Goal: Task Accomplishment & Management: Manage account settings

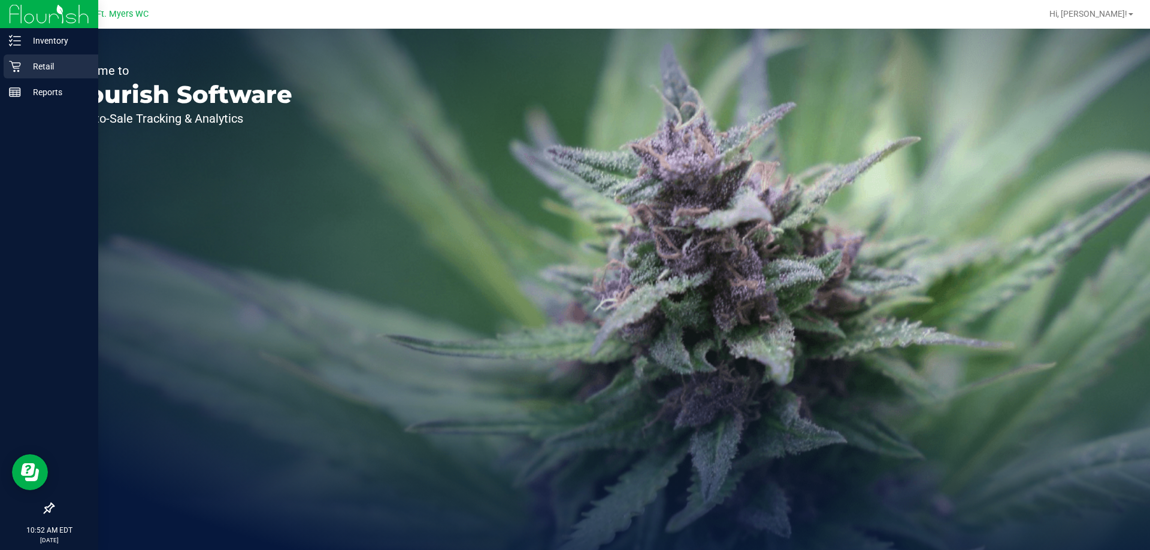
click at [23, 71] on p "Retail" at bounding box center [57, 66] width 72 height 14
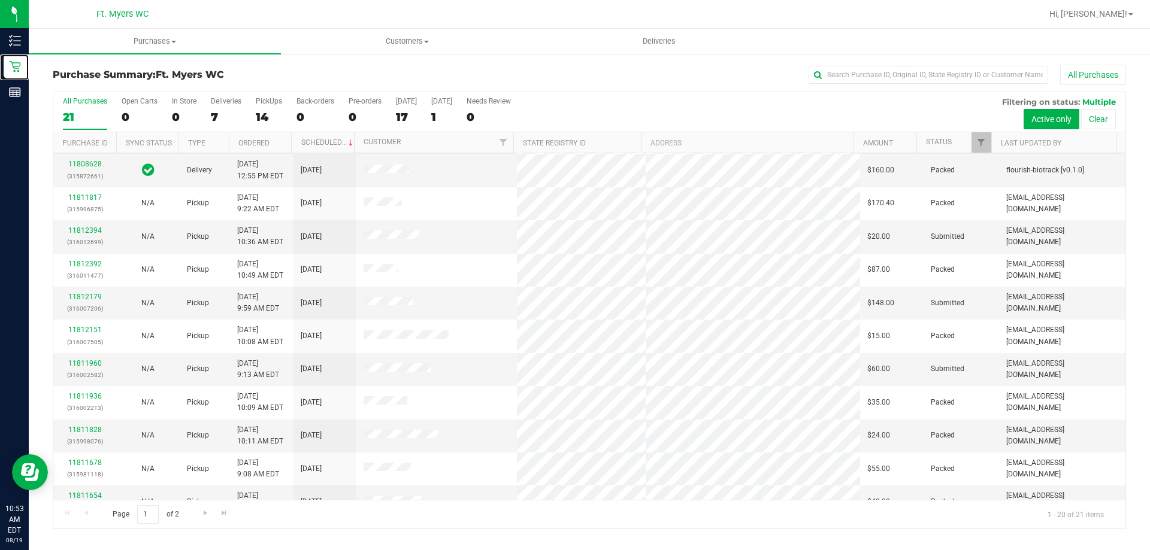
scroll to position [60, 0]
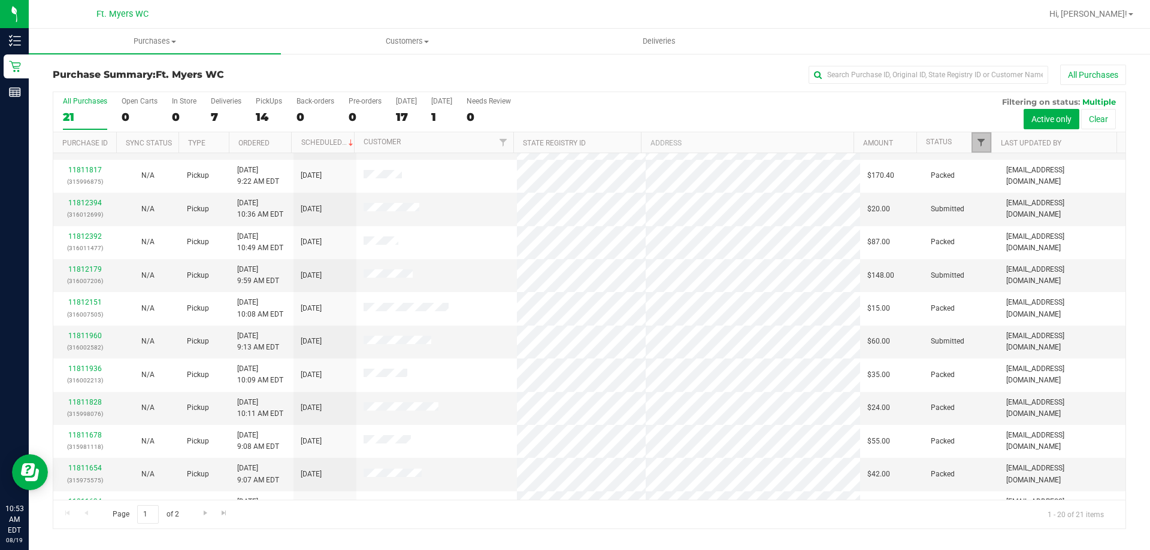
click at [984, 138] on span "Filter" at bounding box center [981, 143] width 10 height 10
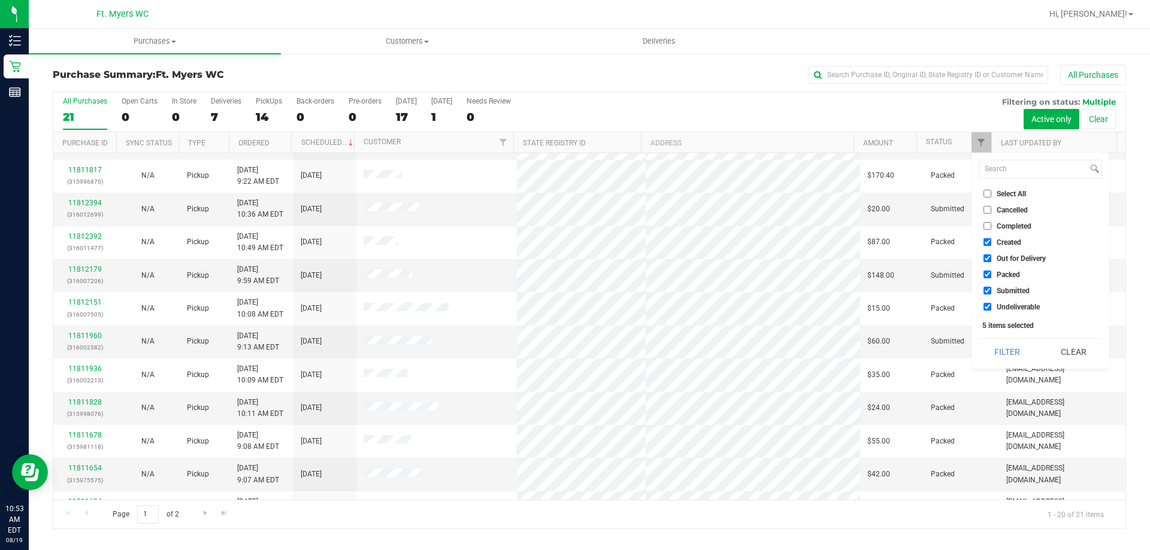
click at [988, 279] on input "Packed" at bounding box center [988, 275] width 8 height 8
checkbox input "false"
click at [1004, 353] on button "Filter" at bounding box center [1008, 352] width 58 height 26
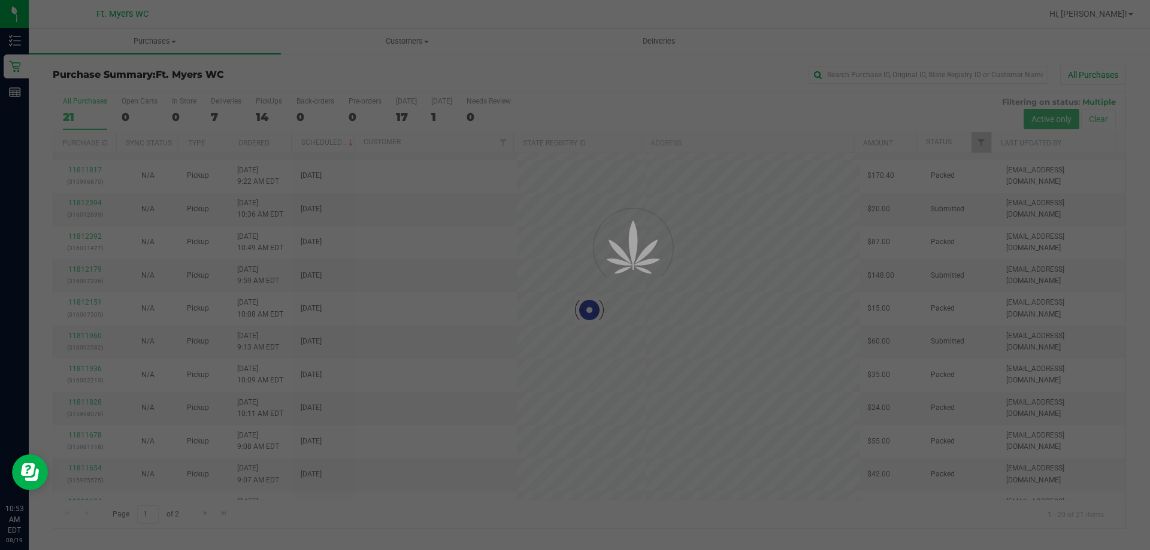
scroll to position [0, 0]
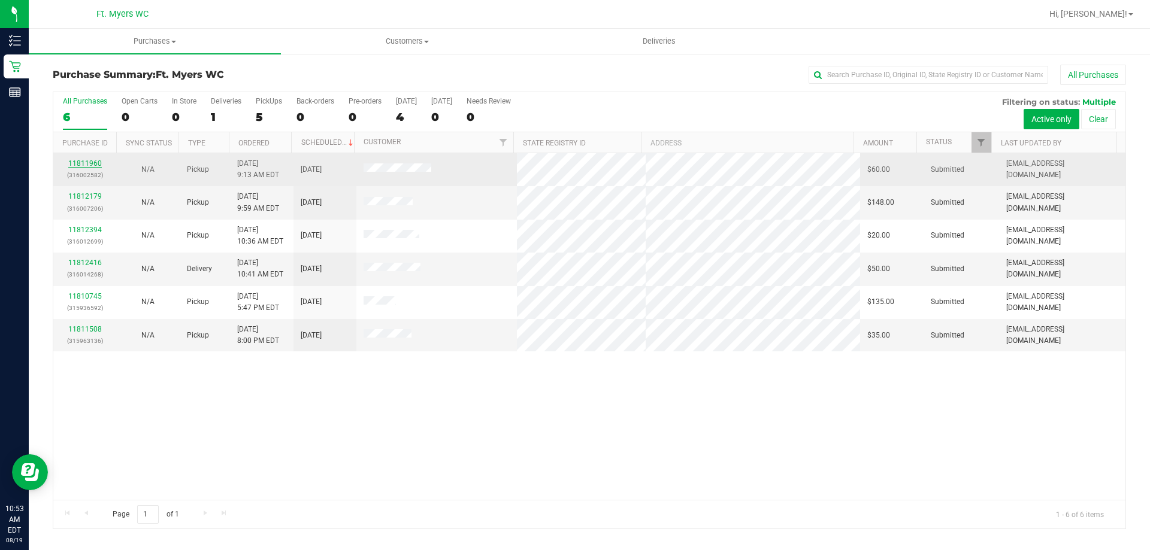
click at [86, 161] on link "11811960" at bounding box center [85, 163] width 34 height 8
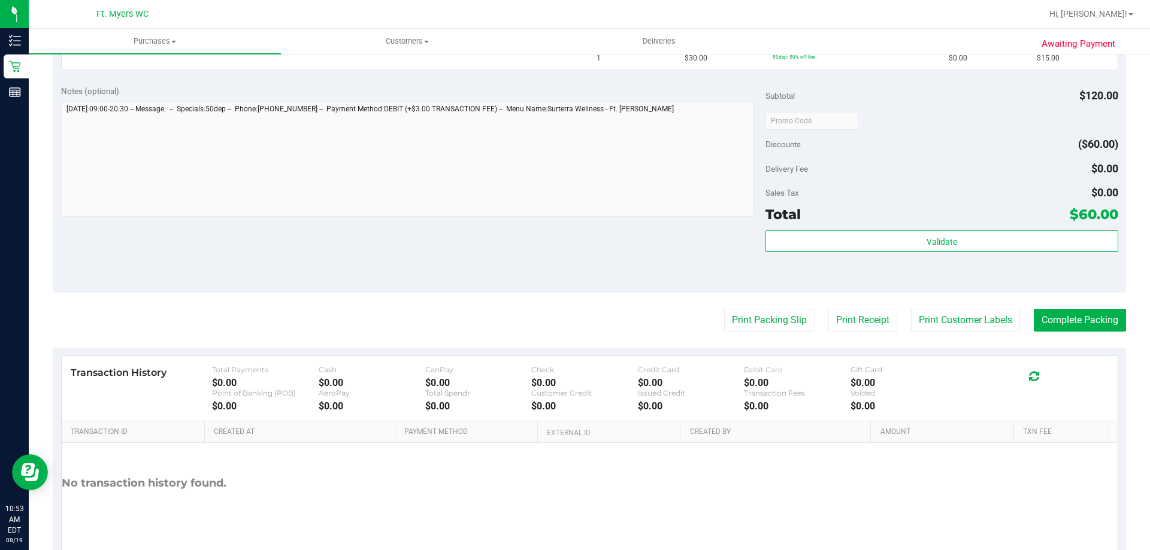
scroll to position [479, 0]
click at [745, 324] on button "Print Packing Slip" at bounding box center [769, 319] width 90 height 23
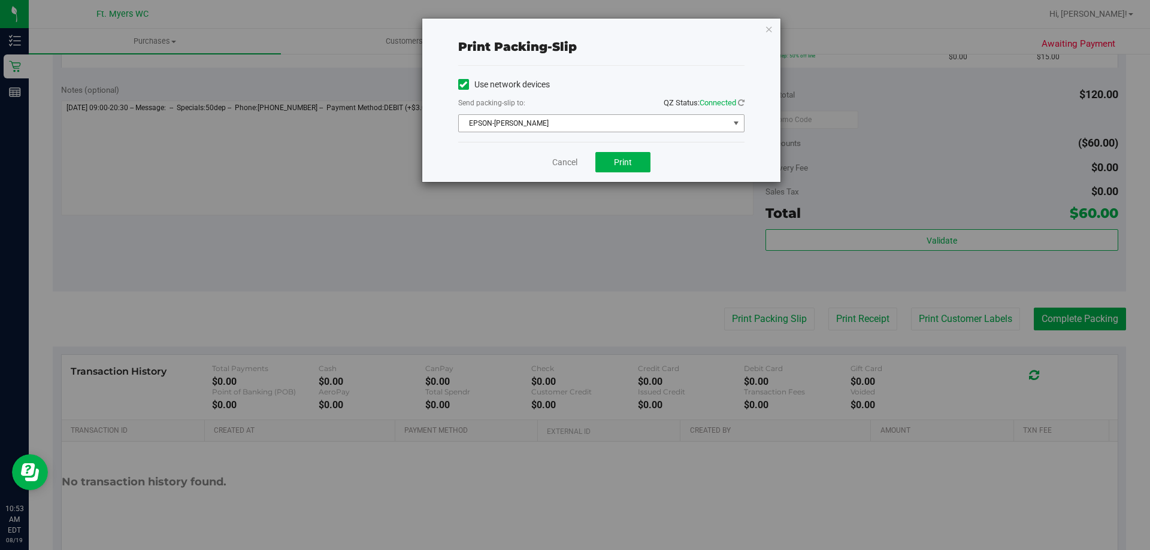
click at [650, 122] on span "EPSON-[PERSON_NAME]" at bounding box center [594, 123] width 270 height 17
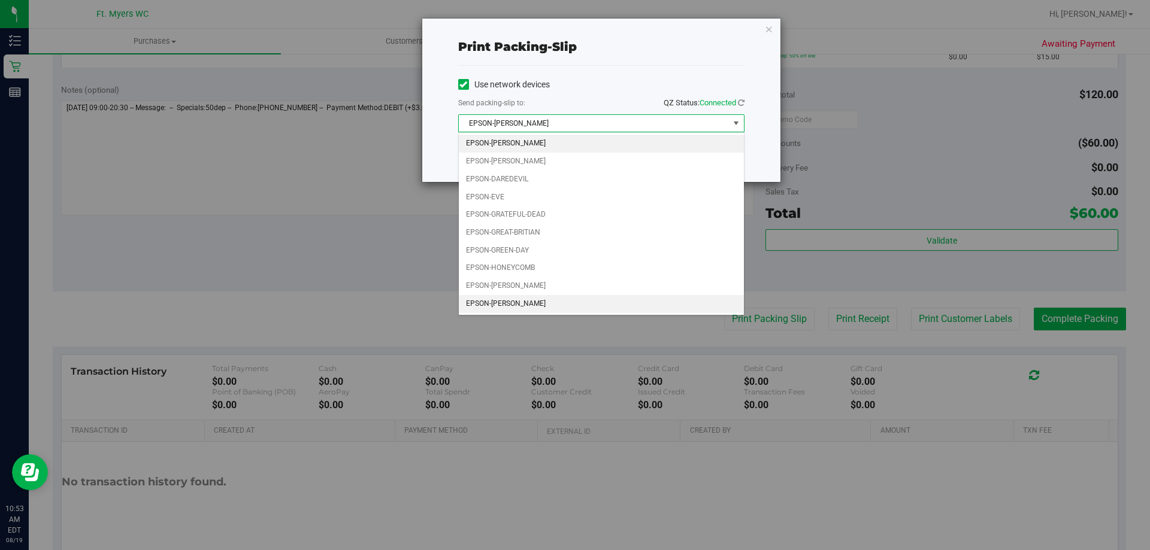
click at [547, 304] on li "EPSON-[PERSON_NAME]" at bounding box center [601, 304] width 285 height 18
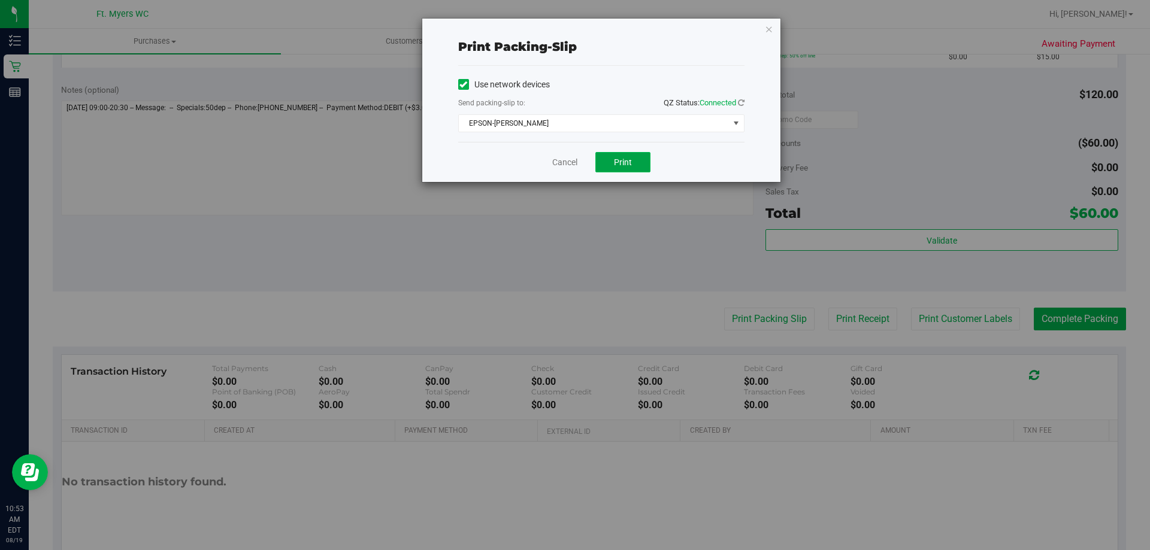
click at [630, 167] on span "Print" at bounding box center [623, 163] width 18 height 10
click at [770, 23] on icon "button" at bounding box center [769, 29] width 8 height 14
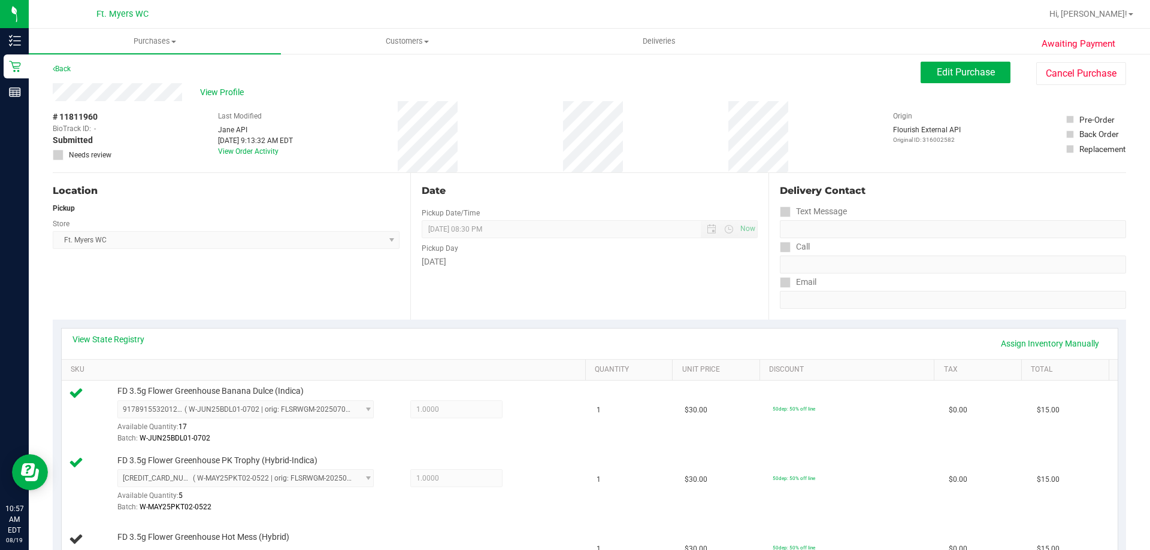
scroll to position [0, 0]
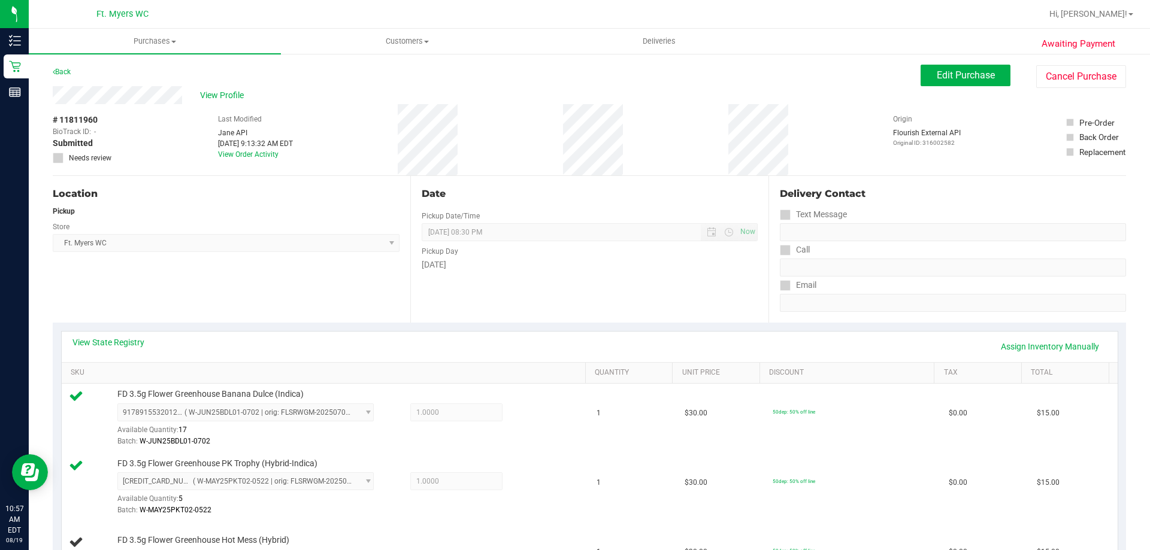
click at [58, 158] on icon at bounding box center [59, 158] width 8 height 0
click at [158, 170] on div "# 11811960 BioTrack ID: - Submitted Needs review Last Modified [PERSON_NAME] AP…" at bounding box center [589, 139] width 1073 height 71
click at [171, 164] on div "# 11811960 BioTrack ID: - Submitted Needs review Last Modified Jane API Aug 19,…" at bounding box center [589, 139] width 1073 height 71
click at [951, 78] on span "Edit Purchase" at bounding box center [966, 74] width 58 height 11
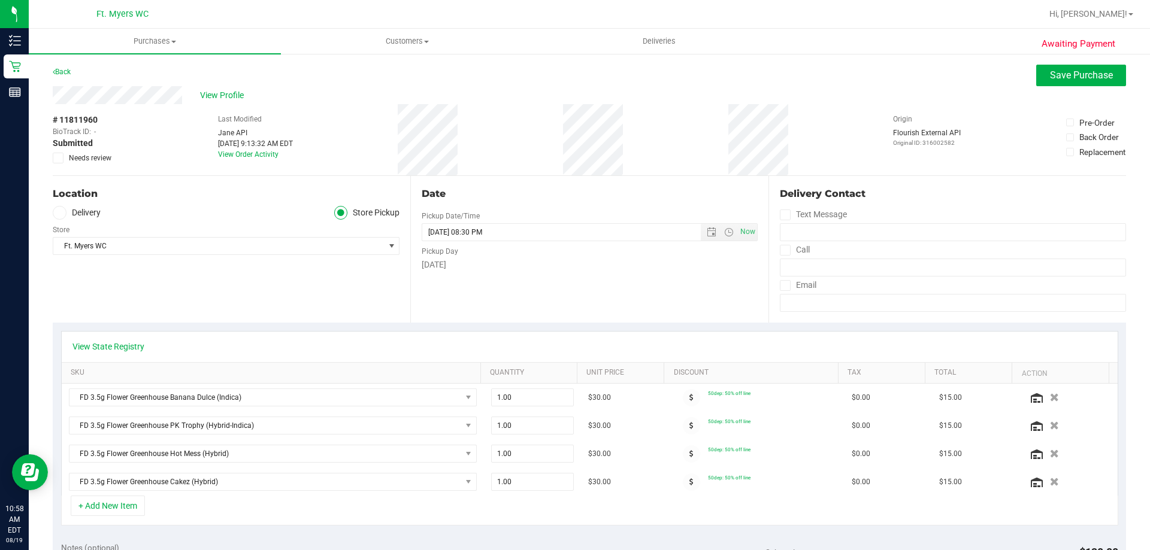
click at [60, 158] on icon at bounding box center [59, 158] width 8 height 0
click at [0, 0] on input "Needs review" at bounding box center [0, 0] width 0 height 0
click at [1050, 78] on span "Save Purchase" at bounding box center [1081, 74] width 63 height 11
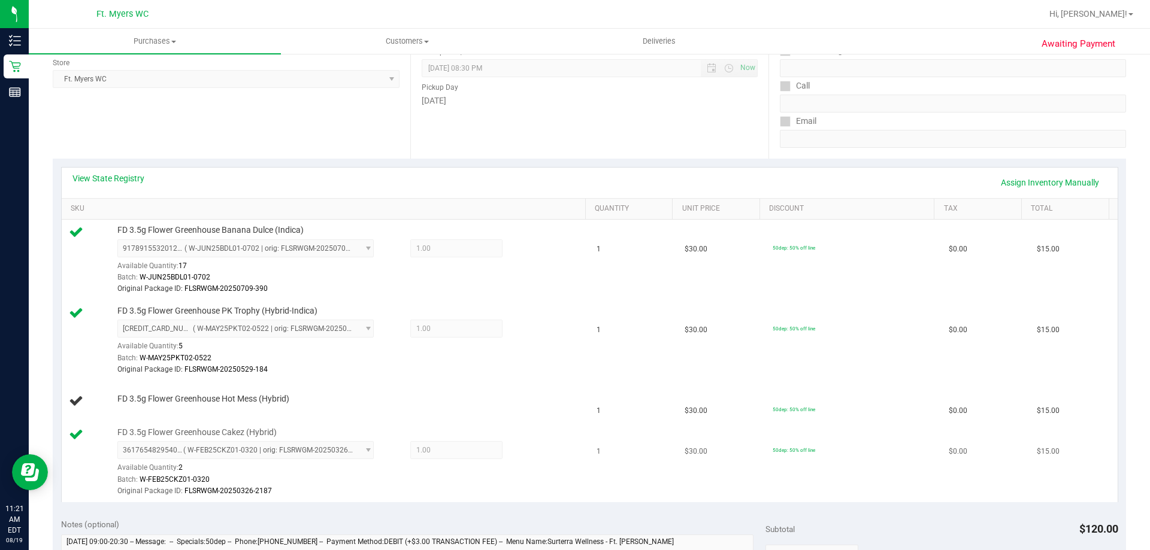
scroll to position [240, 0]
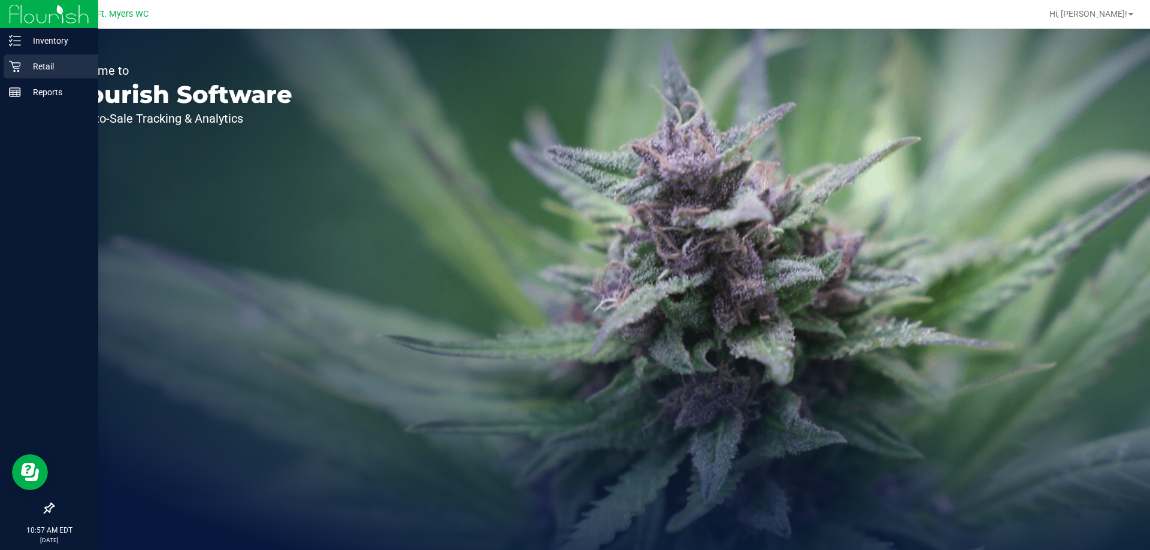
click at [43, 74] on div "Retail" at bounding box center [51, 67] width 95 height 24
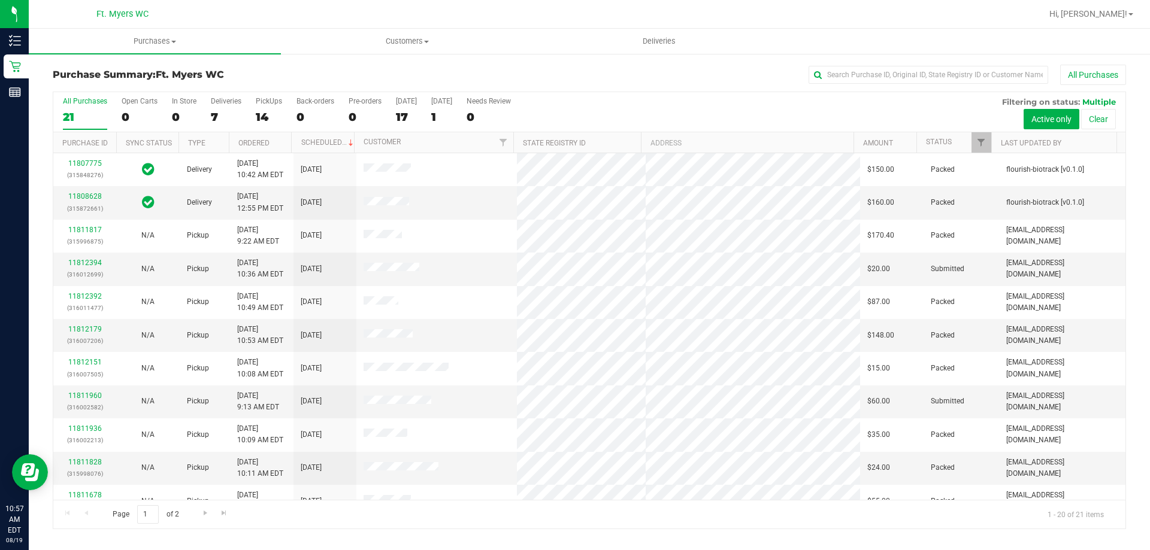
click at [988, 145] on div at bounding box center [990, 142] width 5 height 21
click at [984, 145] on span "Filter" at bounding box center [981, 143] width 10 height 10
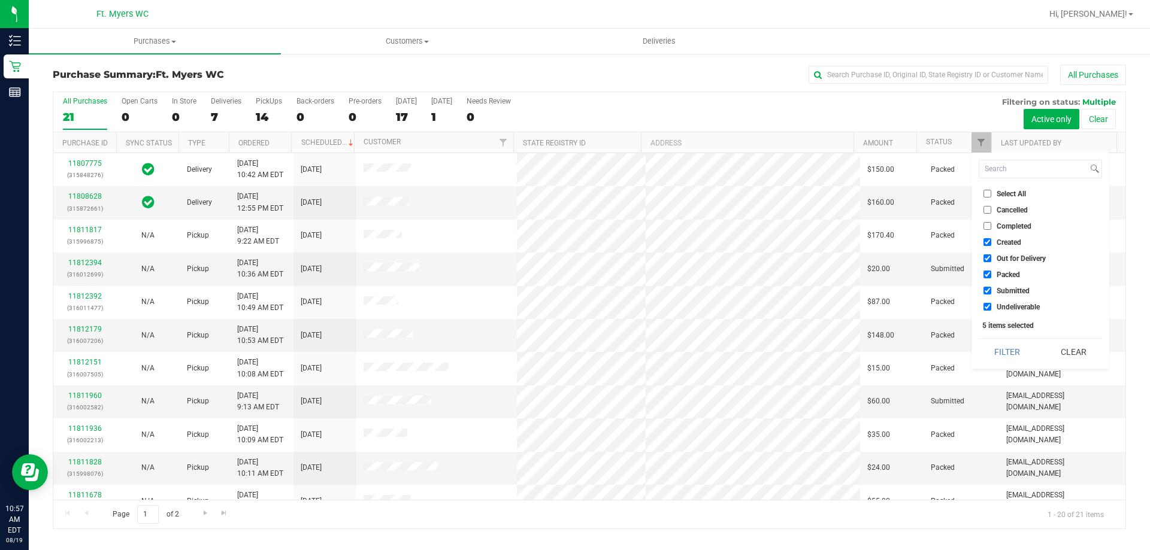
click at [988, 274] on input "Packed" at bounding box center [988, 275] width 8 height 8
checkbox input "false"
click at [1001, 346] on button "Filter" at bounding box center [1008, 352] width 58 height 26
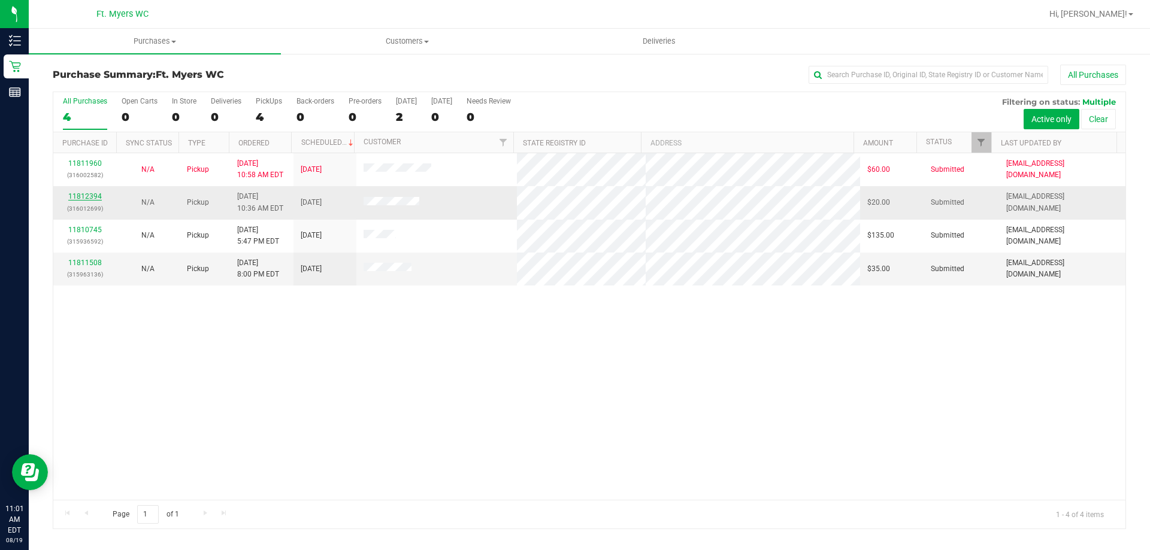
click at [80, 200] on link "11812394" at bounding box center [85, 196] width 34 height 8
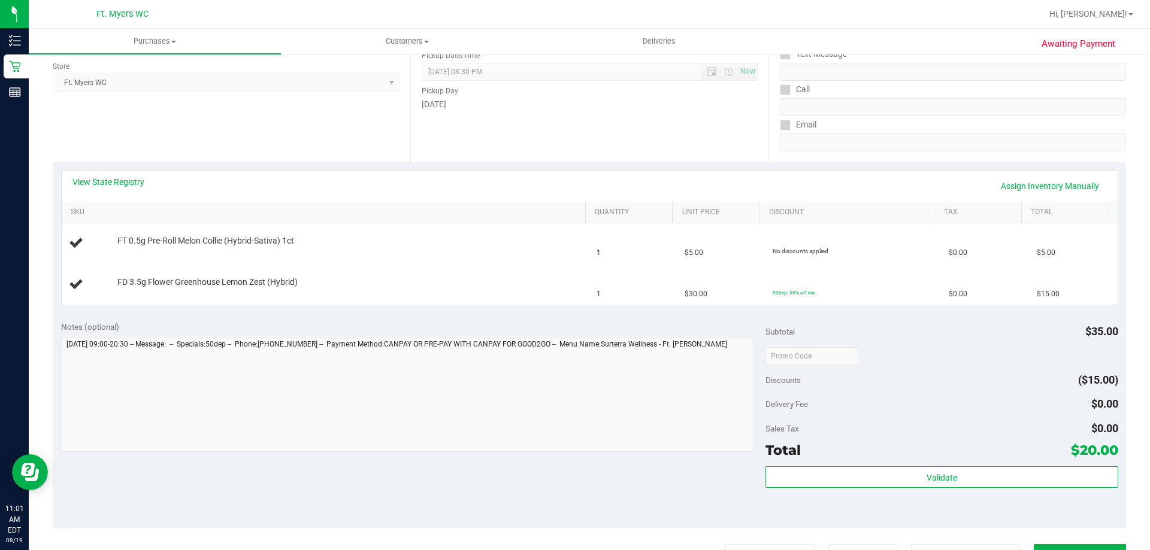
scroll to position [180, 0]
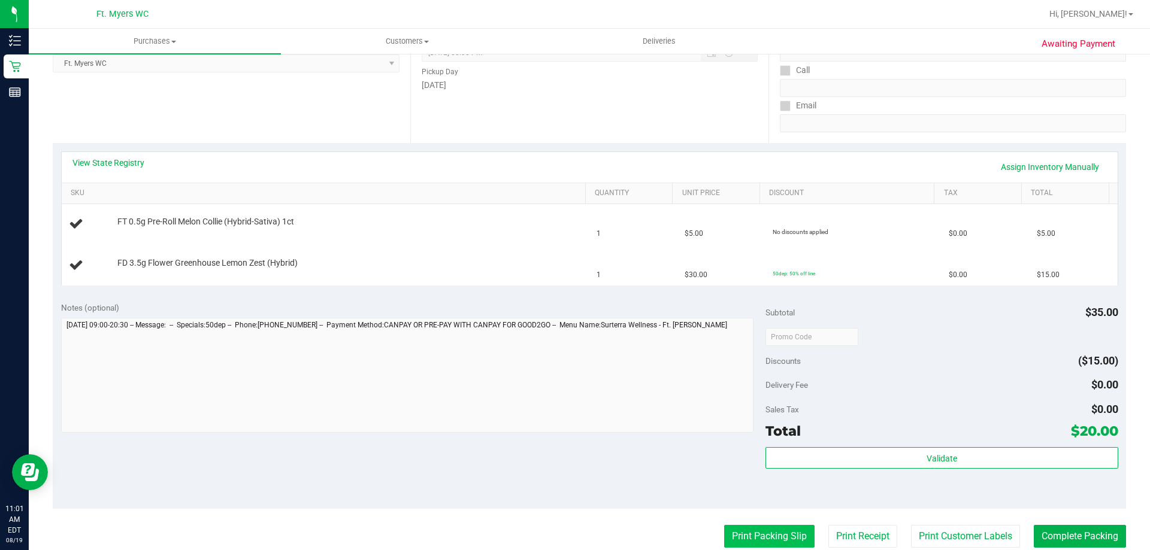
click at [762, 544] on button "Print Packing Slip" at bounding box center [769, 536] width 90 height 23
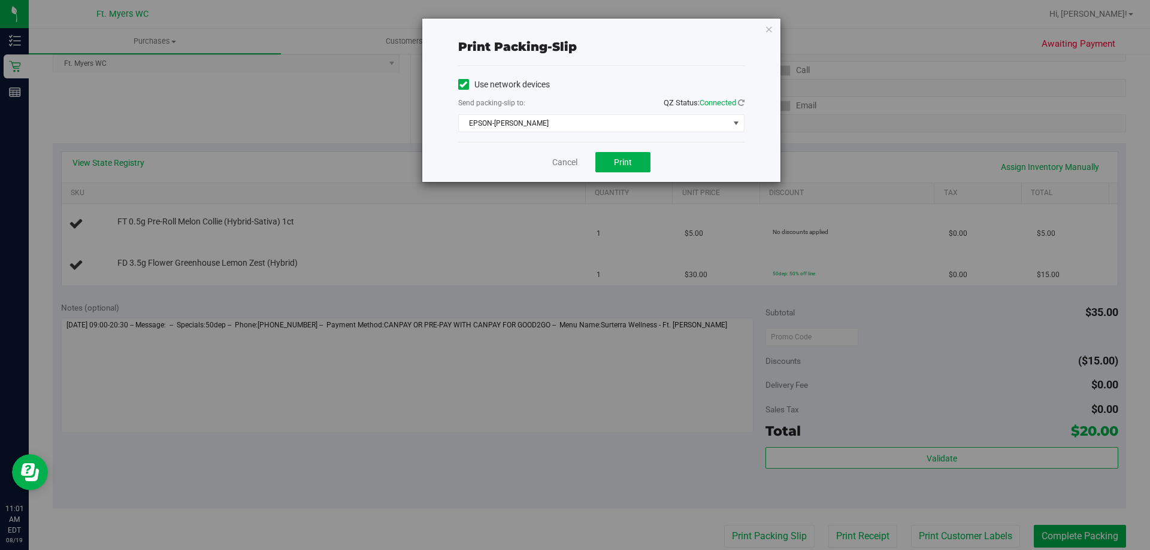
click at [645, 132] on div "Use network devices Send packing-slip to: QZ Status: Connected EPSON-KEITH-WHIT…" at bounding box center [601, 104] width 286 height 76
click at [655, 124] on span "EPSON-[PERSON_NAME]" at bounding box center [594, 123] width 270 height 17
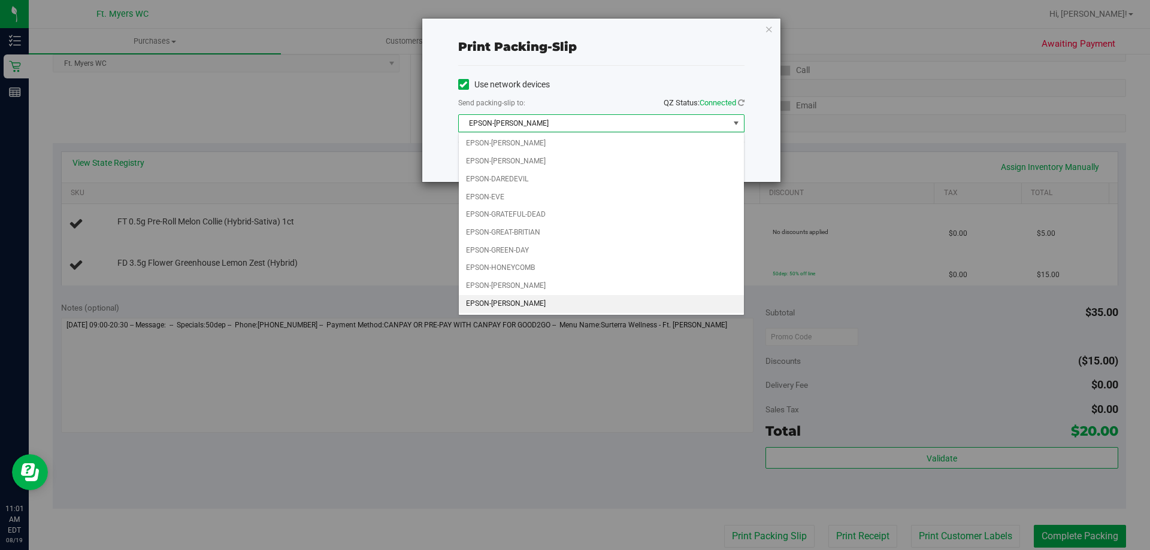
click at [558, 304] on li "EPSON-[PERSON_NAME]" at bounding box center [601, 304] width 285 height 18
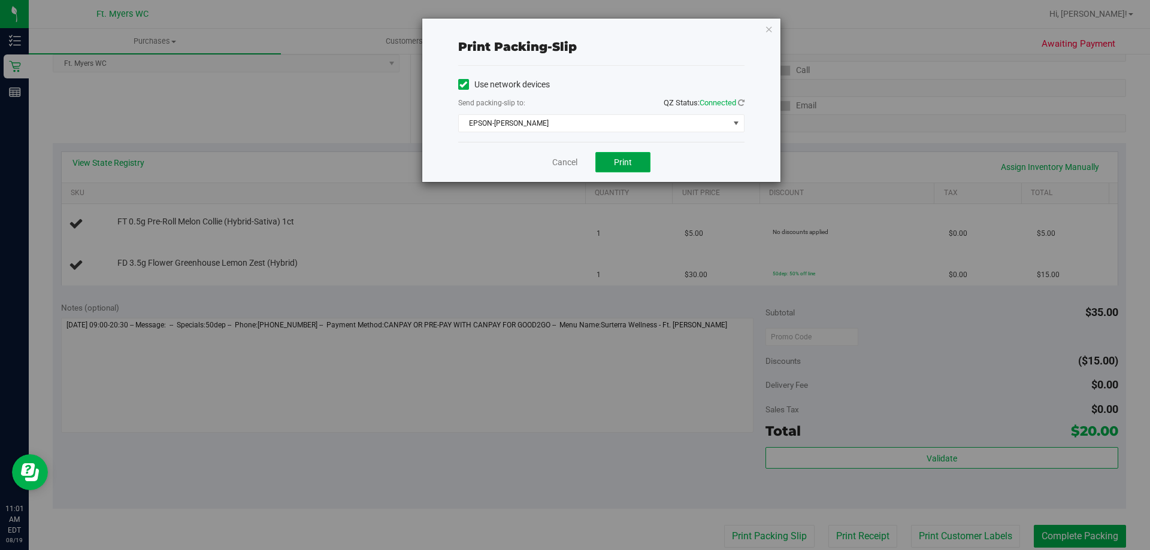
click at [622, 162] on span "Print" at bounding box center [623, 163] width 18 height 10
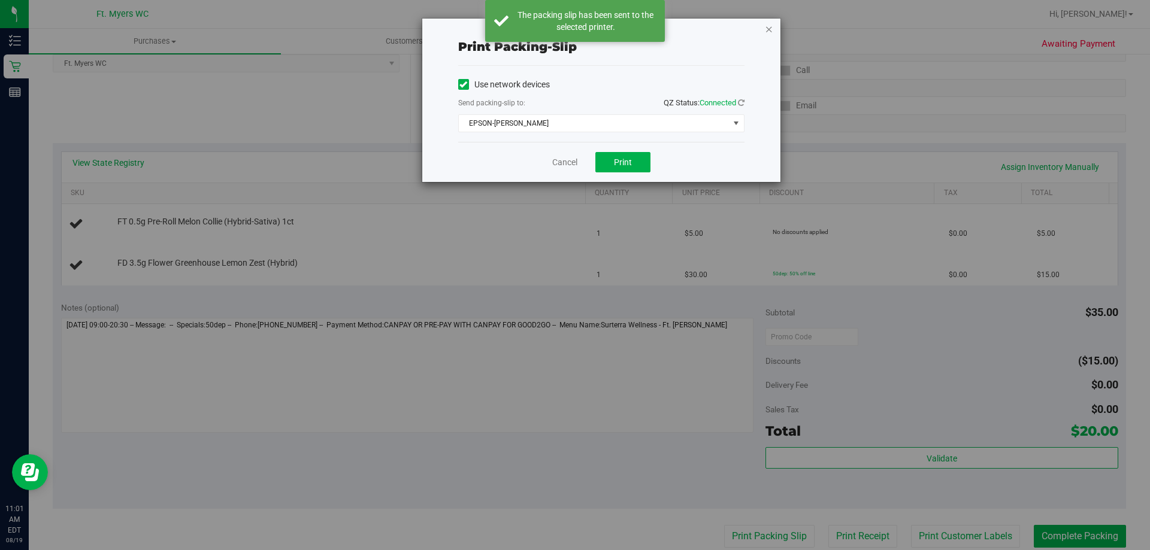
click at [769, 32] on icon "button" at bounding box center [769, 29] width 8 height 14
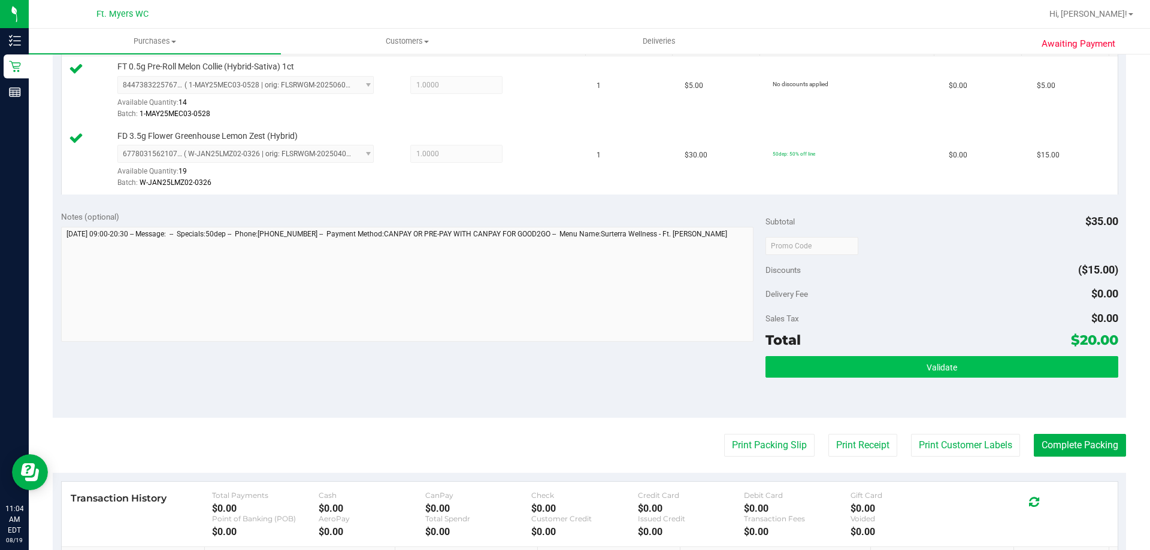
scroll to position [359, 0]
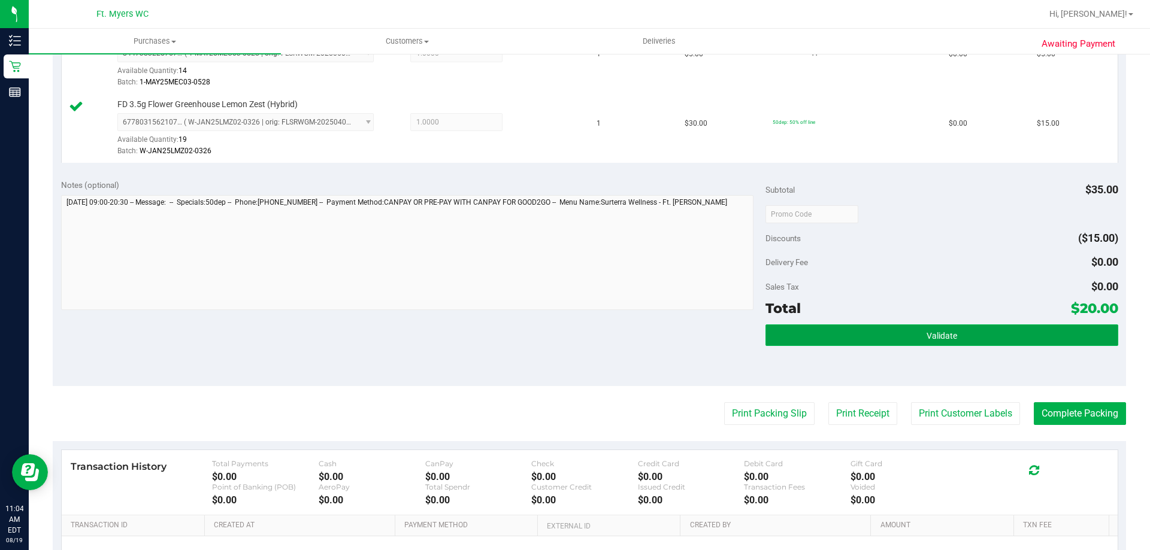
click at [826, 330] on button "Validate" at bounding box center [941, 336] width 352 height 22
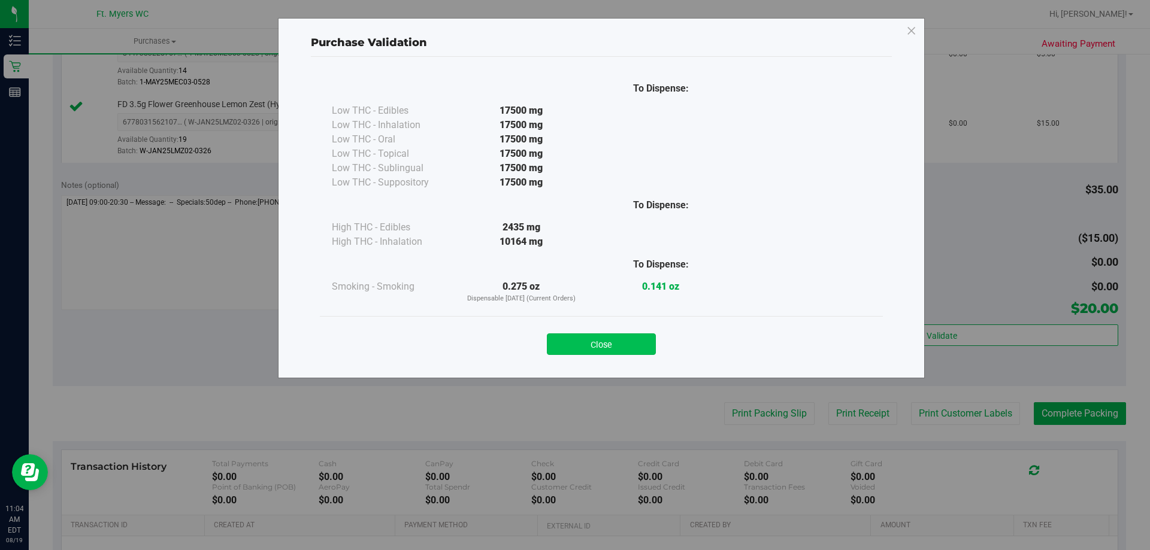
click at [627, 334] on button "Close" at bounding box center [601, 345] width 109 height 22
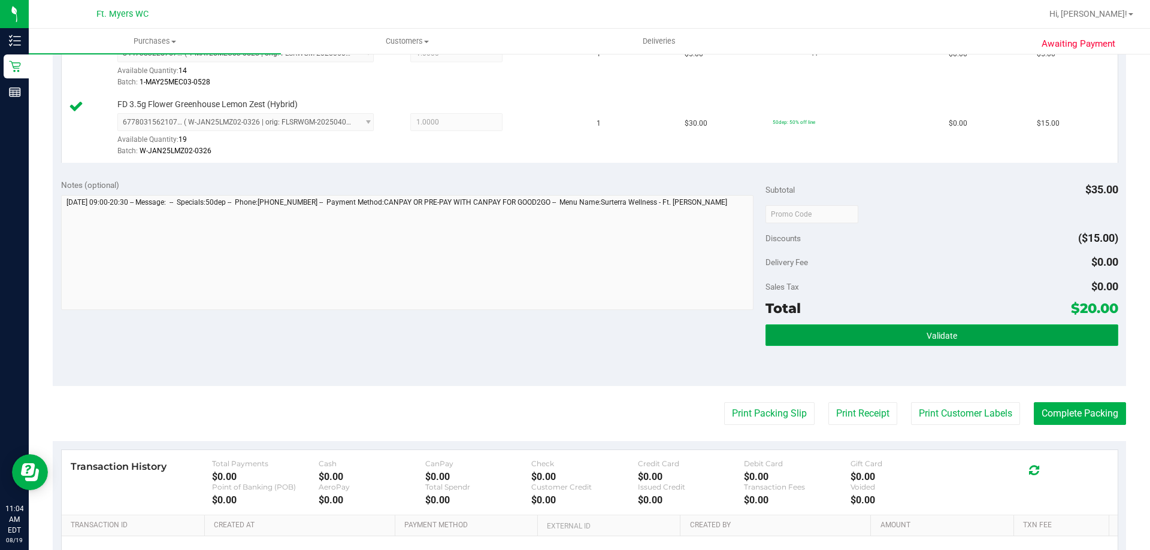
click at [903, 343] on button "Validate" at bounding box center [941, 336] width 352 height 22
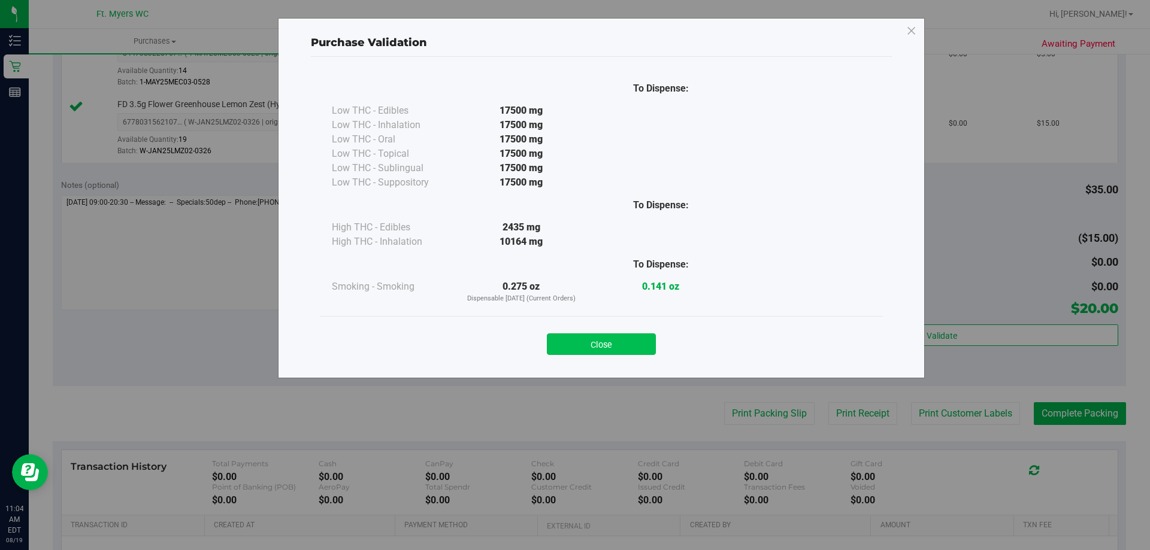
click at [584, 344] on button "Close" at bounding box center [601, 345] width 109 height 22
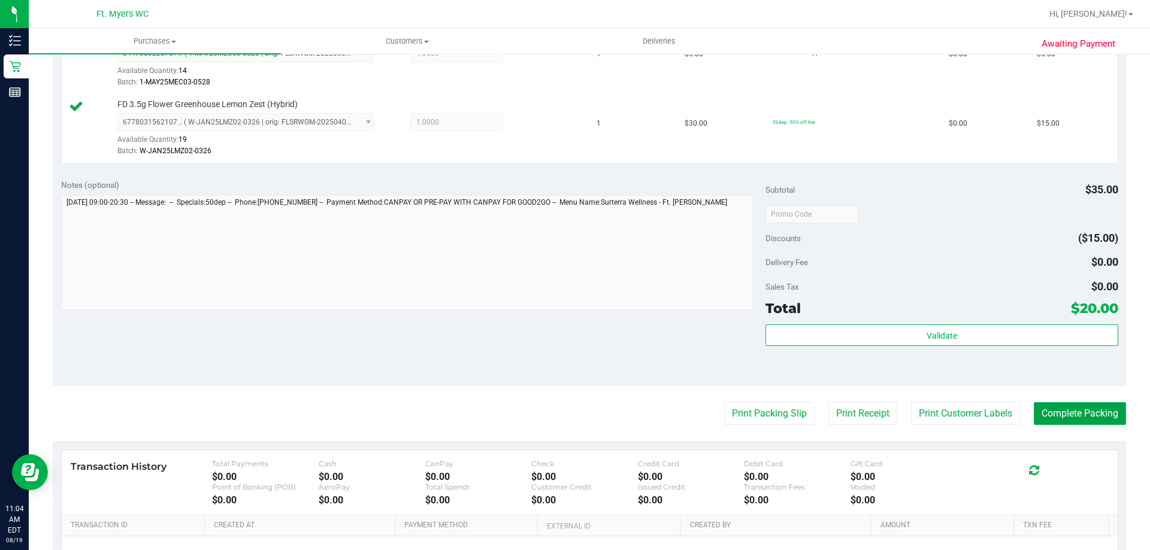
click at [1057, 407] on button "Complete Packing" at bounding box center [1080, 414] width 92 height 23
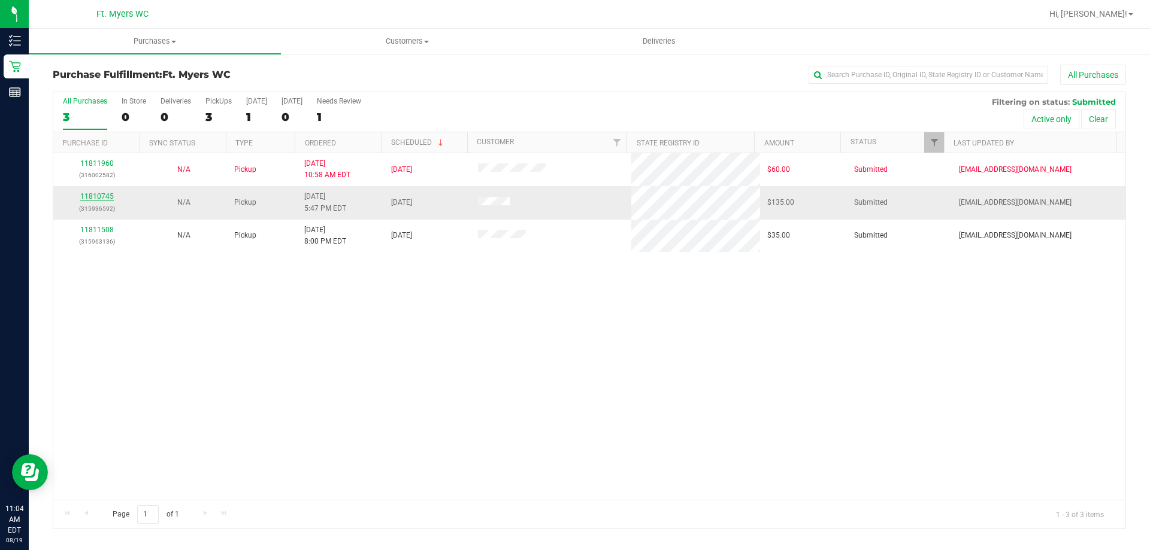
click at [105, 197] on link "11810745" at bounding box center [97, 196] width 34 height 8
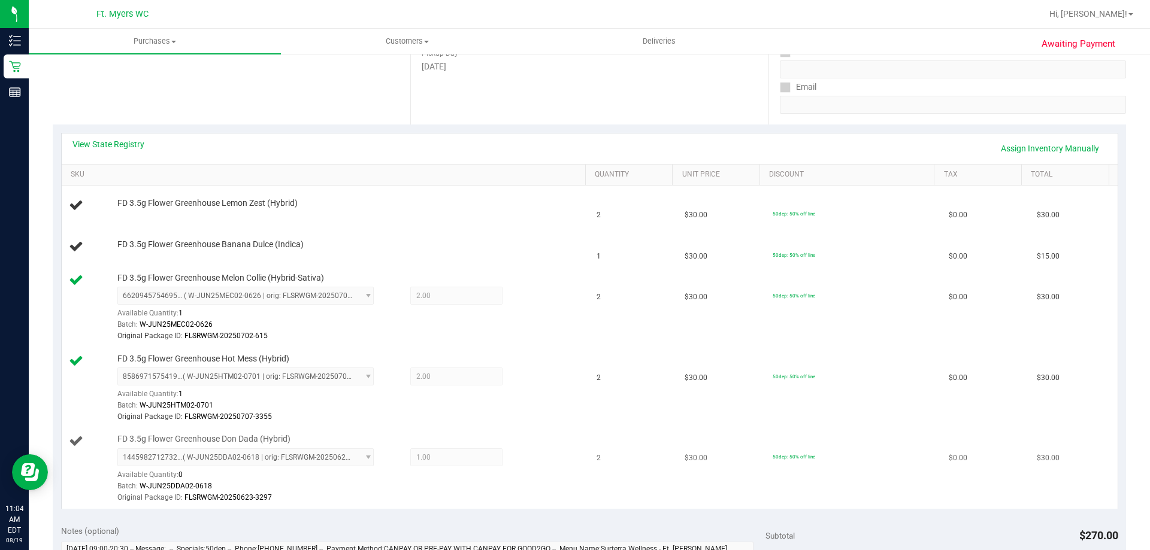
scroll to position [299, 0]
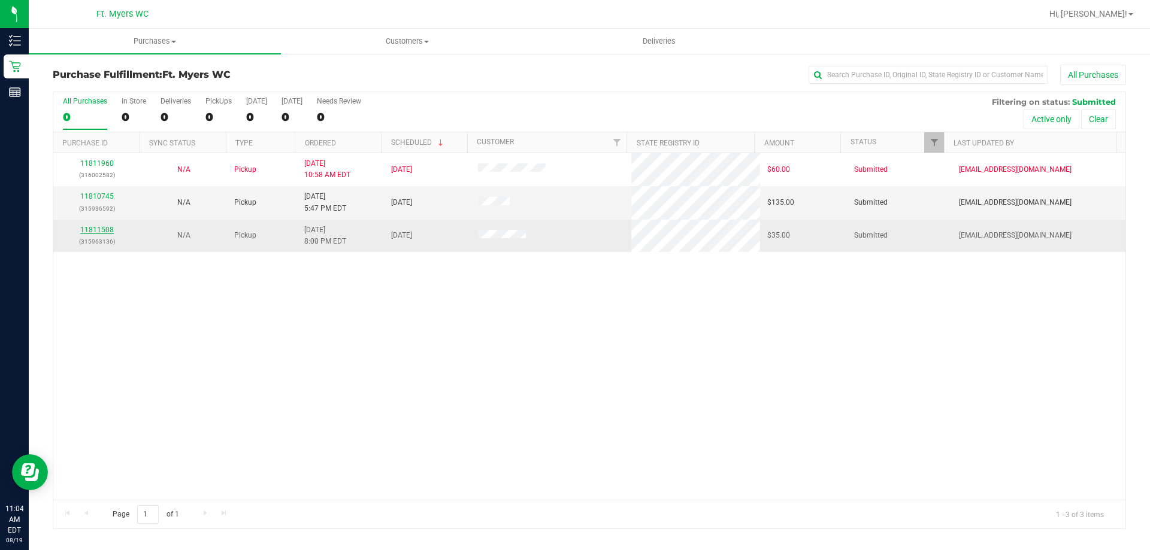
click at [105, 228] on link "11811508" at bounding box center [97, 230] width 34 height 8
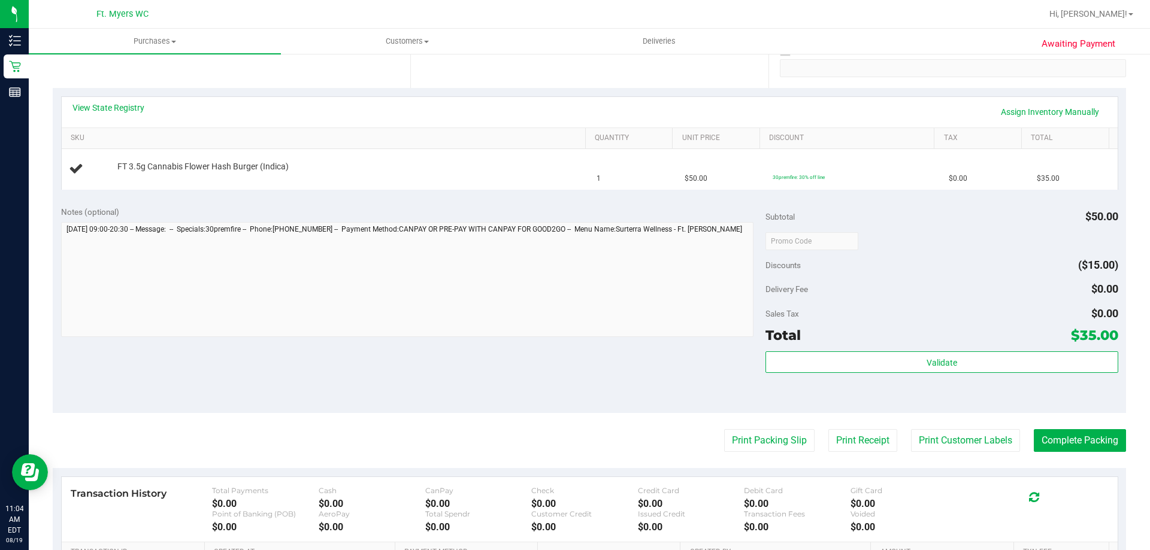
scroll to position [299, 0]
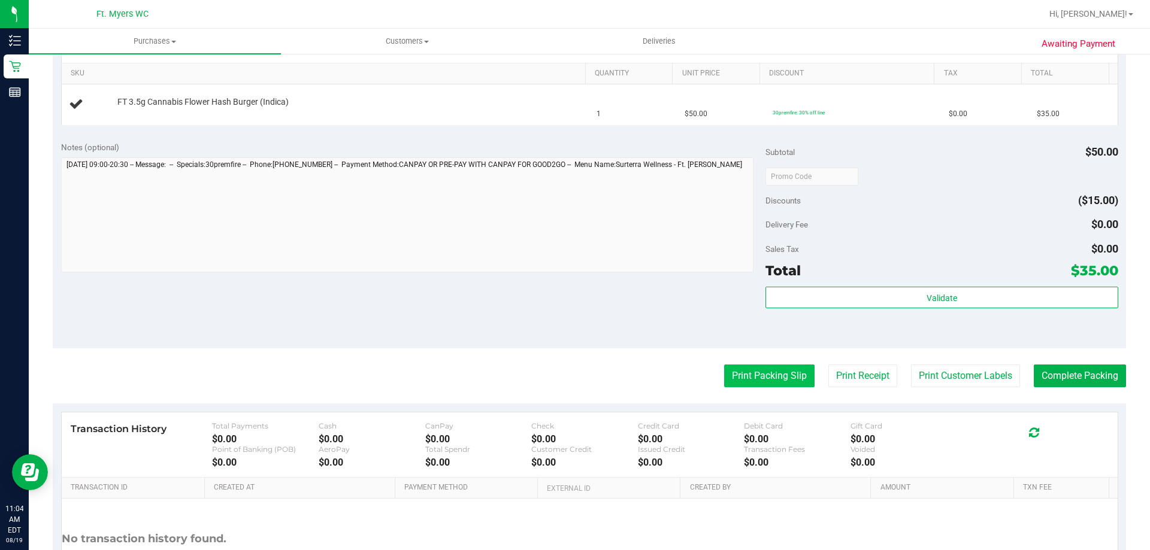
click at [771, 369] on button "Print Packing Slip" at bounding box center [769, 376] width 90 height 23
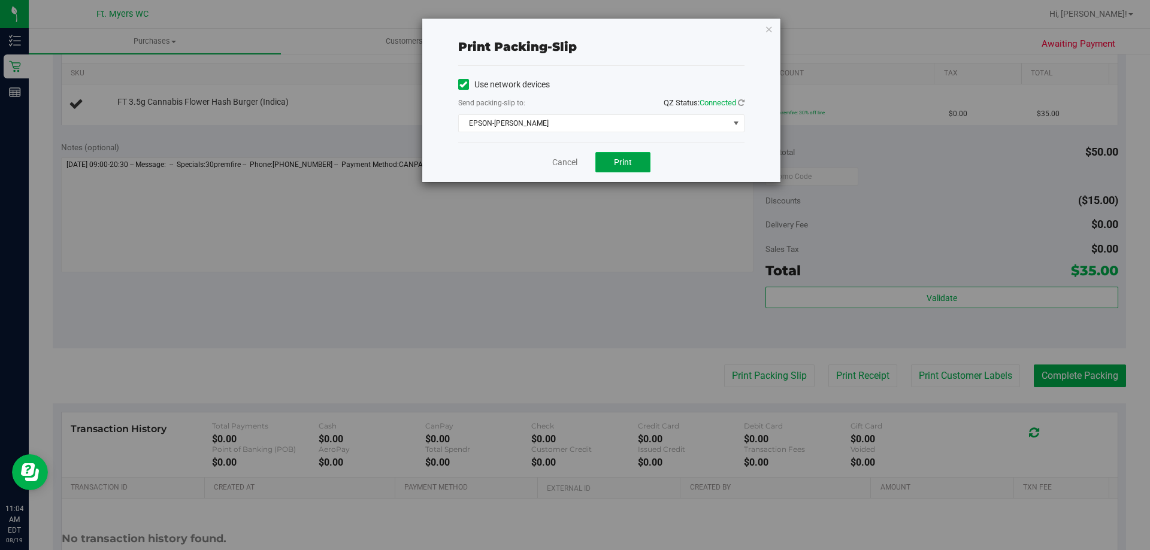
click at [610, 161] on button "Print" at bounding box center [622, 162] width 55 height 20
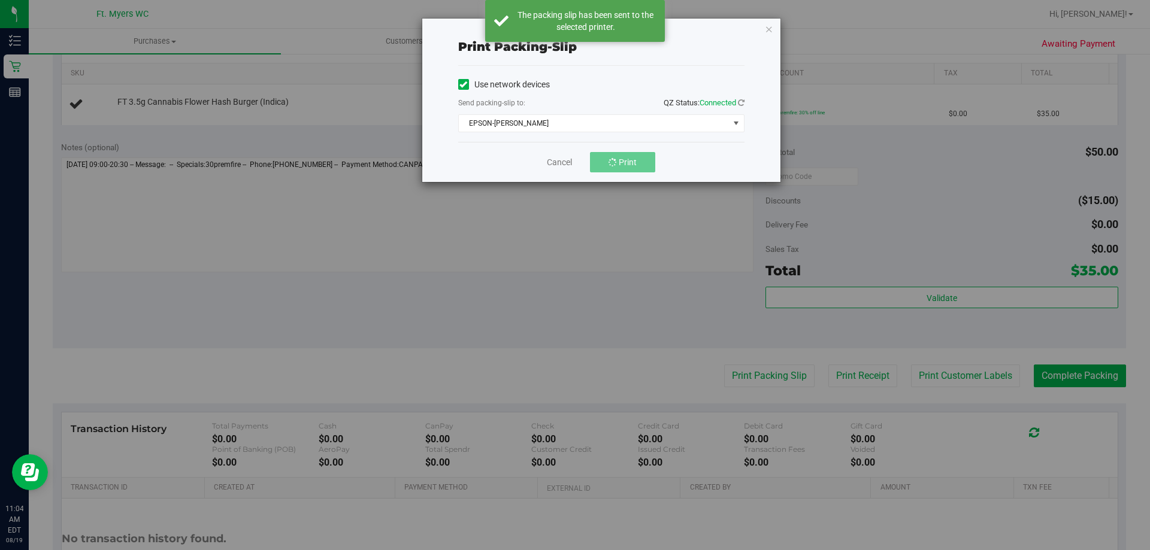
click at [576, 273] on div "Print packing-slip Use network devices Send packing-slip to: QZ Status: Connect…" at bounding box center [579, 275] width 1159 height 550
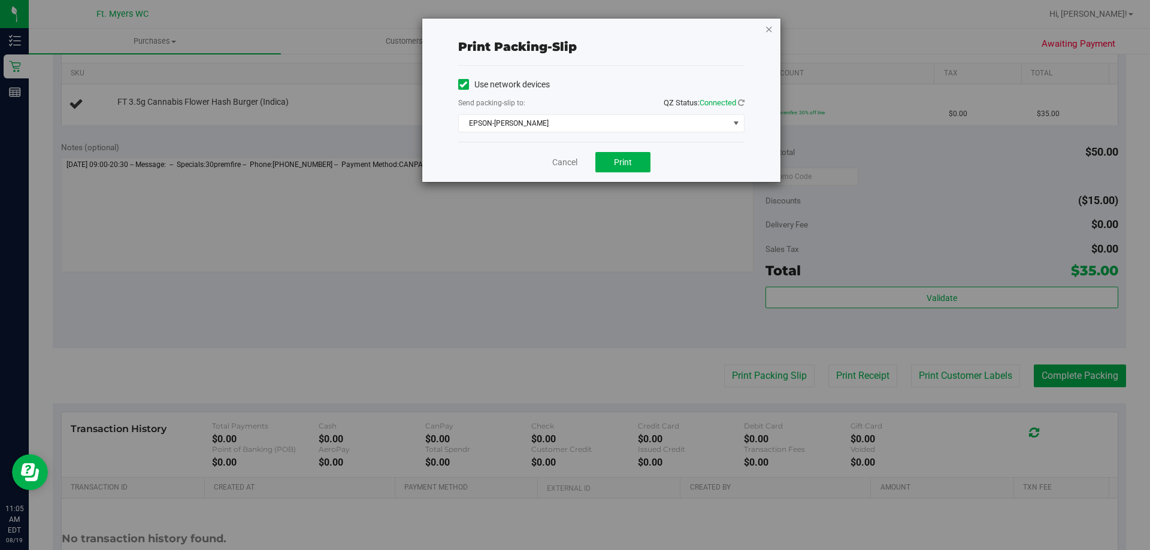
click at [765, 28] on icon "button" at bounding box center [769, 29] width 8 height 14
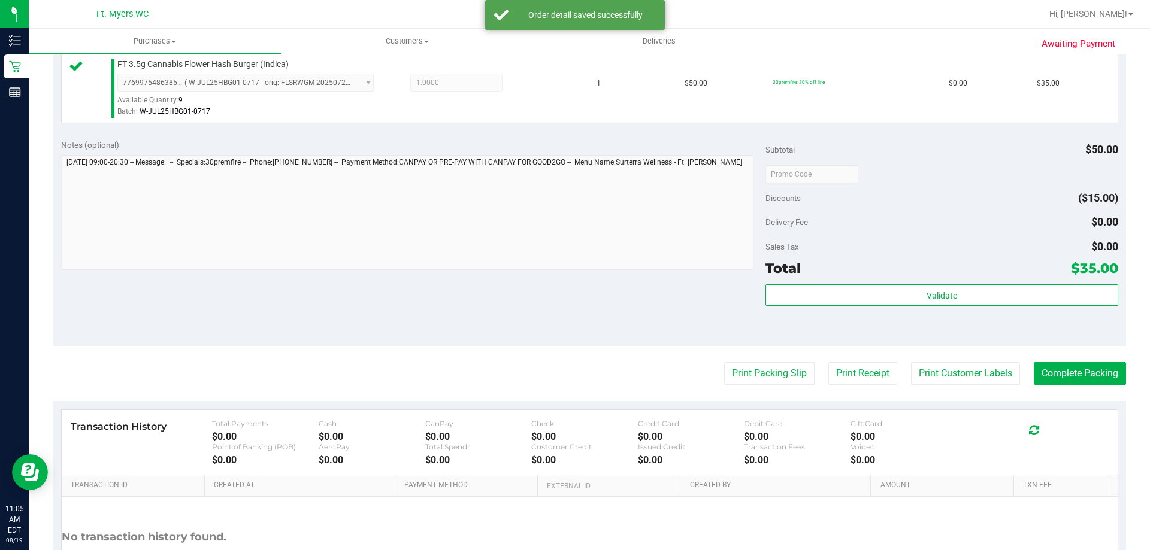
scroll to position [359, 0]
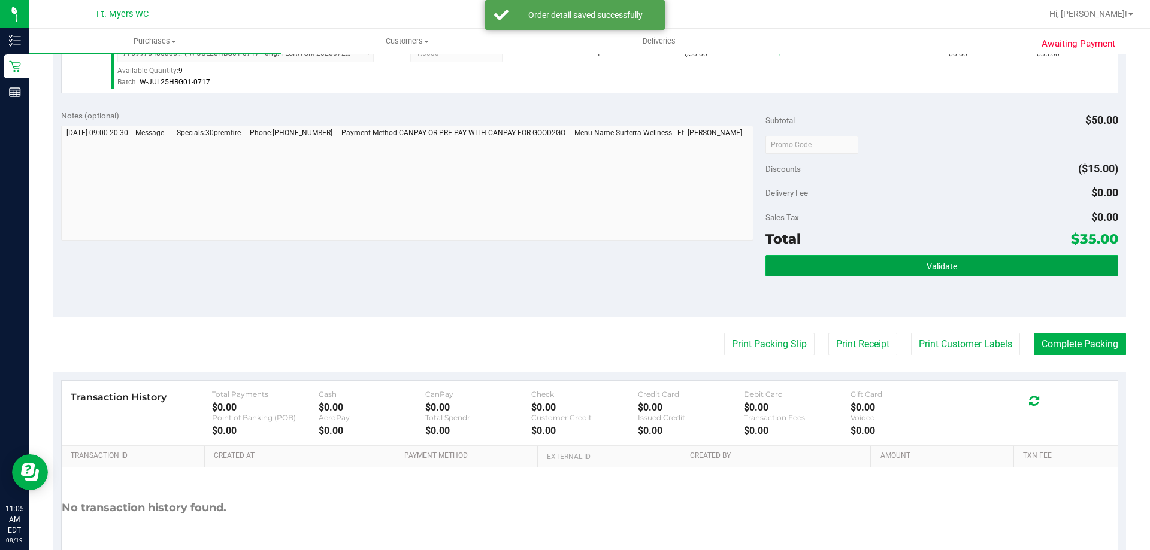
click at [900, 255] on button "Validate" at bounding box center [941, 266] width 352 height 22
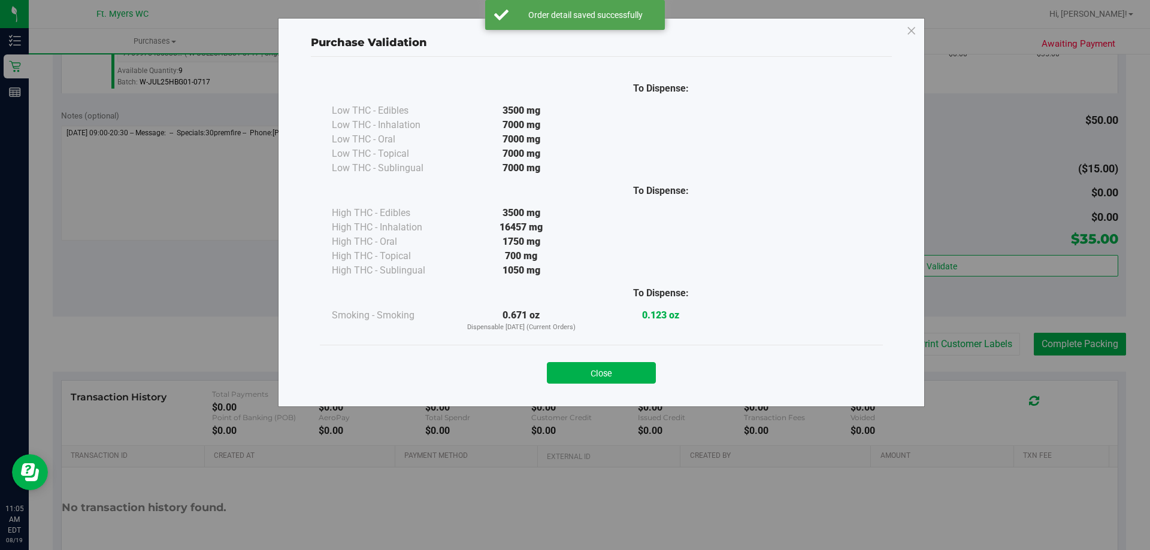
click at [619, 376] on button "Close" at bounding box center [601, 373] width 109 height 22
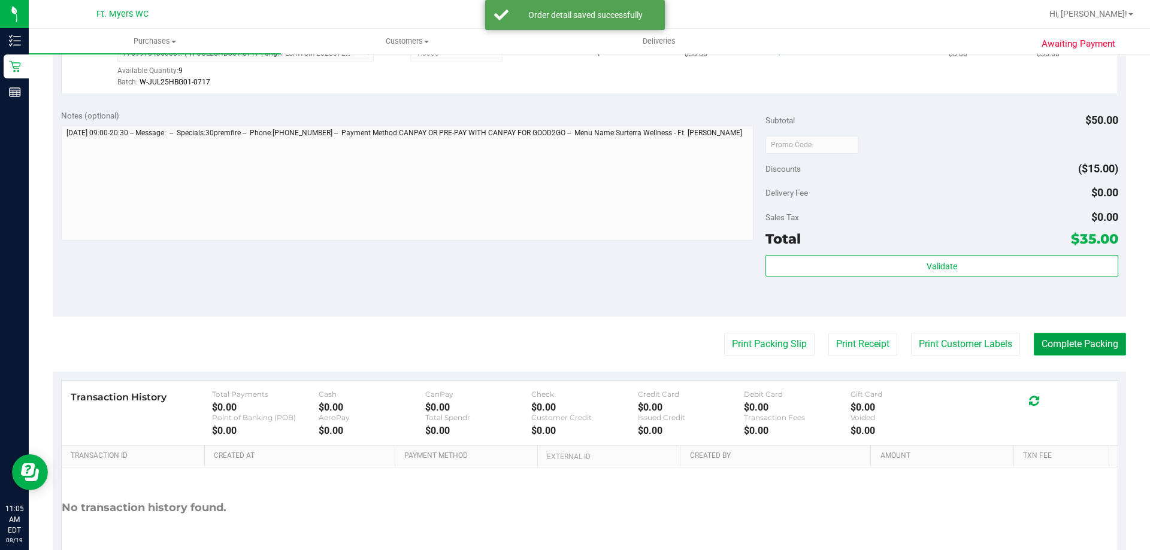
click at [1053, 344] on button "Complete Packing" at bounding box center [1080, 344] width 92 height 23
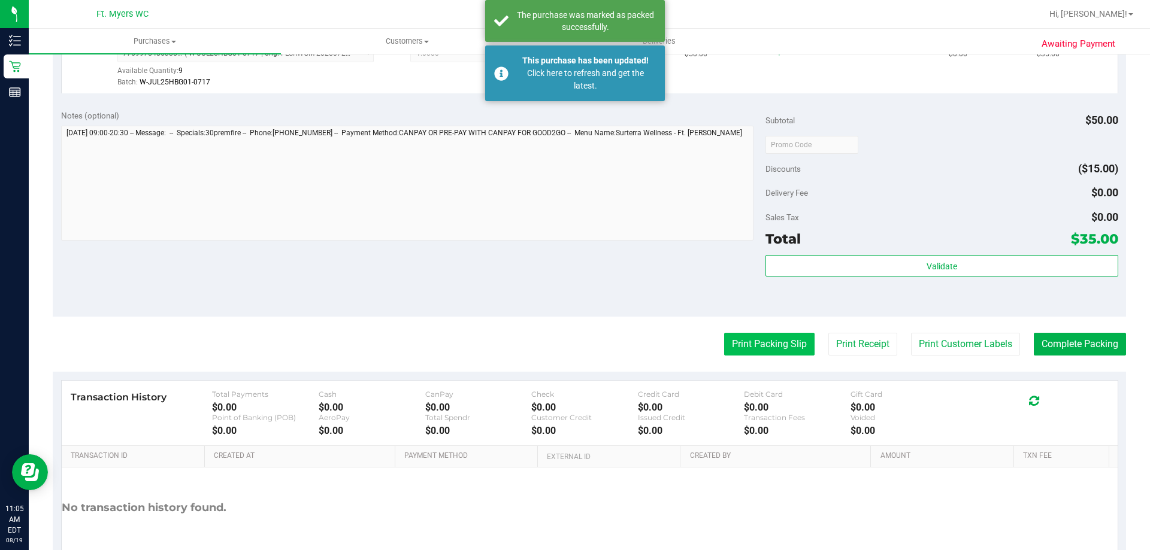
click at [777, 352] on button "Print Packing Slip" at bounding box center [769, 344] width 90 height 23
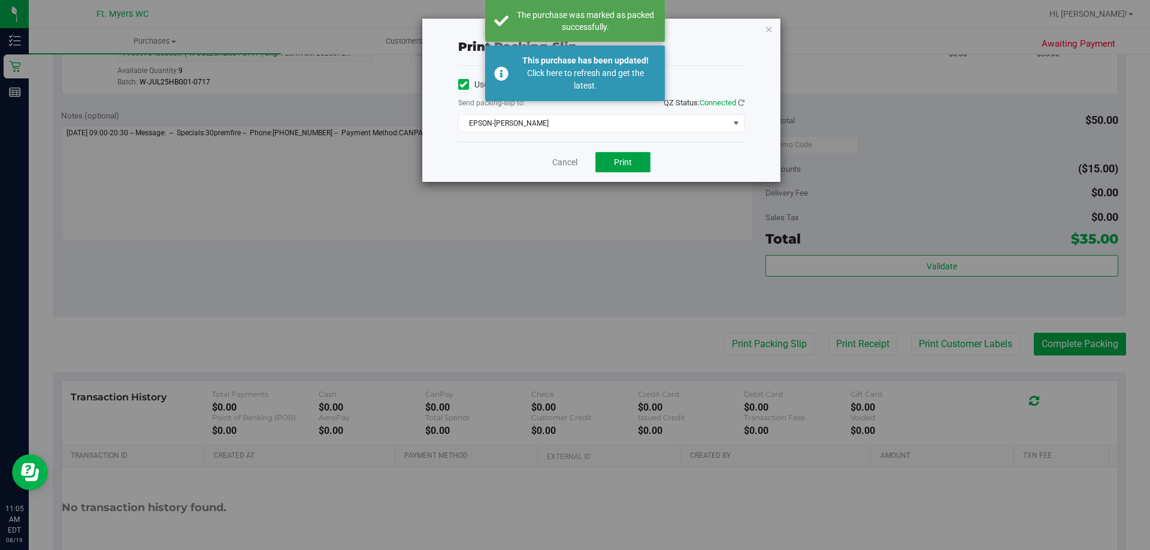
click at [625, 166] on span "Print" at bounding box center [623, 163] width 18 height 10
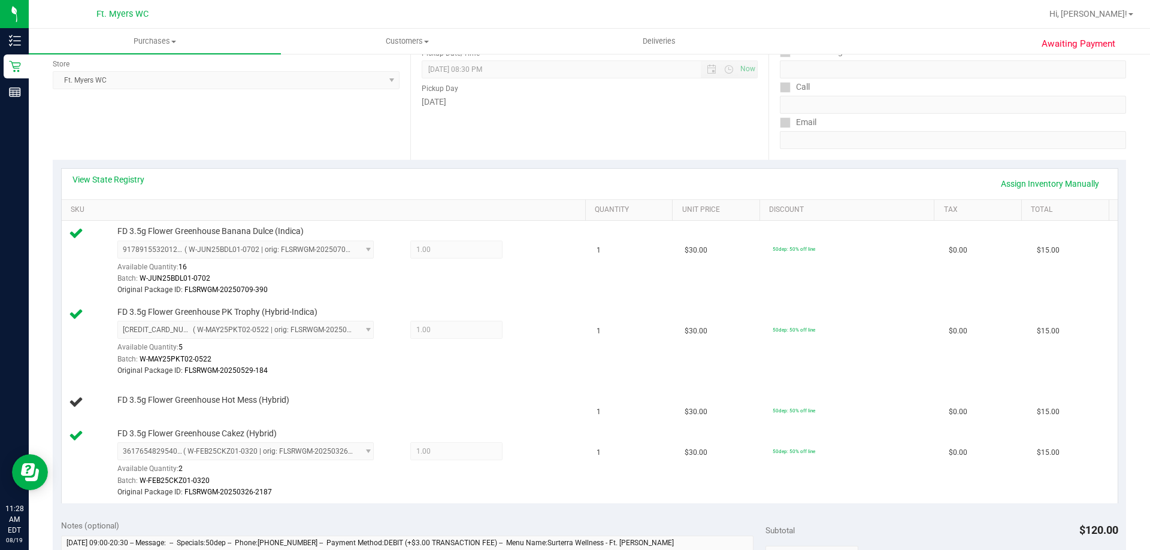
scroll to position [180, 0]
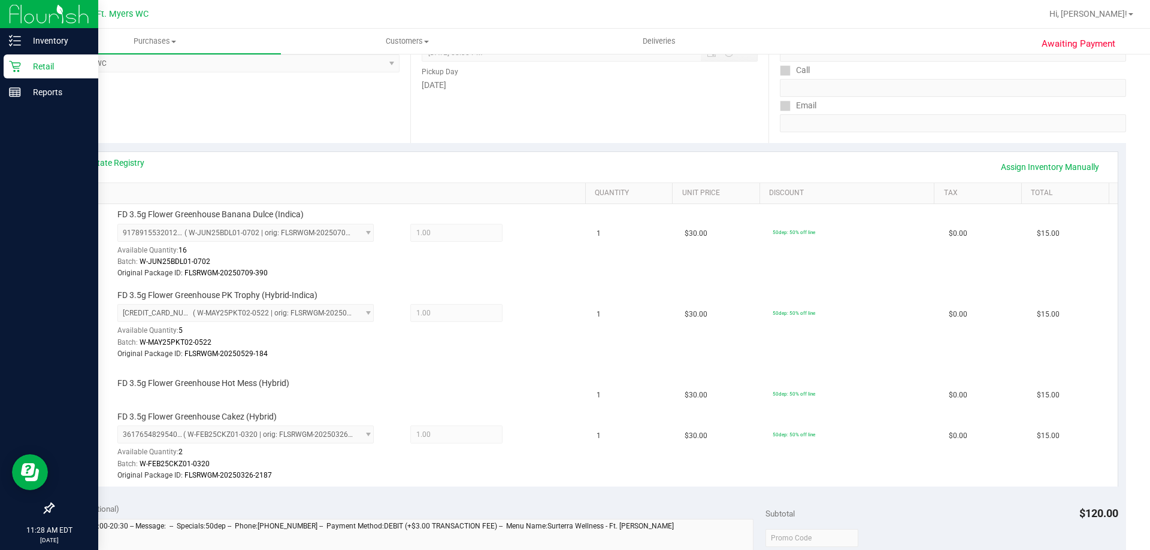
click at [49, 59] on p "Retail" at bounding box center [57, 66] width 72 height 14
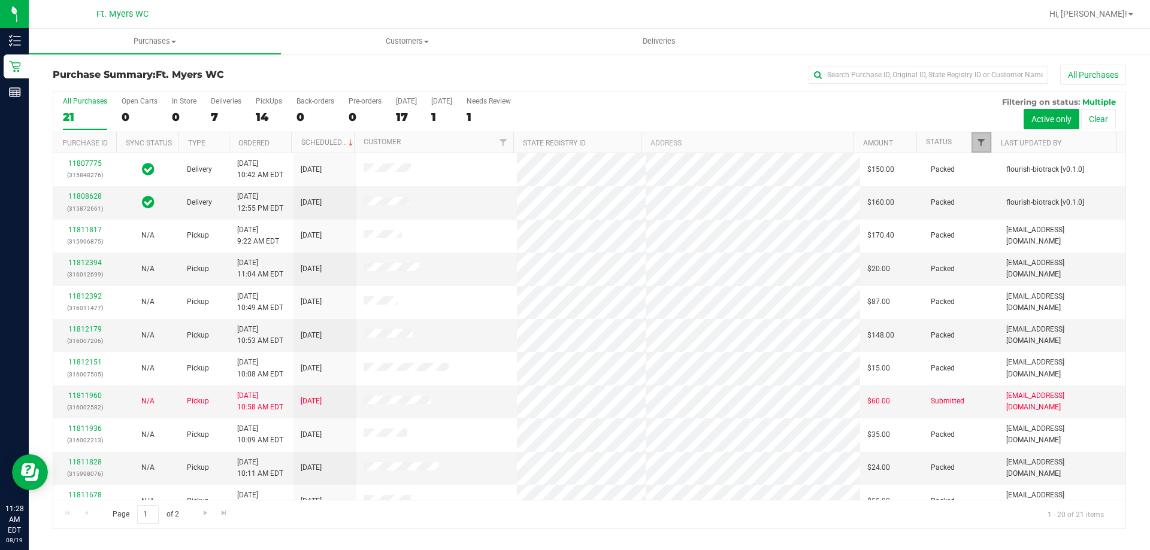
click at [980, 140] on span "Filter" at bounding box center [981, 143] width 10 height 10
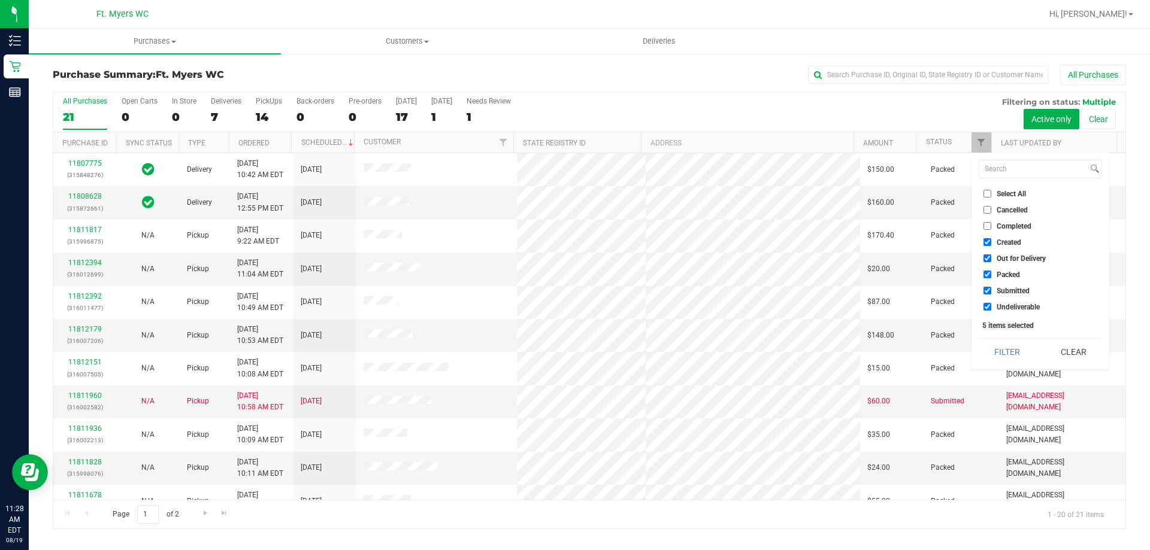
click at [986, 271] on input "Packed" at bounding box center [988, 275] width 8 height 8
checkbox input "false"
click at [1013, 348] on button "Filter" at bounding box center [1008, 352] width 58 height 26
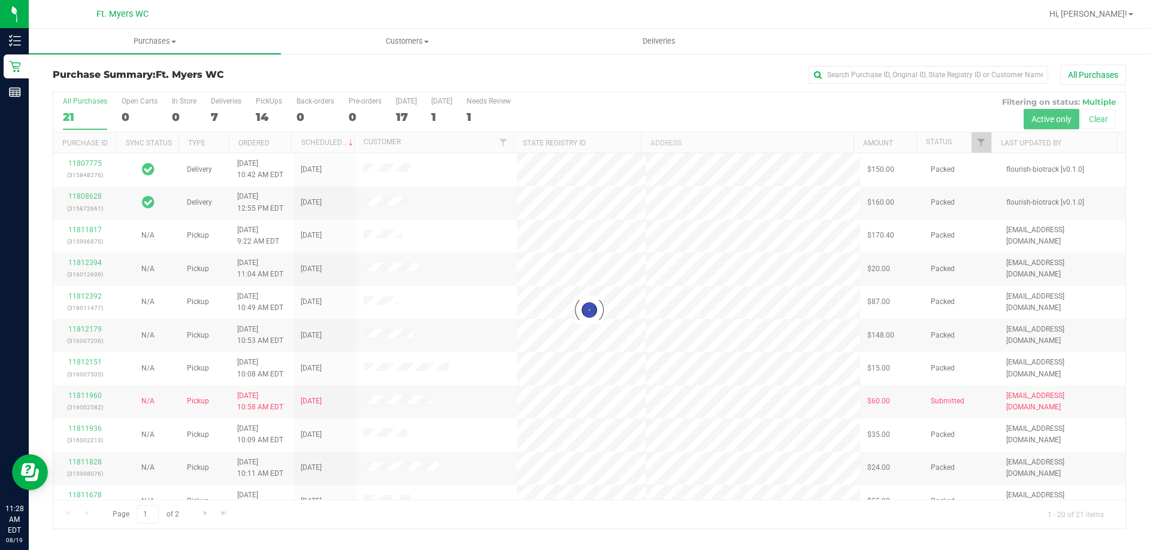
checkbox input "true"
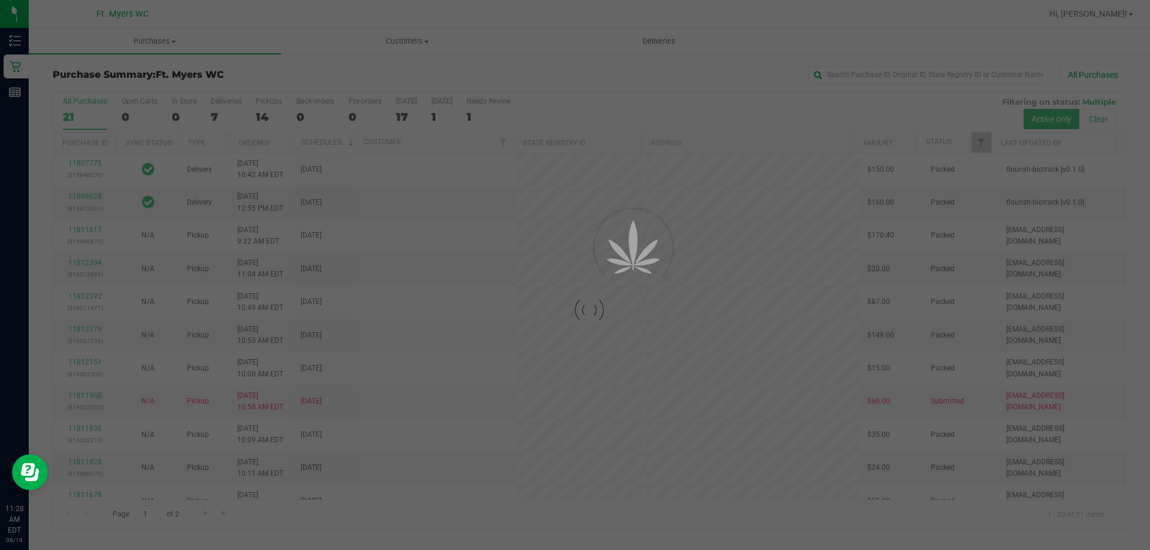
checkbox input "true"
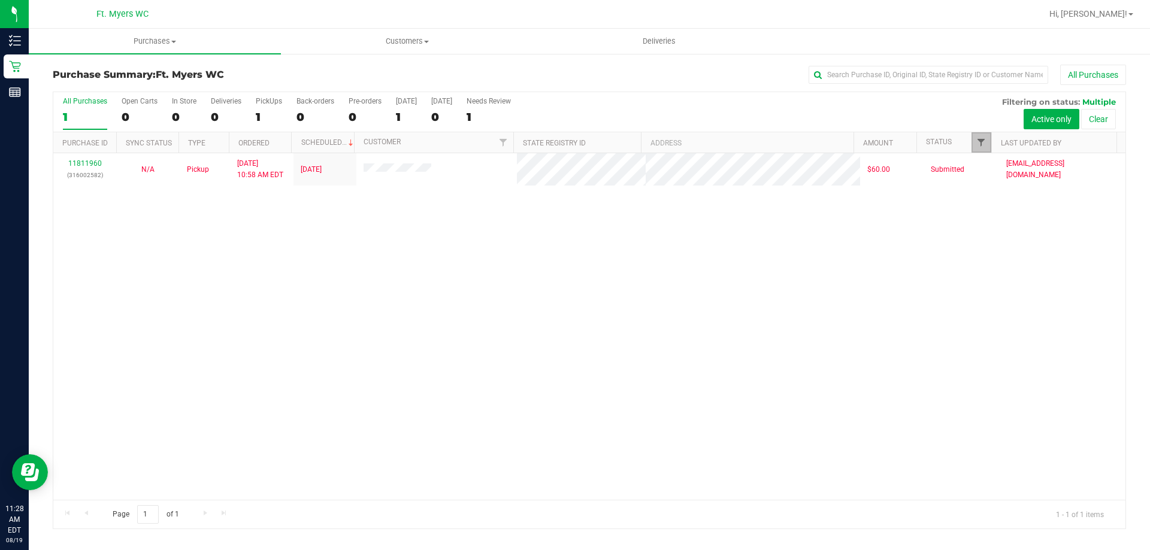
click at [979, 140] on span "Filter" at bounding box center [981, 143] width 10 height 10
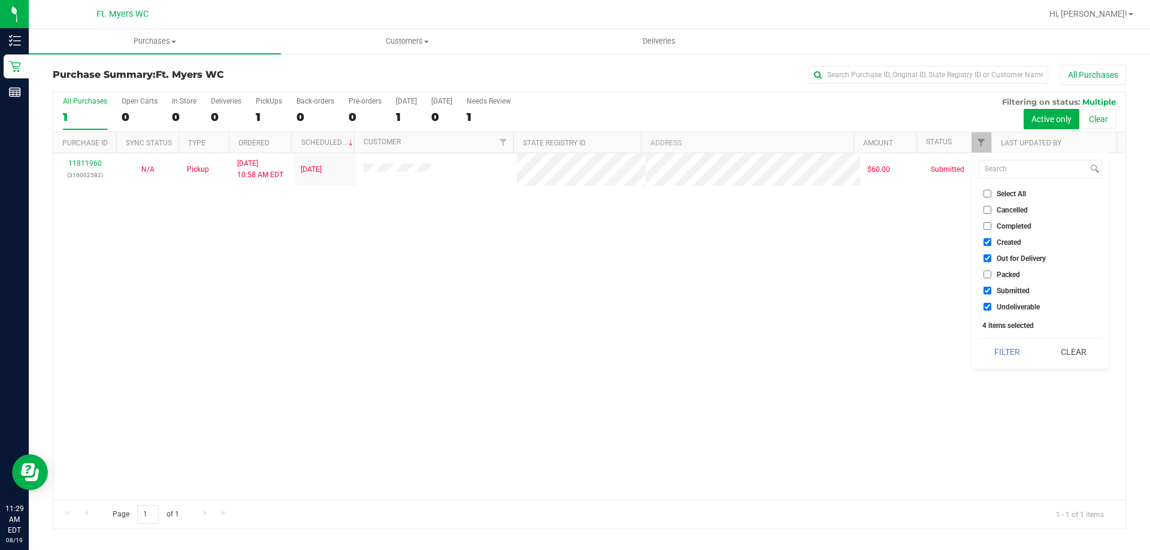
checkbox input "true"
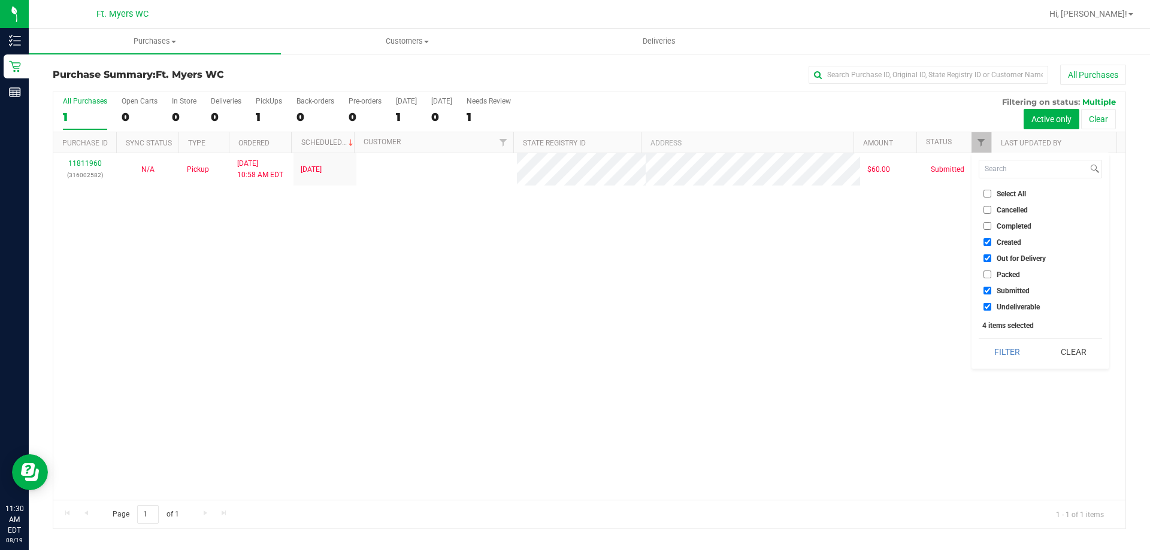
checkbox input "true"
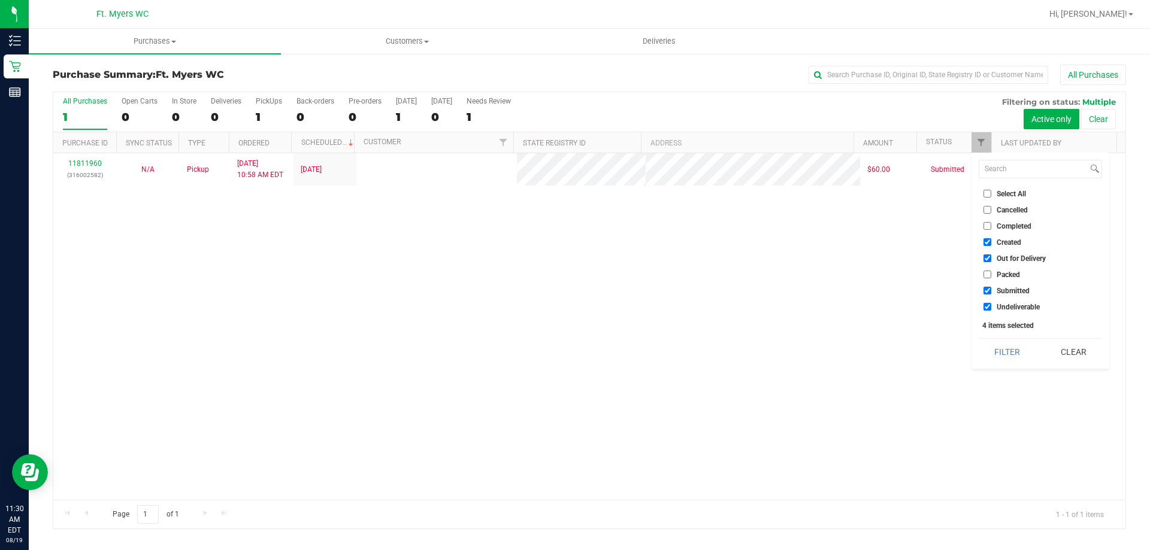
checkbox input "true"
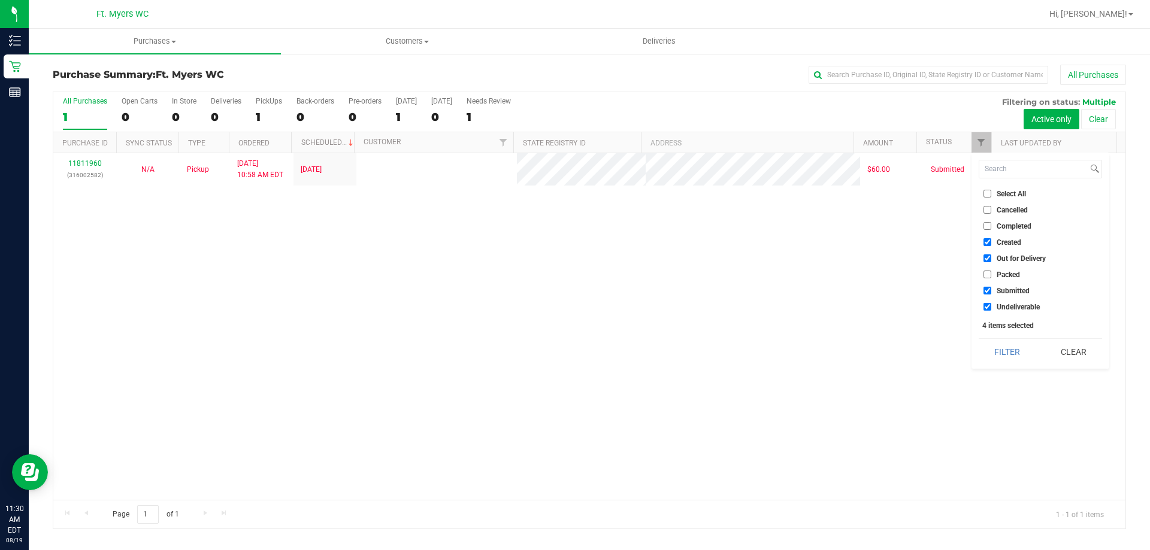
checkbox input "true"
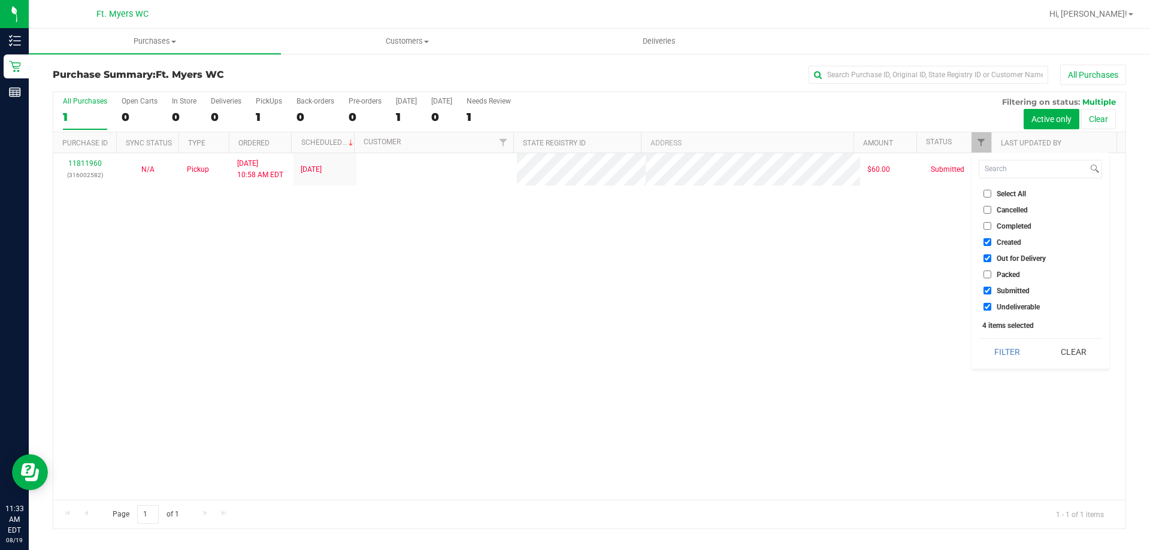
checkbox input "true"
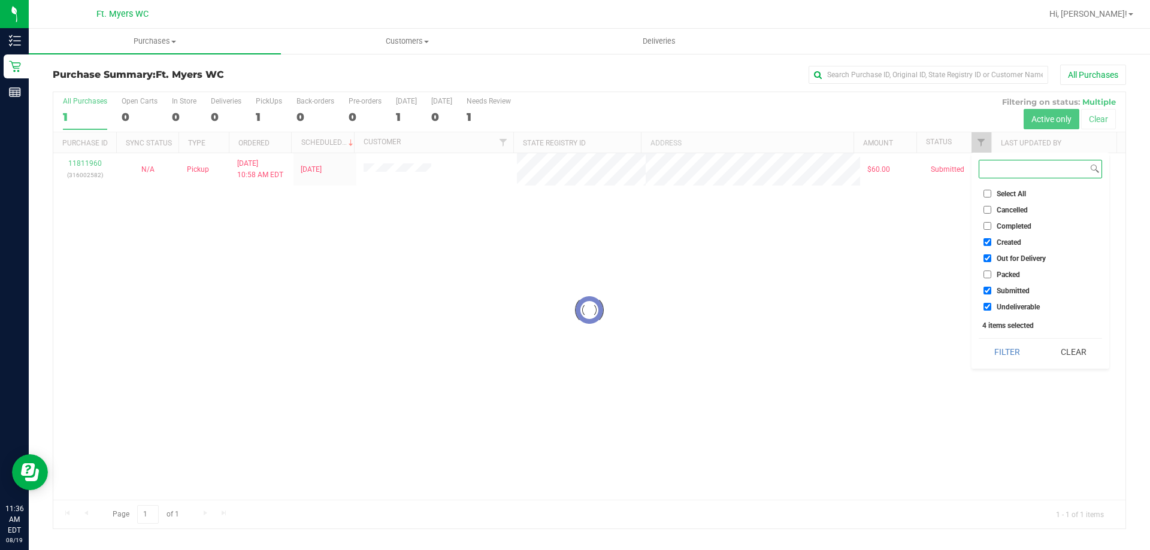
checkbox input "true"
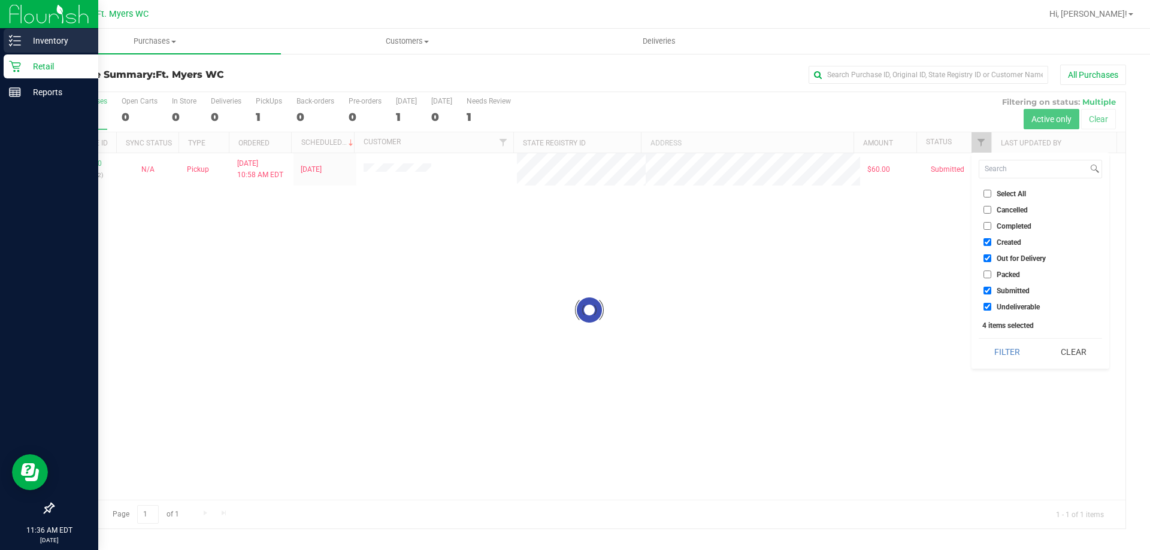
checkbox input "true"
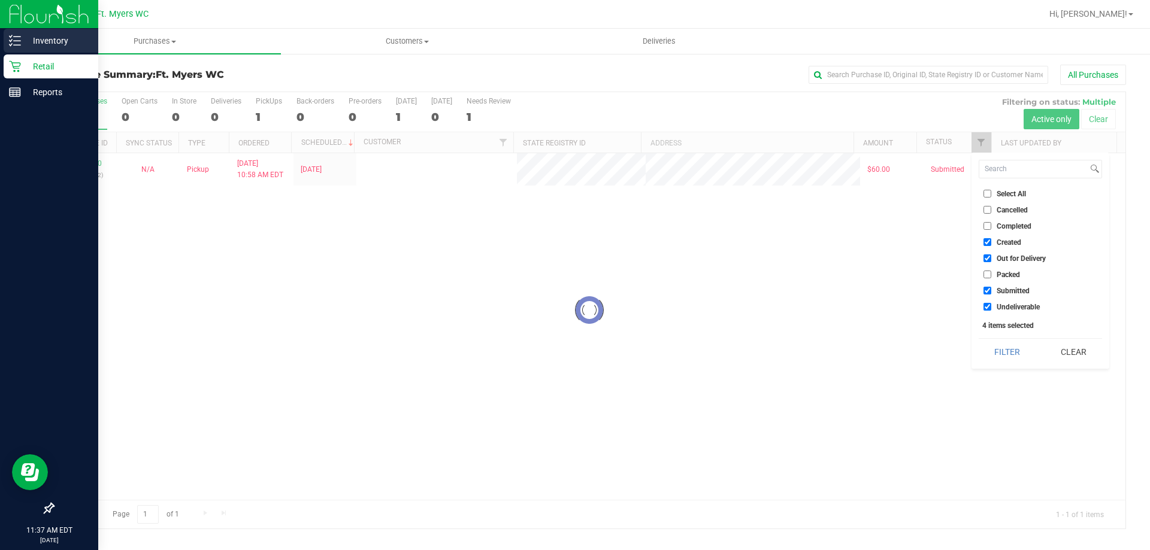
checkbox input "true"
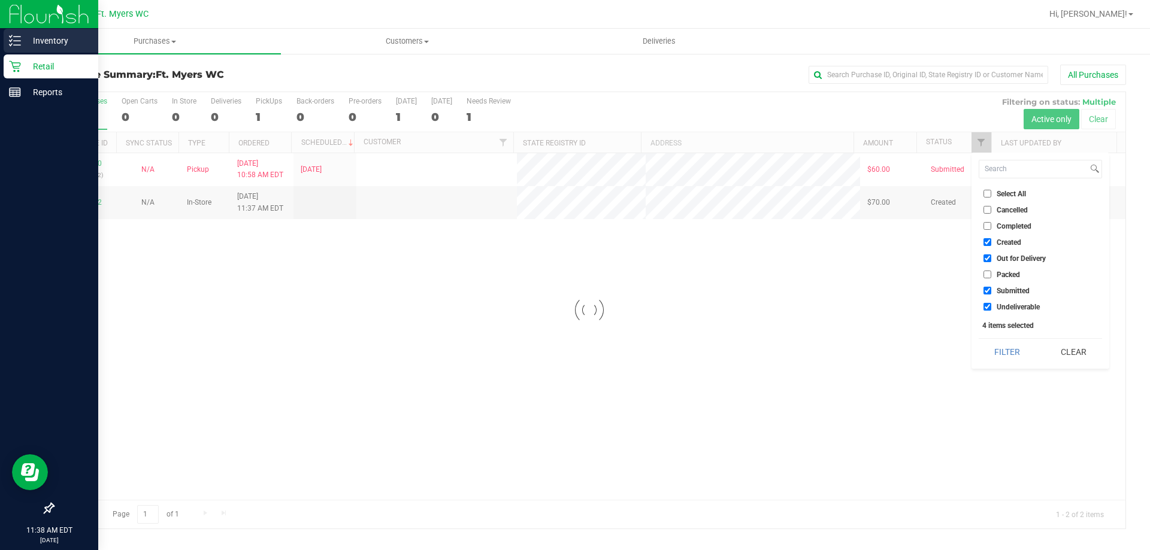
checkbox input "true"
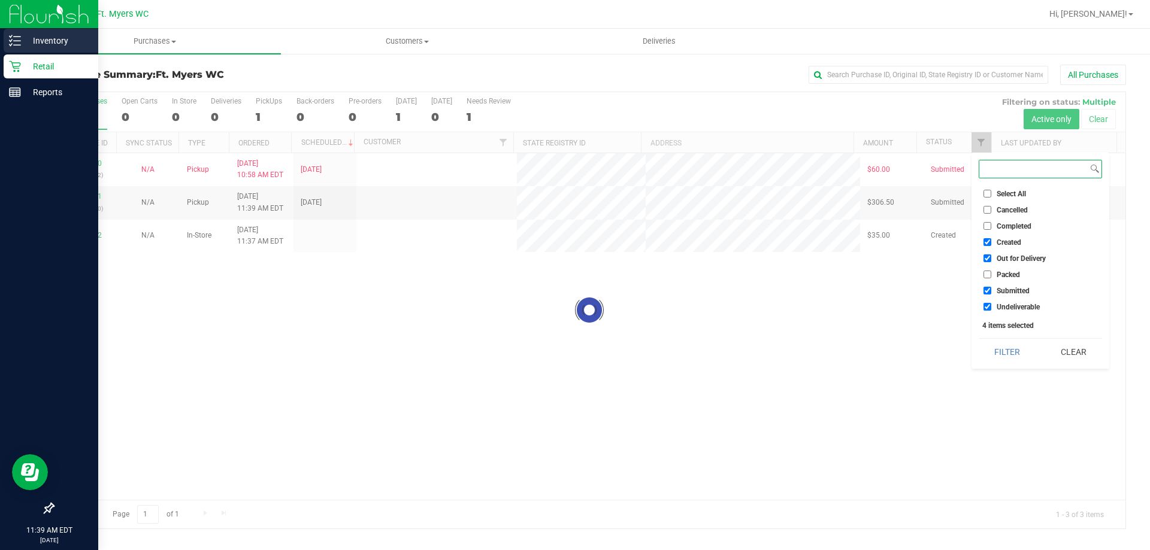
checkbox input "true"
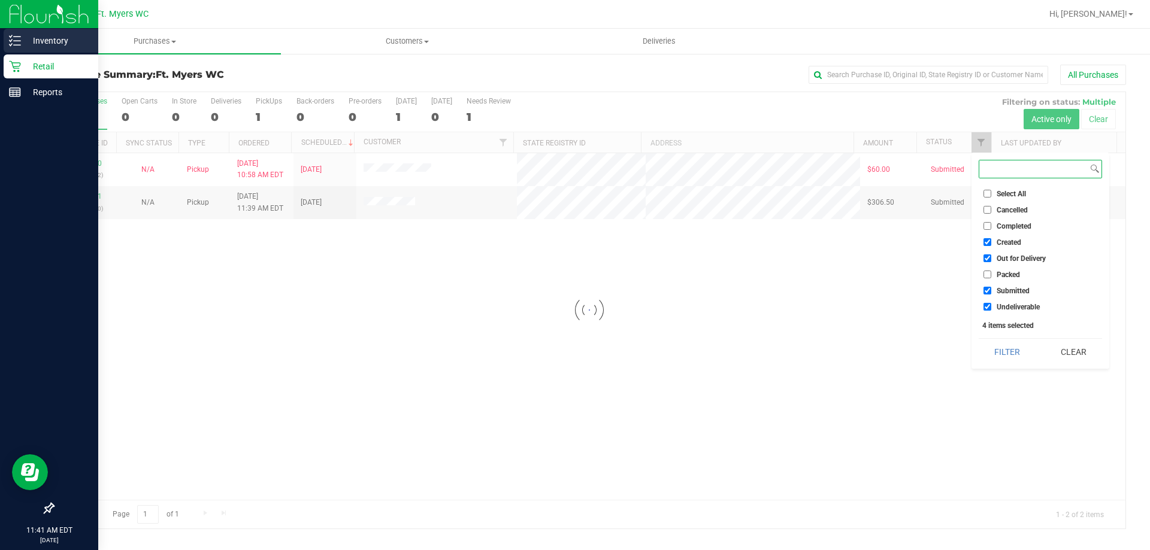
checkbox input "true"
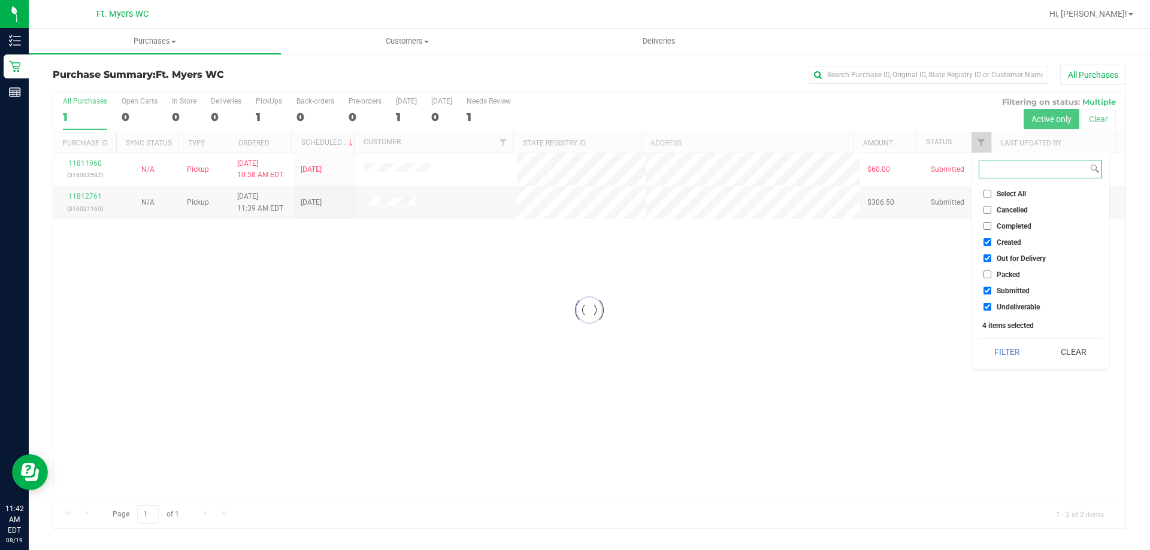
checkbox input "true"
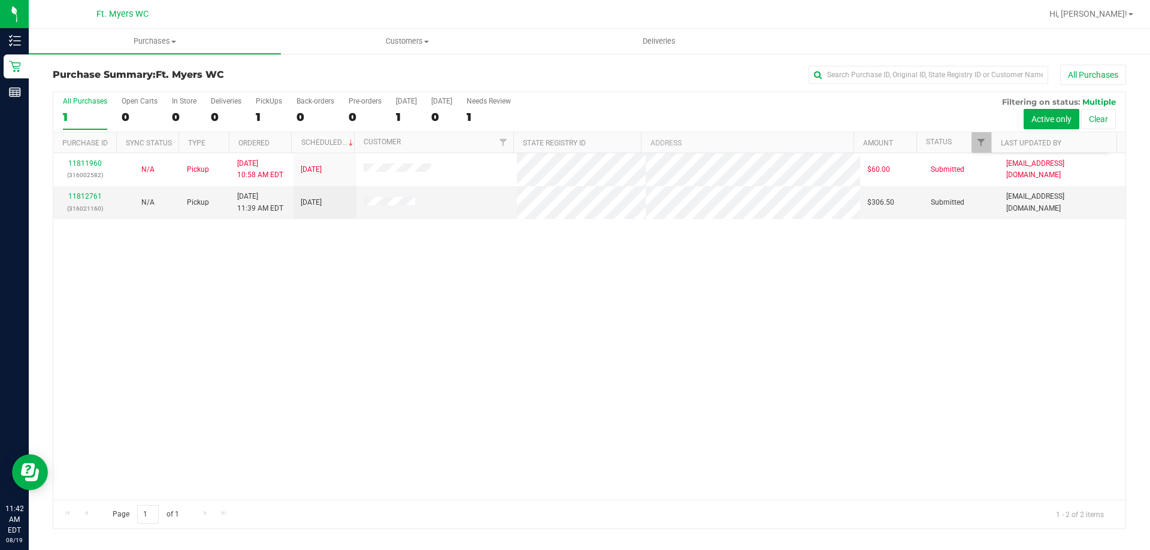
click at [848, 280] on div "11811960 (316002582) N/A Pickup 8/19/2025 10:58 AM EDT 8/19/2025 $60.00 Submitt…" at bounding box center [589, 326] width 1072 height 347
click at [81, 197] on link "11812761" at bounding box center [85, 196] width 34 height 8
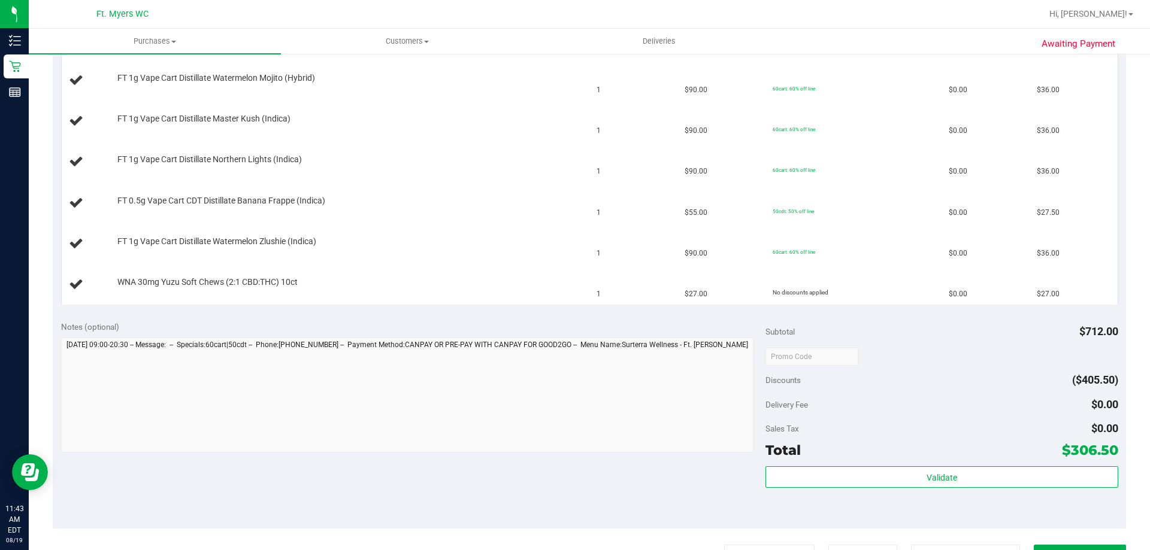
scroll to position [479, 0]
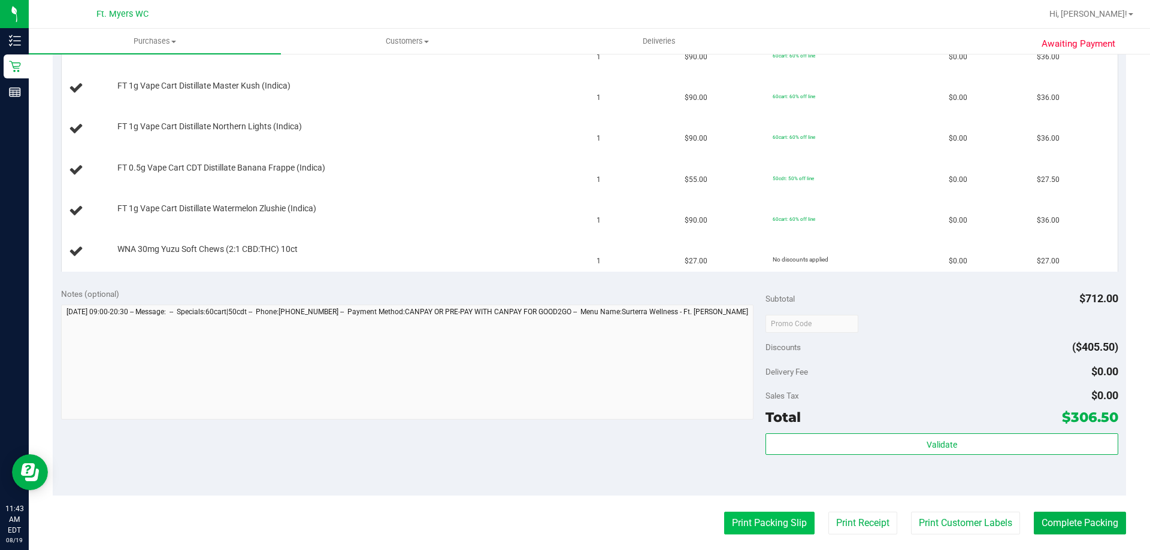
click at [751, 519] on button "Print Packing Slip" at bounding box center [769, 523] width 90 height 23
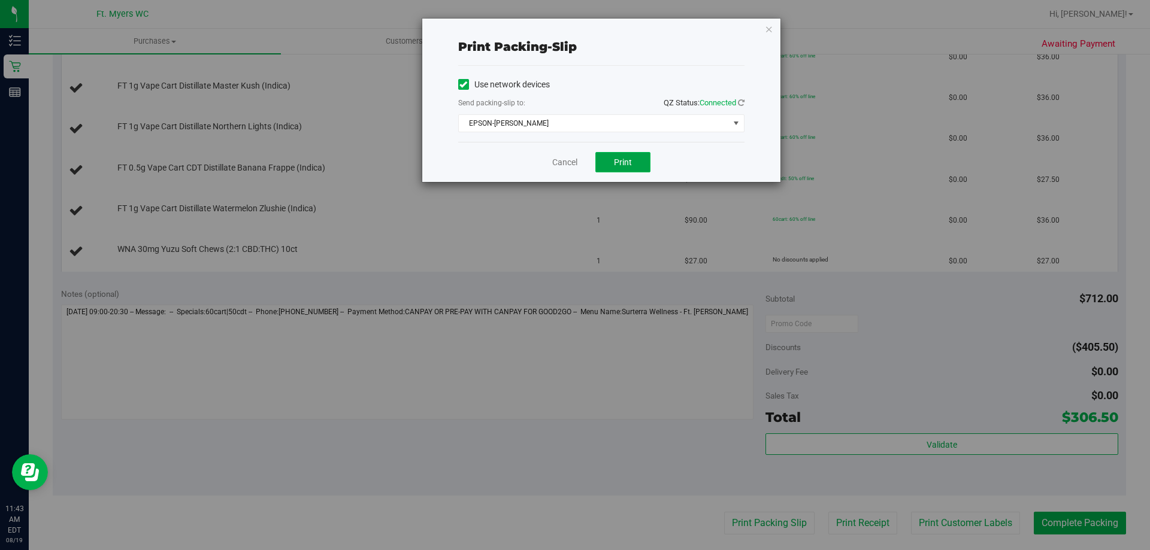
click at [622, 160] on span "Print" at bounding box center [623, 163] width 18 height 10
click at [770, 31] on icon "button" at bounding box center [769, 29] width 8 height 14
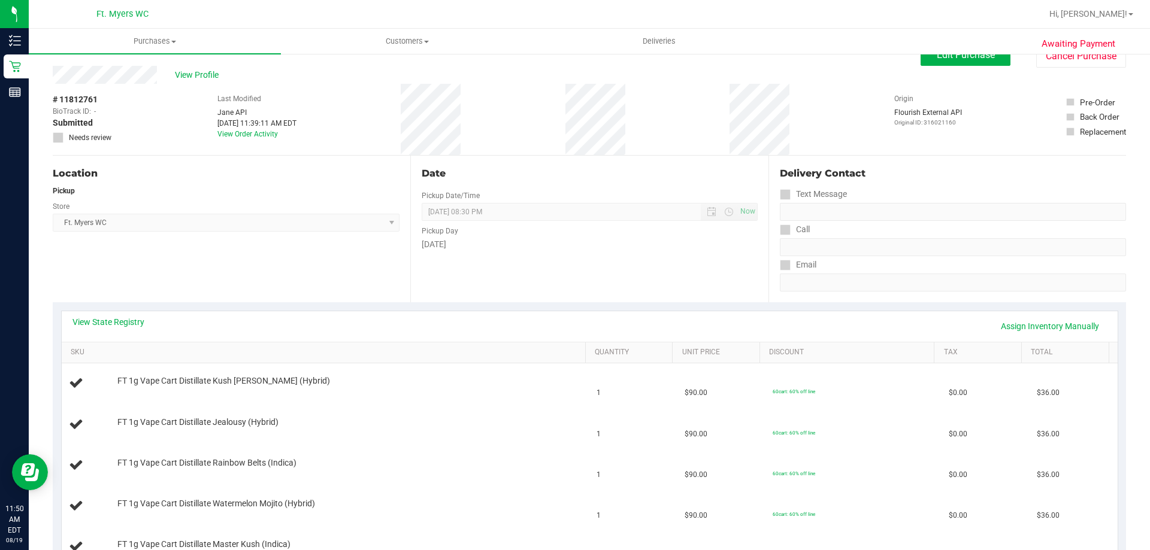
scroll to position [0, 0]
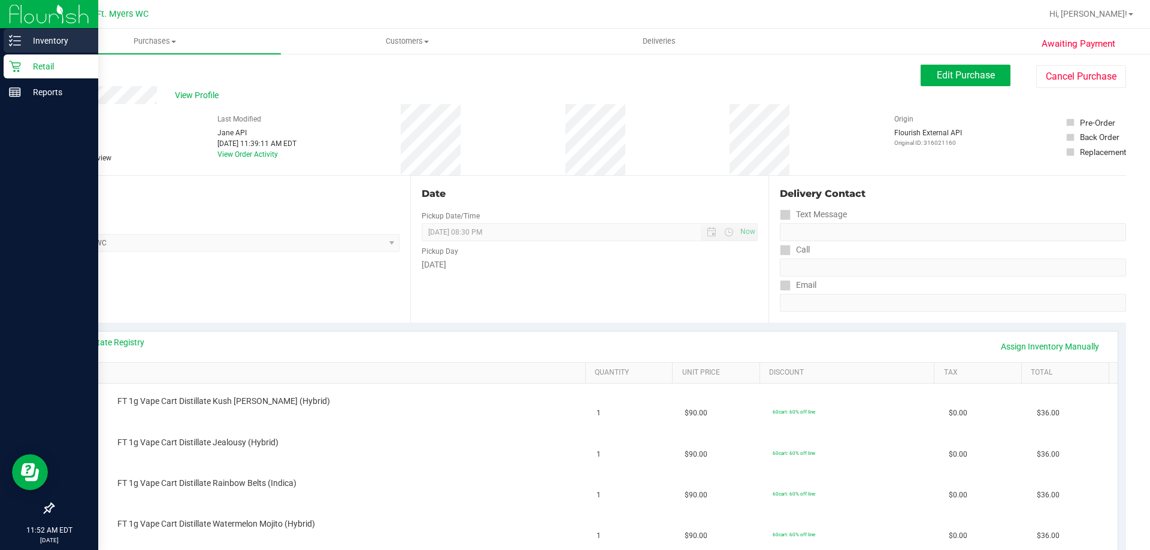
click at [29, 33] on div "Inventory" at bounding box center [51, 41] width 95 height 24
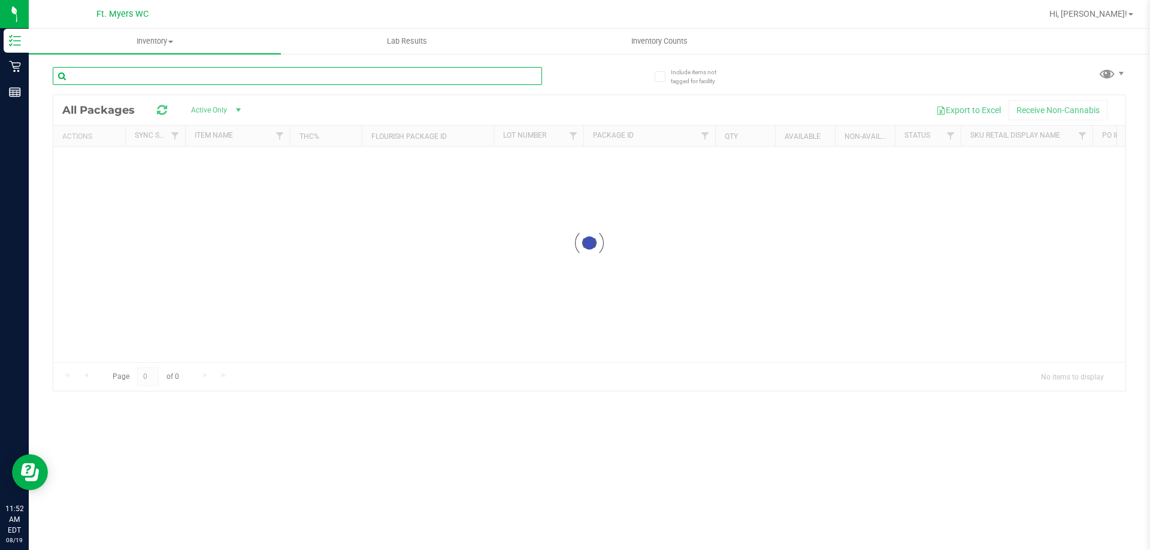
click at [148, 80] on input "text" at bounding box center [297, 76] width 489 height 18
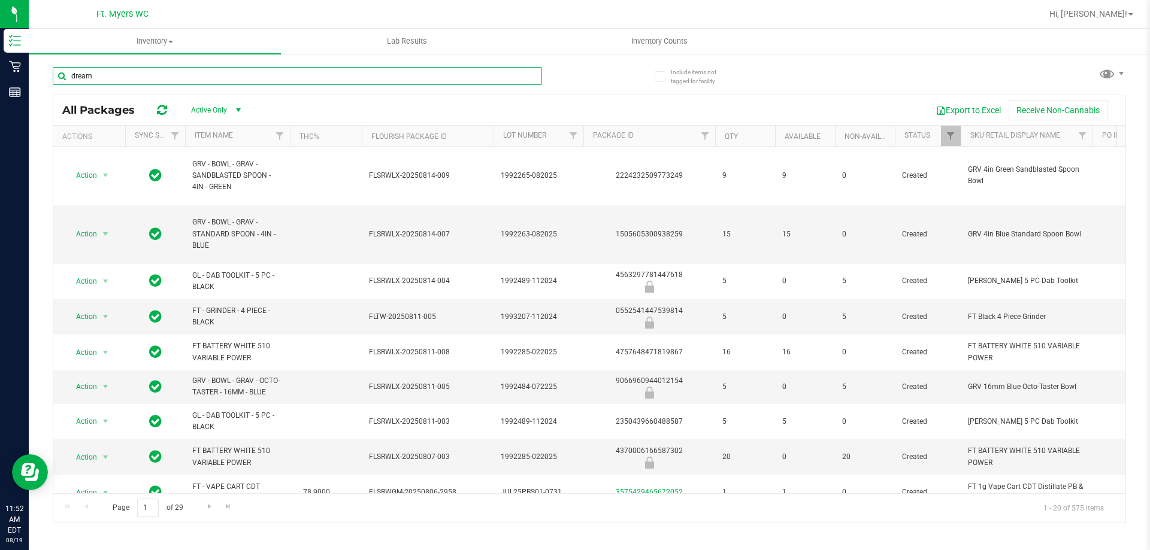
type input "dream"
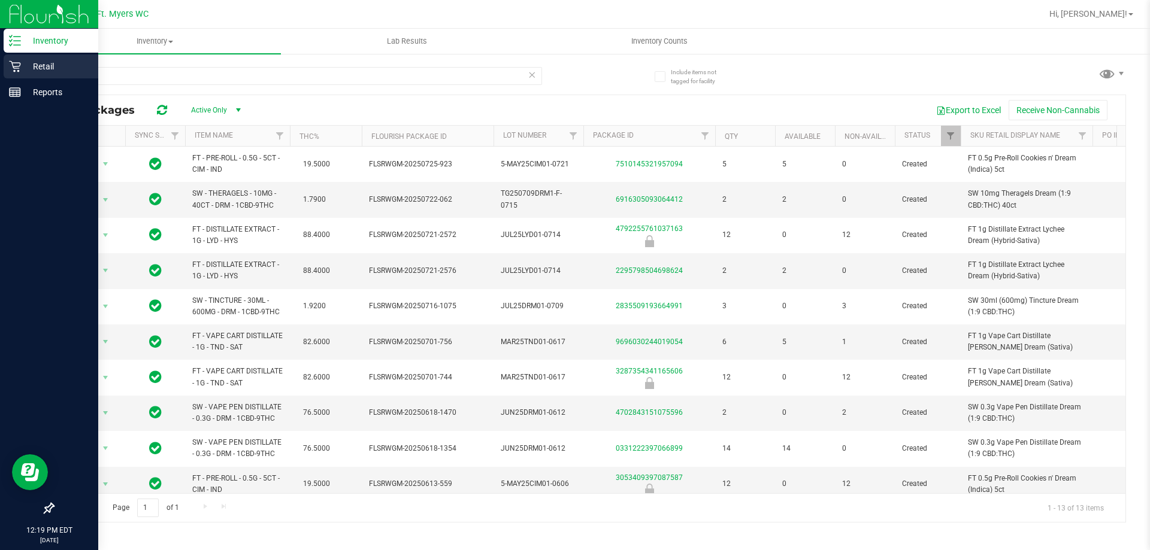
click at [45, 57] on div "Retail" at bounding box center [51, 67] width 95 height 24
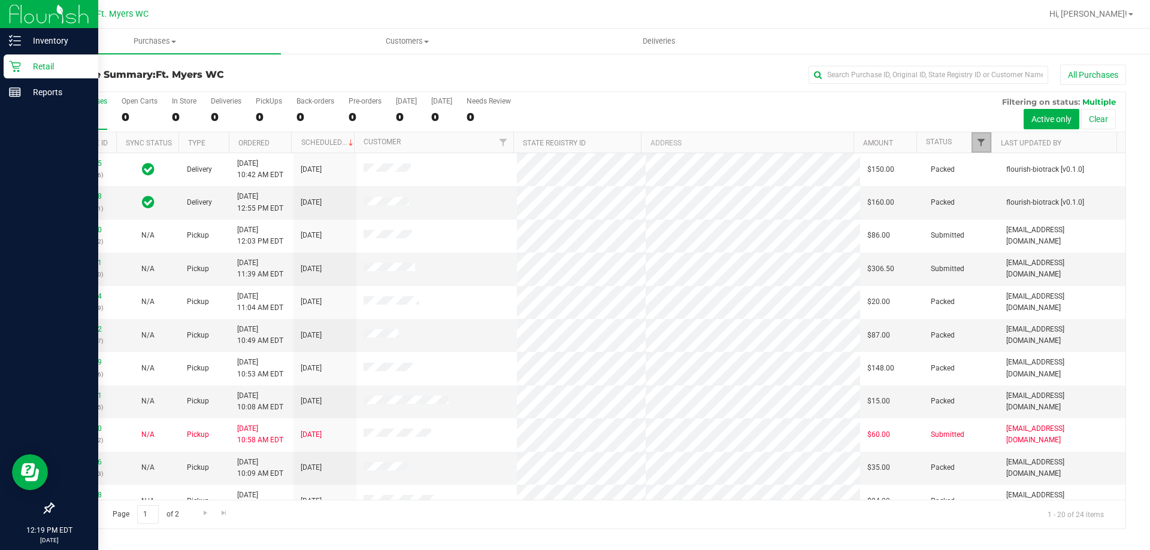
click at [979, 140] on span "Filter" at bounding box center [981, 143] width 10 height 10
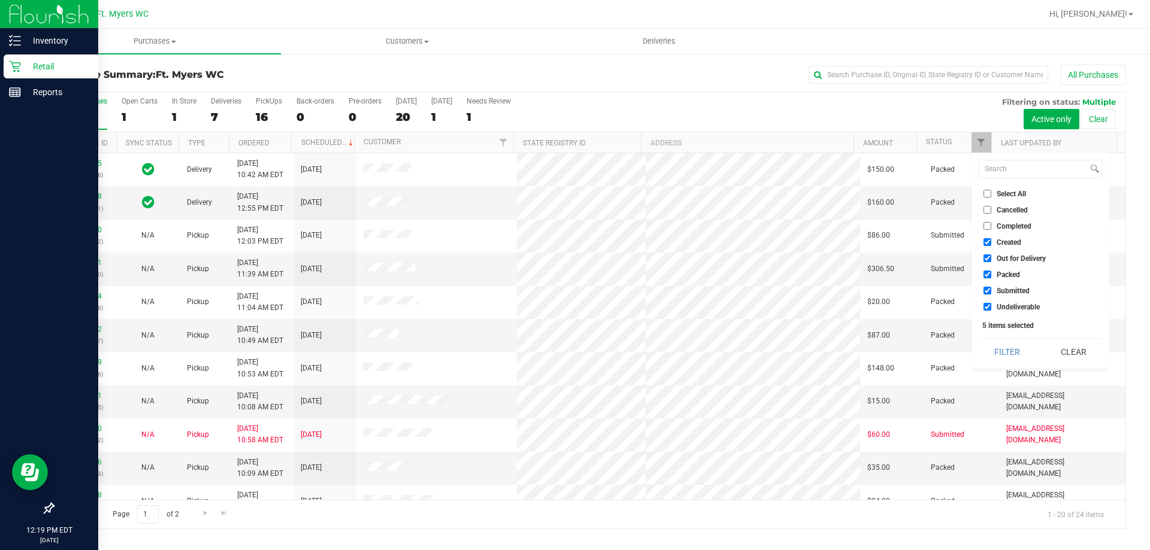
click at [985, 272] on input "Packed" at bounding box center [988, 275] width 8 height 8
checkbox input "false"
click at [1001, 343] on button "Filter" at bounding box center [1008, 352] width 58 height 26
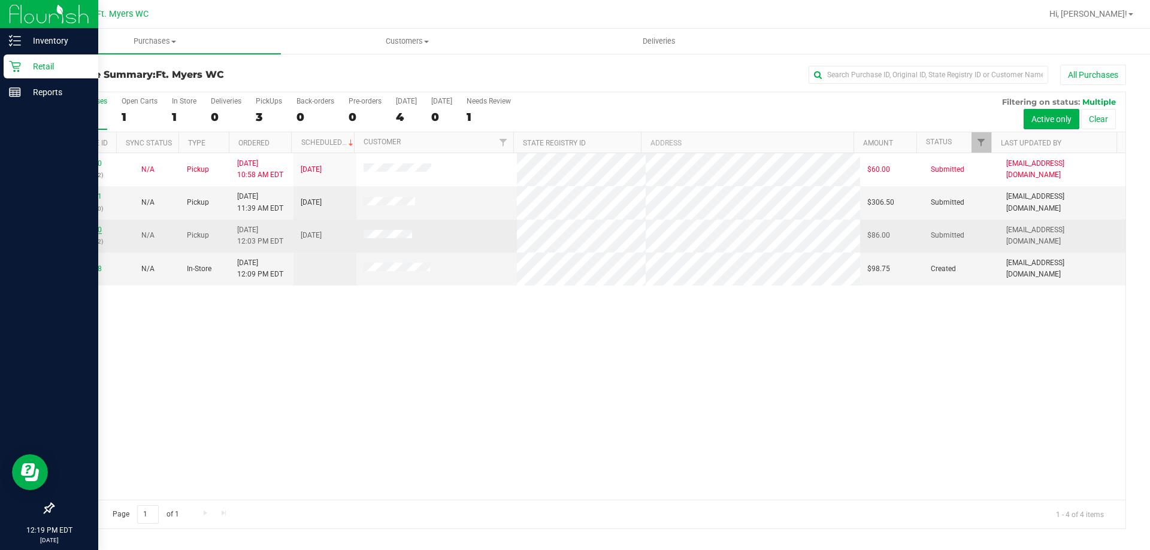
click at [93, 231] on link "11812900" at bounding box center [85, 230] width 34 height 8
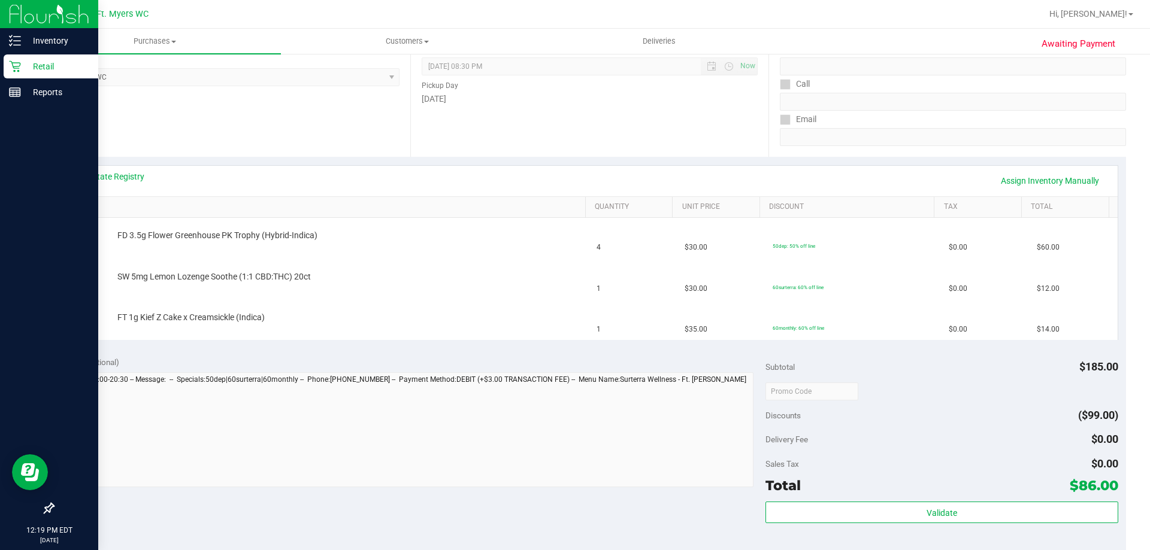
scroll to position [240, 0]
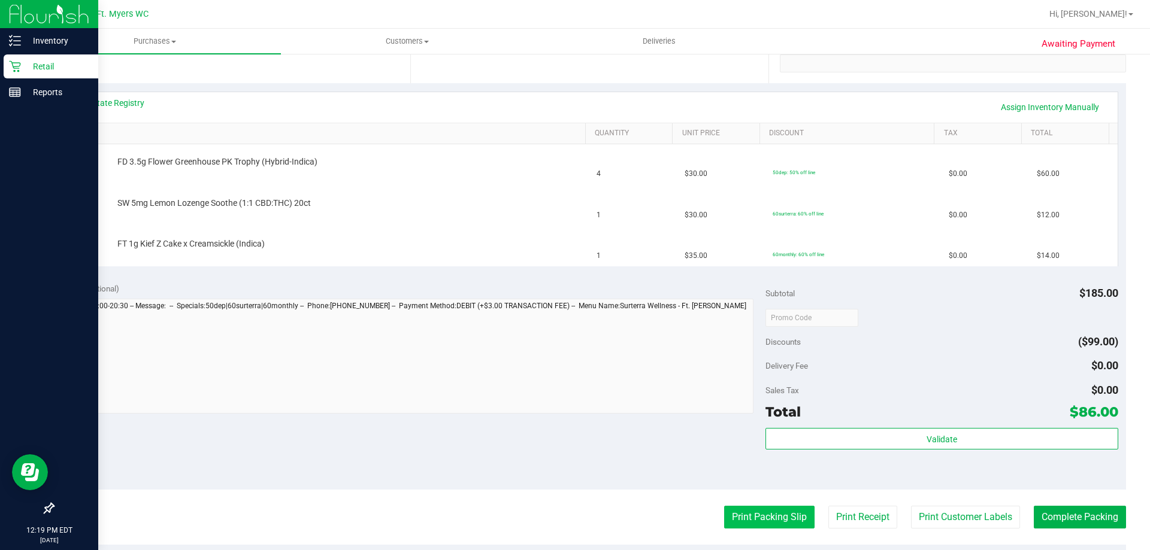
click at [749, 512] on button "Print Packing Slip" at bounding box center [769, 517] width 90 height 23
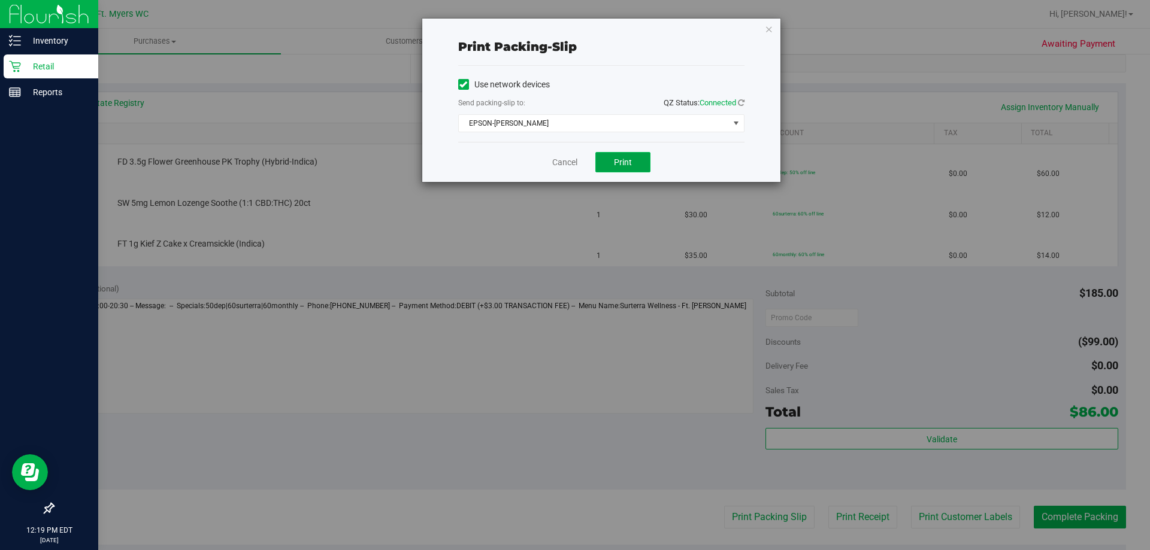
click at [628, 159] on span "Print" at bounding box center [623, 163] width 18 height 10
click at [768, 29] on icon "button" at bounding box center [769, 29] width 8 height 14
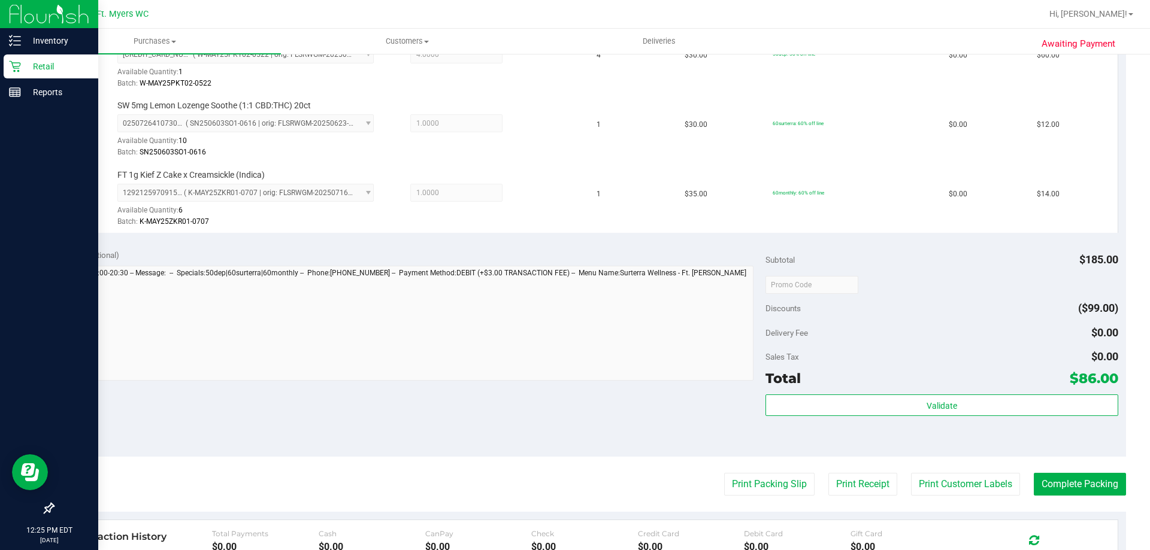
scroll to position [359, 0]
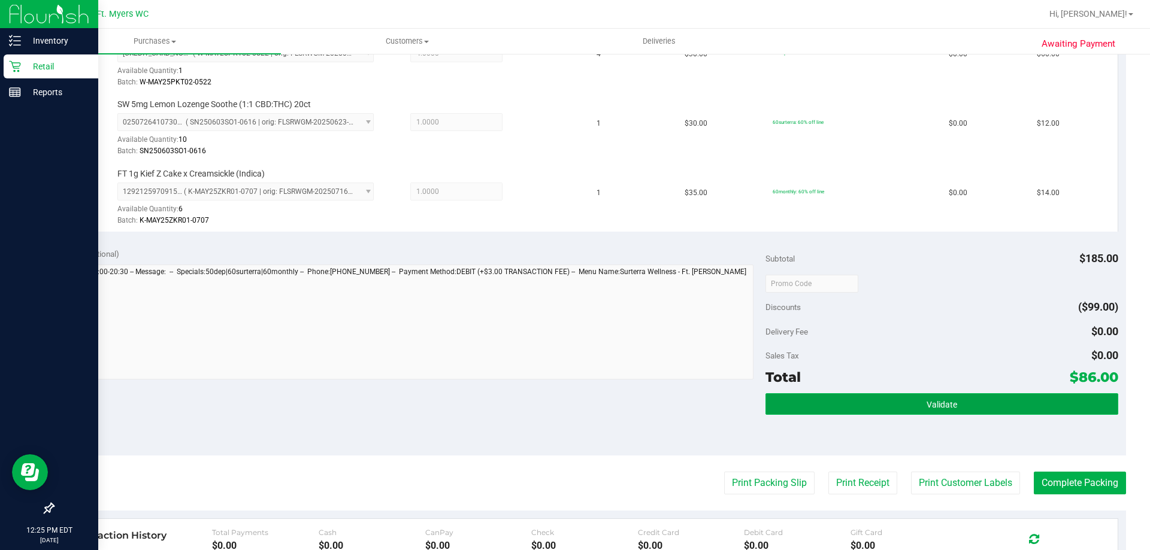
click at [891, 406] on button "Validate" at bounding box center [941, 405] width 352 height 22
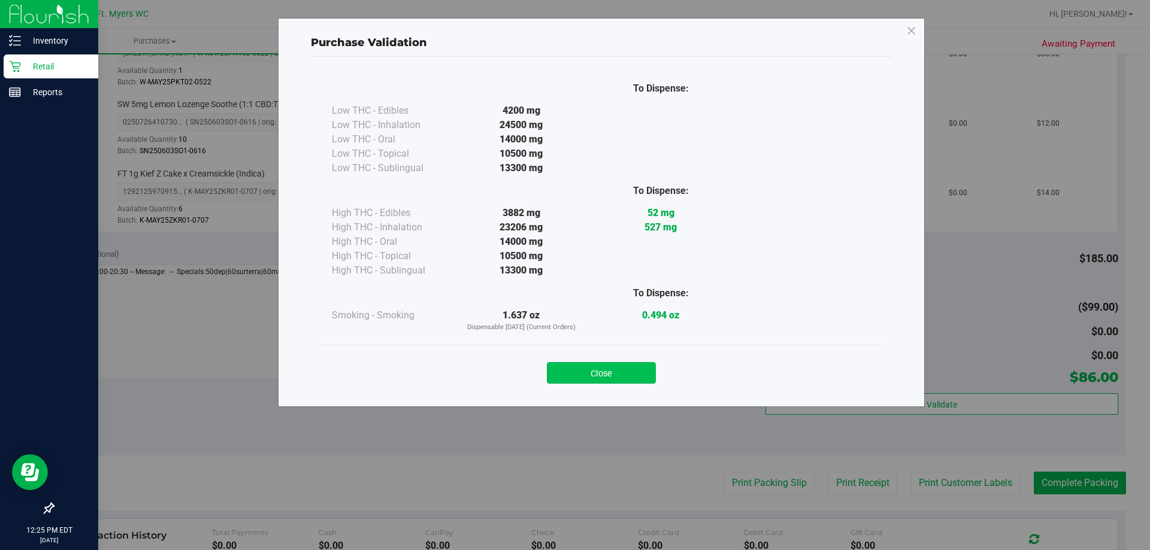
click at [635, 377] on button "Close" at bounding box center [601, 373] width 109 height 22
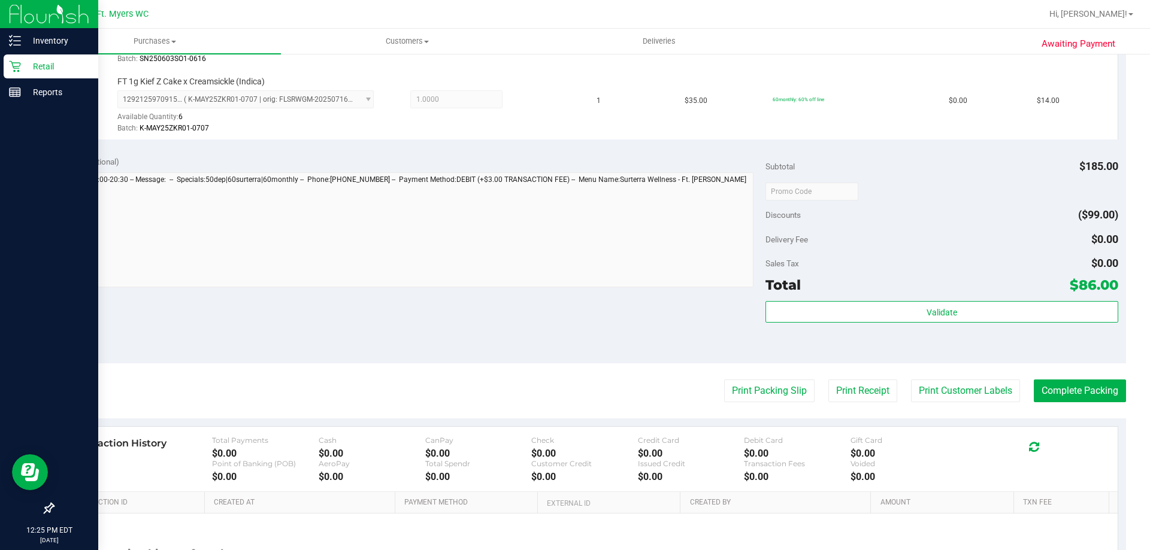
scroll to position [539, 0]
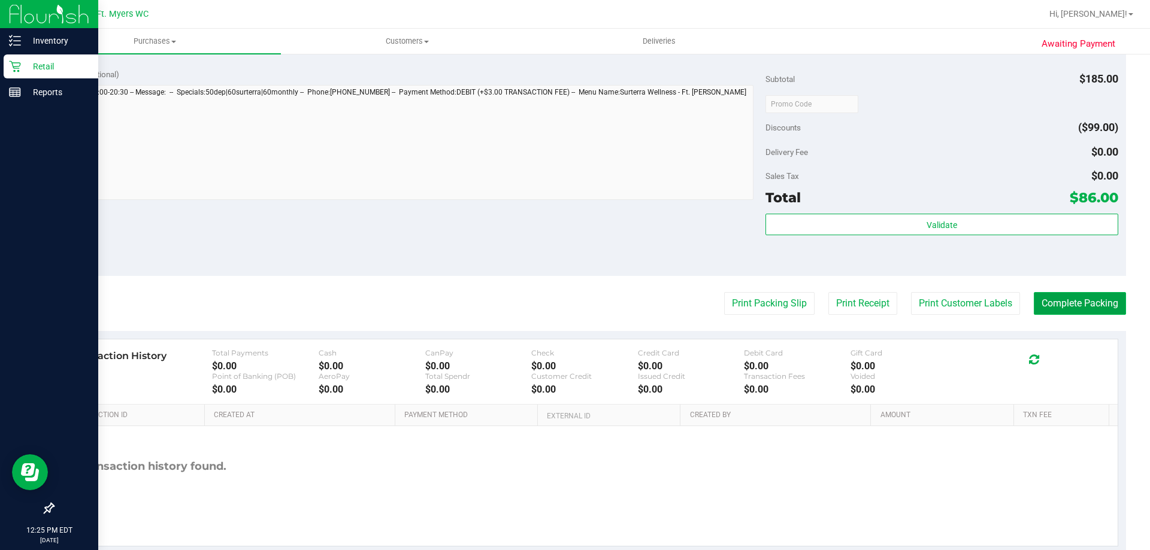
click at [1085, 302] on button "Complete Packing" at bounding box center [1080, 303] width 92 height 23
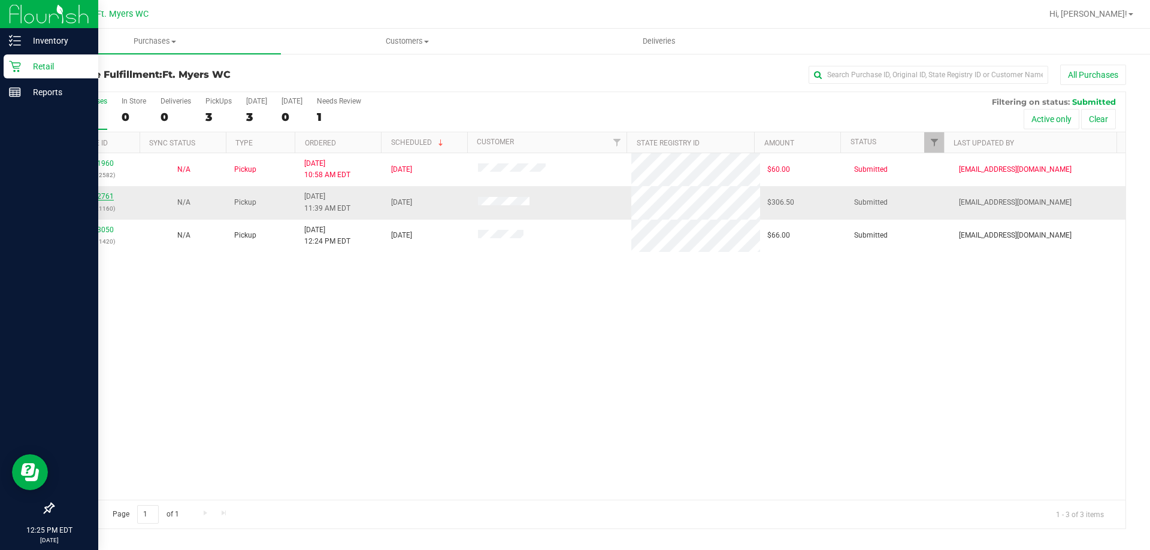
click at [106, 194] on link "11812761" at bounding box center [97, 196] width 34 height 8
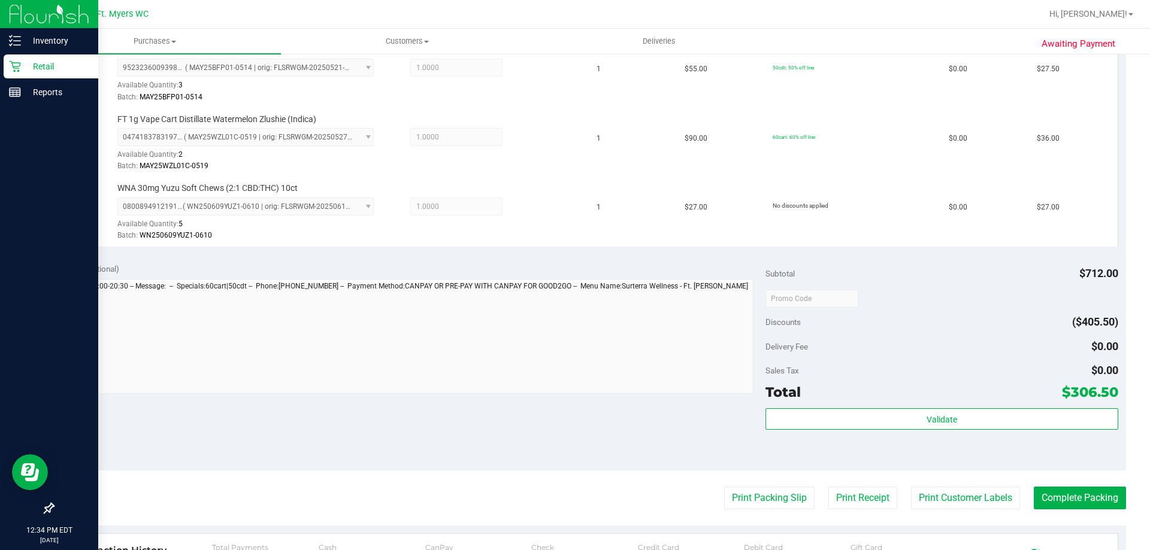
scroll to position [779, 0]
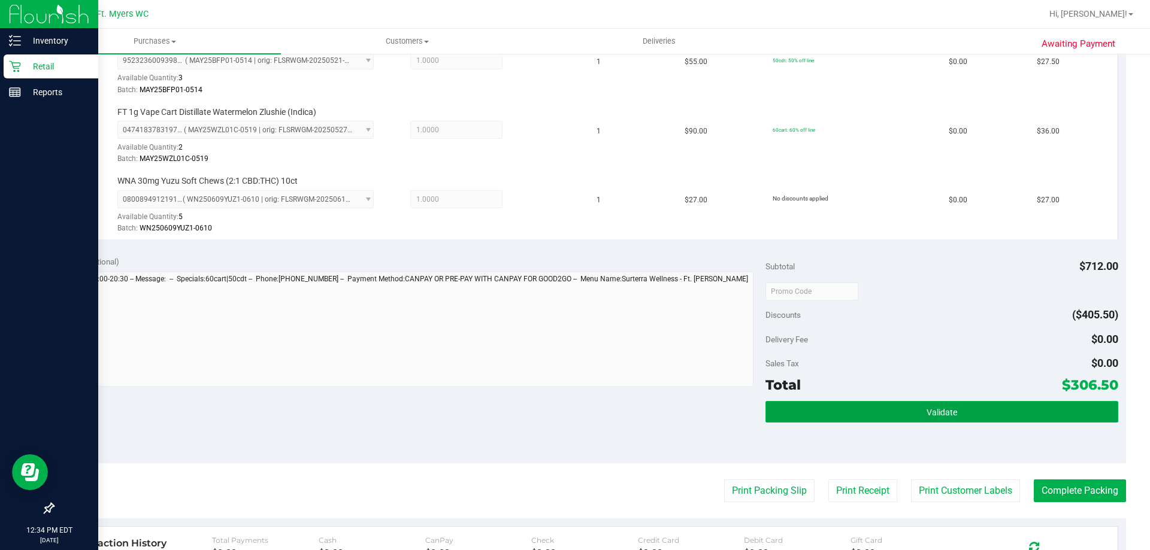
click at [820, 420] on button "Validate" at bounding box center [941, 412] width 352 height 22
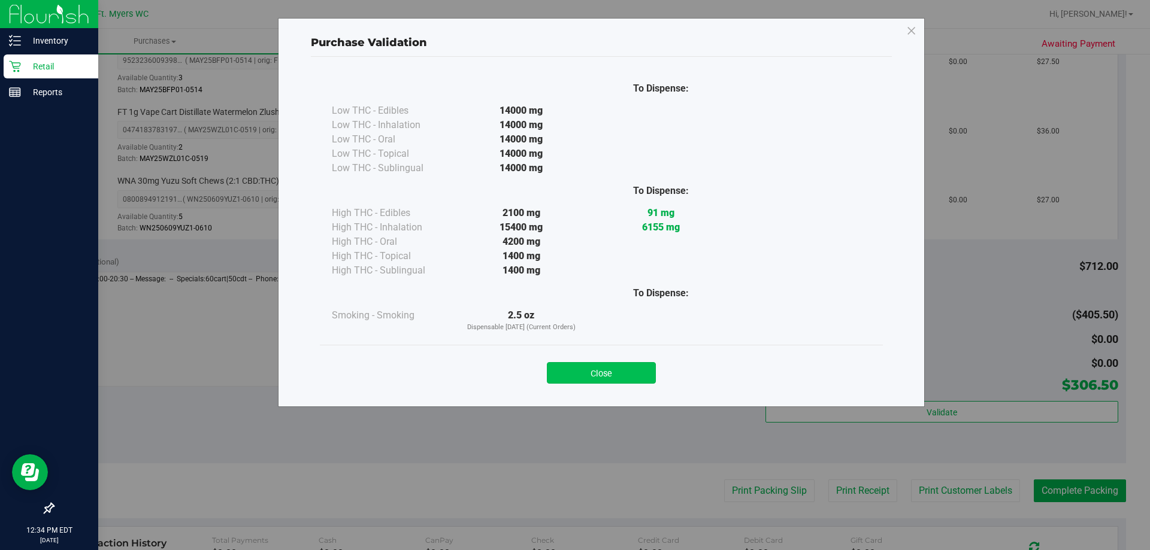
click at [598, 368] on button "Close" at bounding box center [601, 373] width 109 height 22
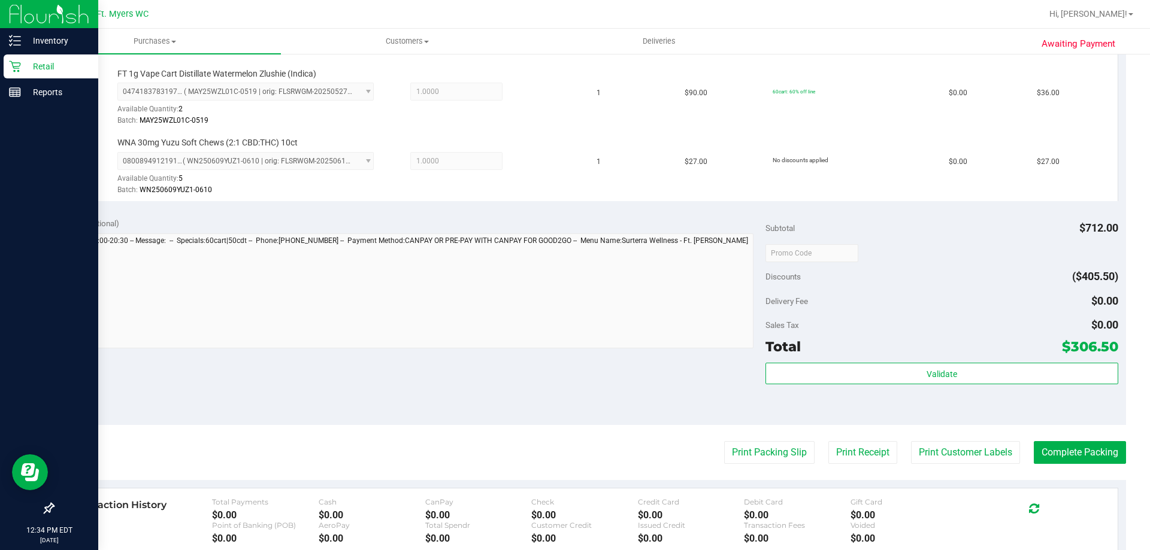
scroll to position [839, 0]
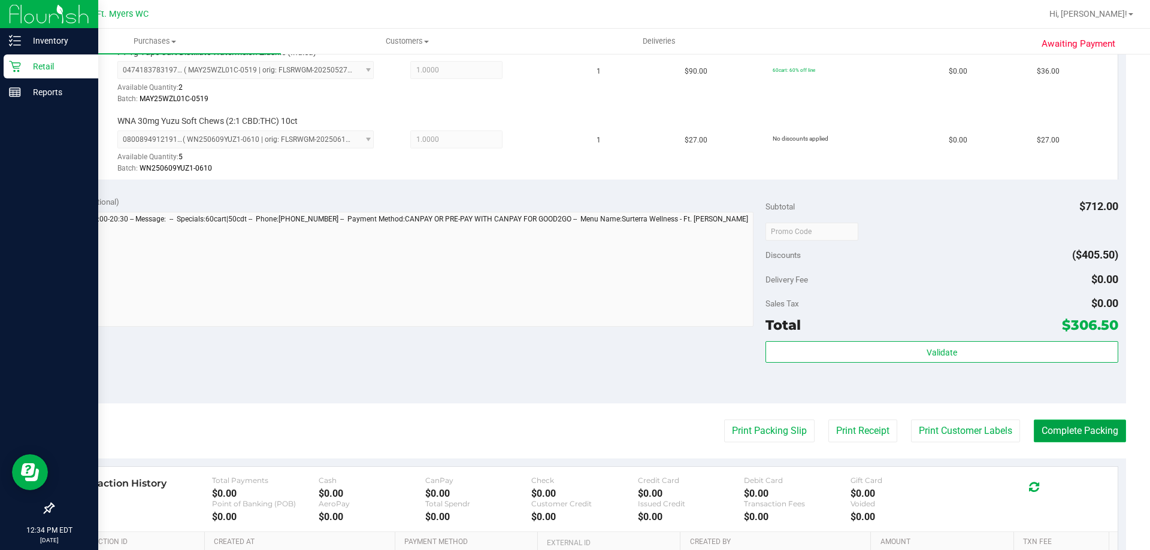
click at [1076, 426] on button "Complete Packing" at bounding box center [1080, 431] width 92 height 23
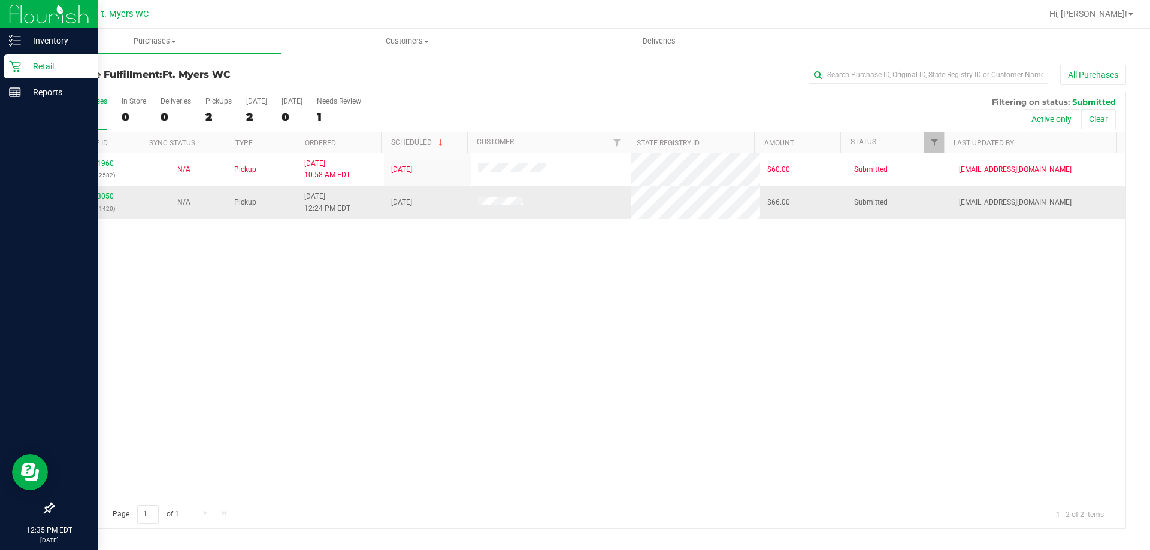
click at [110, 193] on link "11813050" at bounding box center [97, 196] width 34 height 8
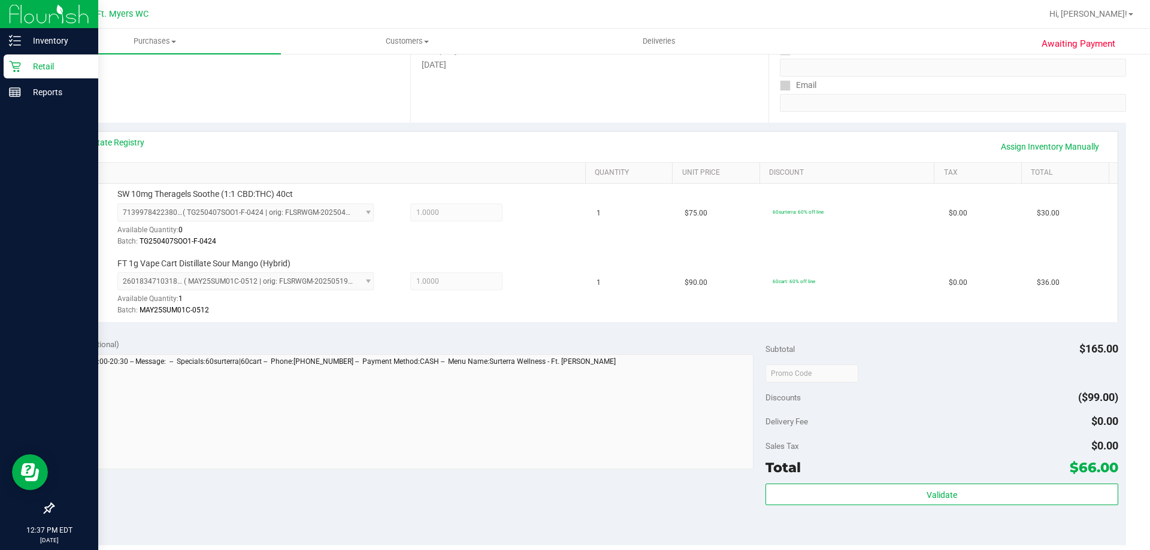
scroll to position [299, 0]
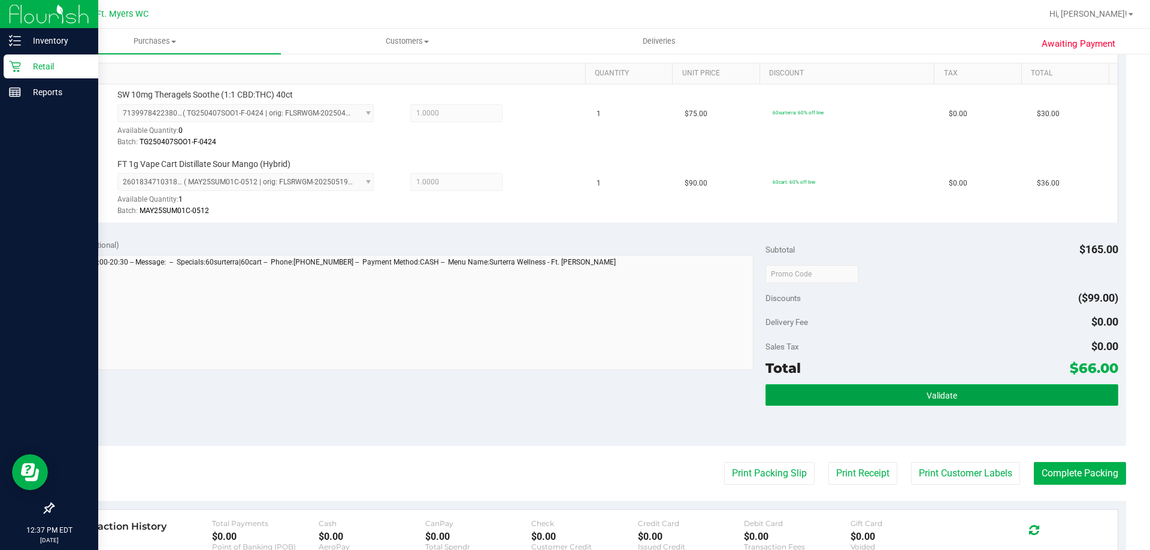
click at [853, 389] on button "Validate" at bounding box center [941, 396] width 352 height 22
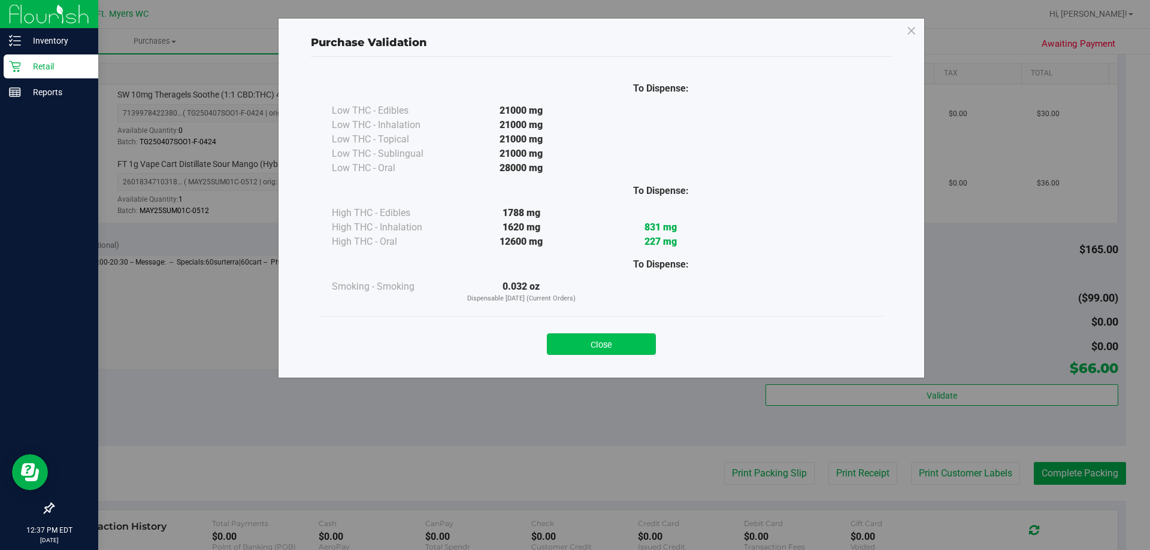
click at [603, 345] on button "Close" at bounding box center [601, 345] width 109 height 22
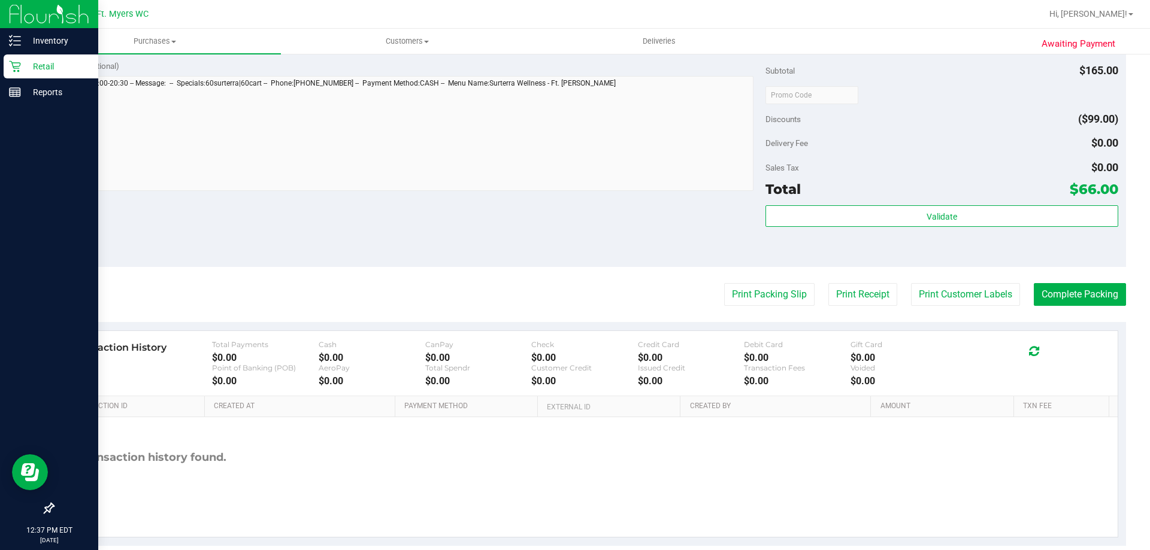
scroll to position [479, 0]
click at [734, 304] on button "Print Packing Slip" at bounding box center [769, 294] width 90 height 23
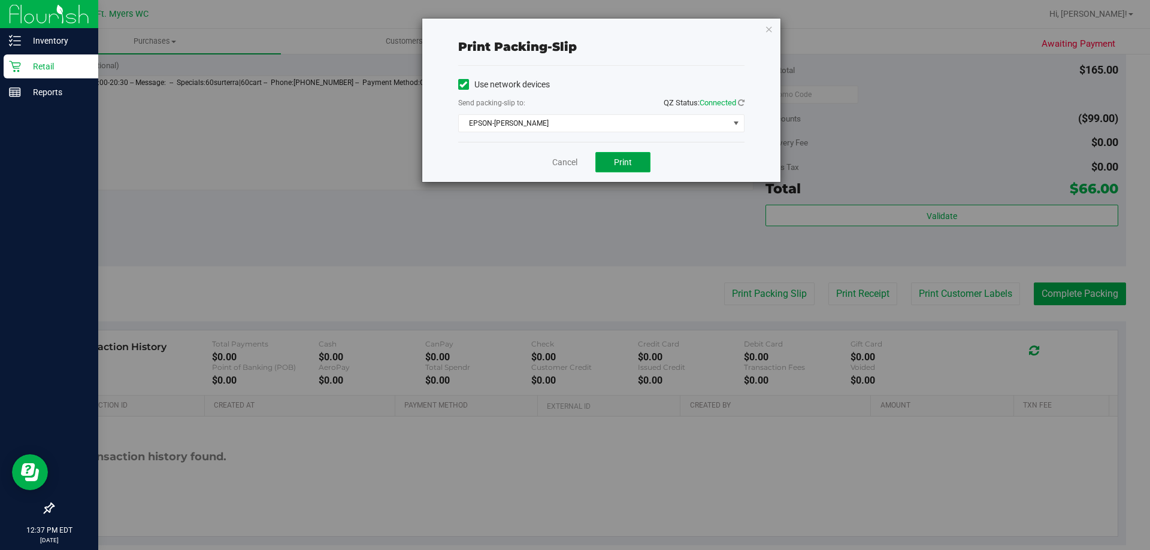
click at [627, 162] on span "Print" at bounding box center [623, 163] width 18 height 10
click at [768, 29] on icon "button" at bounding box center [769, 29] width 8 height 14
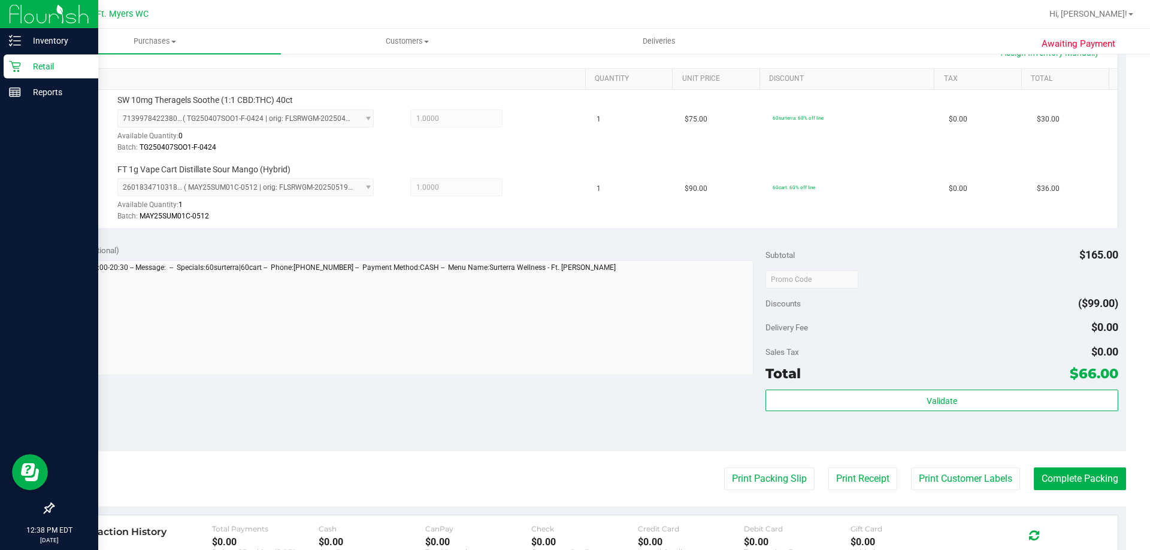
scroll to position [299, 0]
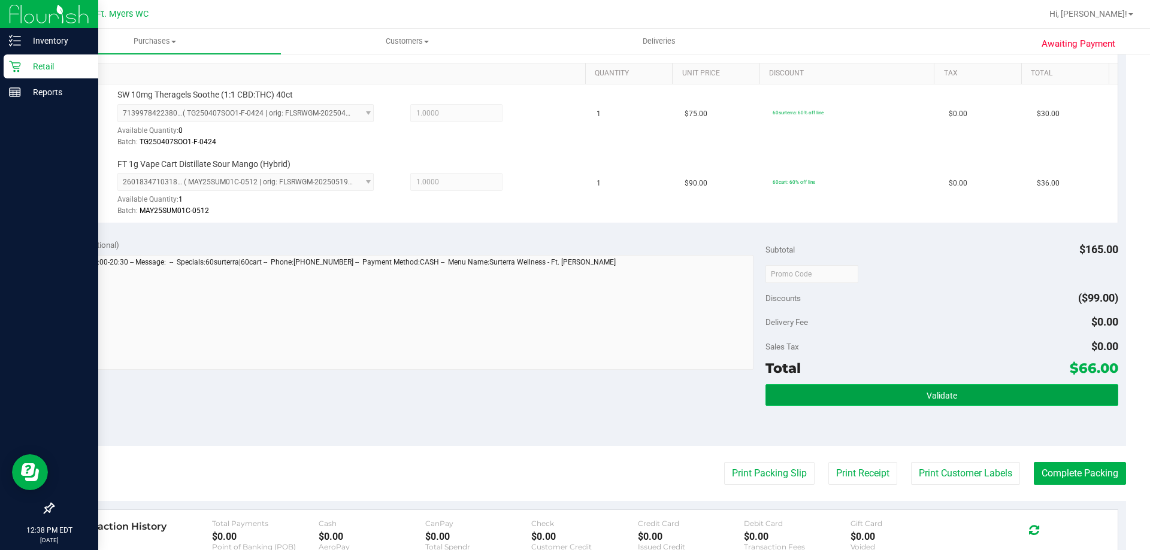
click at [927, 396] on span "Validate" at bounding box center [942, 396] width 31 height 10
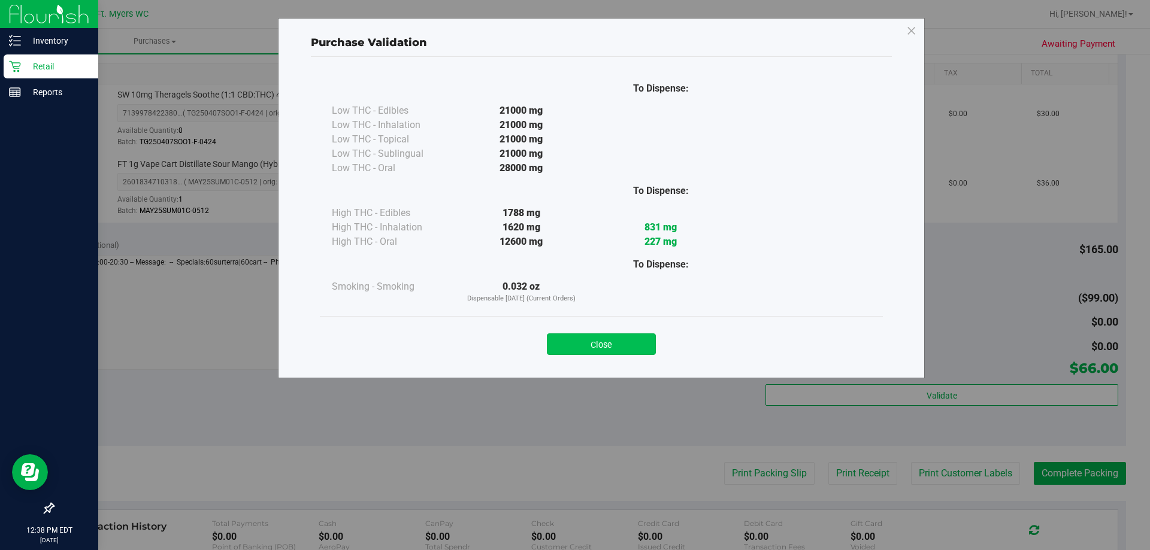
click at [645, 344] on button "Close" at bounding box center [601, 345] width 109 height 22
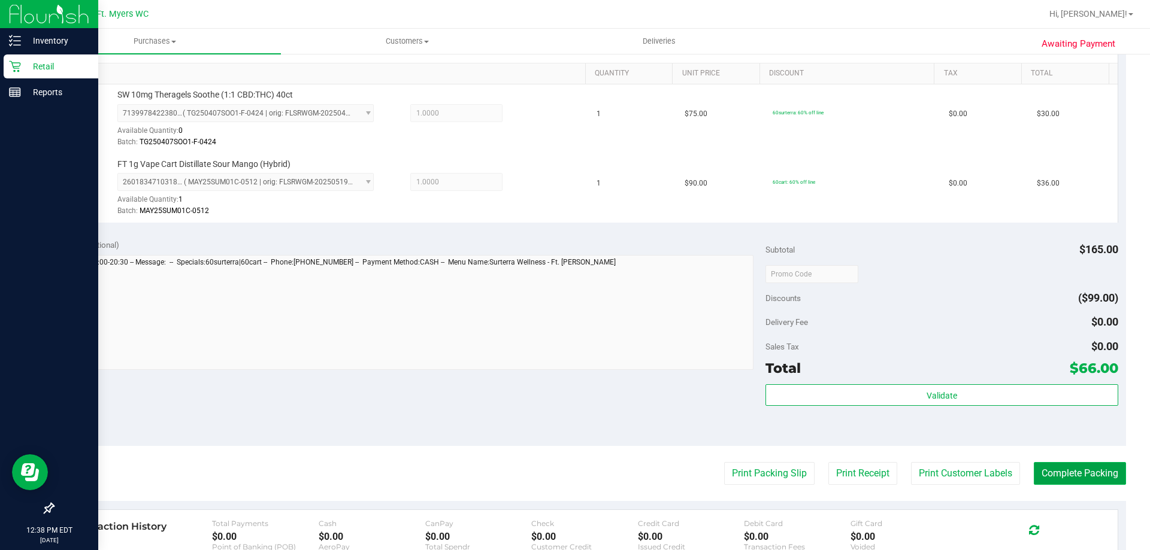
click at [1073, 475] on button "Complete Packing" at bounding box center [1080, 473] width 92 height 23
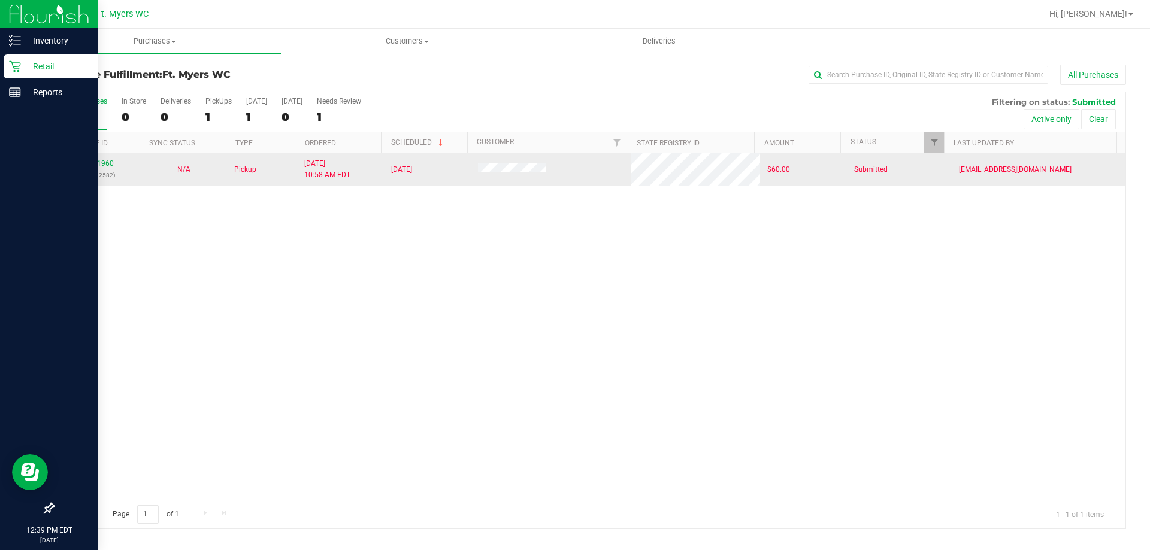
click at [89, 158] on td "11811960 (316002582)" at bounding box center [96, 169] width 87 height 32
click at [99, 157] on td "11811960 (316002582)" at bounding box center [96, 169] width 87 height 32
click at [105, 163] on link "11811960" at bounding box center [97, 163] width 34 height 8
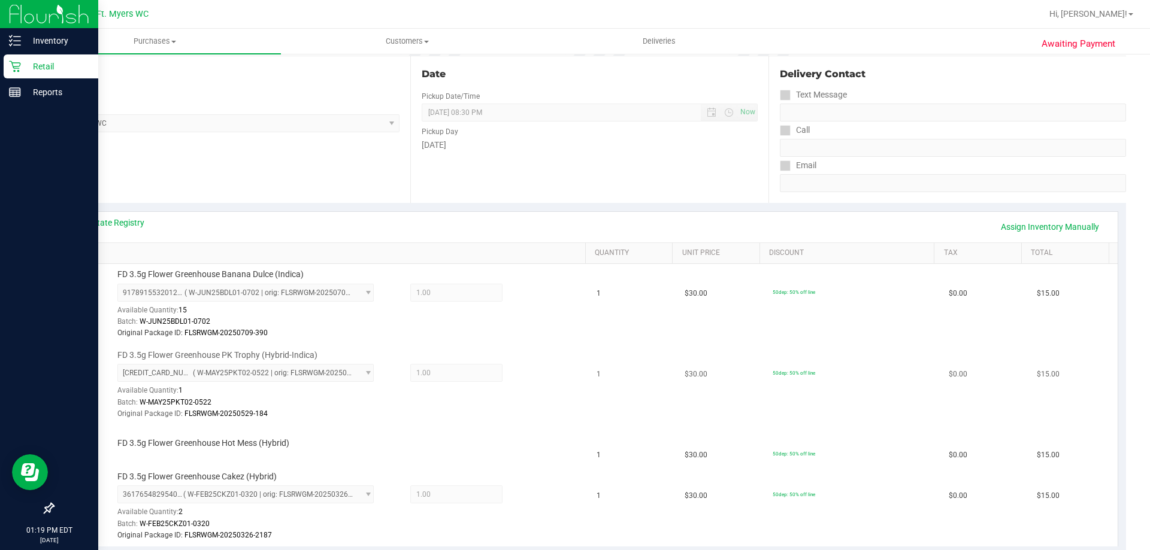
scroll to position [180, 0]
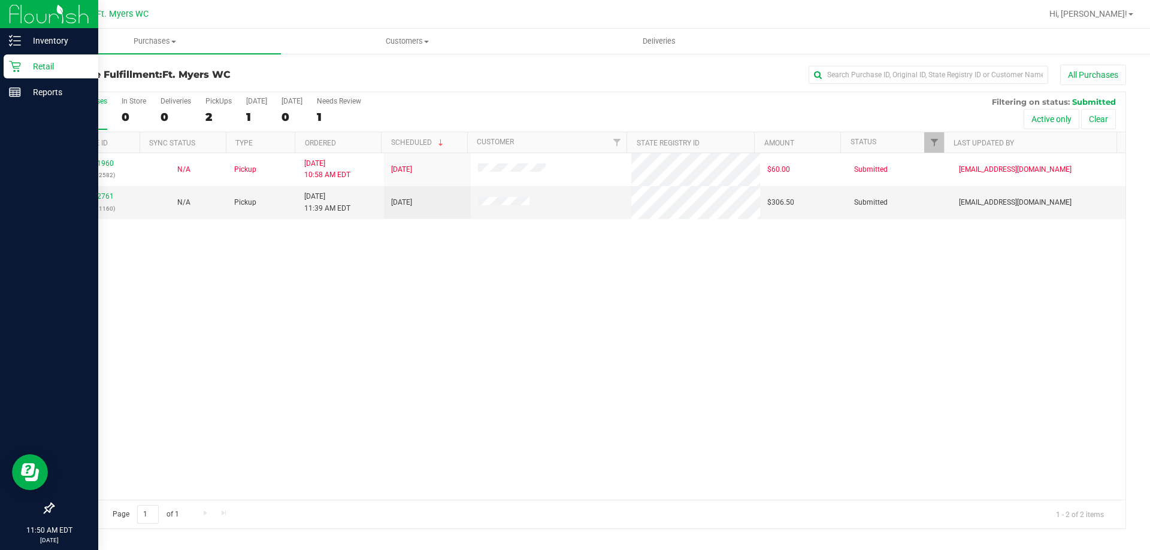
drag, startPoint x: 43, startPoint y: 61, endPoint x: 83, endPoint y: 80, distance: 44.8
click at [43, 60] on p "Retail" at bounding box center [57, 66] width 72 height 14
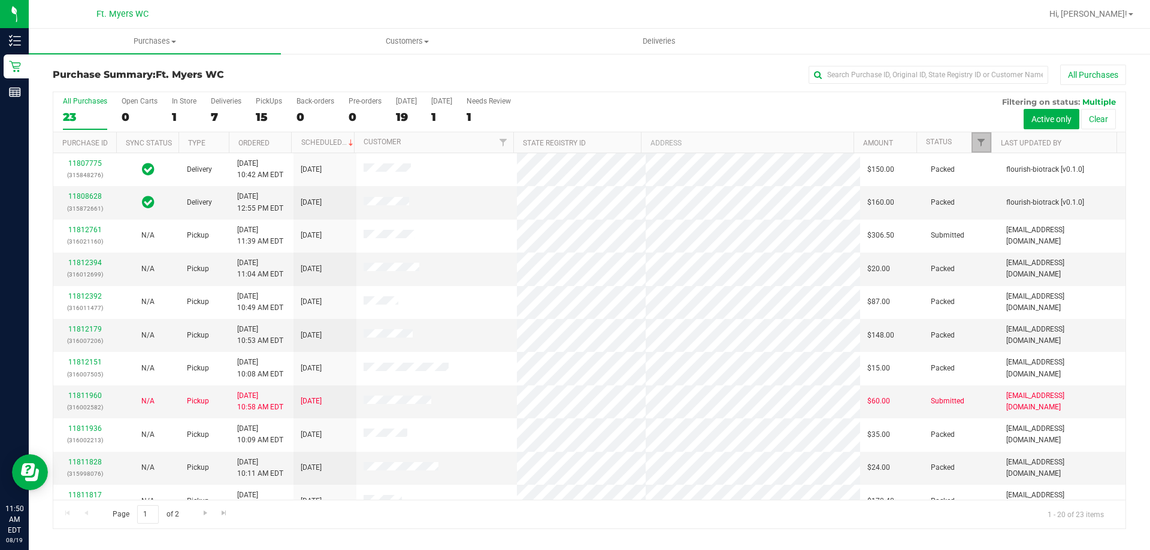
click at [980, 148] on link "Filter" at bounding box center [982, 142] width 20 height 20
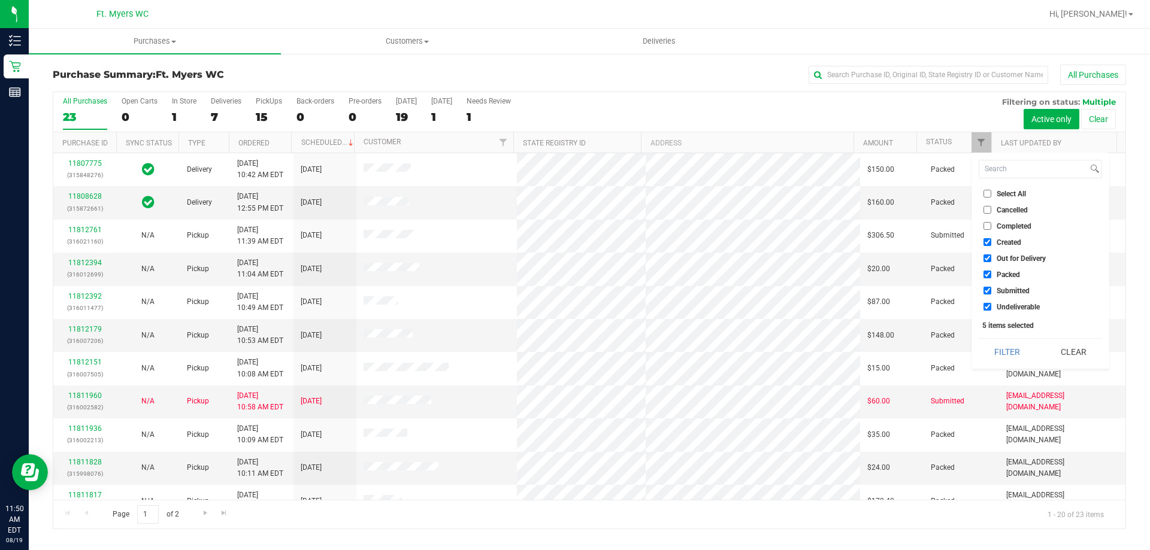
click at [986, 272] on input "Packed" at bounding box center [988, 275] width 8 height 8
click at [1004, 347] on button "Filter" at bounding box center [1008, 352] width 58 height 26
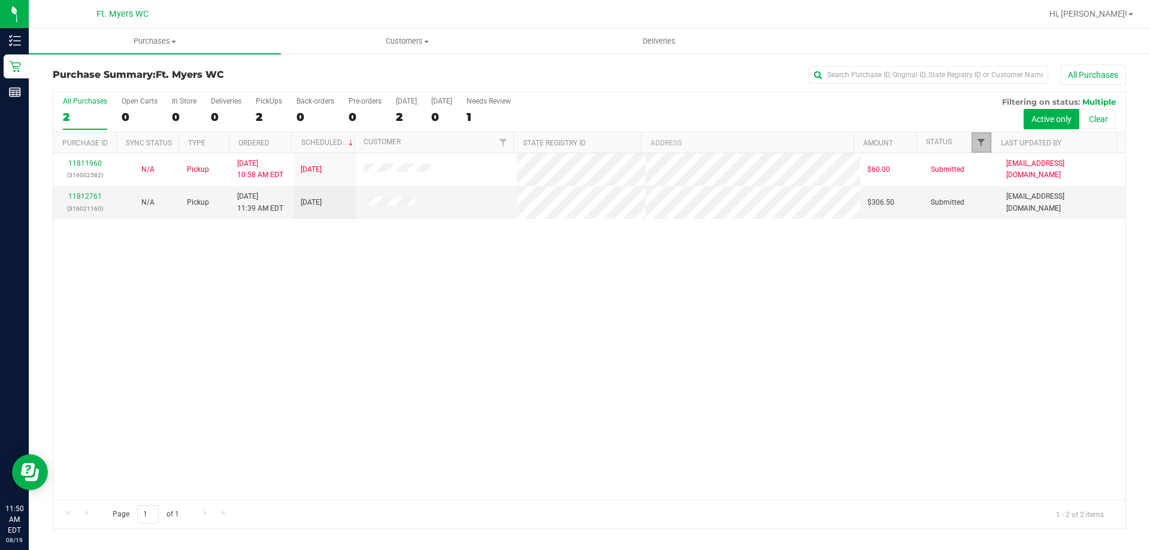
click at [978, 144] on span "Filter" at bounding box center [981, 143] width 10 height 10
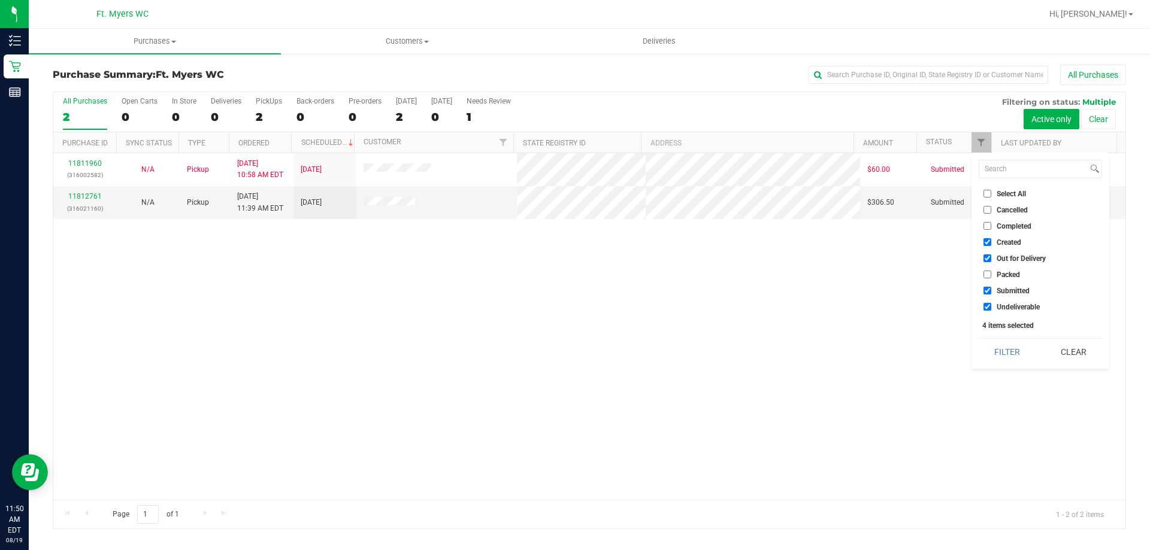
click at [988, 274] on input "Packed" at bounding box center [988, 275] width 8 height 8
checkbox input "true"
click at [996, 358] on button "Filter" at bounding box center [1008, 352] width 58 height 26
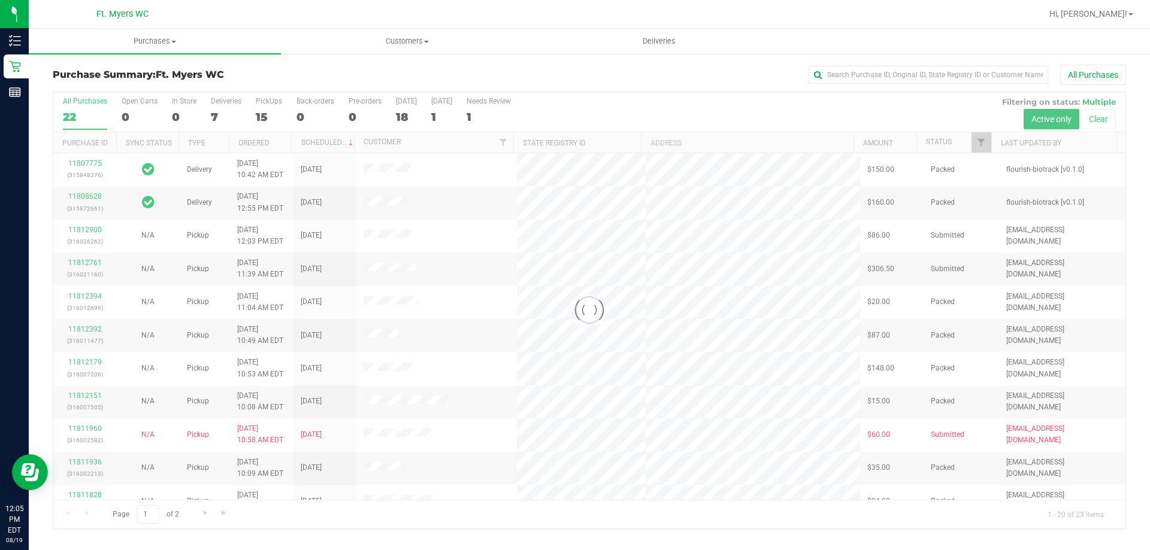
checkbox input "true"
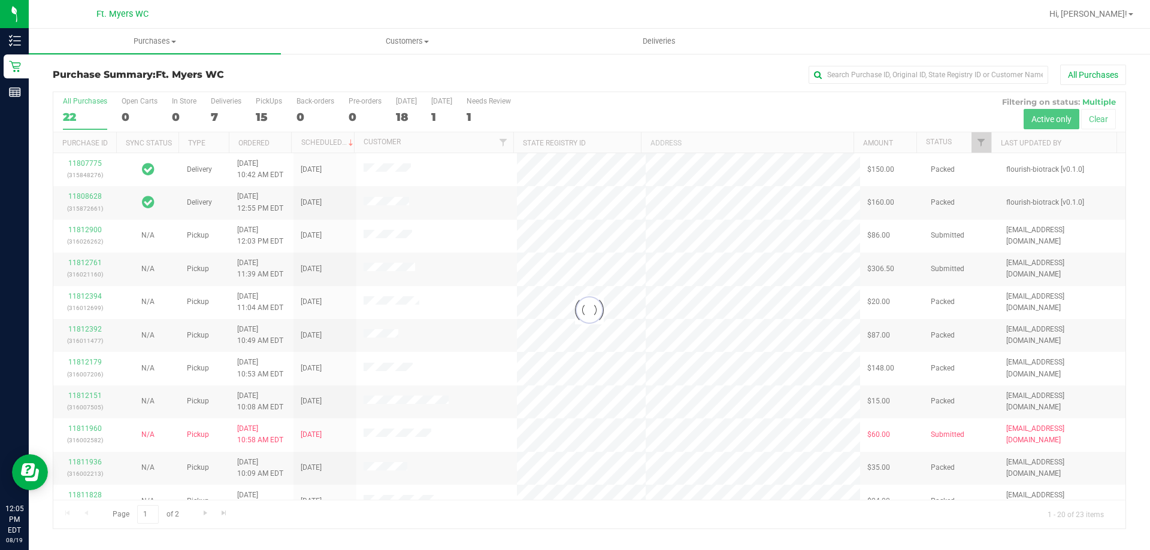
checkbox input "true"
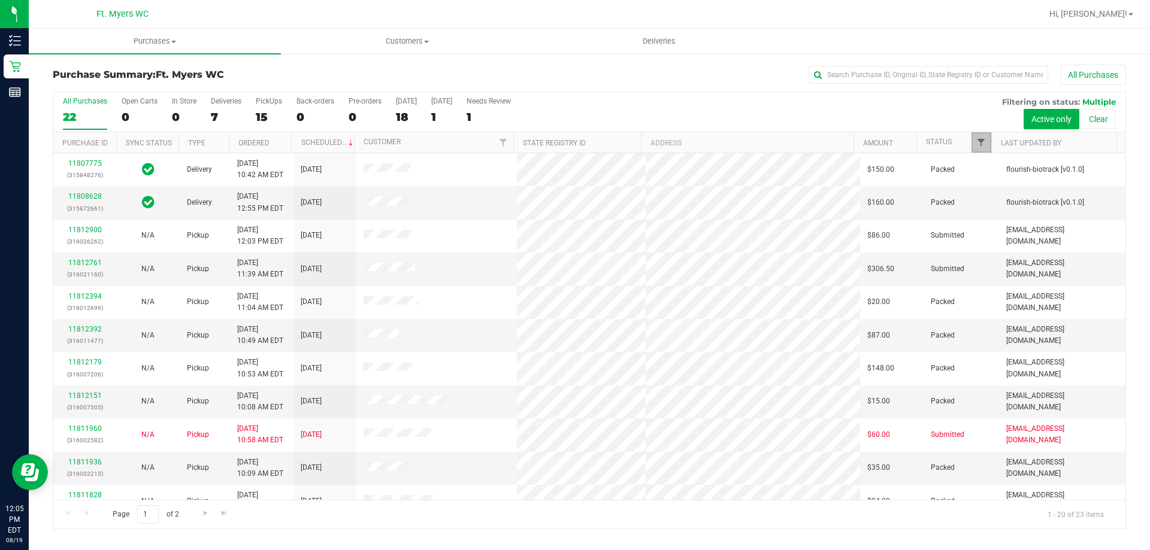
click at [978, 143] on span "Filter" at bounding box center [981, 143] width 10 height 10
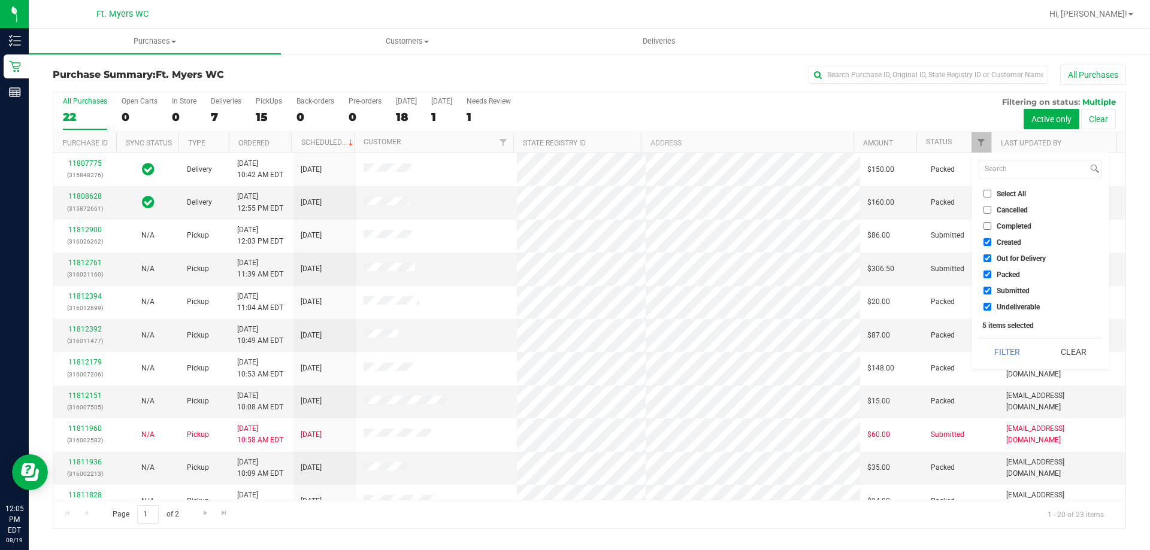
click at [987, 273] on input "Packed" at bounding box center [988, 275] width 8 height 8
checkbox input "false"
click at [997, 360] on button "Filter" at bounding box center [1008, 352] width 58 height 26
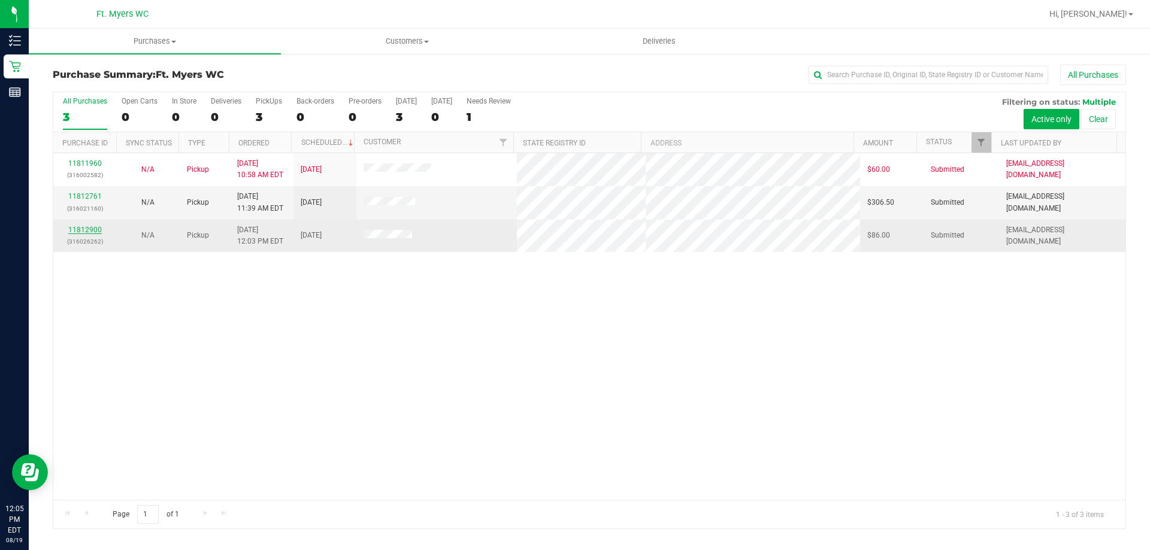
click at [85, 229] on link "11812900" at bounding box center [85, 230] width 34 height 8
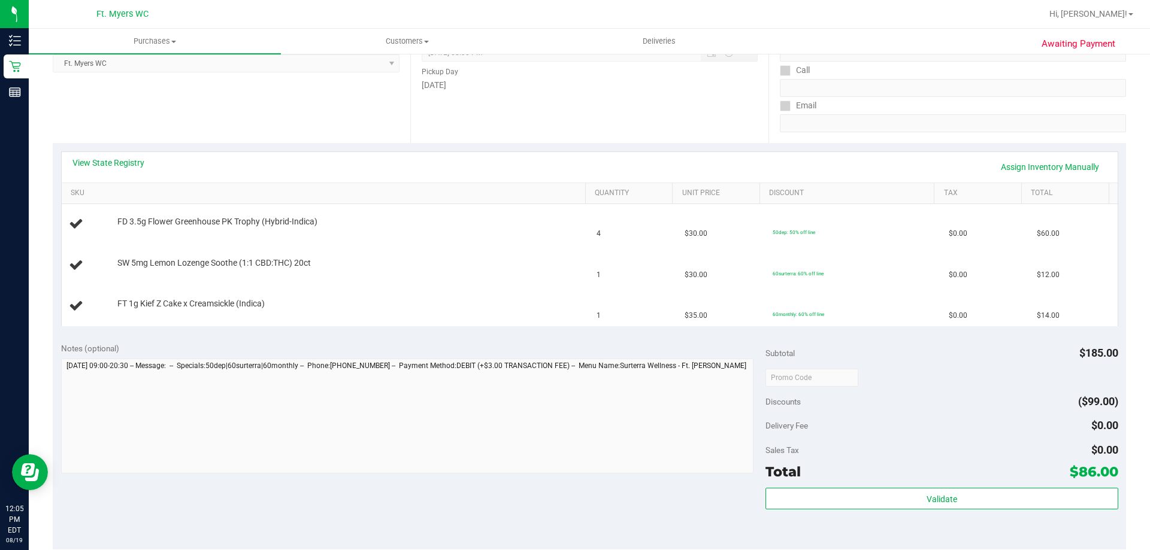
scroll to position [359, 0]
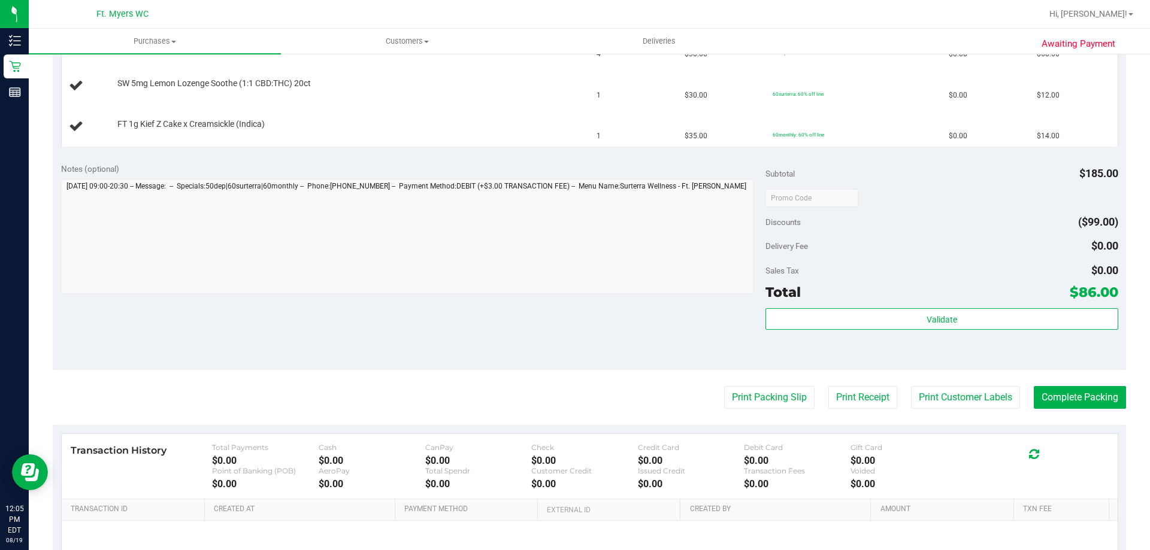
click at [761, 413] on purchase-details "Back Edit Purchase Cancel Purchase View Profile # 11812900 BioTrack ID: - Submi…" at bounding box center [589, 177] width 1073 height 944
click at [760, 404] on button "Print Packing Slip" at bounding box center [769, 397] width 90 height 23
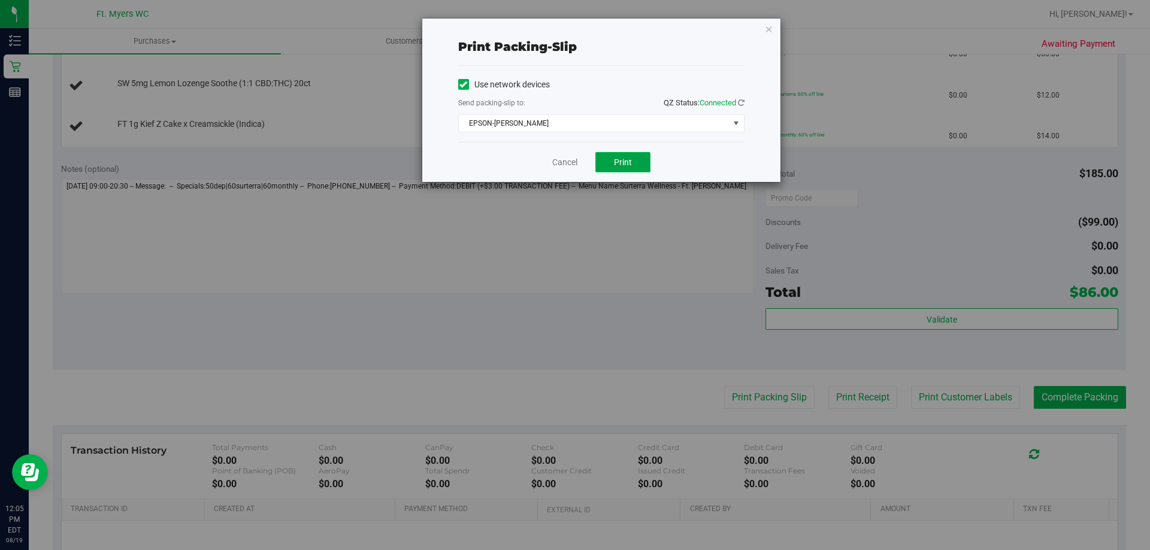
click at [618, 160] on span "Print" at bounding box center [623, 163] width 18 height 10
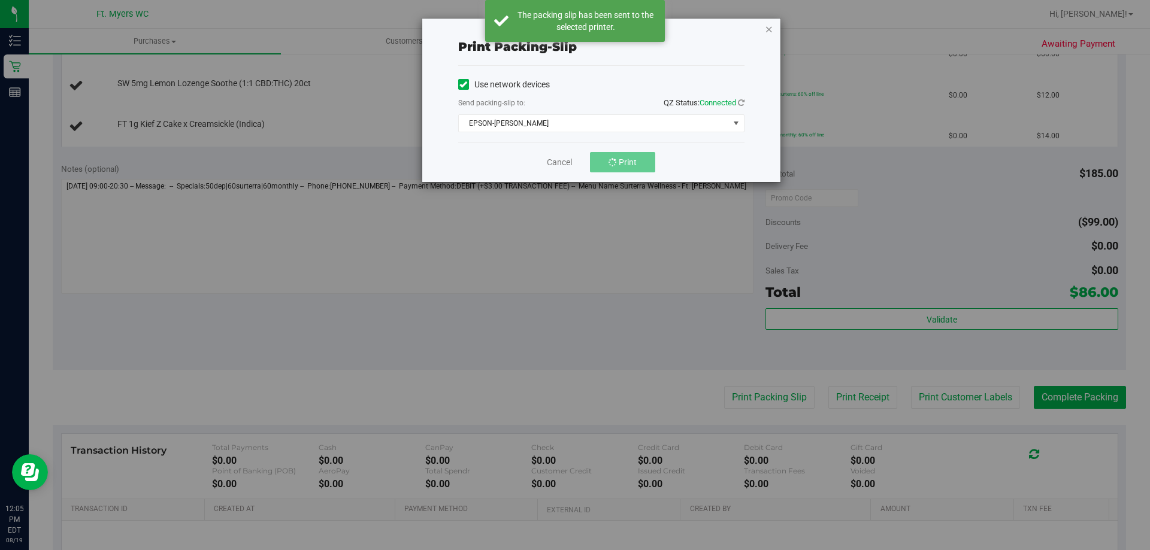
click at [767, 25] on icon "button" at bounding box center [769, 29] width 8 height 14
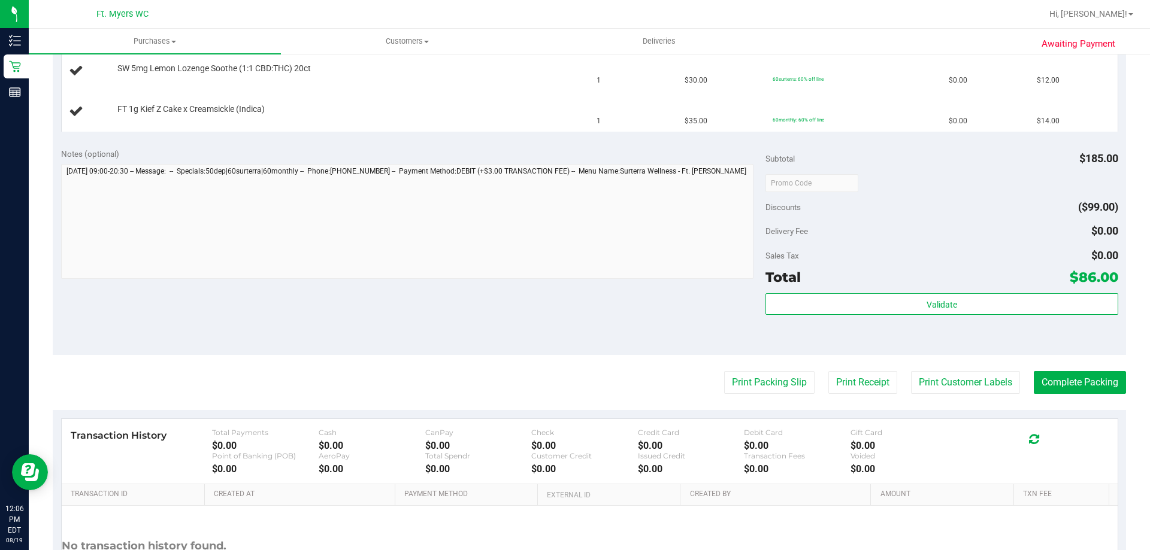
scroll to position [479, 0]
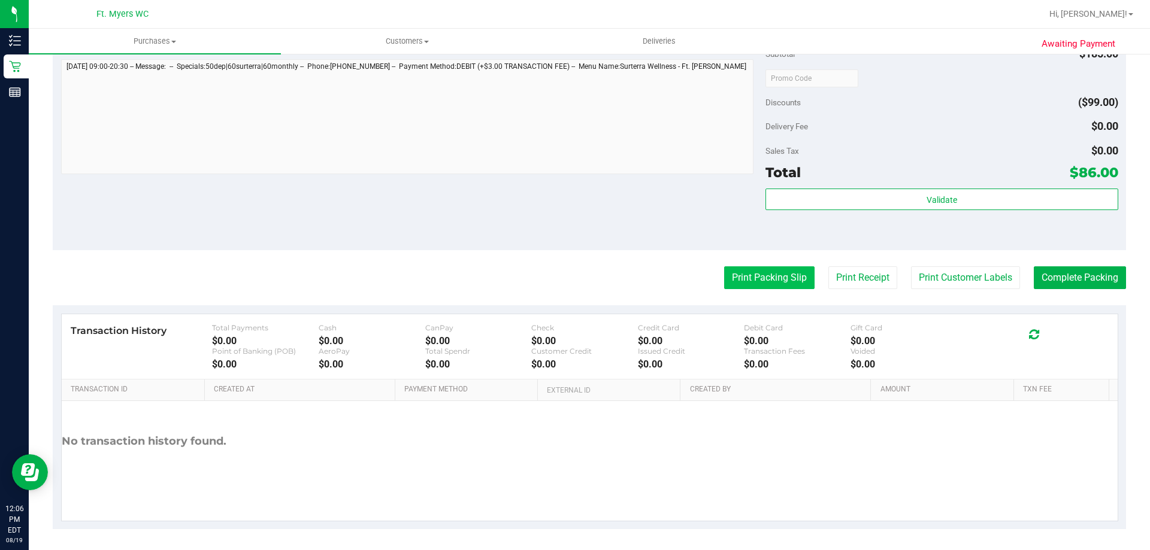
click at [731, 283] on button "Print Packing Slip" at bounding box center [769, 278] width 90 height 23
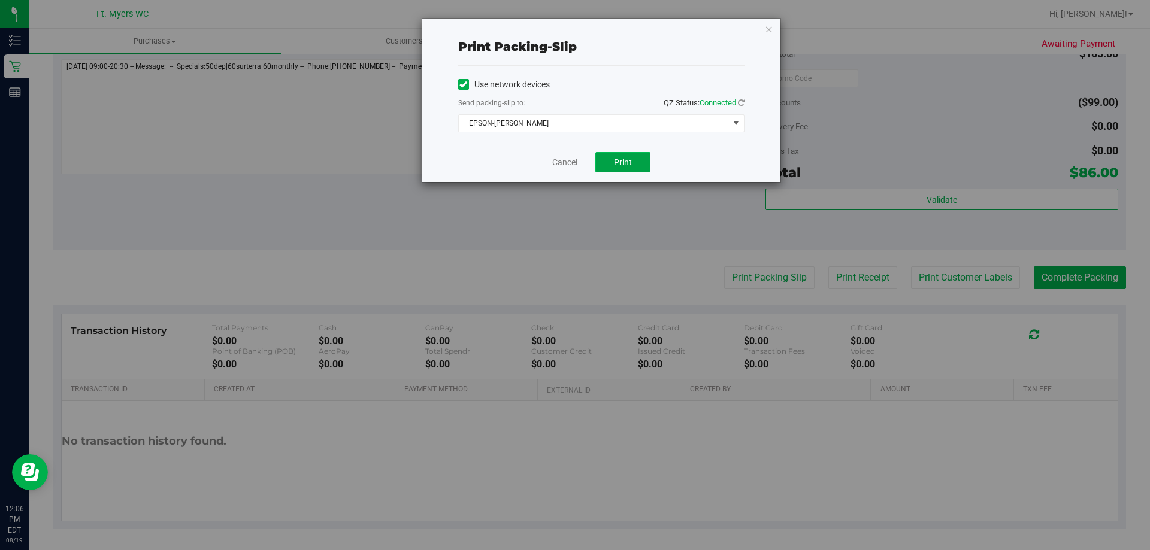
click at [626, 159] on span "Print" at bounding box center [623, 163] width 18 height 10
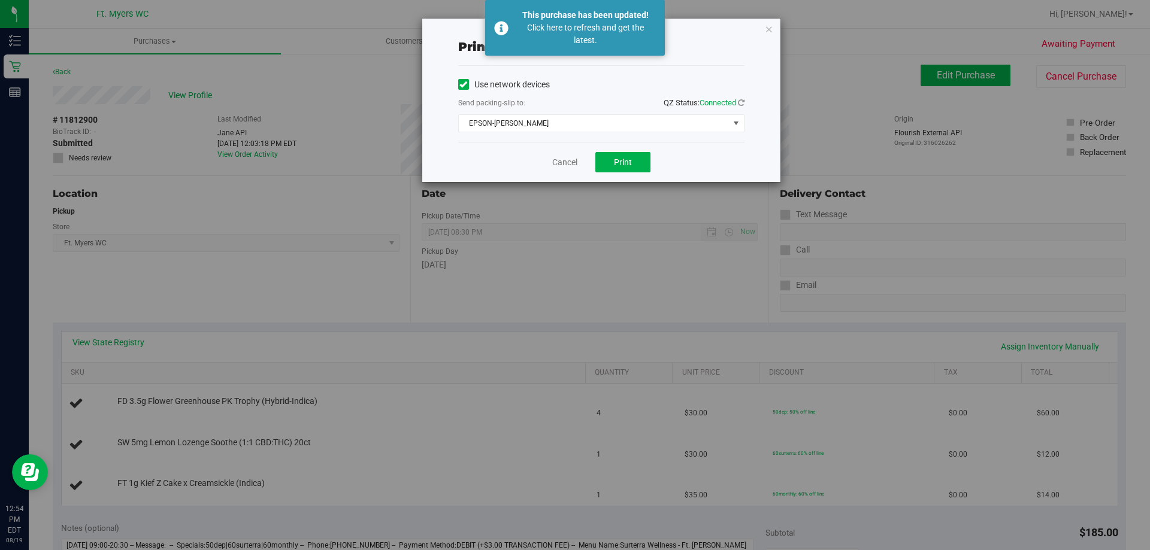
scroll to position [479, 0]
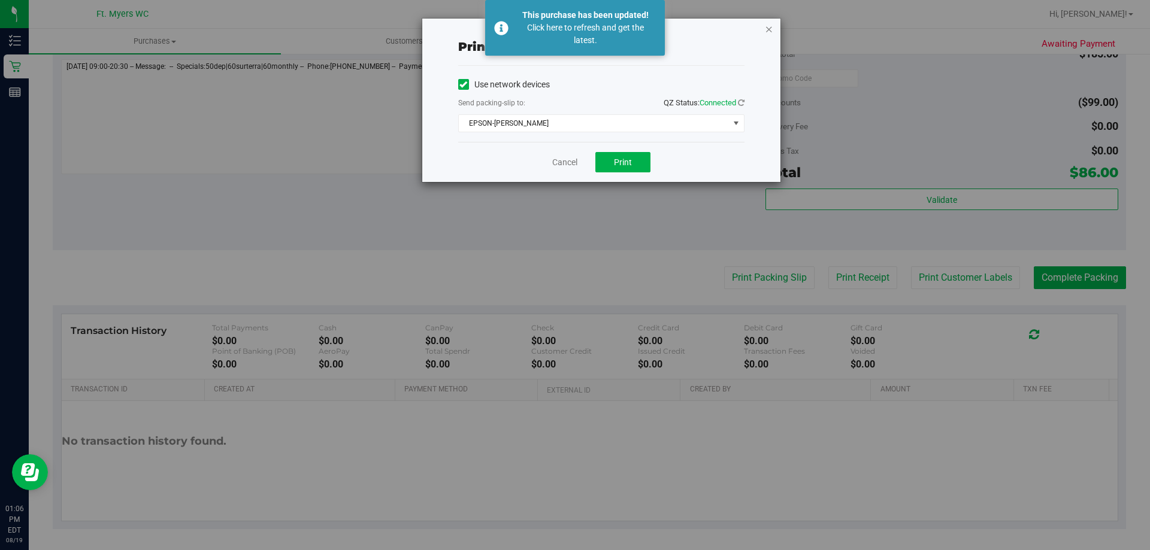
click at [769, 31] on icon "button" at bounding box center [769, 29] width 8 height 14
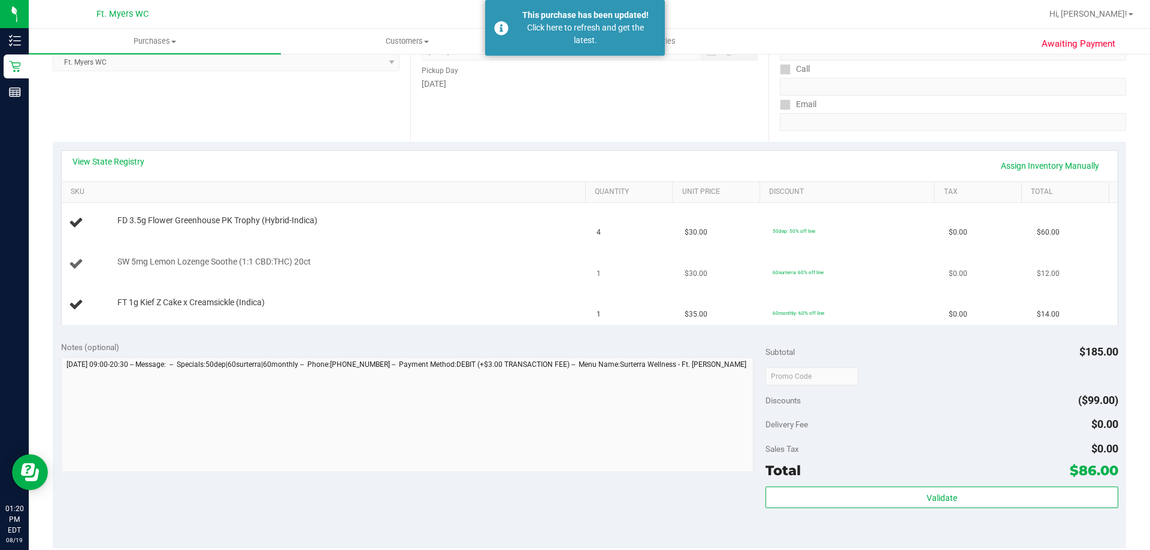
scroll to position [180, 0]
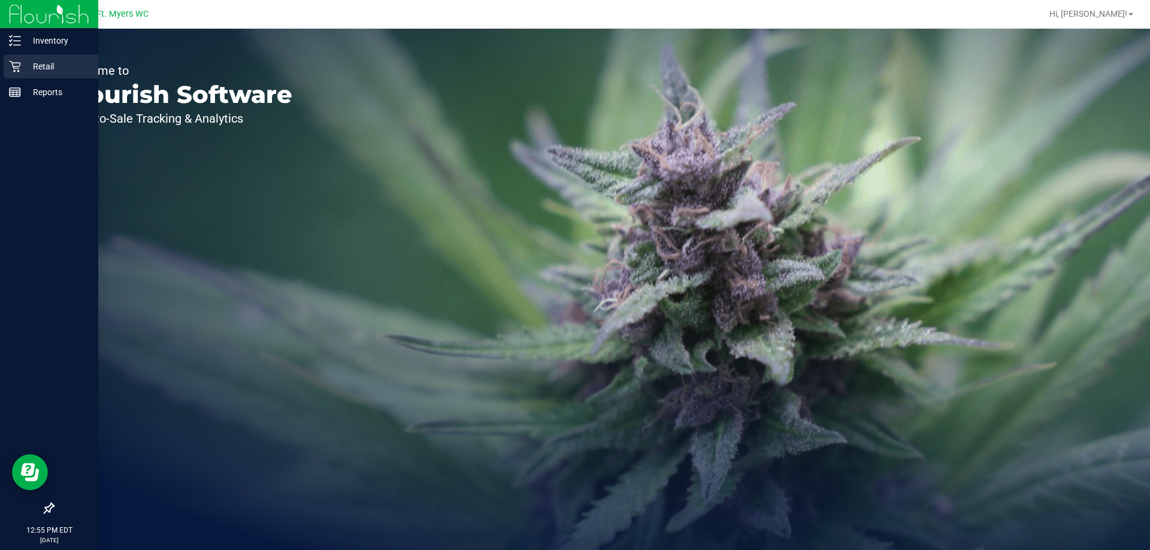
click at [49, 71] on p "Retail" at bounding box center [57, 66] width 72 height 14
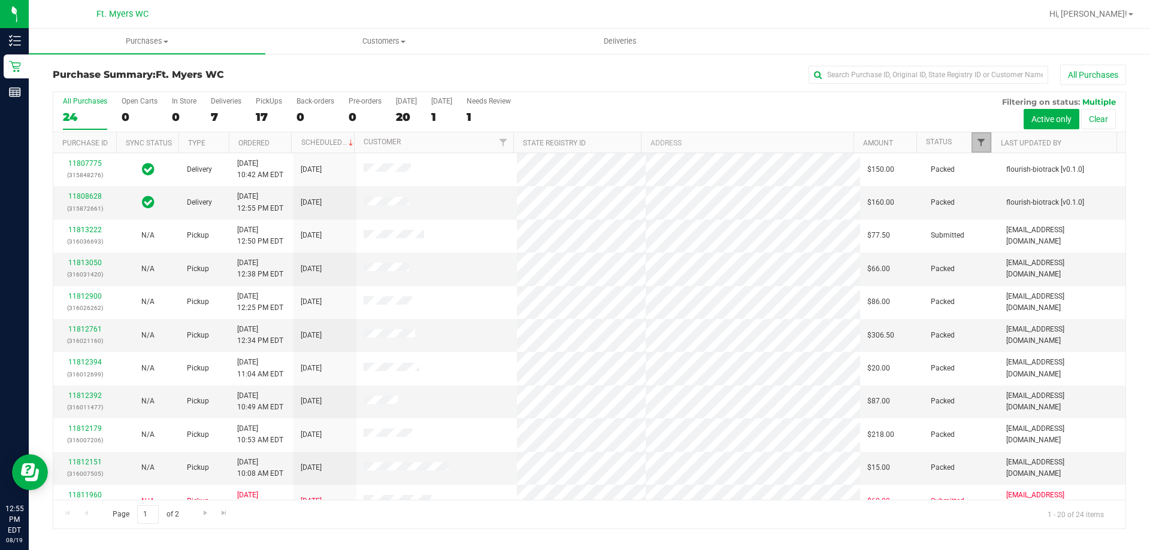
click at [982, 142] on span "Filter" at bounding box center [981, 143] width 10 height 10
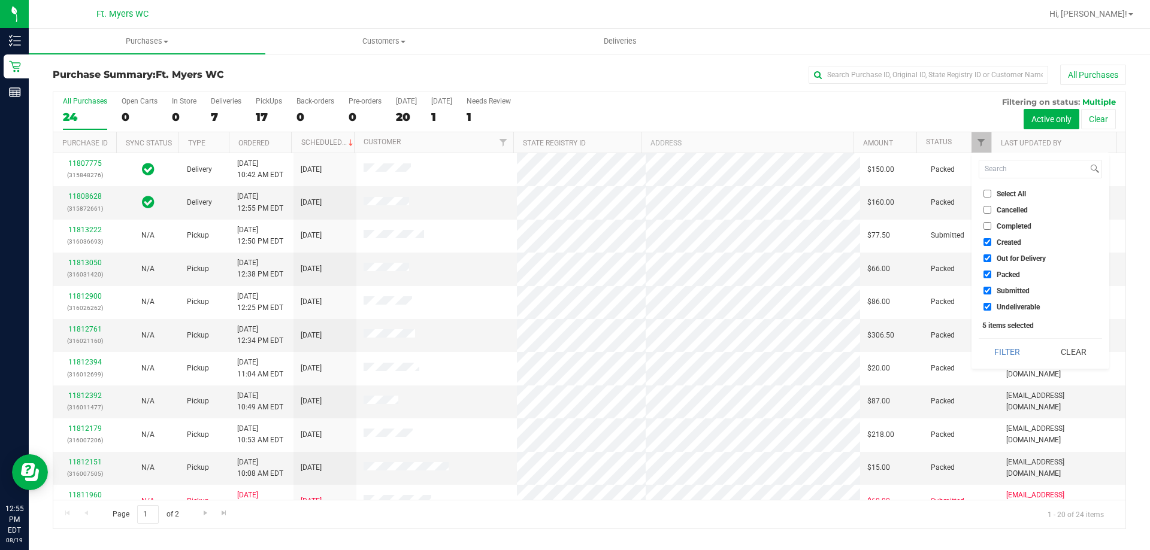
click at [988, 277] on input "Packed" at bounding box center [988, 275] width 8 height 8
checkbox input "false"
click at [1001, 345] on button "Filter" at bounding box center [1008, 352] width 58 height 26
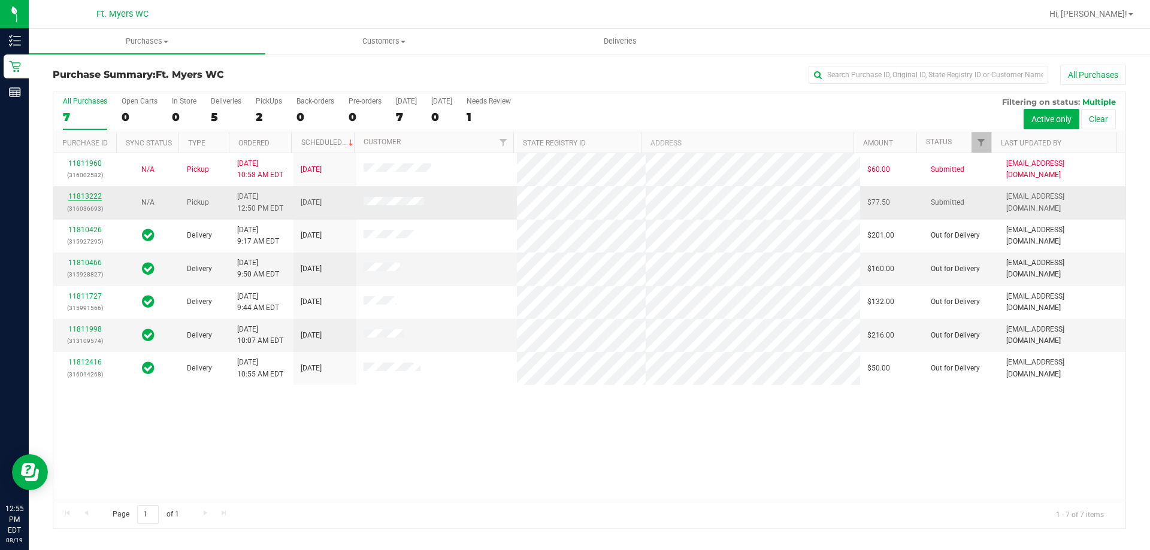
click at [75, 199] on link "11813222" at bounding box center [85, 196] width 34 height 8
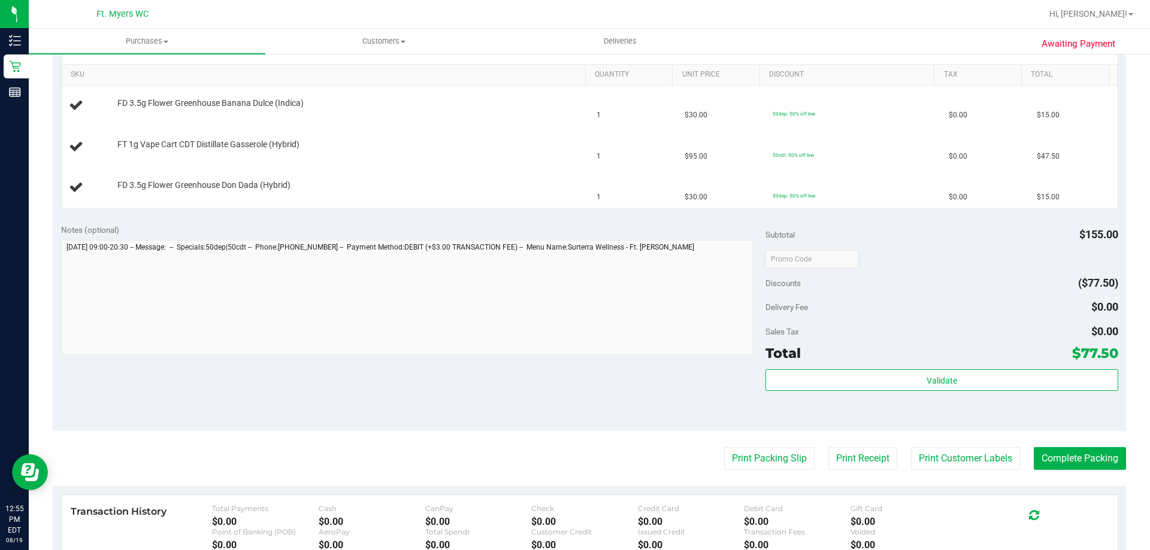
scroll to position [299, 0]
click at [751, 464] on button "Print Packing Slip" at bounding box center [769, 457] width 90 height 23
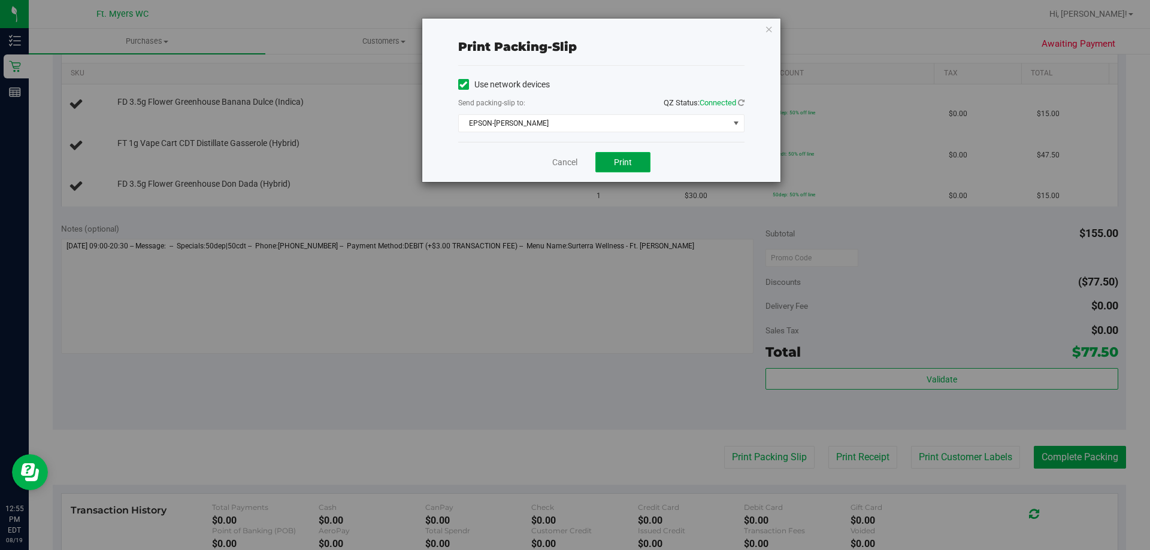
click at [631, 164] on span "Print" at bounding box center [623, 163] width 18 height 10
click at [767, 27] on icon "button" at bounding box center [769, 29] width 8 height 14
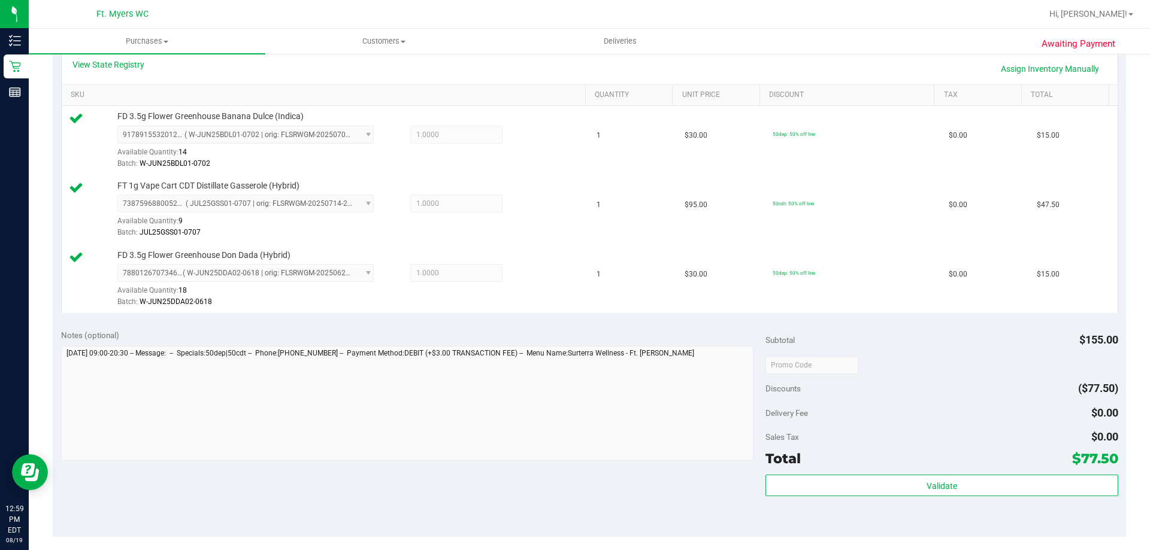
scroll to position [359, 0]
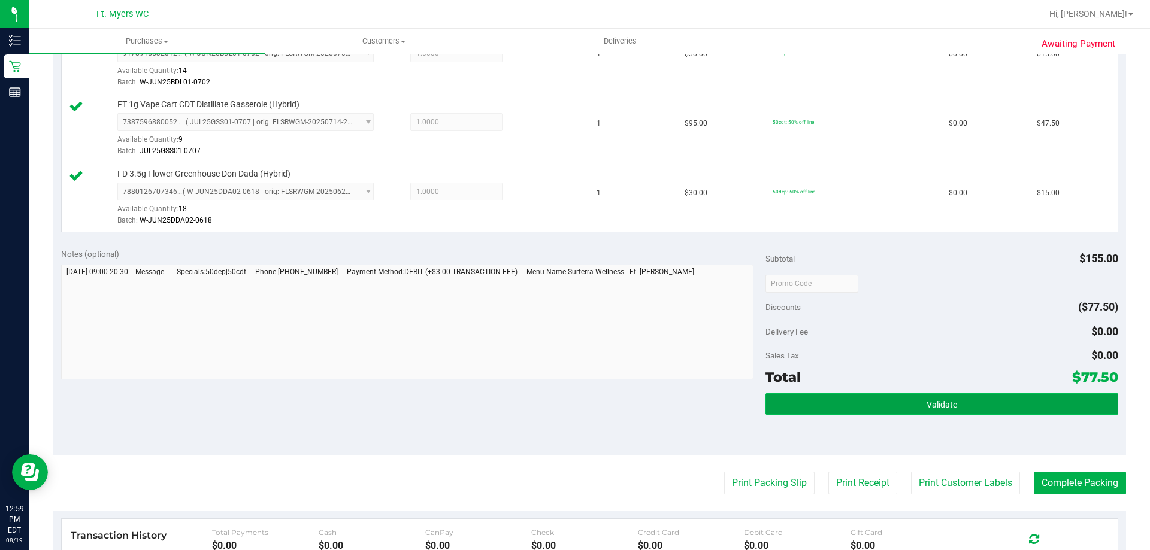
click at [1033, 405] on button "Validate" at bounding box center [941, 405] width 352 height 22
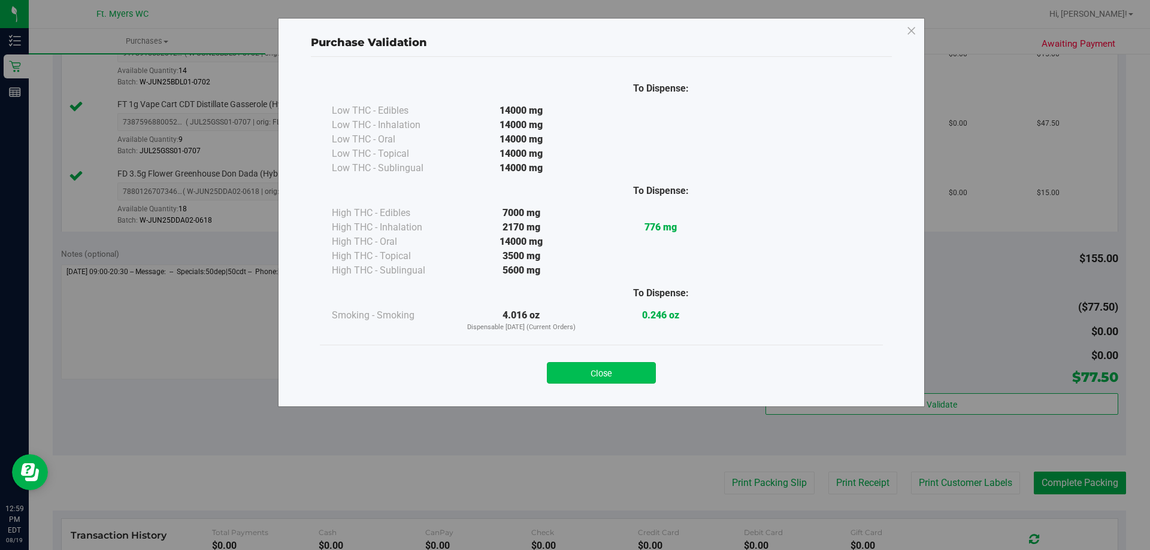
click at [605, 371] on button "Close" at bounding box center [601, 373] width 109 height 22
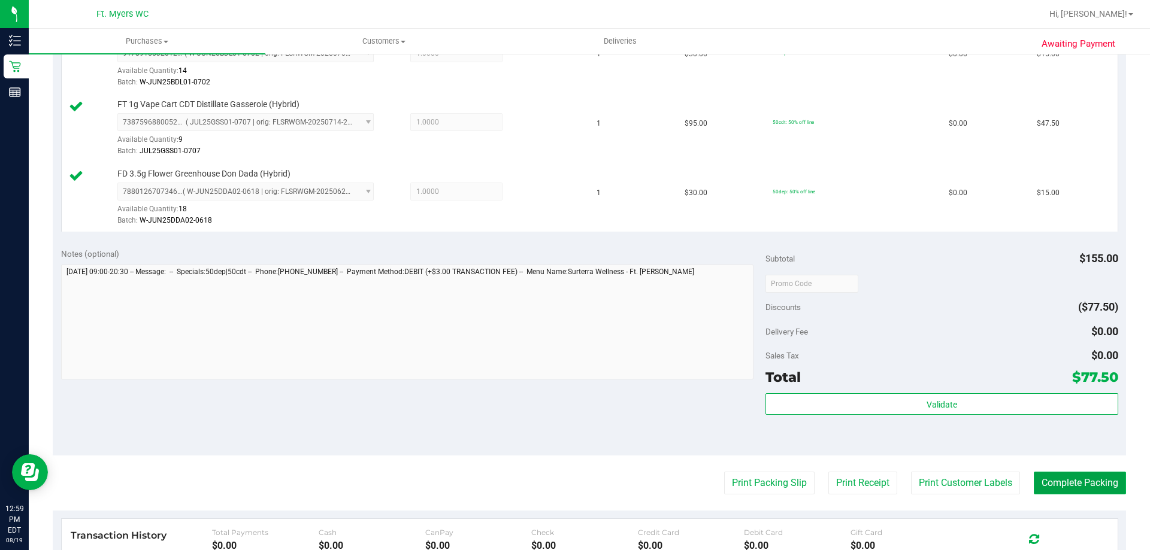
click at [1070, 486] on button "Complete Packing" at bounding box center [1080, 483] width 92 height 23
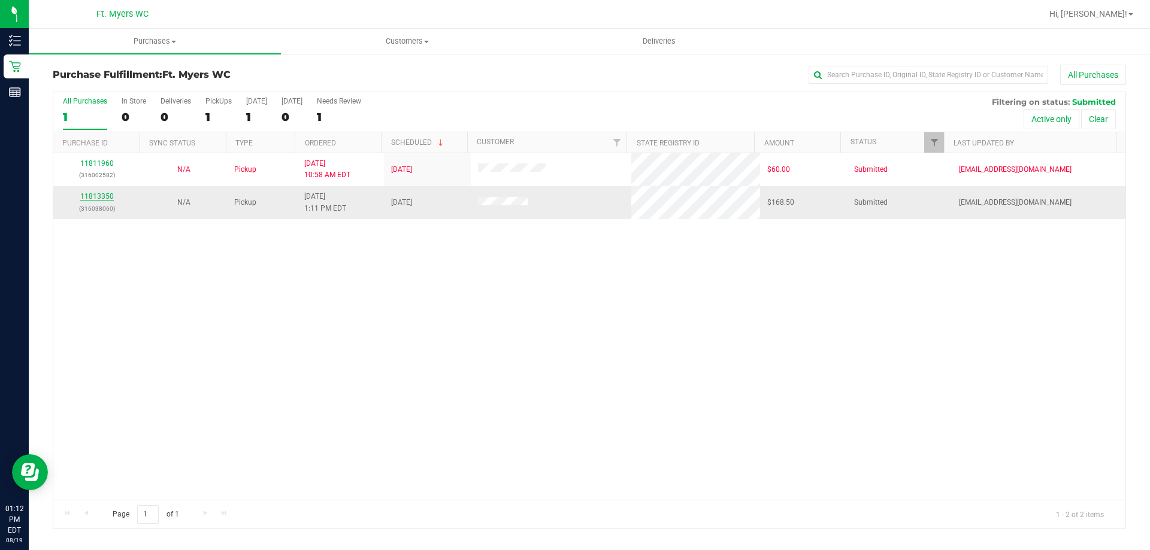
click at [101, 197] on link "11813350" at bounding box center [97, 196] width 34 height 8
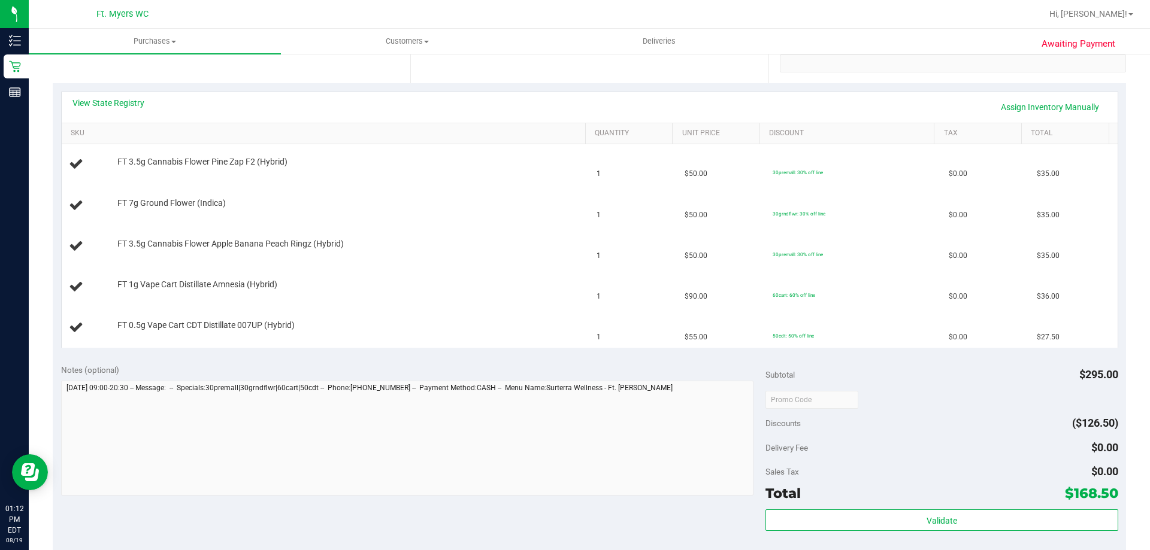
scroll to position [359, 0]
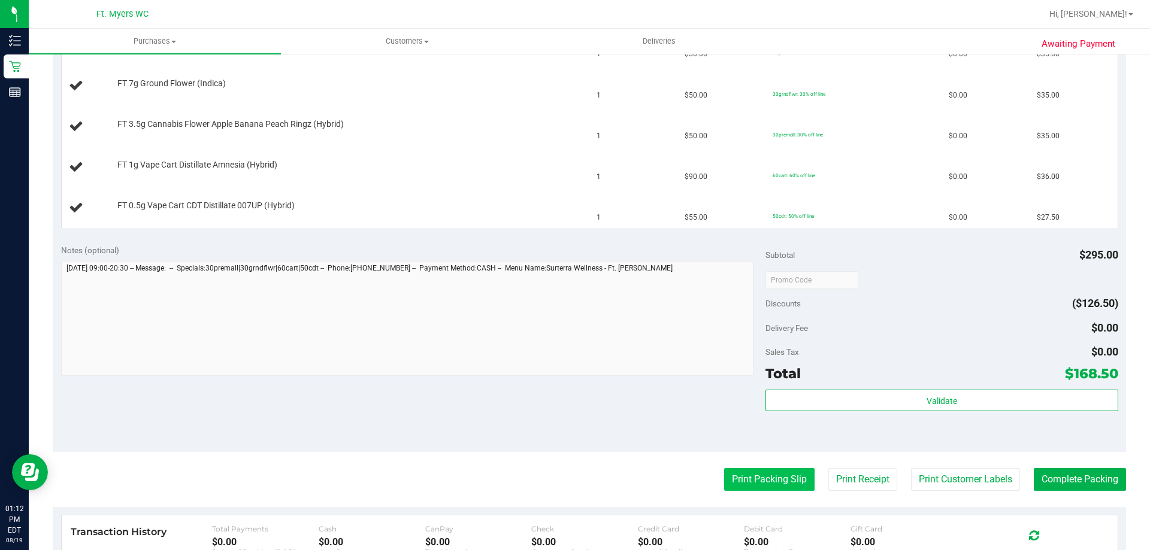
click at [733, 470] on button "Print Packing Slip" at bounding box center [769, 479] width 90 height 23
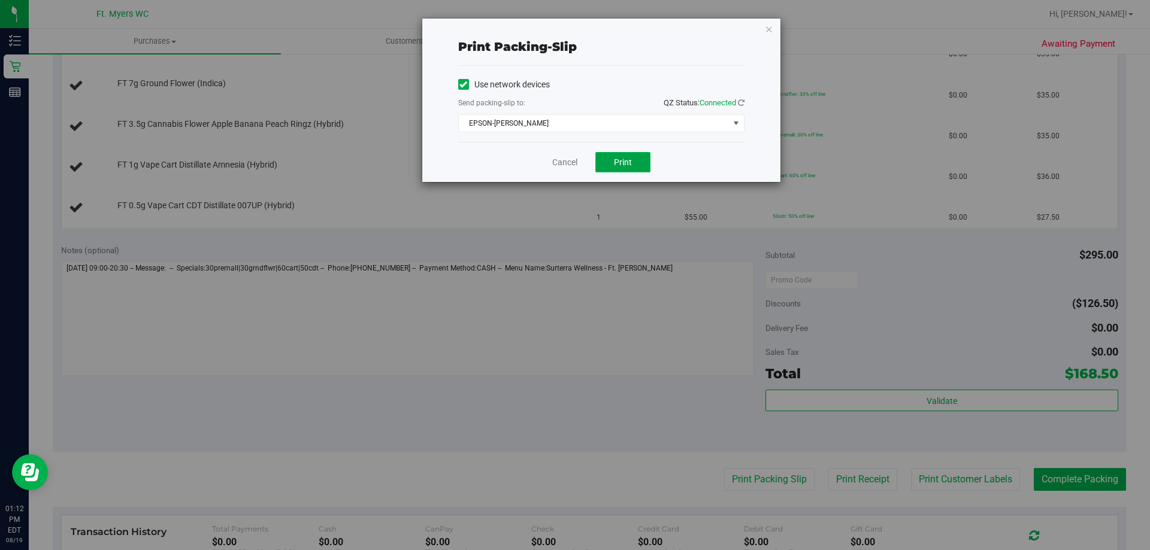
click at [627, 164] on span "Print" at bounding box center [623, 163] width 18 height 10
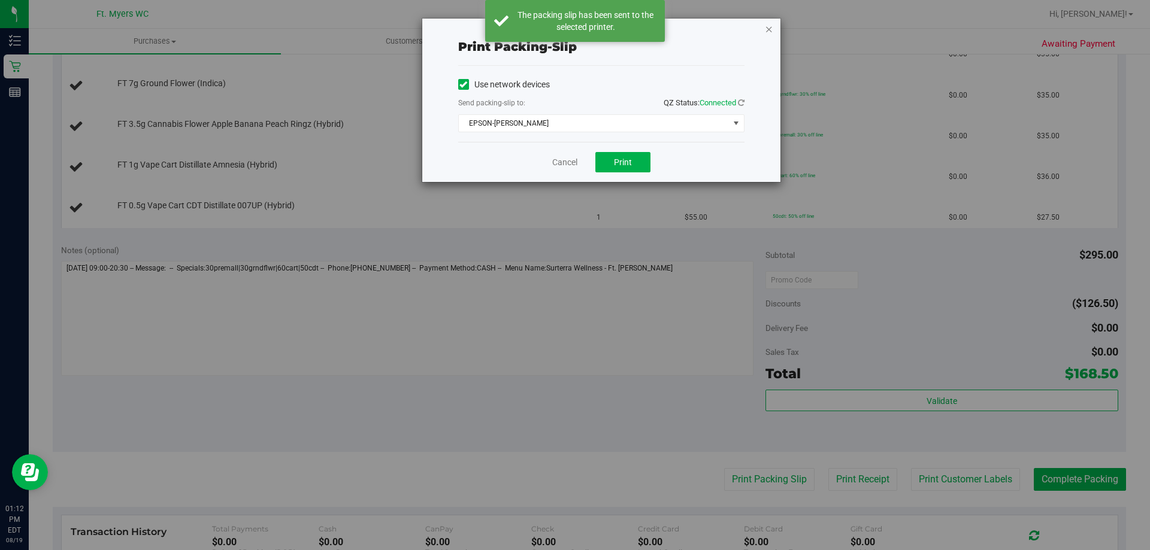
click at [770, 29] on icon "button" at bounding box center [769, 29] width 8 height 14
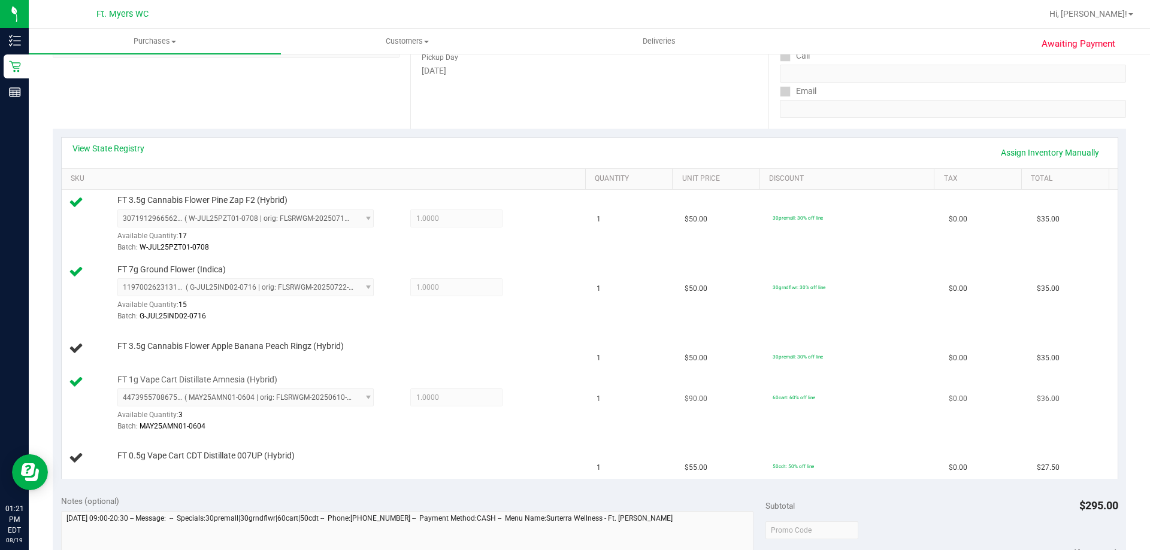
scroll to position [240, 0]
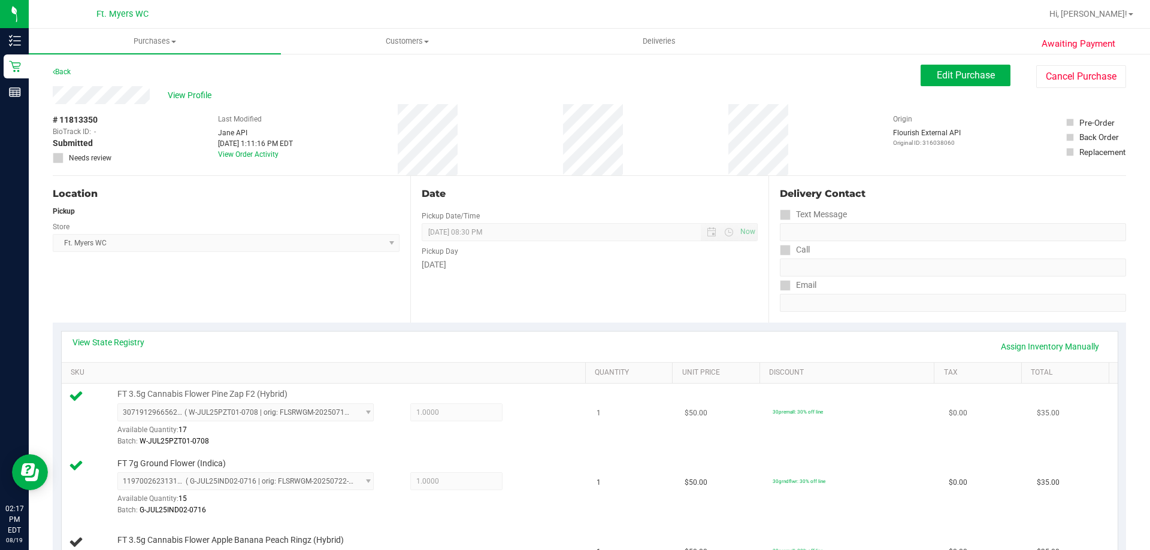
scroll to position [240, 0]
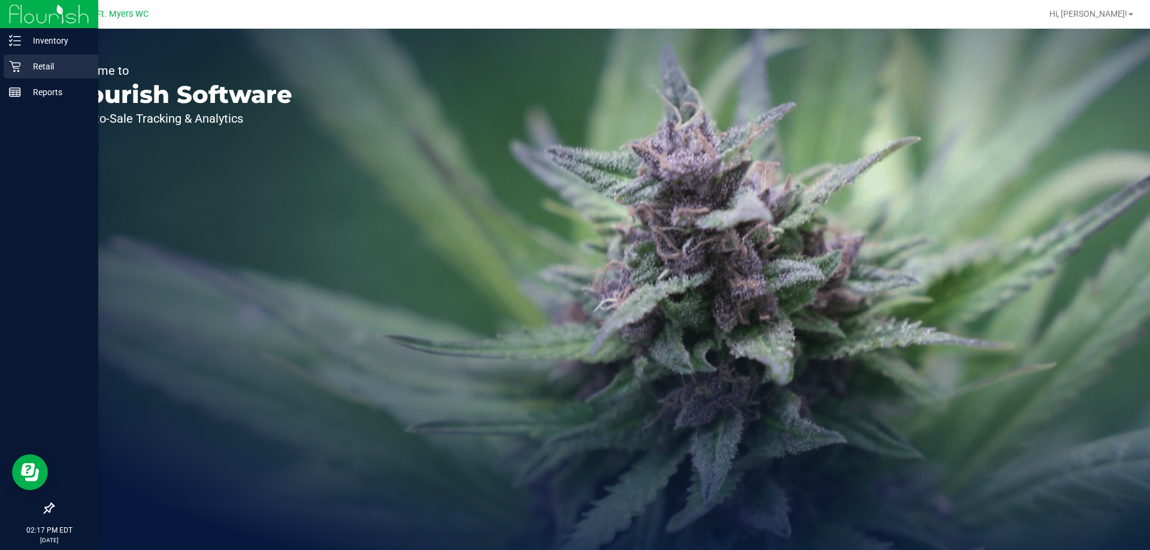
click at [38, 75] on div "Retail" at bounding box center [51, 67] width 95 height 24
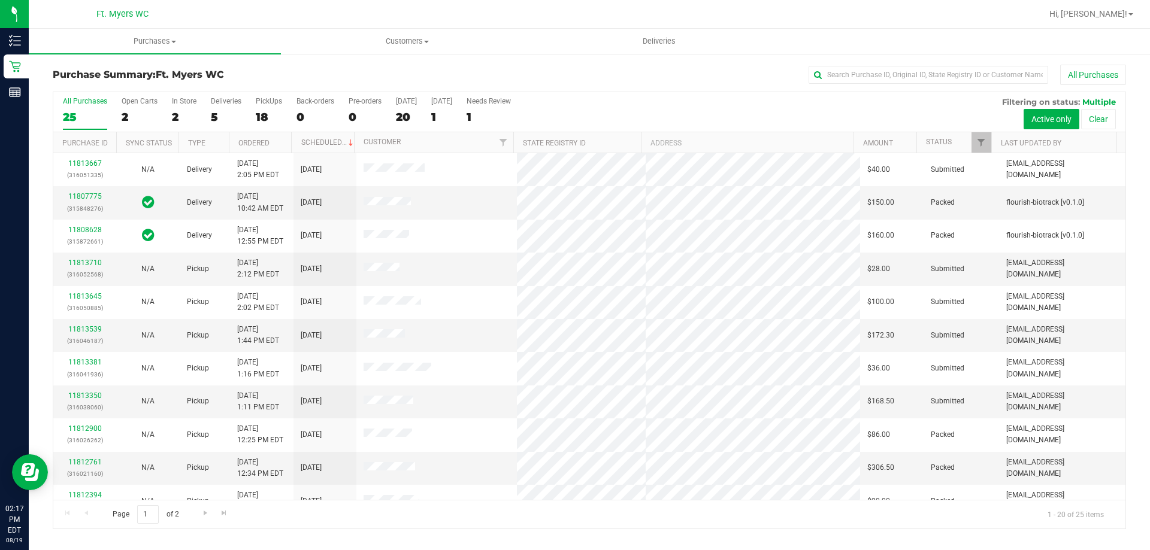
click at [990, 148] on div at bounding box center [990, 142] width 5 height 21
click at [974, 147] on link "Filter" at bounding box center [982, 142] width 20 height 20
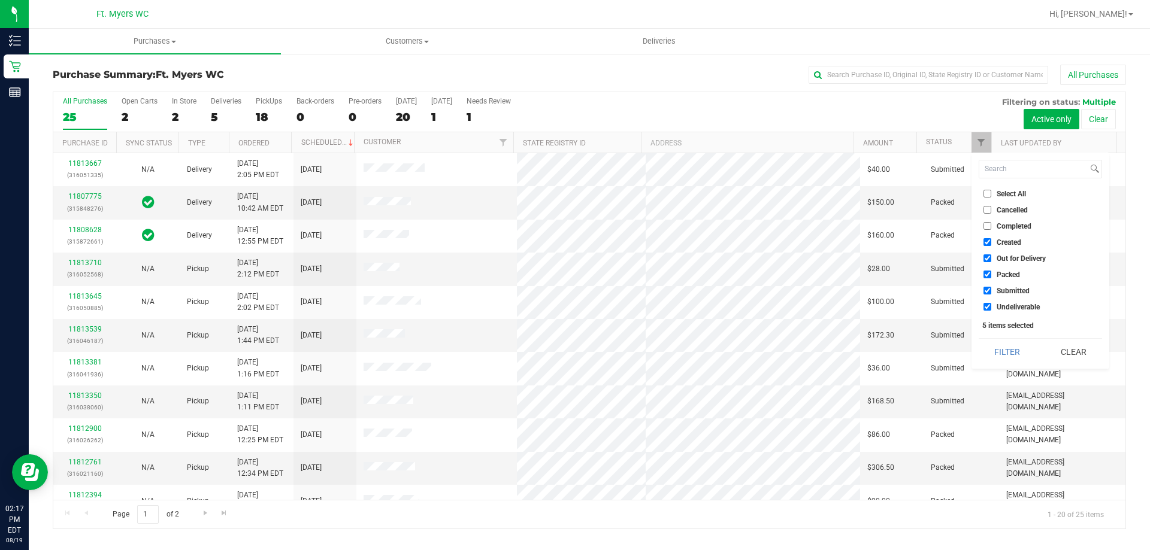
click at [988, 290] on input "Submitted" at bounding box center [988, 291] width 8 height 8
checkbox input "true"
click at [989, 278] on input "Packed" at bounding box center [988, 275] width 8 height 8
checkbox input "false"
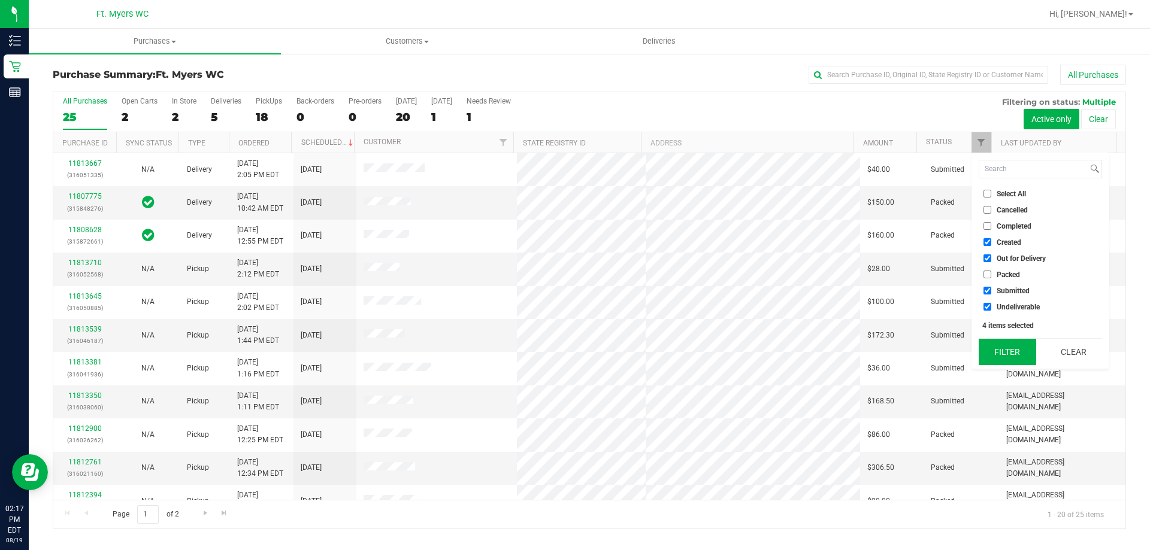
click at [1004, 346] on button "Filter" at bounding box center [1008, 352] width 58 height 26
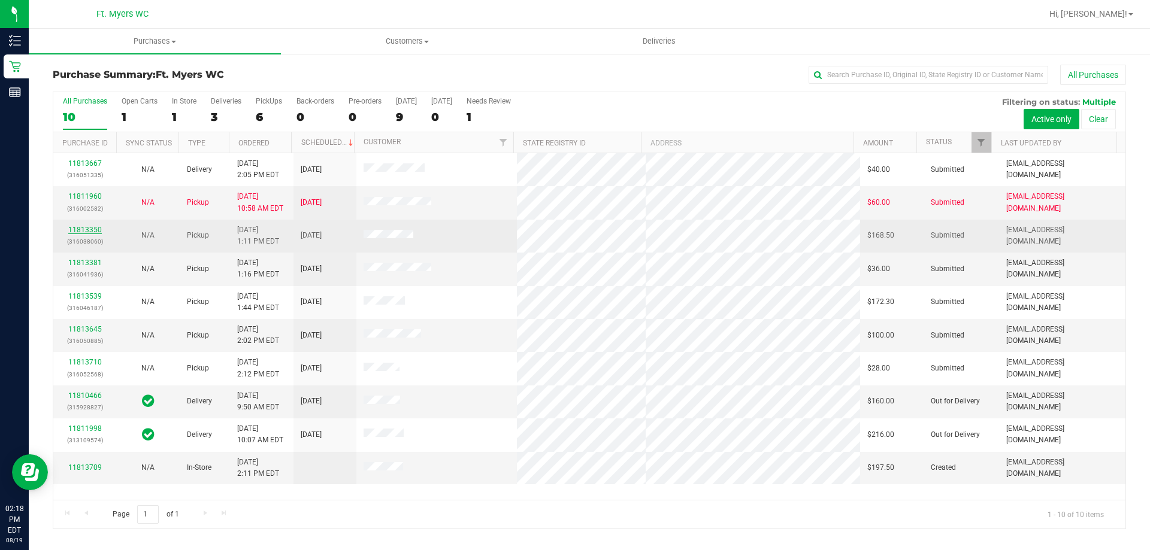
click at [89, 230] on link "11813350" at bounding box center [85, 230] width 34 height 8
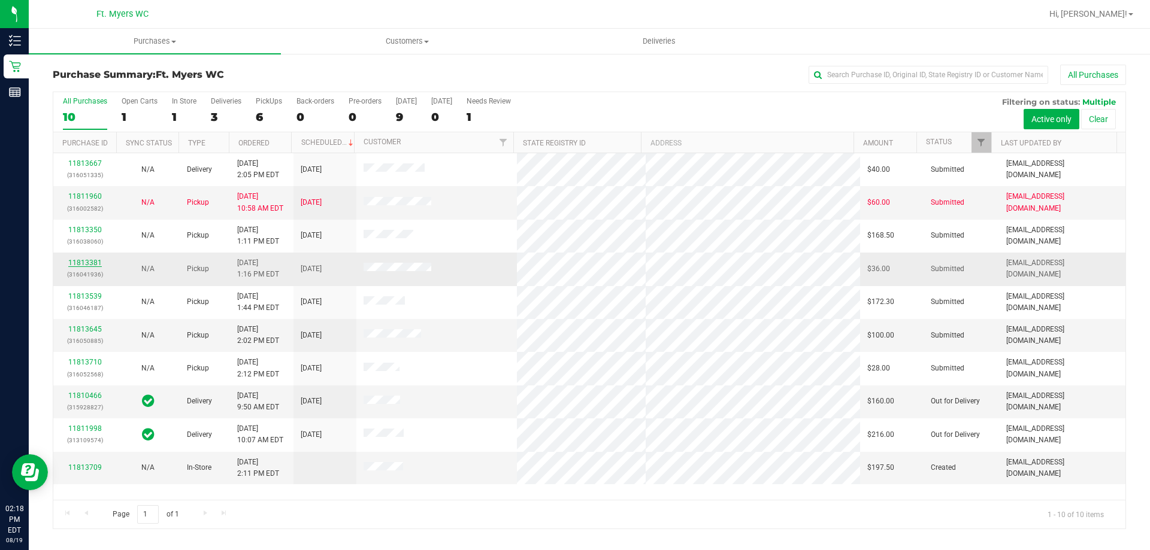
click at [84, 261] on link "11813381" at bounding box center [85, 263] width 34 height 8
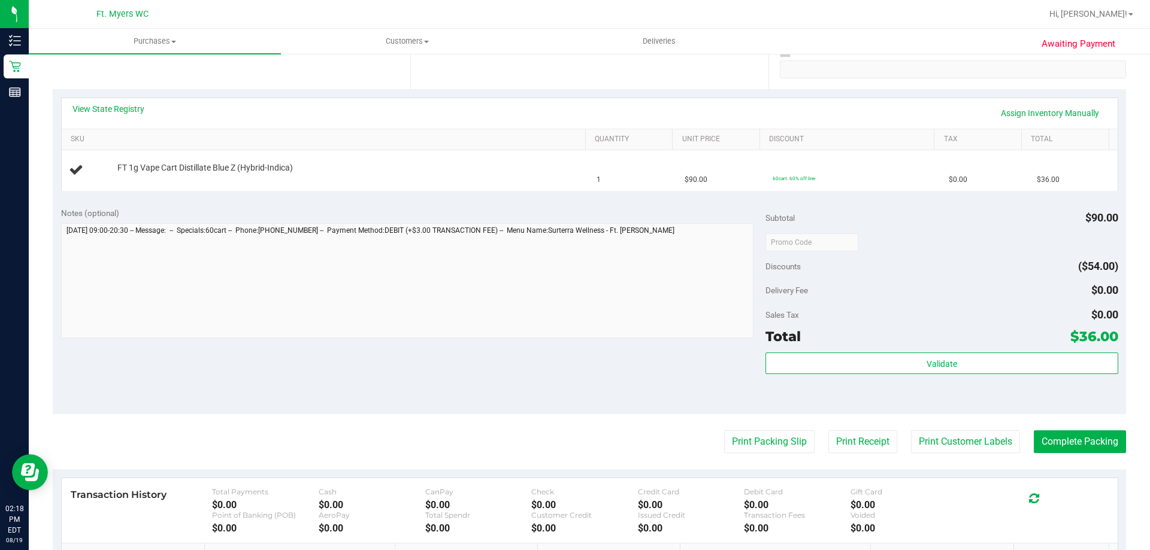
scroll to position [240, 0]
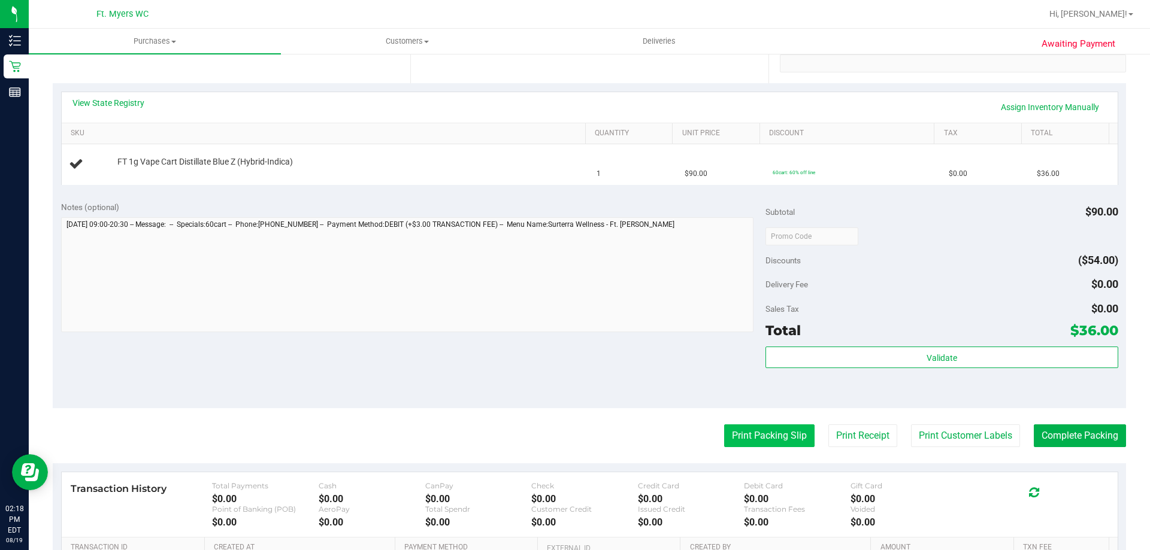
click at [757, 432] on button "Print Packing Slip" at bounding box center [769, 436] width 90 height 23
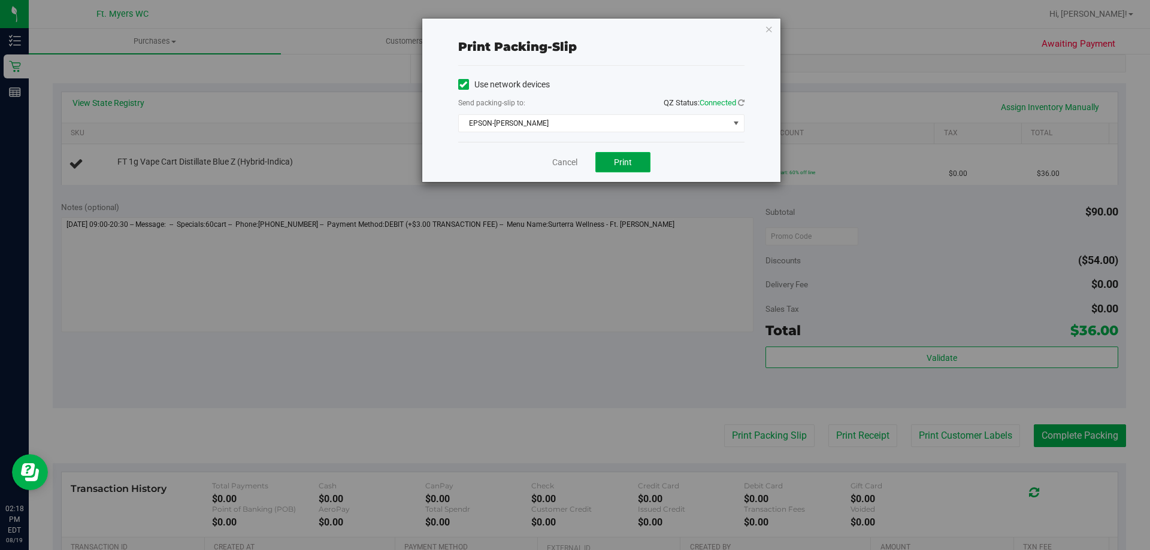
click at [630, 165] on span "Print" at bounding box center [623, 163] width 18 height 10
click at [768, 23] on icon "button" at bounding box center [769, 29] width 8 height 14
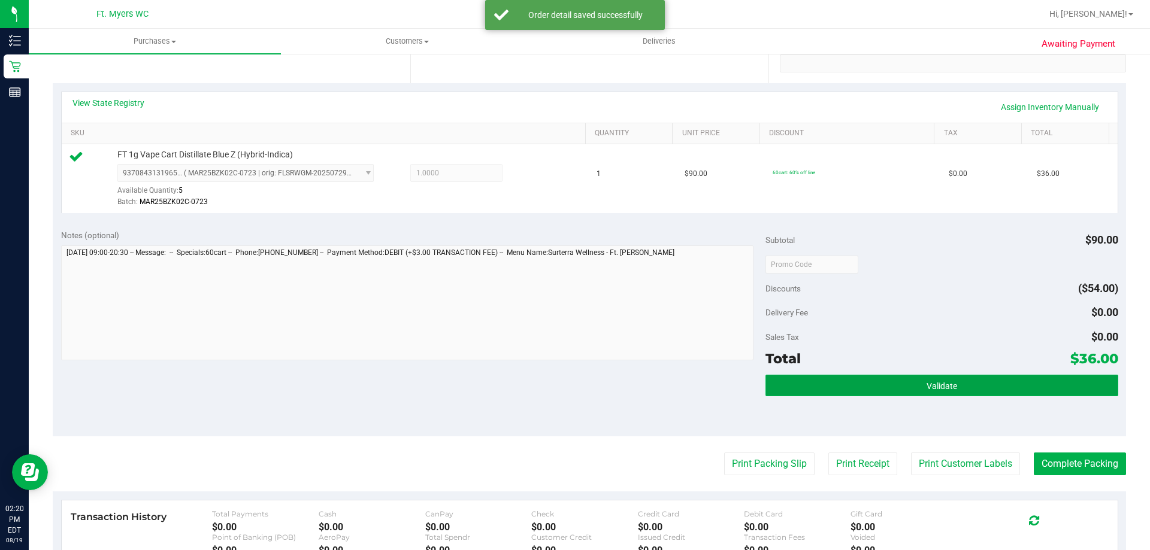
click at [885, 385] on button "Validate" at bounding box center [941, 386] width 352 height 22
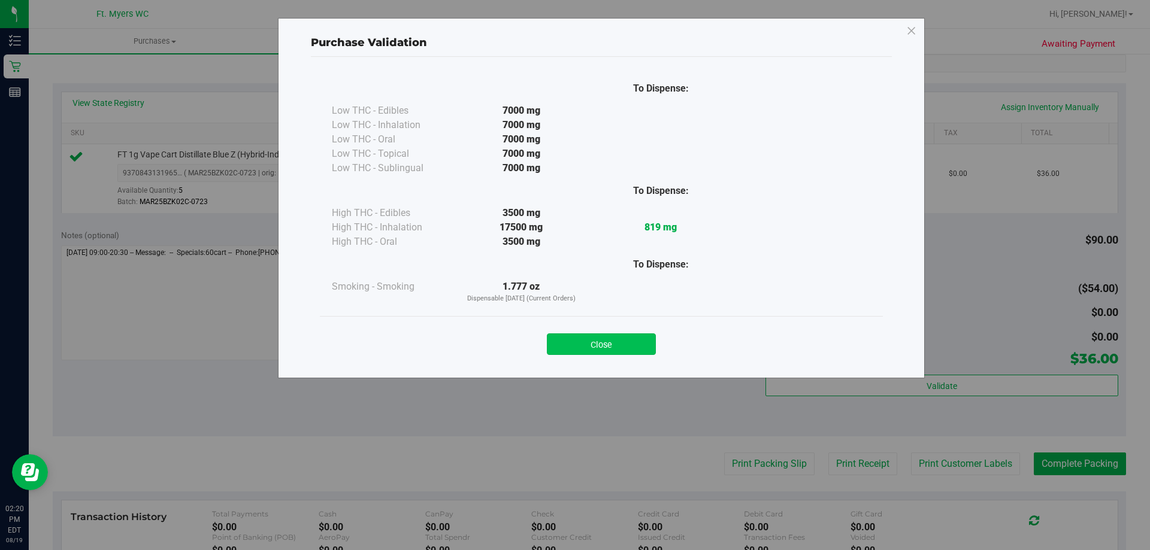
click at [616, 340] on button "Close" at bounding box center [601, 345] width 109 height 22
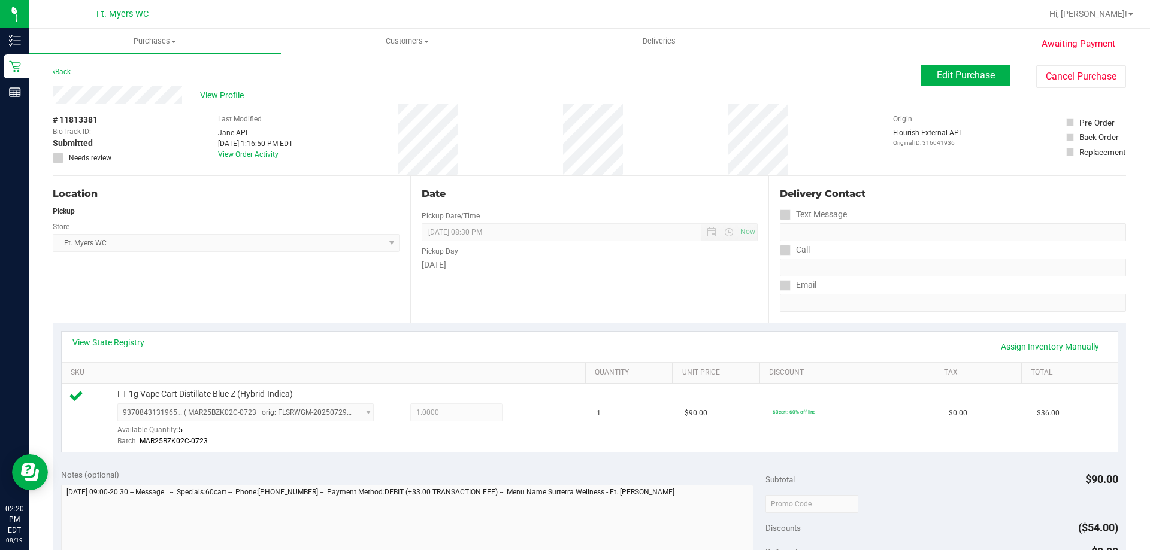
scroll to position [299, 0]
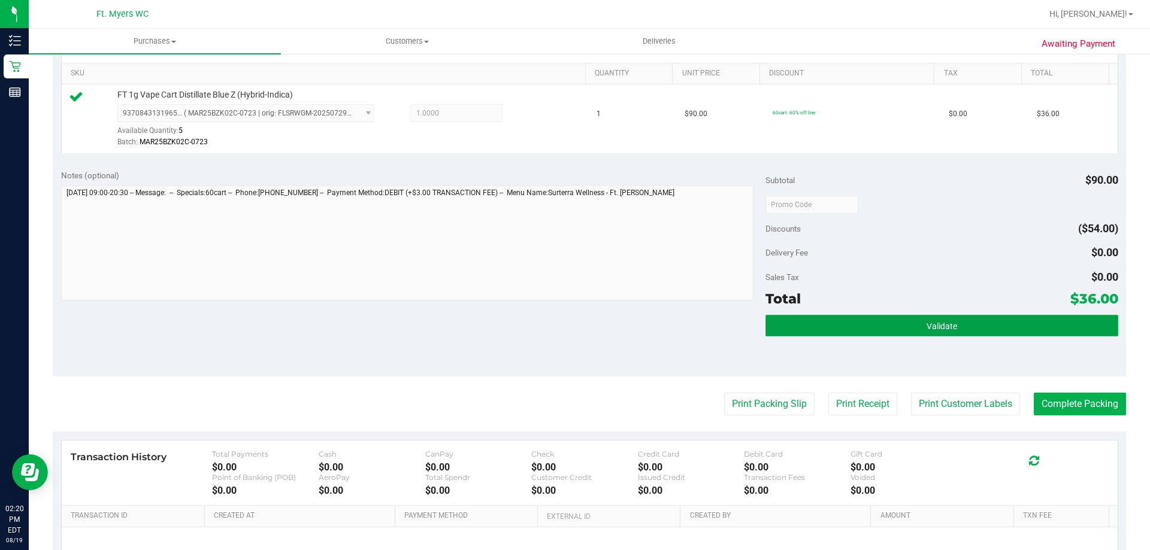
click at [1032, 323] on button "Validate" at bounding box center [941, 326] width 352 height 22
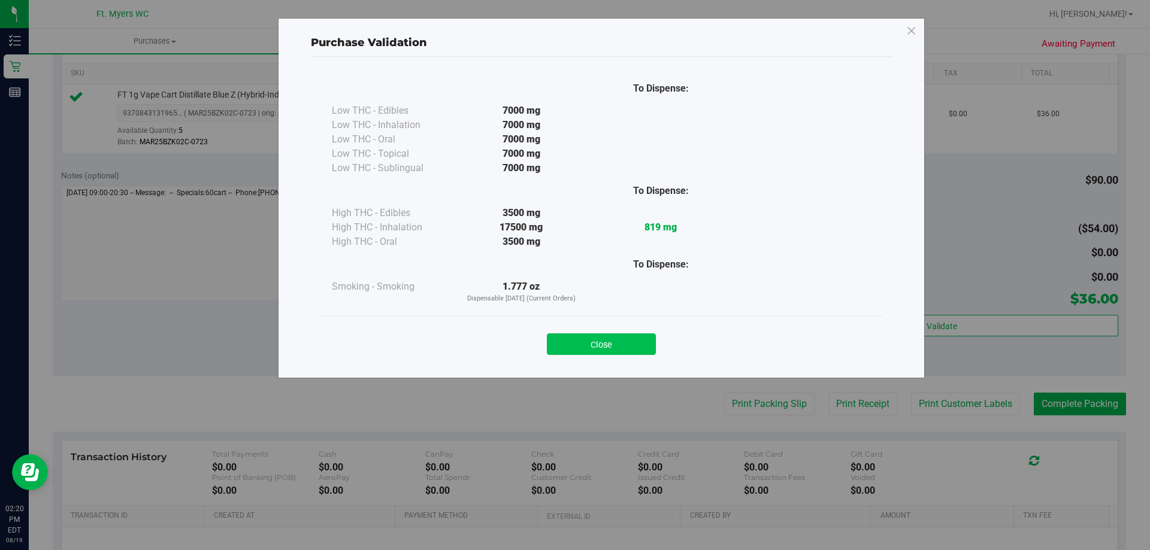
click at [608, 344] on button "Close" at bounding box center [601, 345] width 109 height 22
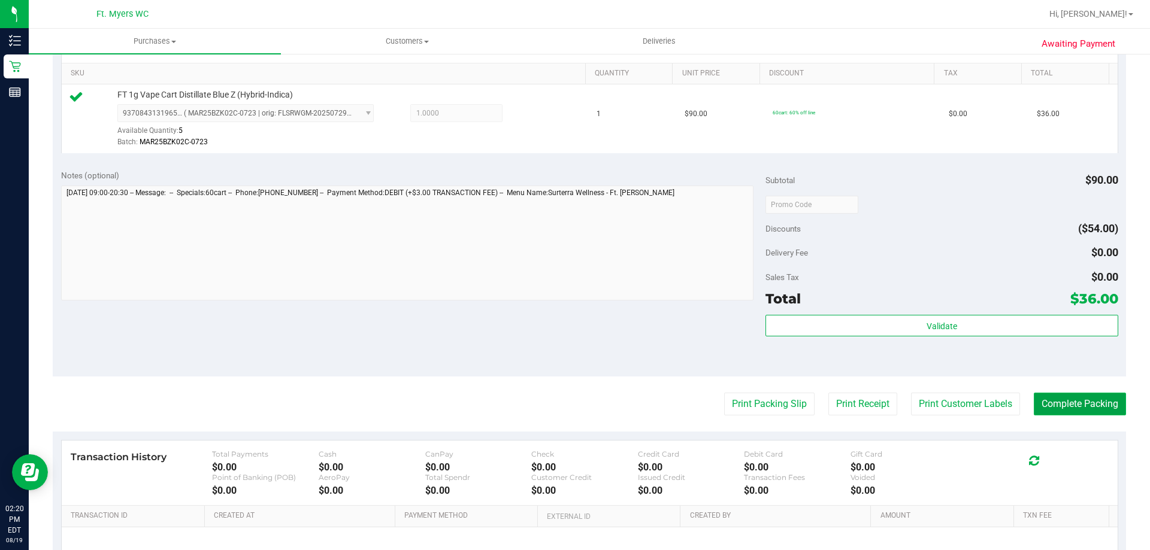
click at [1068, 403] on button "Complete Packing" at bounding box center [1080, 404] width 92 height 23
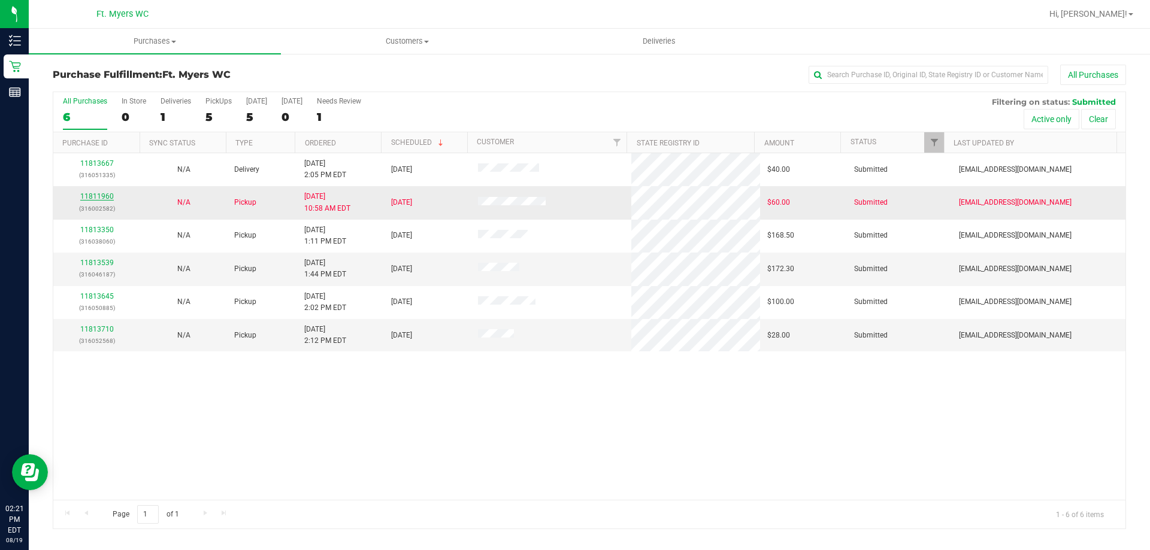
click at [92, 193] on link "11811960" at bounding box center [97, 196] width 34 height 8
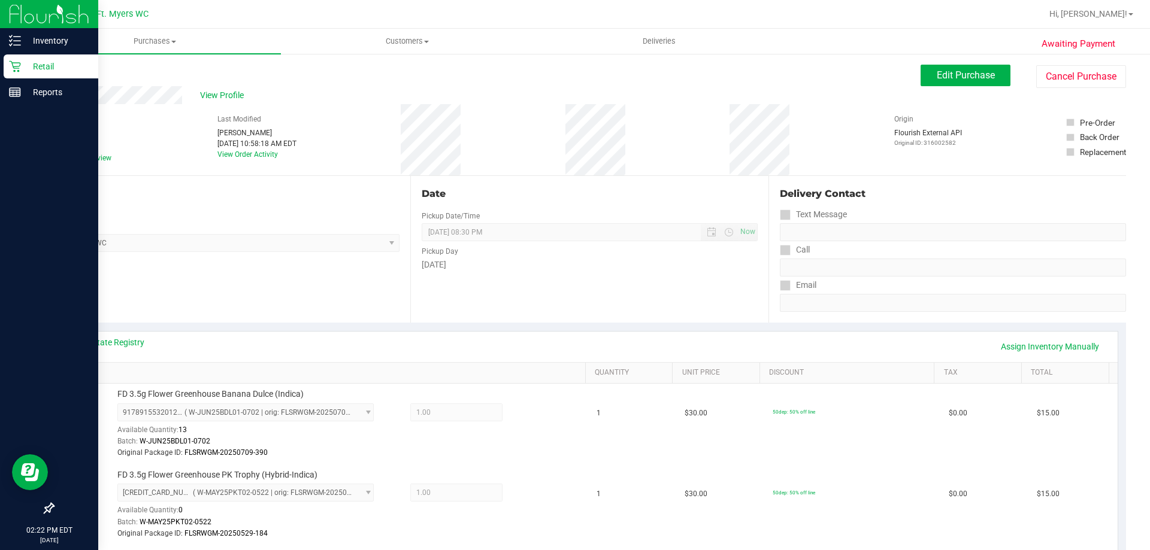
click at [16, 66] on icon at bounding box center [15, 66] width 12 height 12
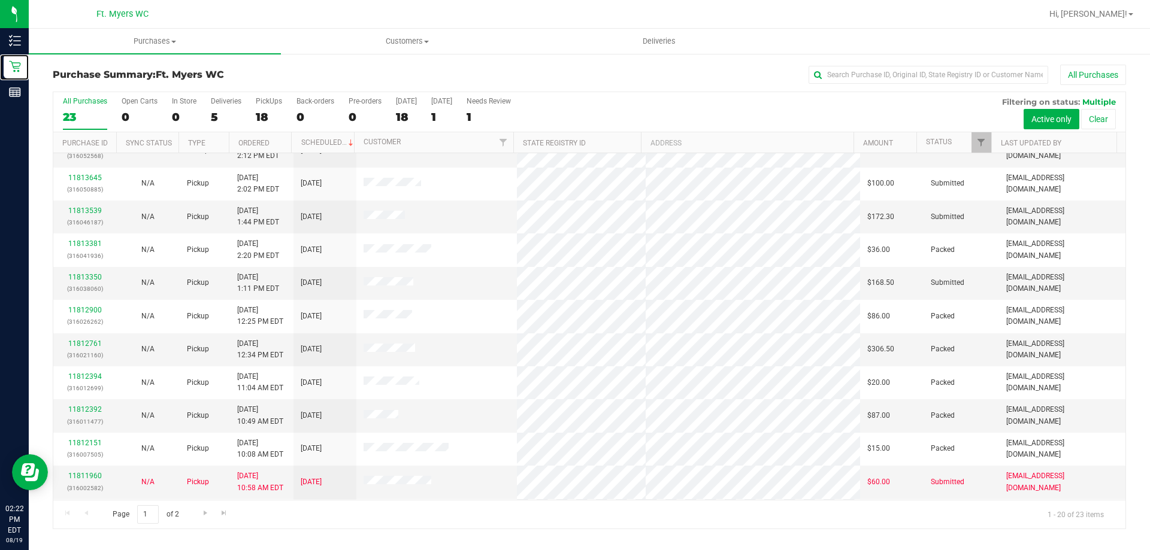
scroll to position [60, 0]
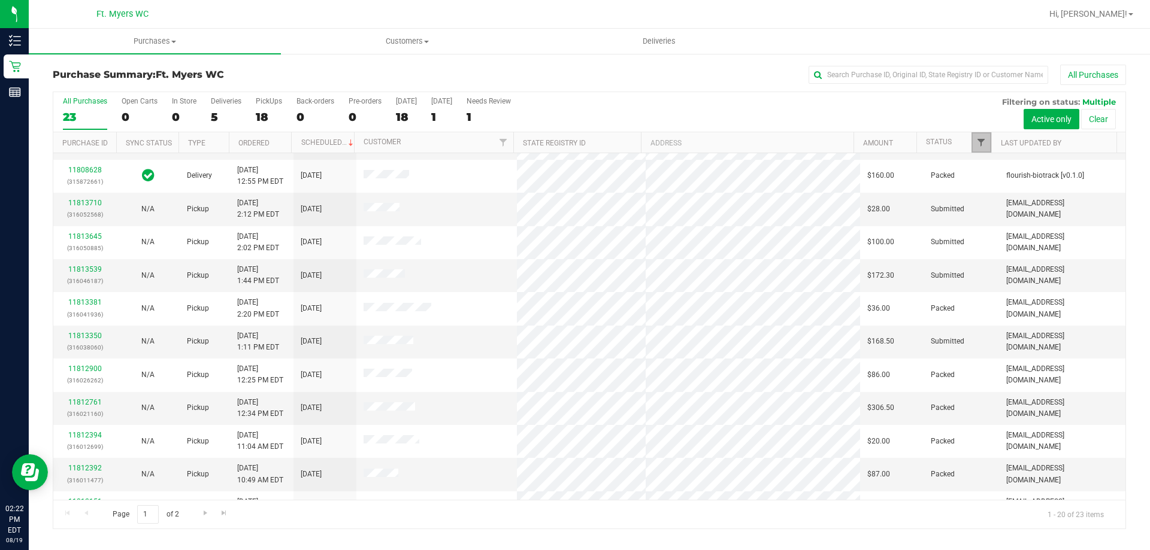
click at [978, 141] on span "Filter" at bounding box center [981, 143] width 10 height 10
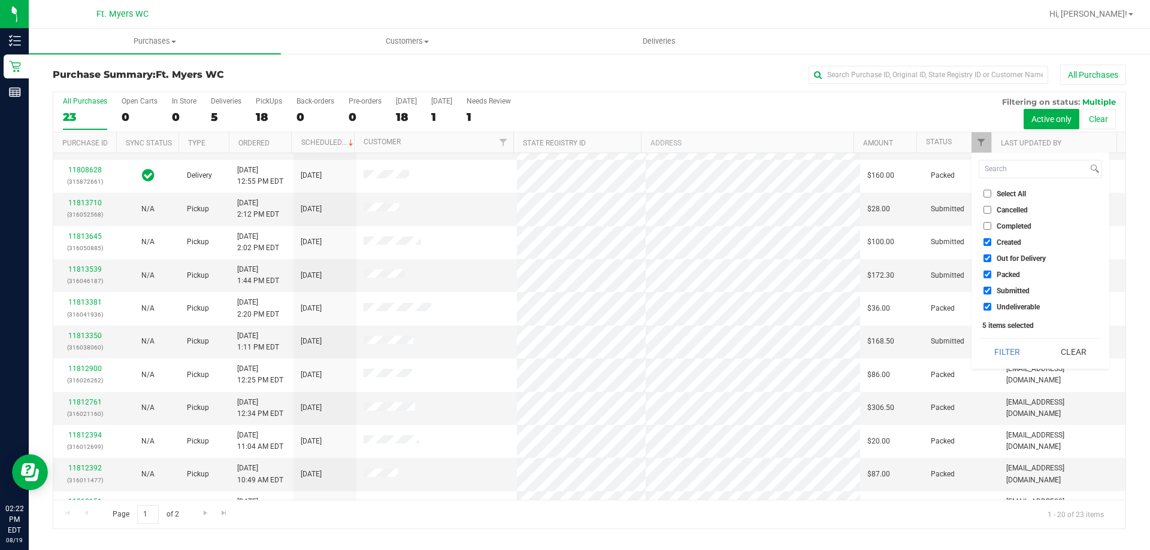
click at [985, 271] on input "Packed" at bounding box center [988, 275] width 8 height 8
checkbox input "false"
click at [1004, 353] on button "Filter" at bounding box center [1008, 352] width 58 height 26
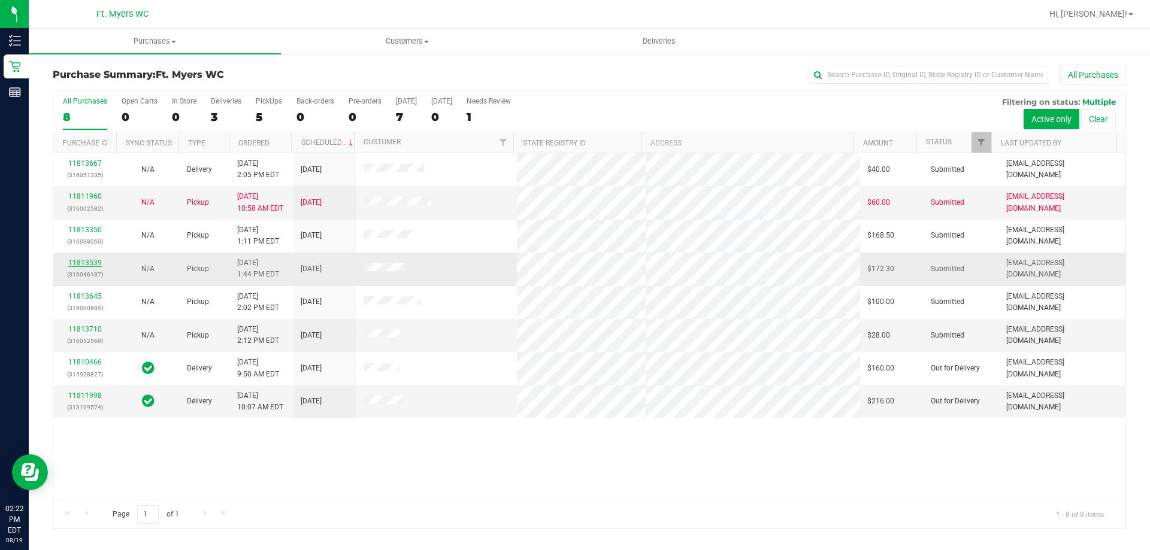
click at [97, 259] on link "11813539" at bounding box center [85, 263] width 34 height 8
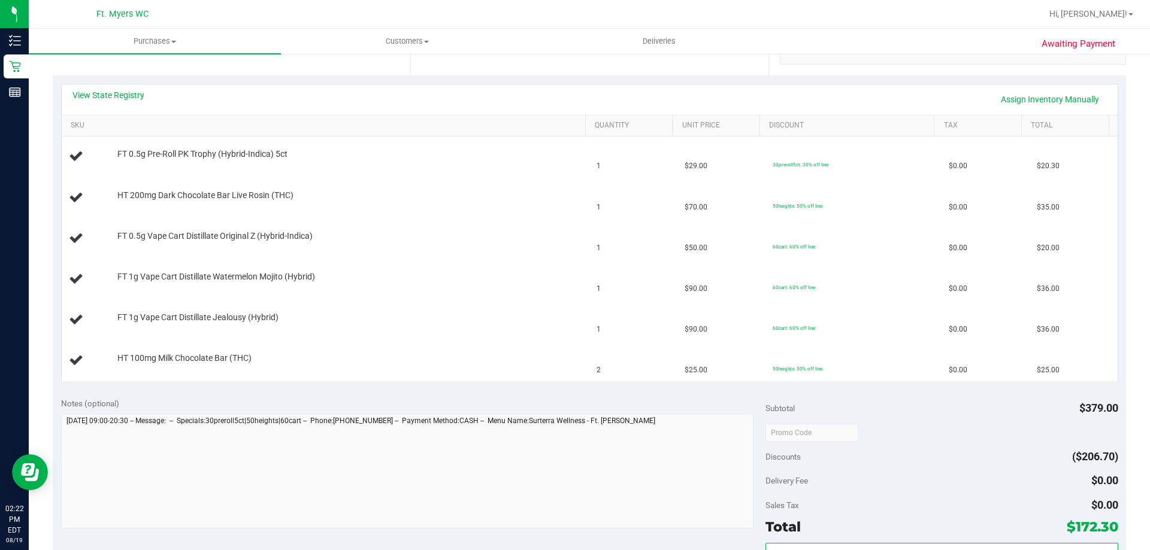
scroll to position [359, 0]
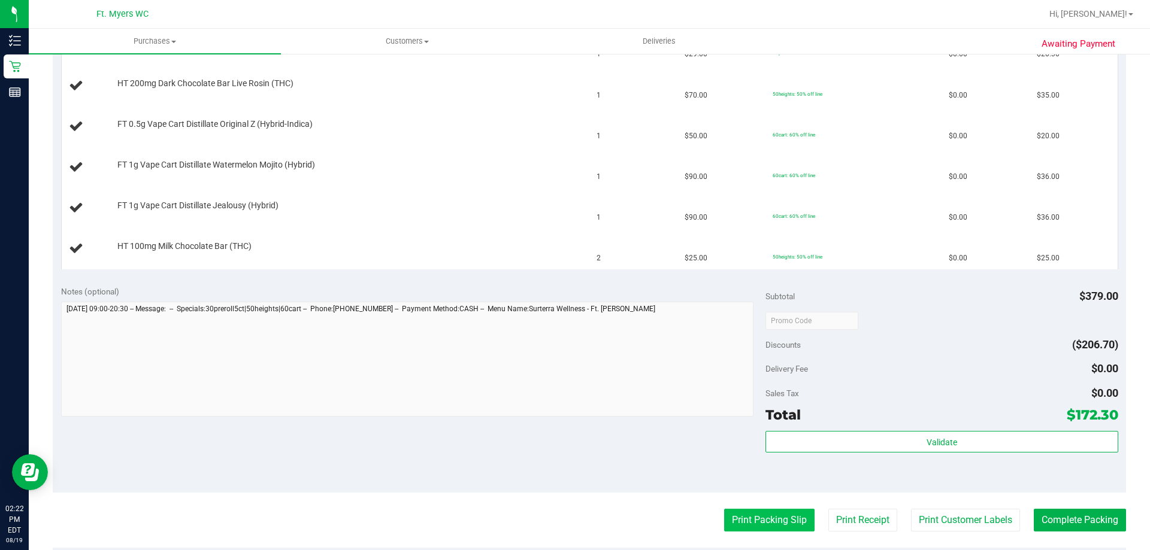
click at [770, 518] on button "Print Packing Slip" at bounding box center [769, 520] width 90 height 23
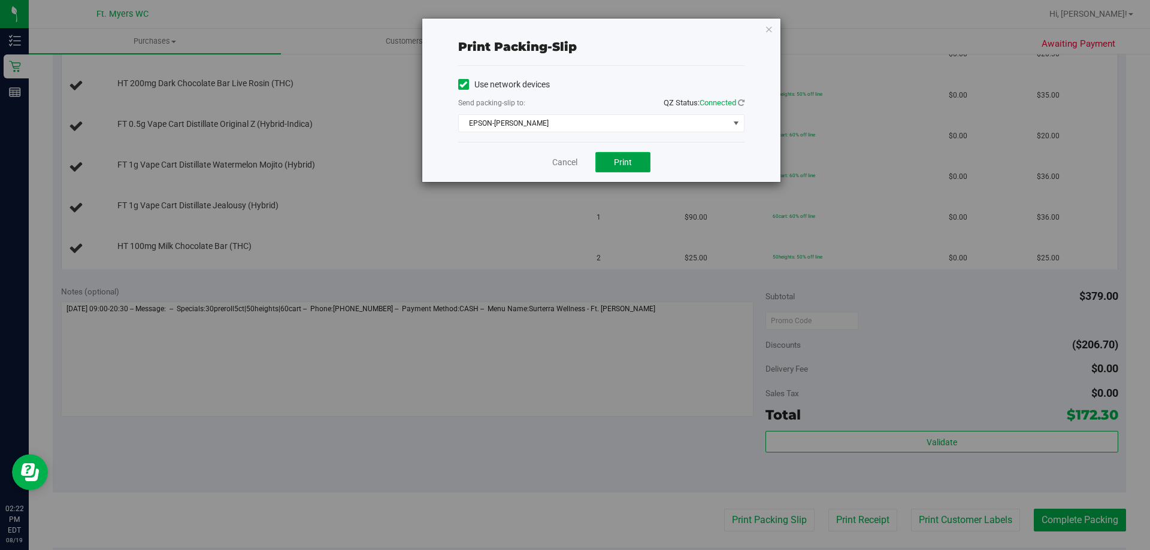
click at [619, 165] on span "Print" at bounding box center [623, 163] width 18 height 10
click at [771, 26] on icon "button" at bounding box center [769, 29] width 8 height 14
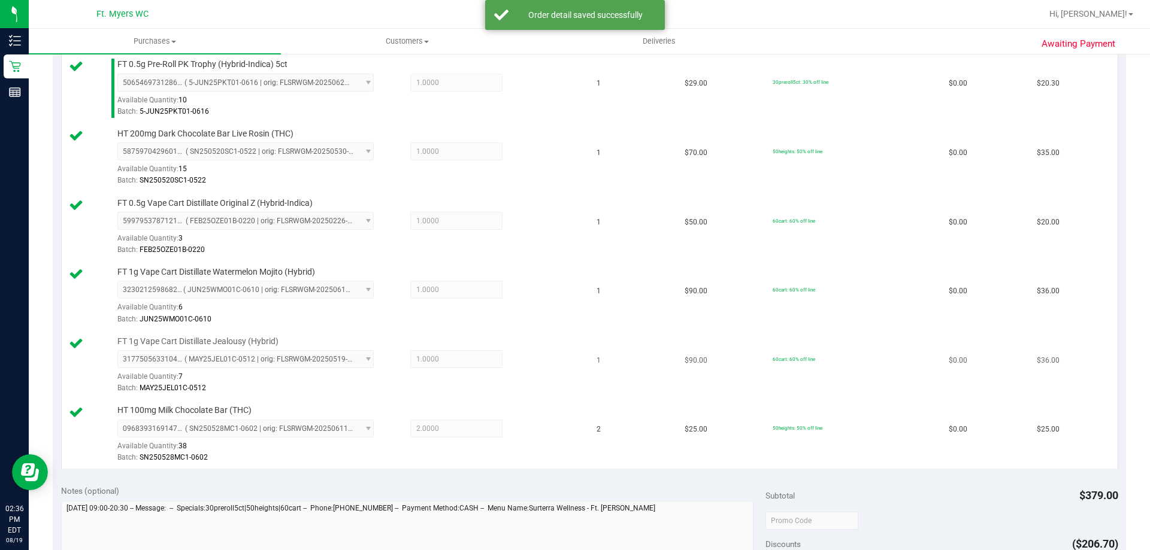
scroll to position [479, 0]
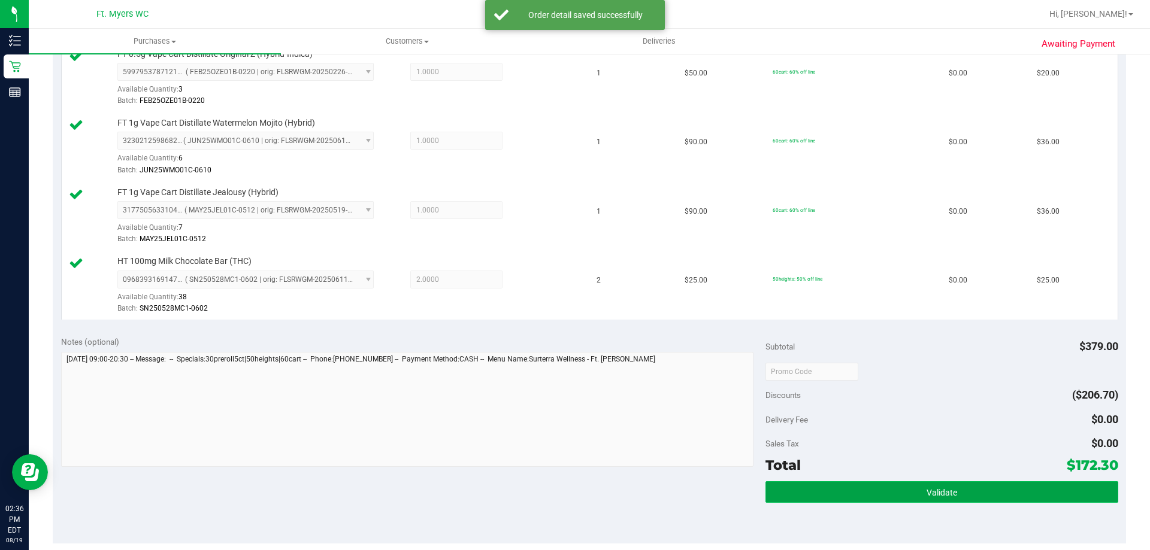
click at [916, 497] on button "Validate" at bounding box center [941, 493] width 352 height 22
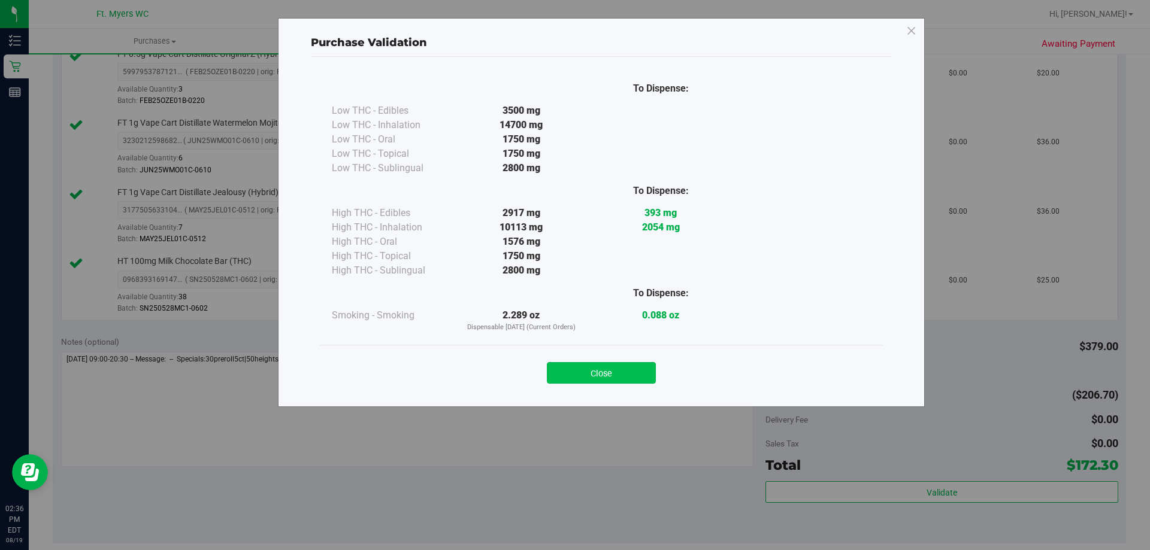
click at [628, 375] on button "Close" at bounding box center [601, 373] width 109 height 22
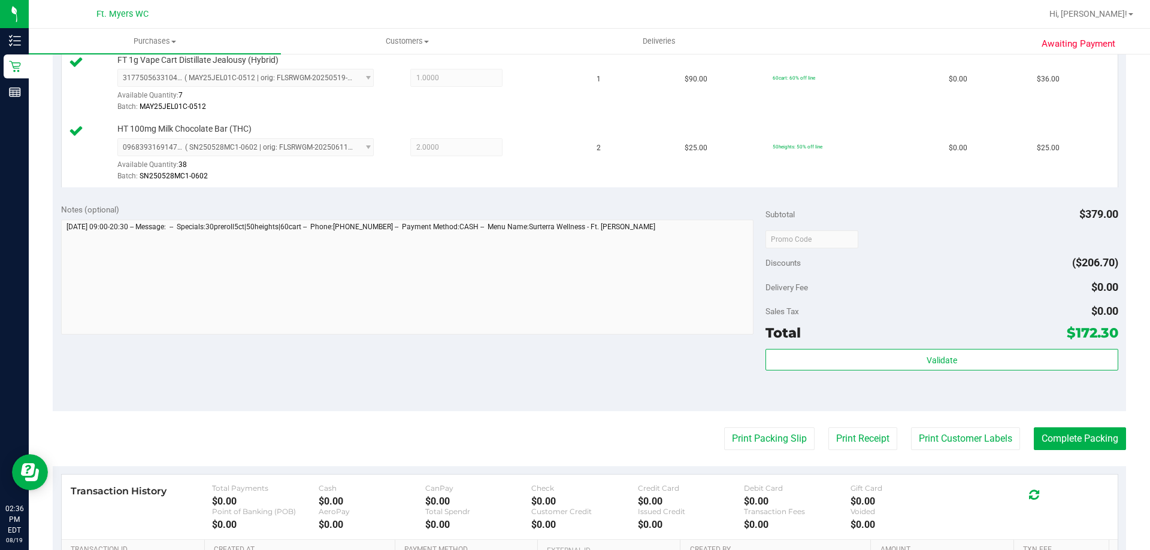
scroll to position [775, 0]
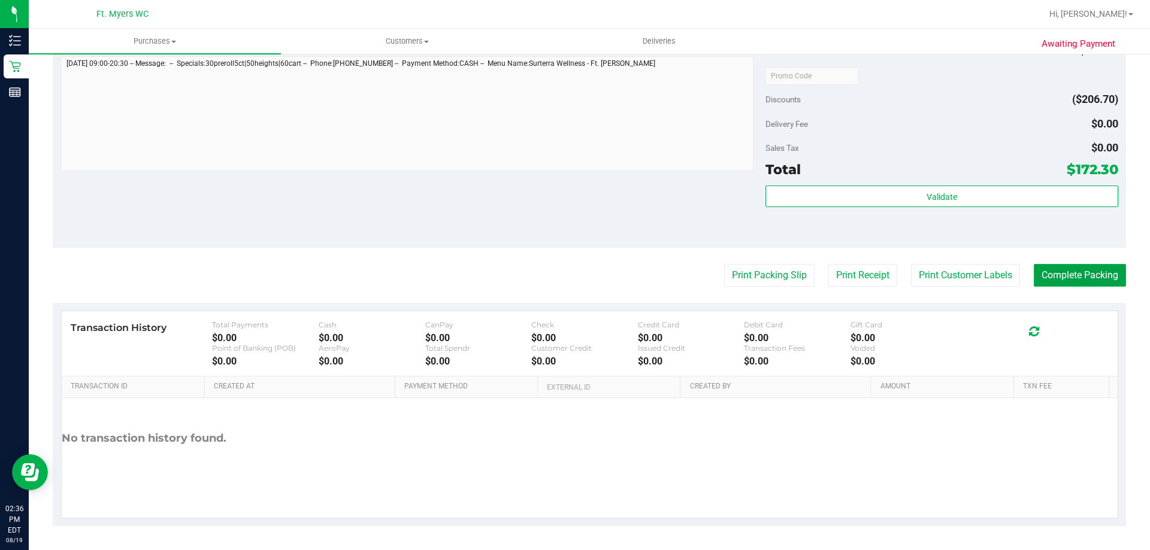
click at [1054, 273] on button "Complete Packing" at bounding box center [1080, 275] width 92 height 23
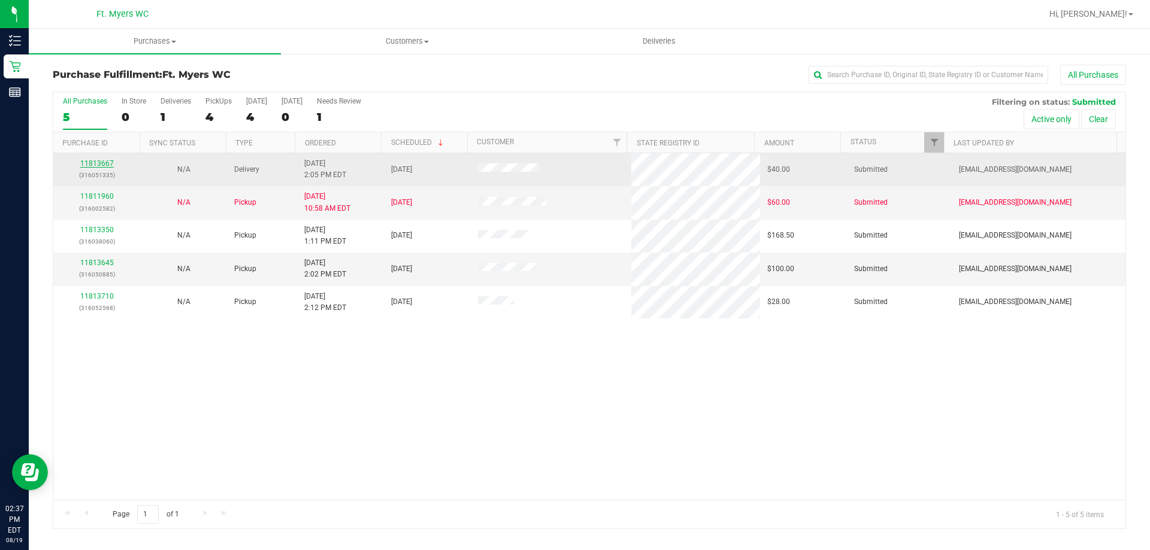
click at [88, 165] on link "11813667" at bounding box center [97, 163] width 34 height 8
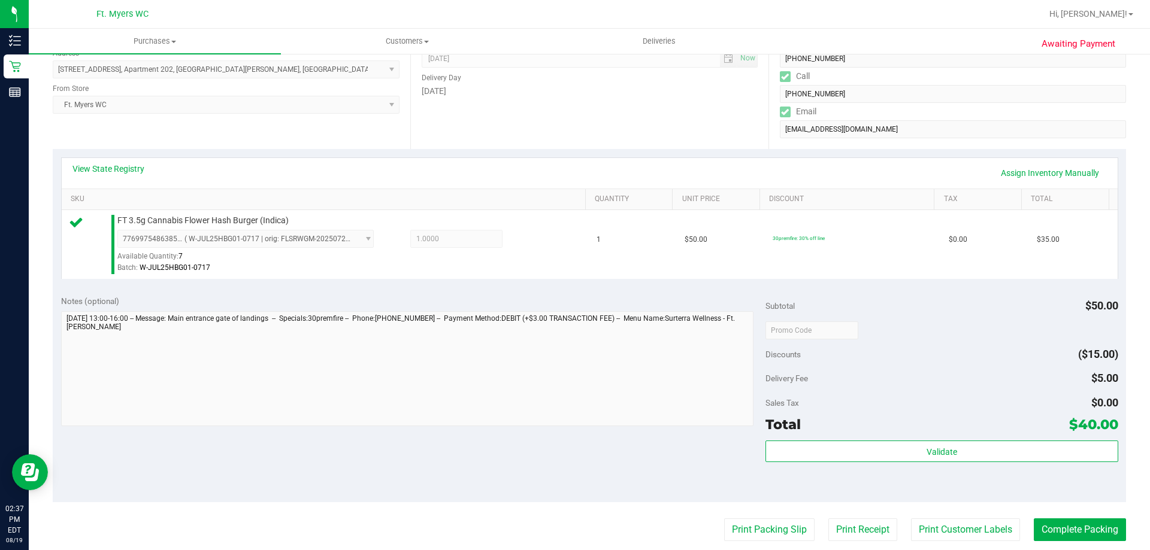
scroll to position [240, 0]
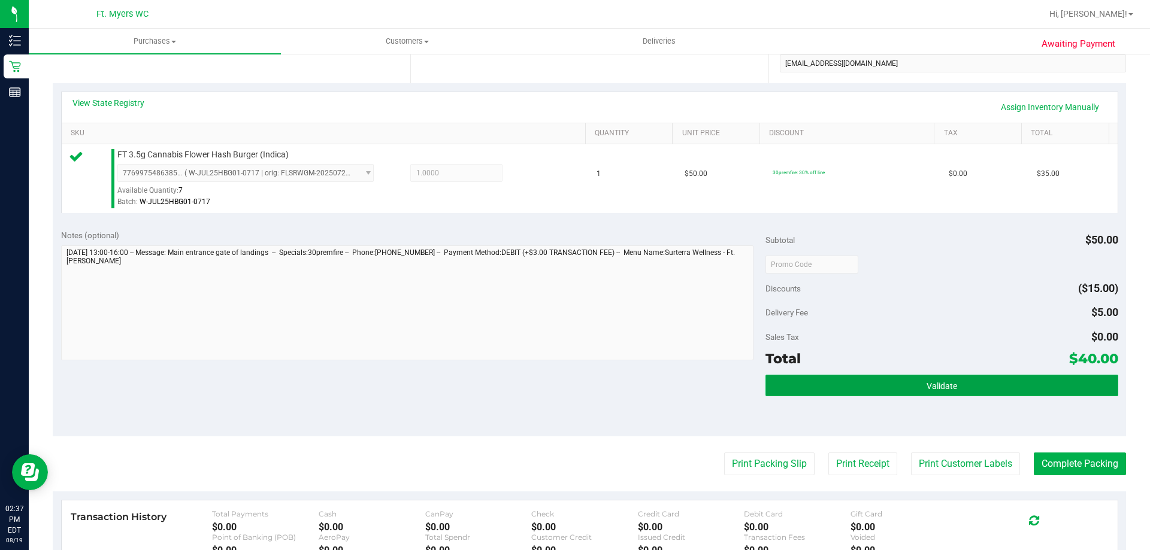
click at [855, 382] on button "Validate" at bounding box center [941, 386] width 352 height 22
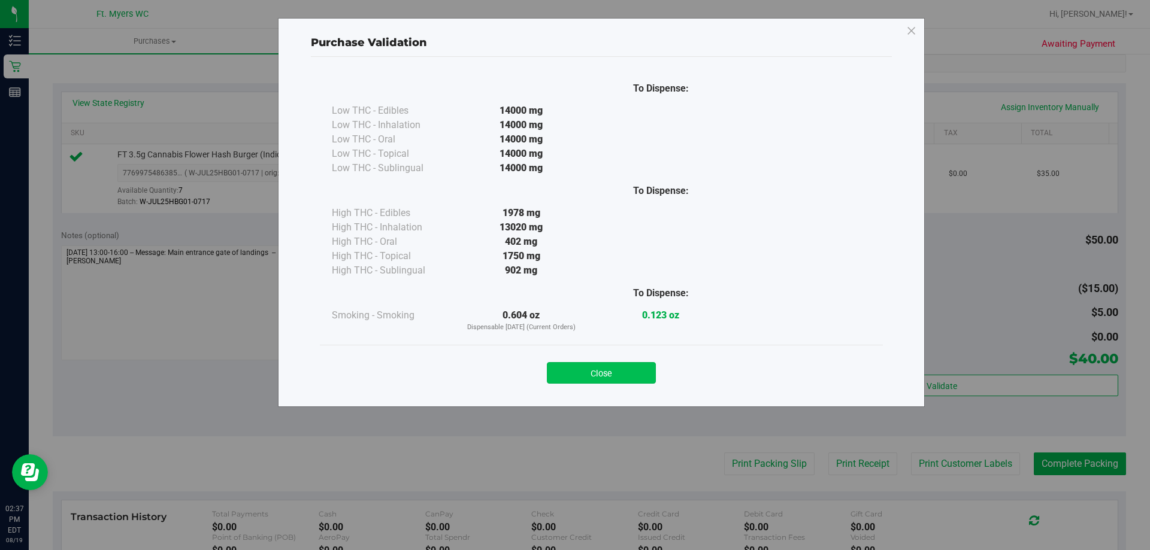
click at [632, 369] on button "Close" at bounding box center [601, 373] width 109 height 22
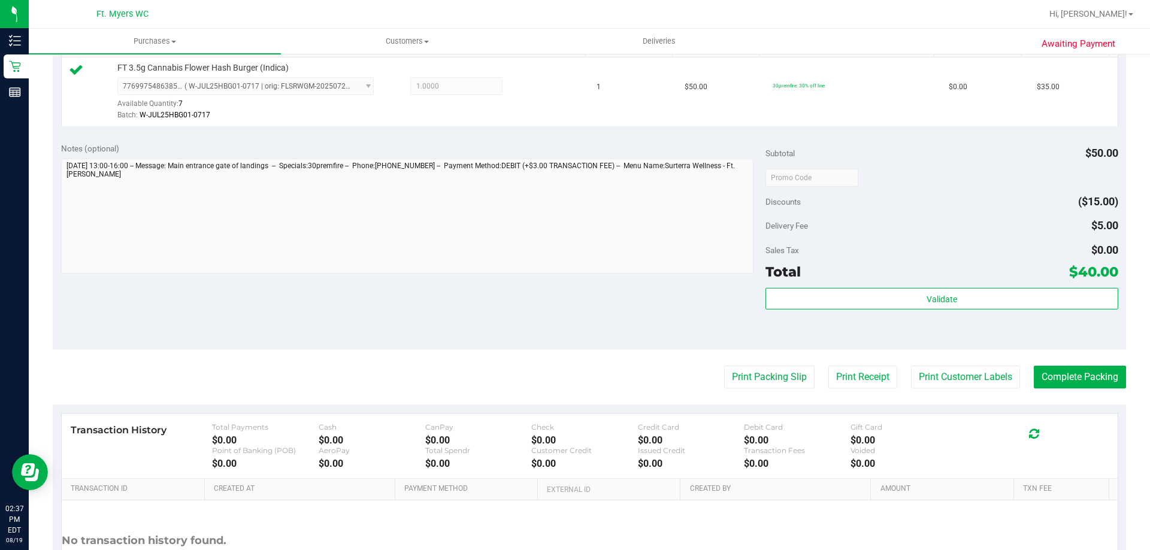
scroll to position [419, 0]
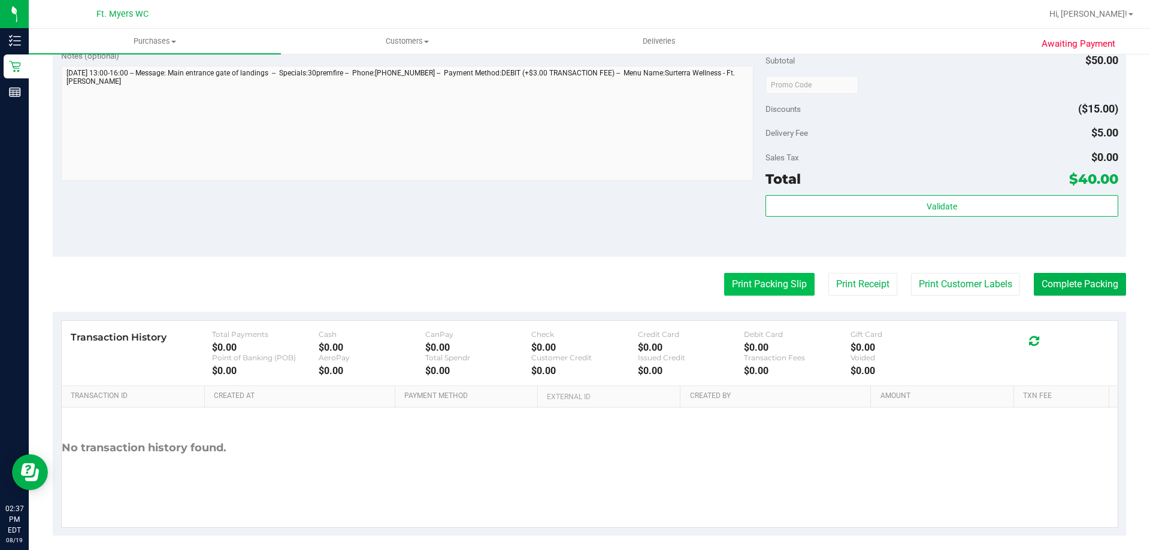
click at [748, 289] on button "Print Packing Slip" at bounding box center [769, 284] width 90 height 23
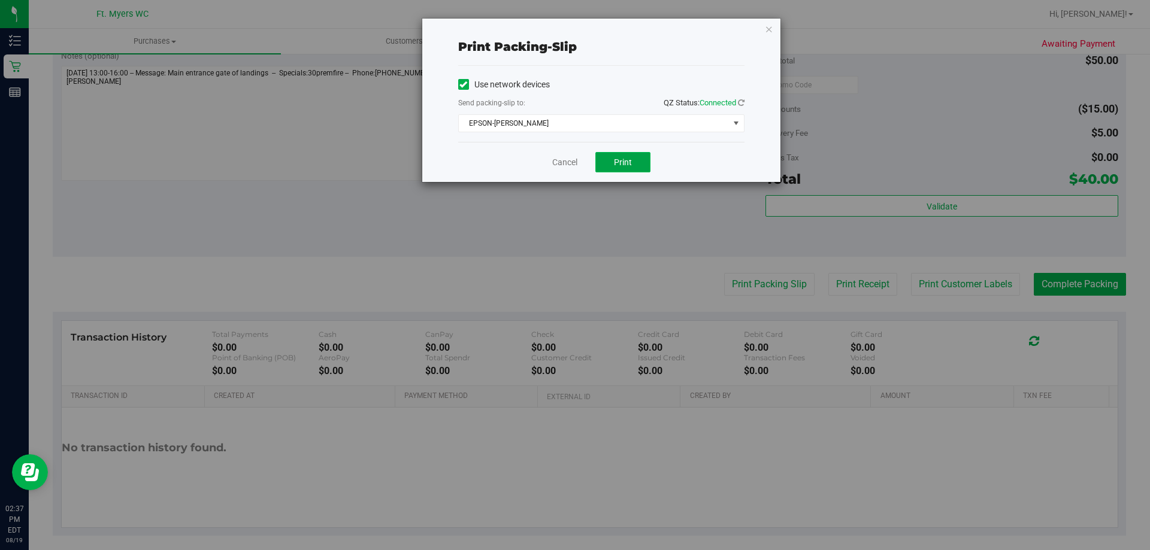
click at [619, 158] on span "Print" at bounding box center [623, 163] width 18 height 10
click at [763, 31] on div "Print packing-slip Use network devices Send packing-slip to: QZ Status: Connect…" at bounding box center [601, 101] width 358 height 164
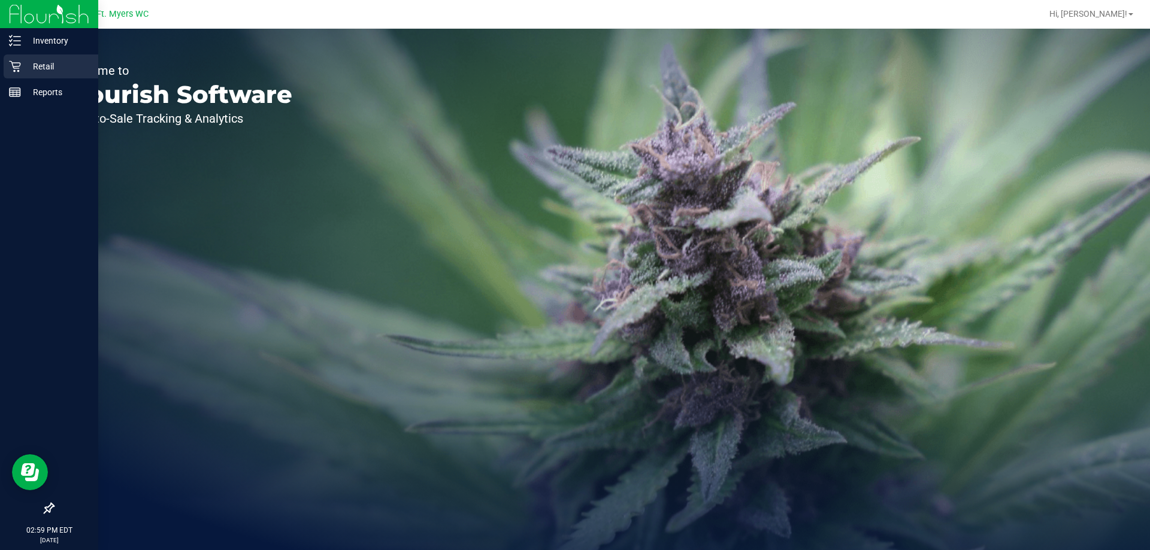
click at [52, 69] on p "Retail" at bounding box center [57, 66] width 72 height 14
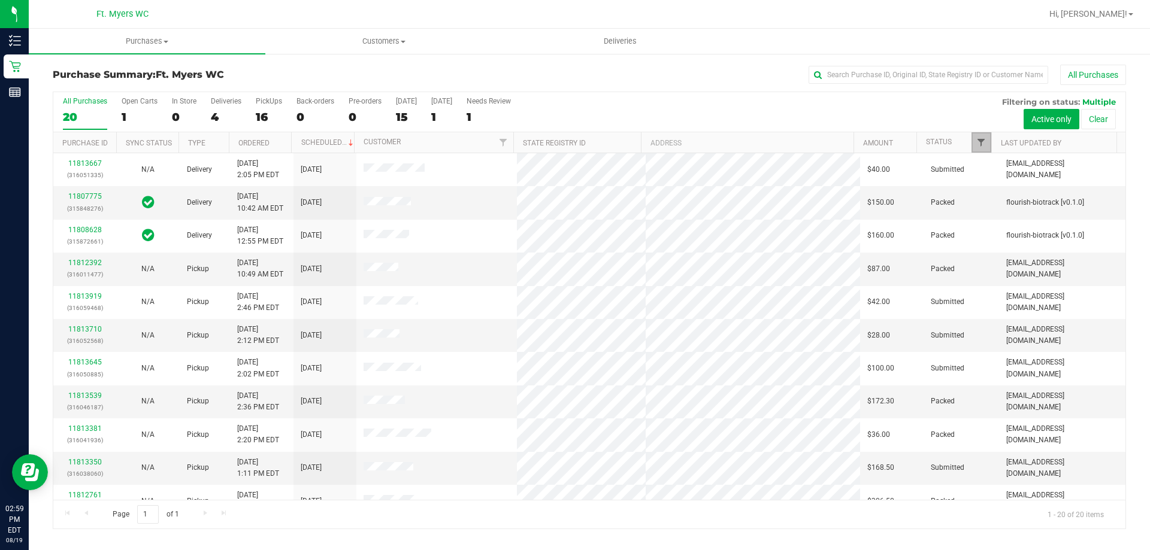
click at [985, 141] on span "Filter" at bounding box center [981, 143] width 10 height 10
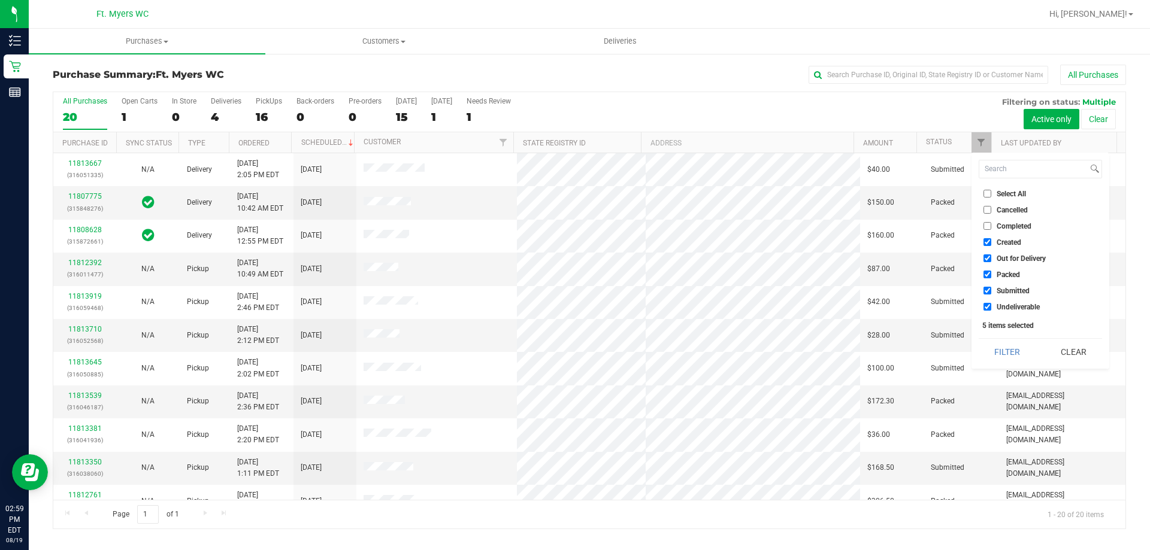
click at [985, 273] on input "Packed" at bounding box center [988, 275] width 8 height 8
checkbox input "false"
click at [1004, 350] on button "Filter" at bounding box center [1008, 352] width 58 height 26
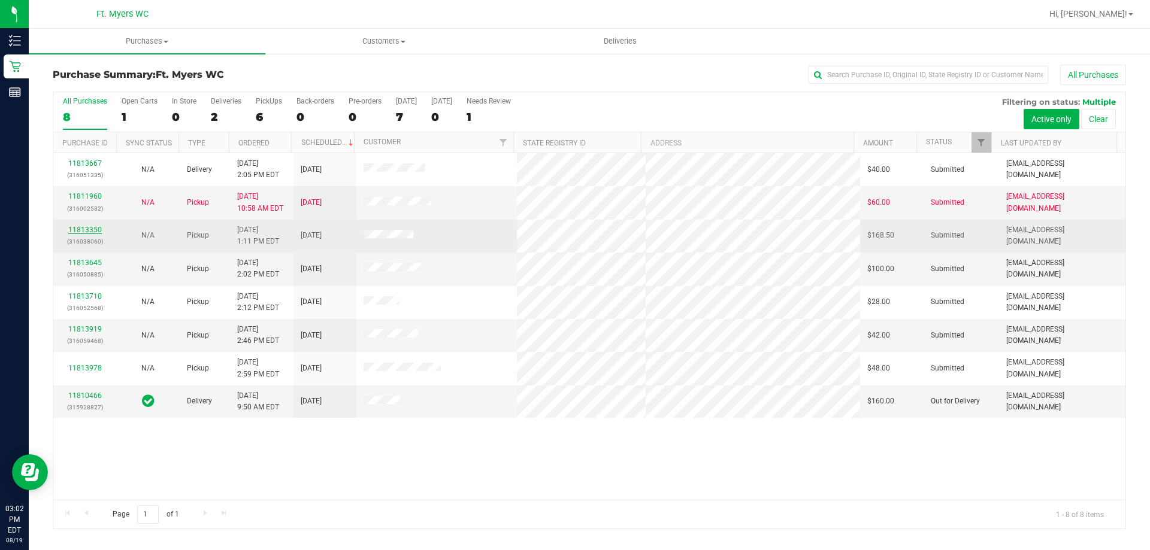
click at [91, 231] on link "11813350" at bounding box center [85, 230] width 34 height 8
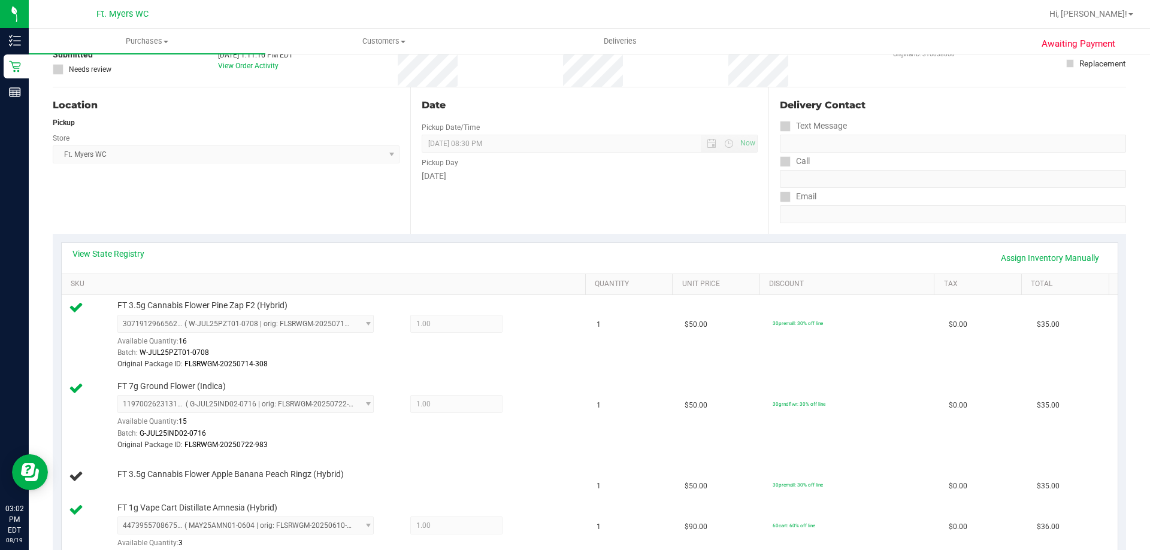
scroll to position [60, 0]
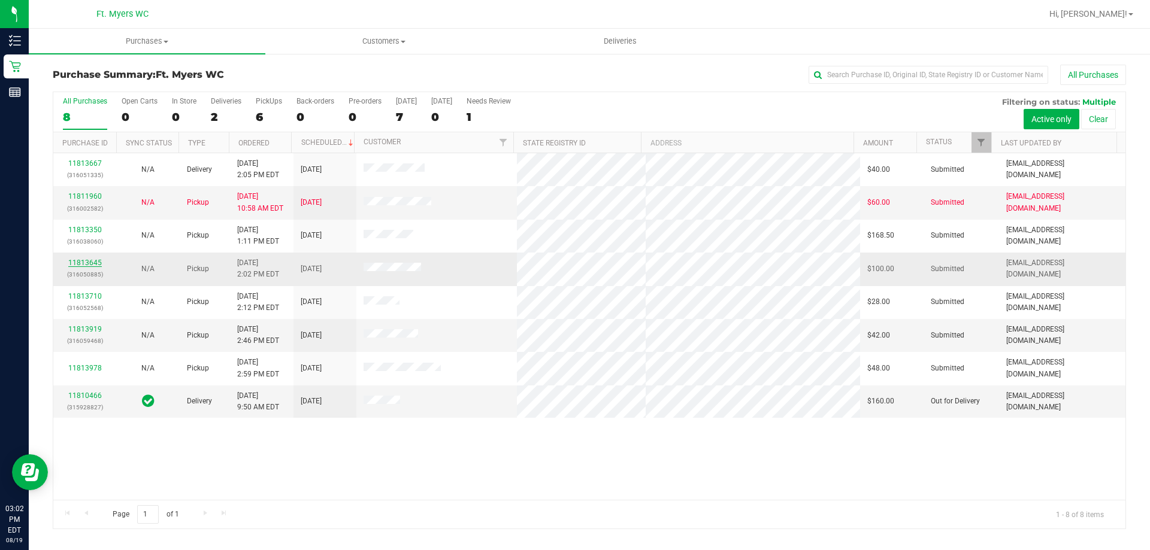
click at [95, 264] on link "11813645" at bounding box center [85, 263] width 34 height 8
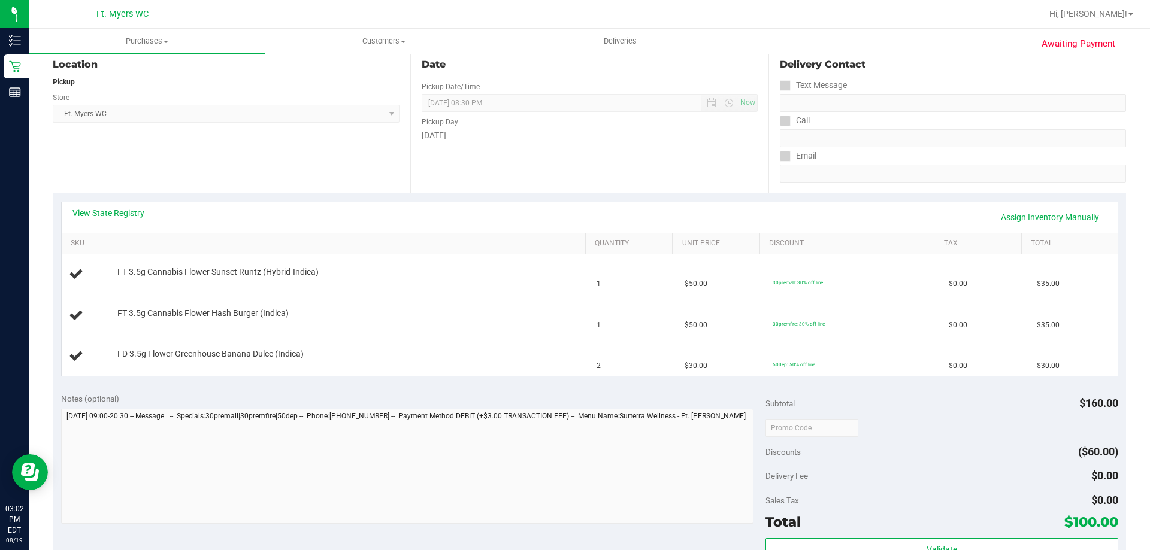
scroll to position [240, 0]
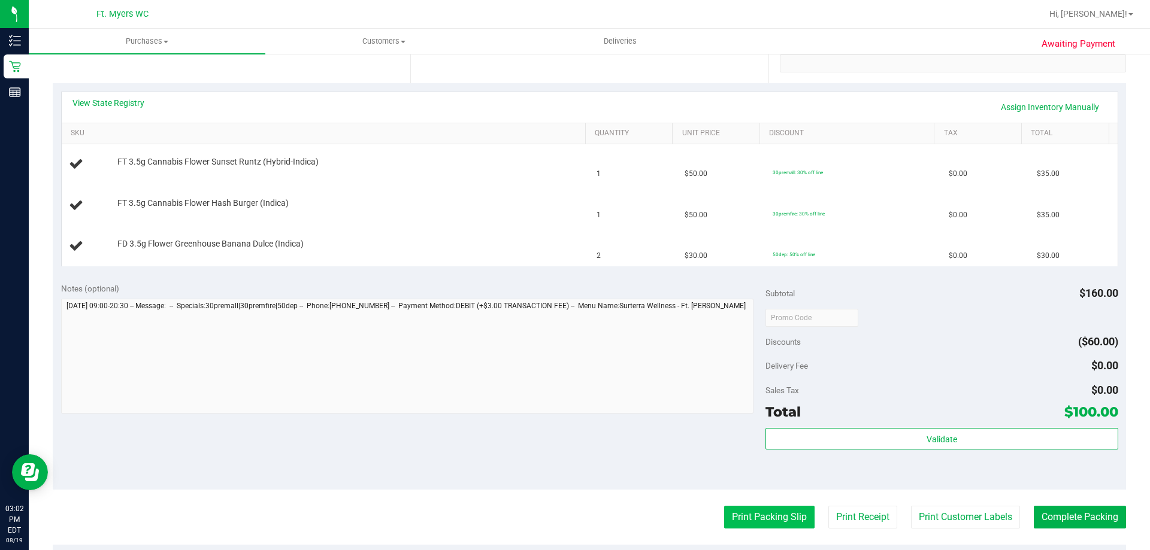
click at [773, 513] on button "Print Packing Slip" at bounding box center [769, 517] width 90 height 23
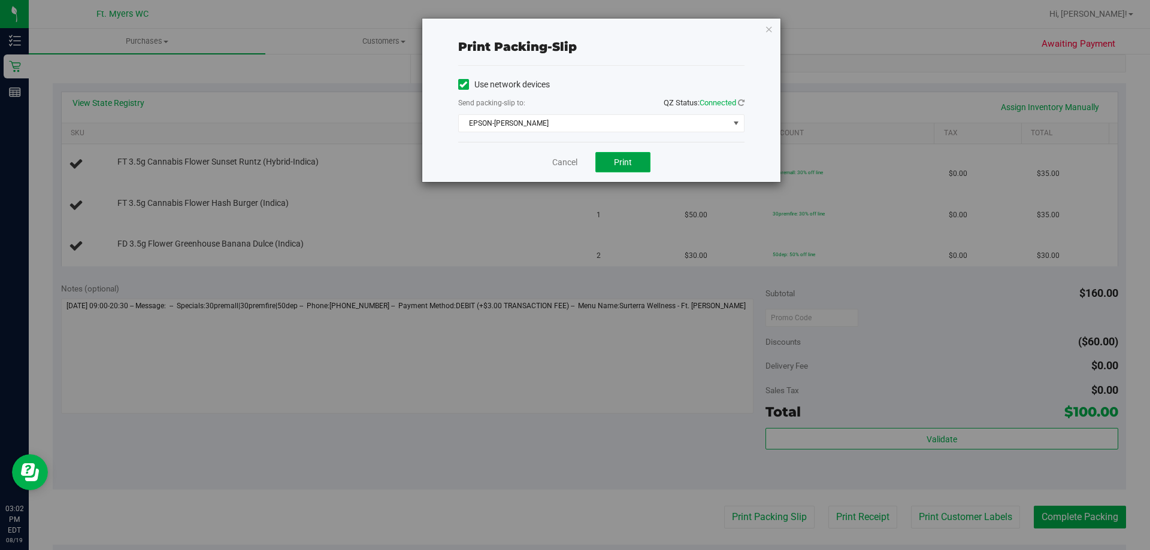
click at [635, 162] on button "Print" at bounding box center [622, 162] width 55 height 20
click at [767, 25] on icon "button" at bounding box center [769, 29] width 8 height 14
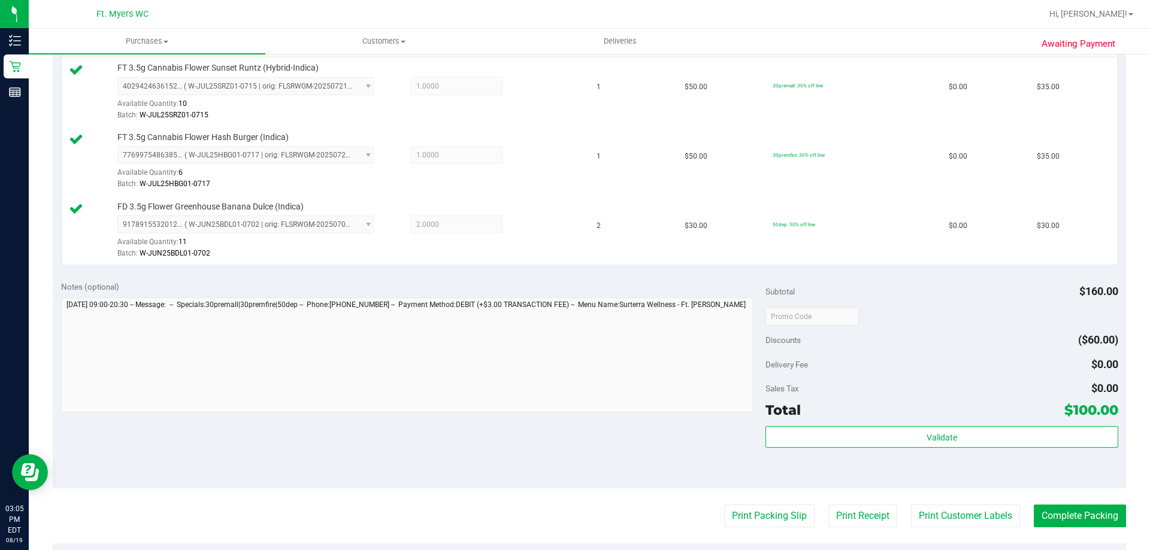
scroll to position [419, 0]
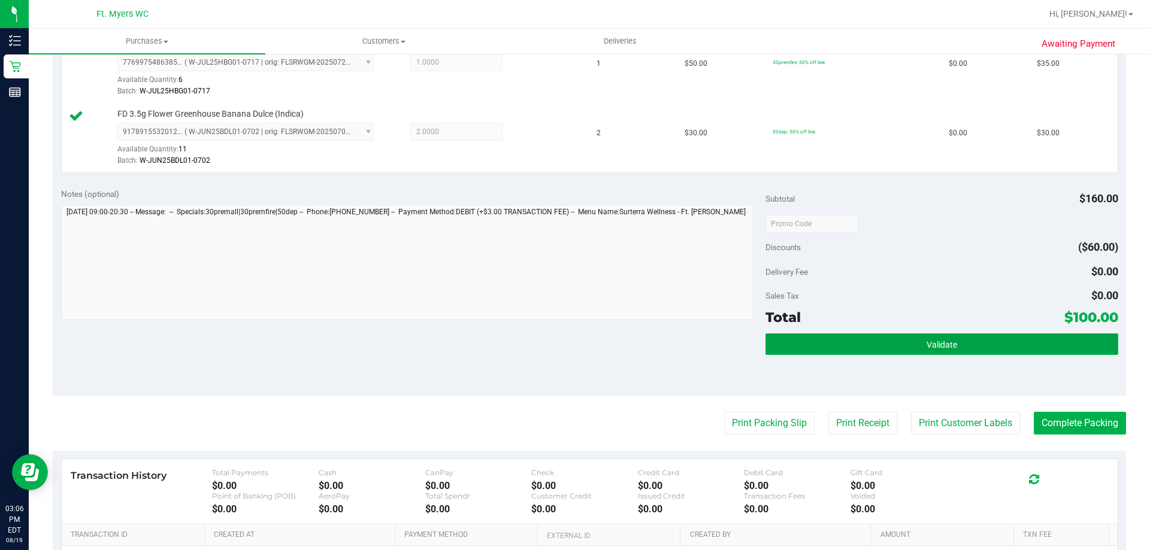
click at [885, 350] on button "Validate" at bounding box center [941, 345] width 352 height 22
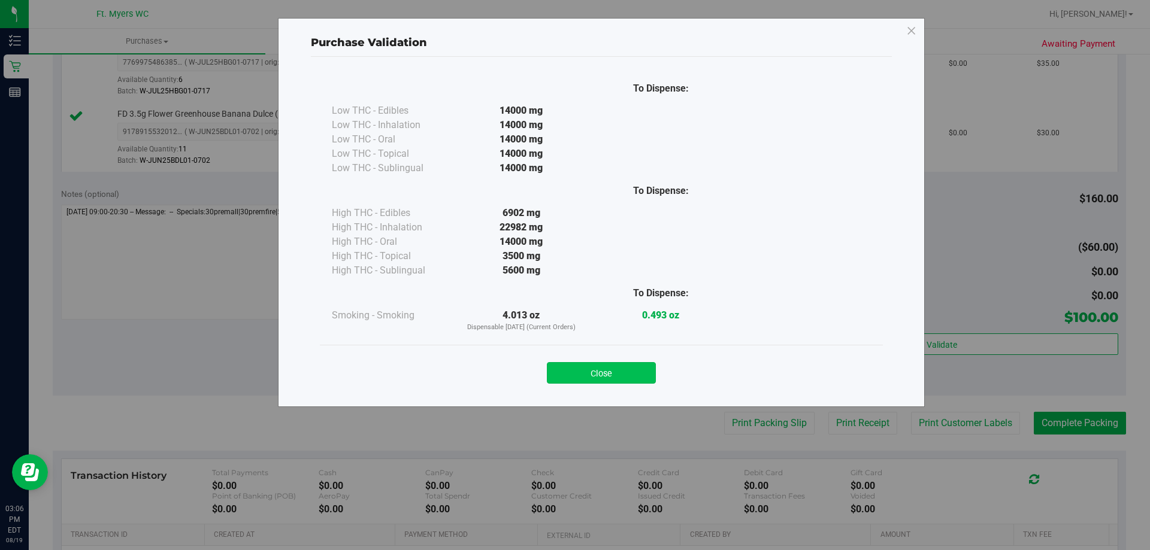
click at [610, 377] on button "Close" at bounding box center [601, 373] width 109 height 22
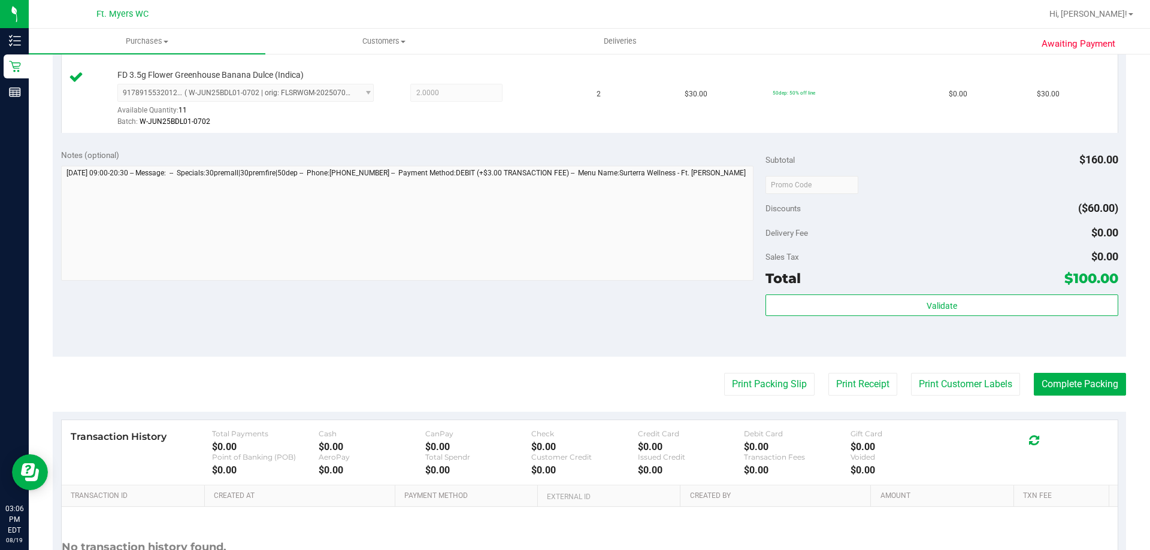
scroll to position [479, 0]
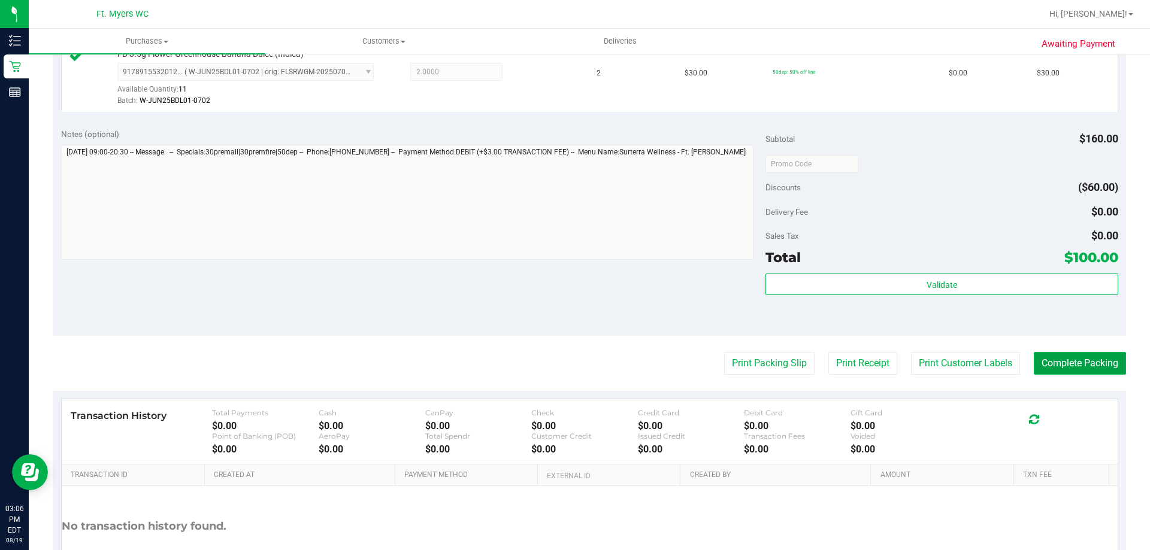
click at [1046, 366] on button "Complete Packing" at bounding box center [1080, 363] width 92 height 23
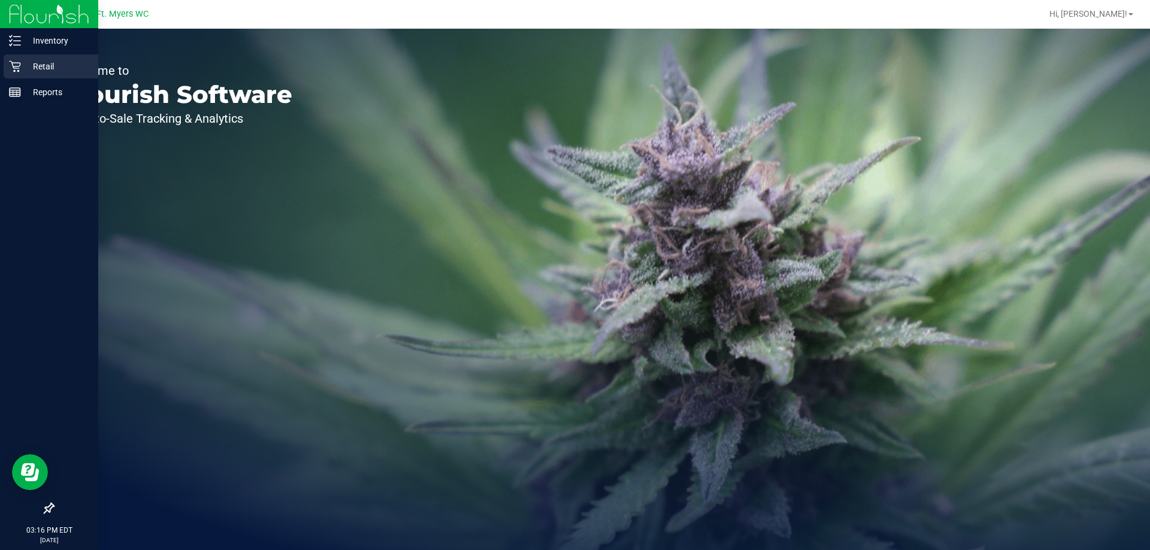
click at [52, 66] on p "Retail" at bounding box center [57, 66] width 72 height 14
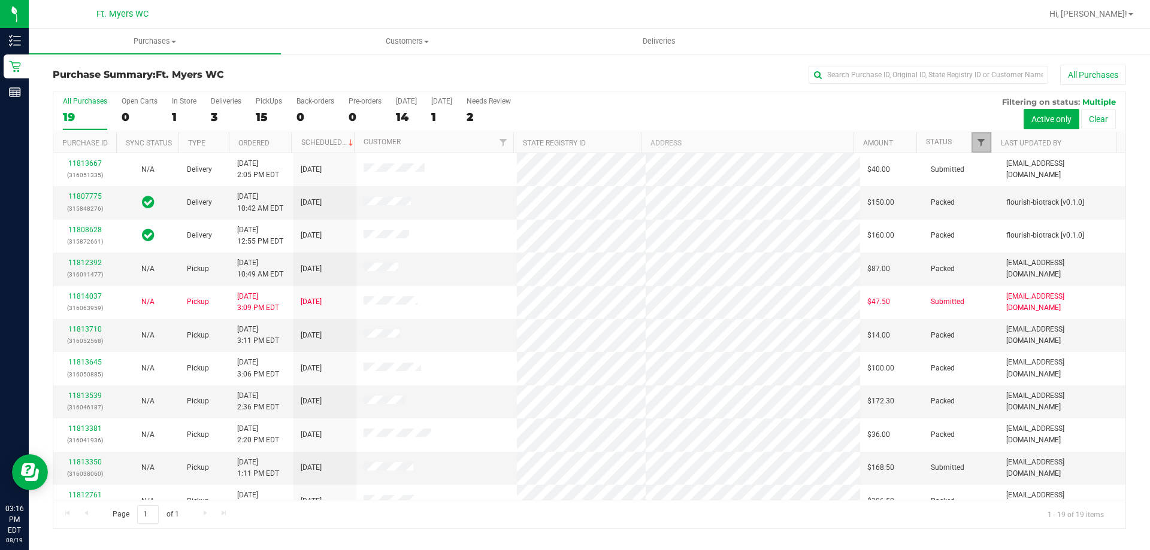
click at [985, 140] on span "Filter" at bounding box center [981, 143] width 10 height 10
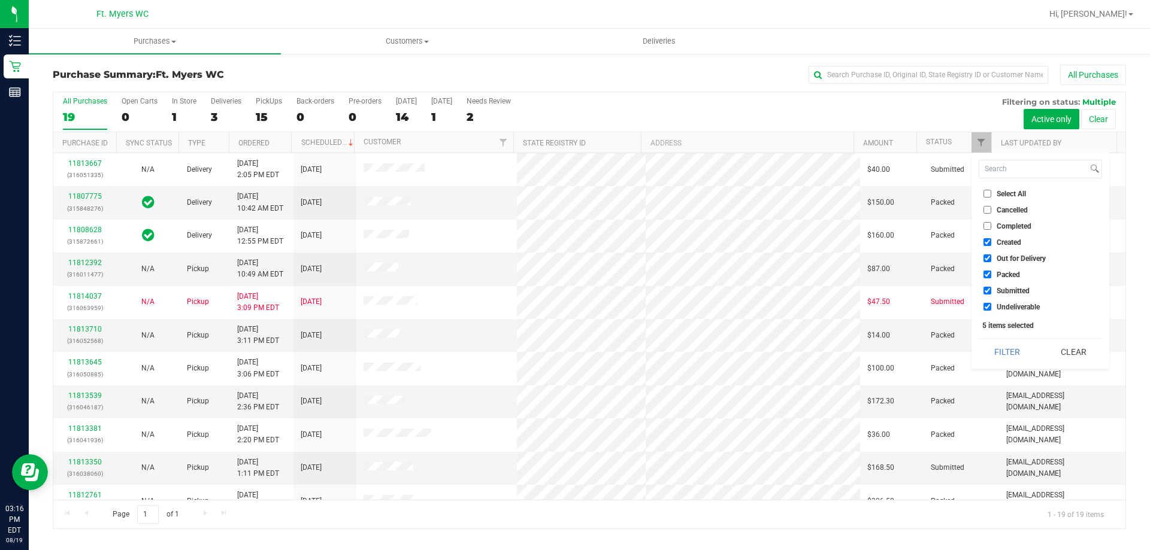
click at [987, 277] on input "Packed" at bounding box center [988, 275] width 8 height 8
checkbox input "false"
click at [1008, 349] on button "Filter" at bounding box center [1008, 352] width 58 height 26
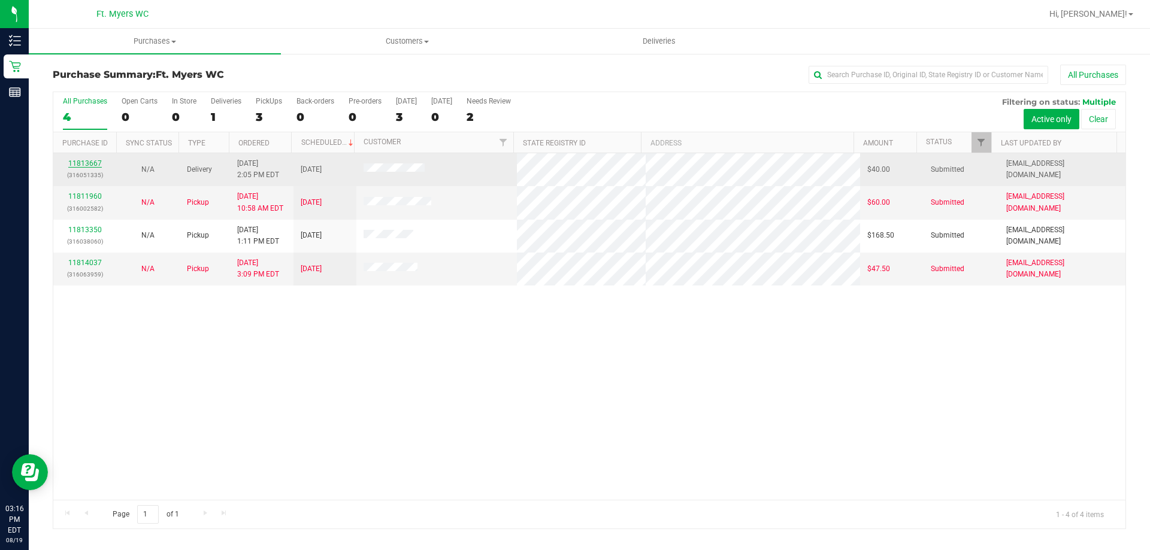
click at [76, 162] on link "11813667" at bounding box center [85, 163] width 34 height 8
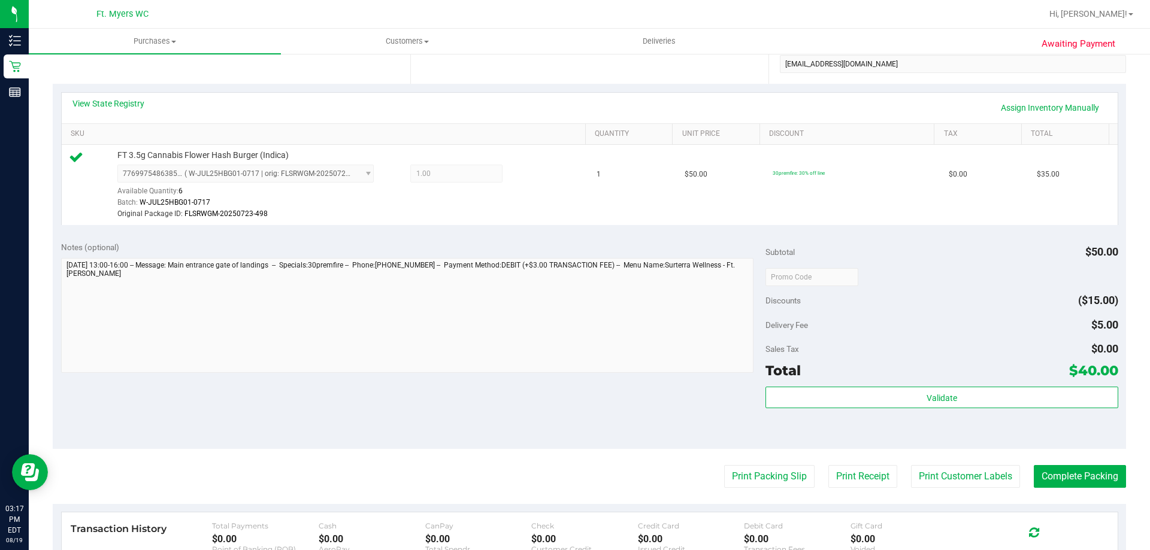
scroll to position [359, 0]
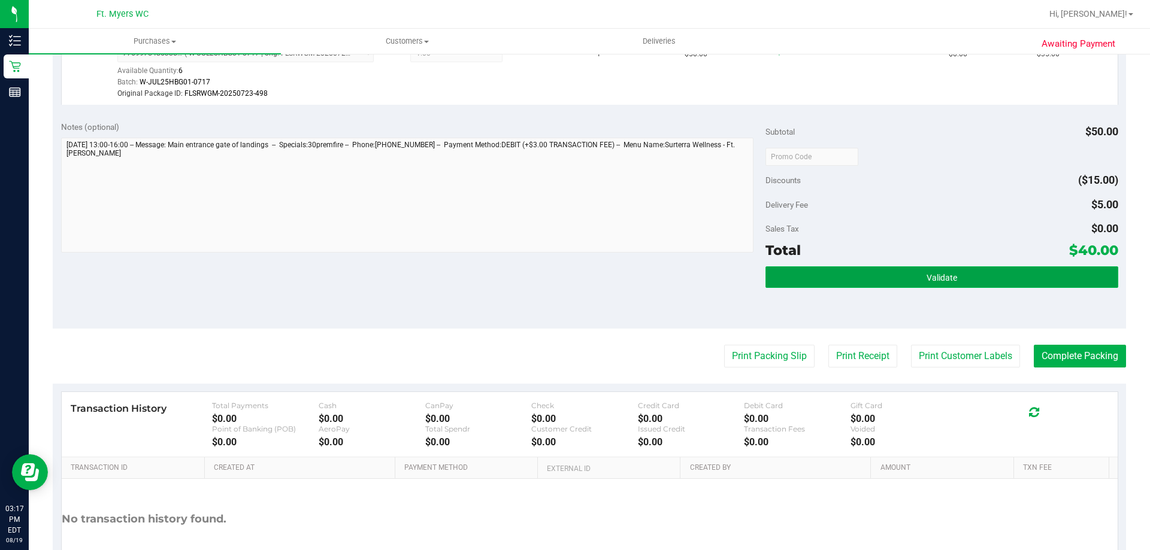
click at [852, 271] on button "Validate" at bounding box center [941, 278] width 352 height 22
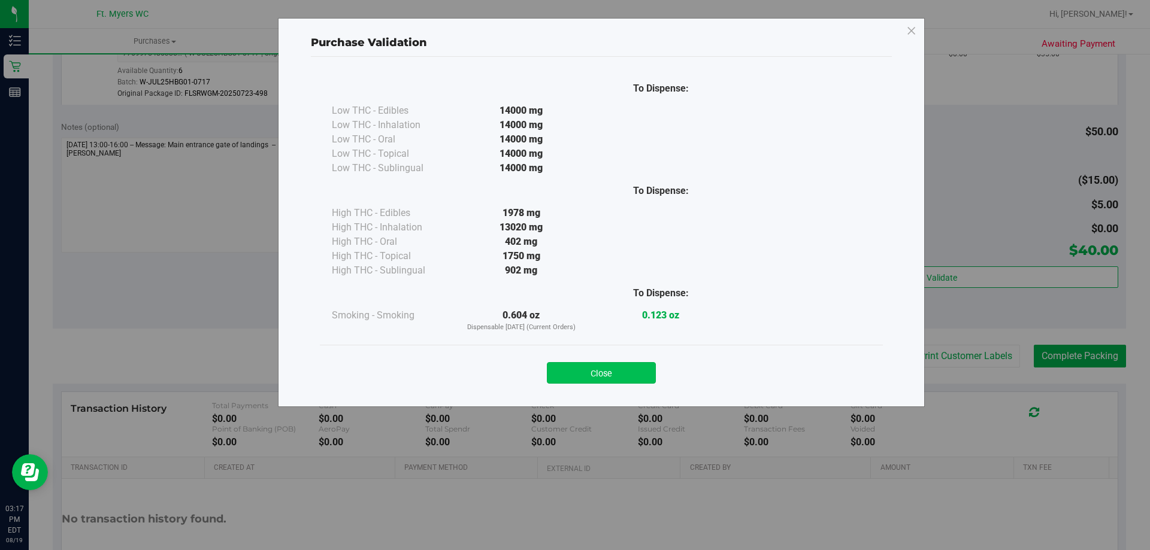
click at [570, 370] on button "Close" at bounding box center [601, 373] width 109 height 22
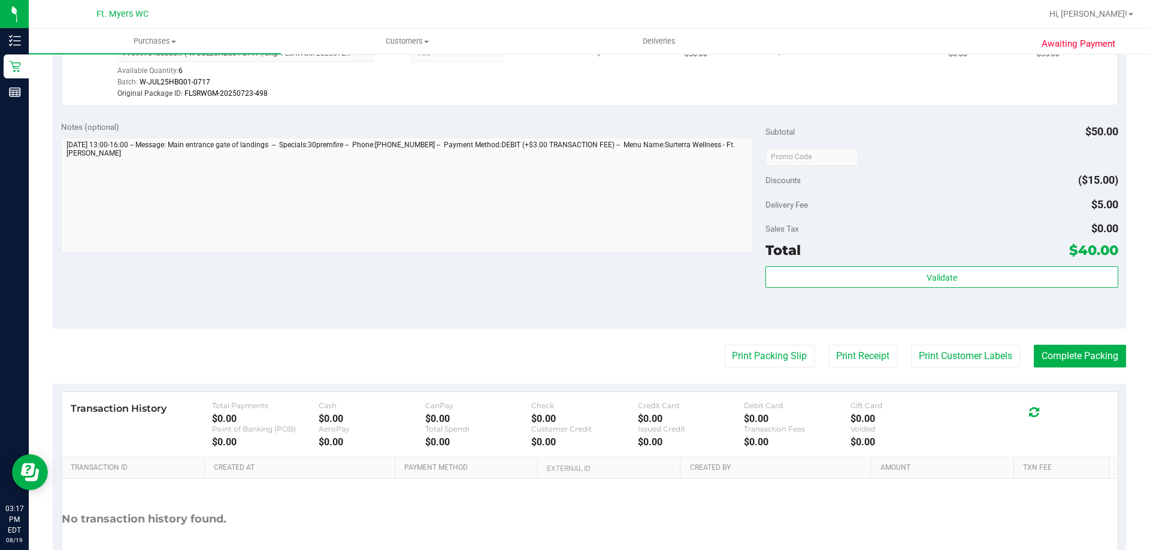
scroll to position [441, 0]
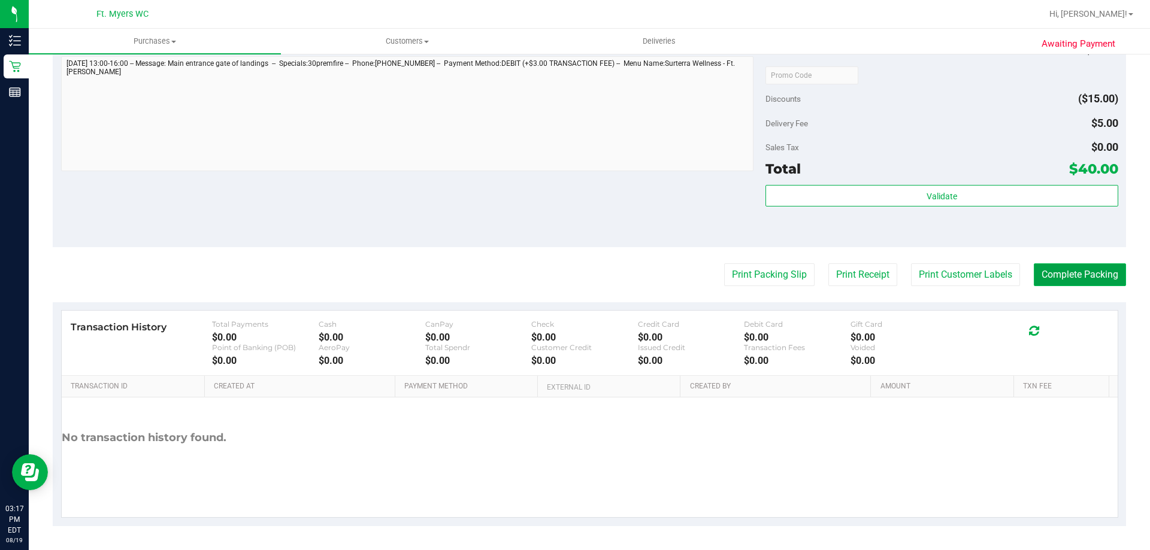
click at [1054, 267] on button "Complete Packing" at bounding box center [1080, 275] width 92 height 23
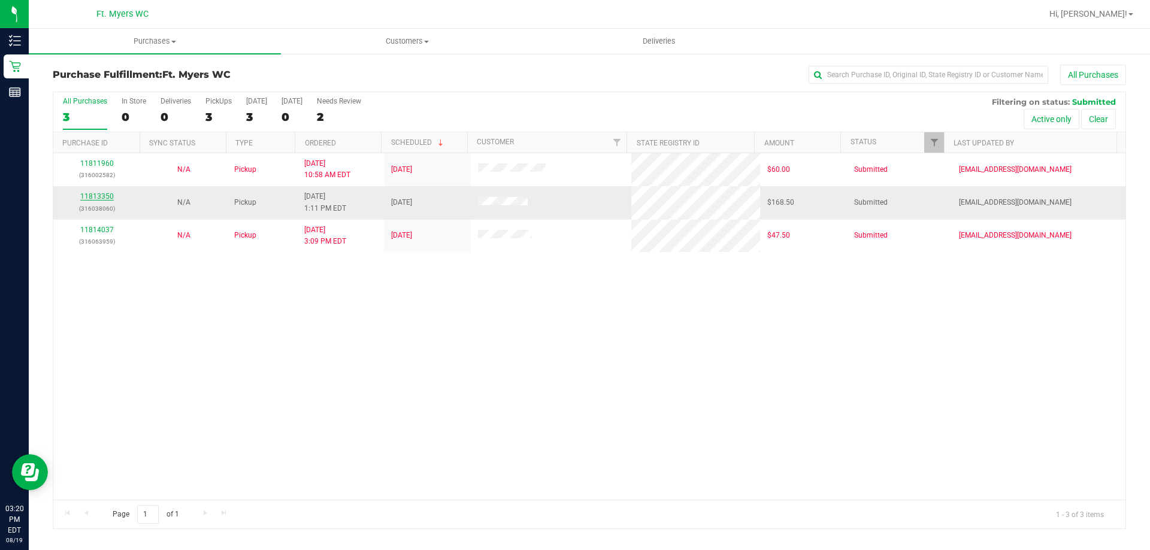
click at [104, 194] on link "11813350" at bounding box center [97, 196] width 34 height 8
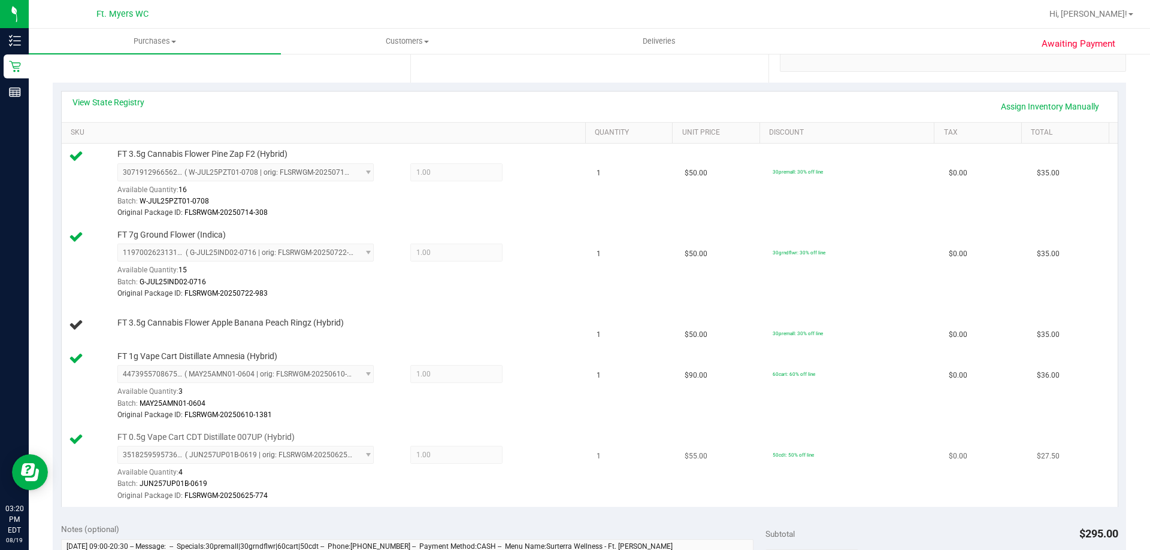
scroll to position [240, 0]
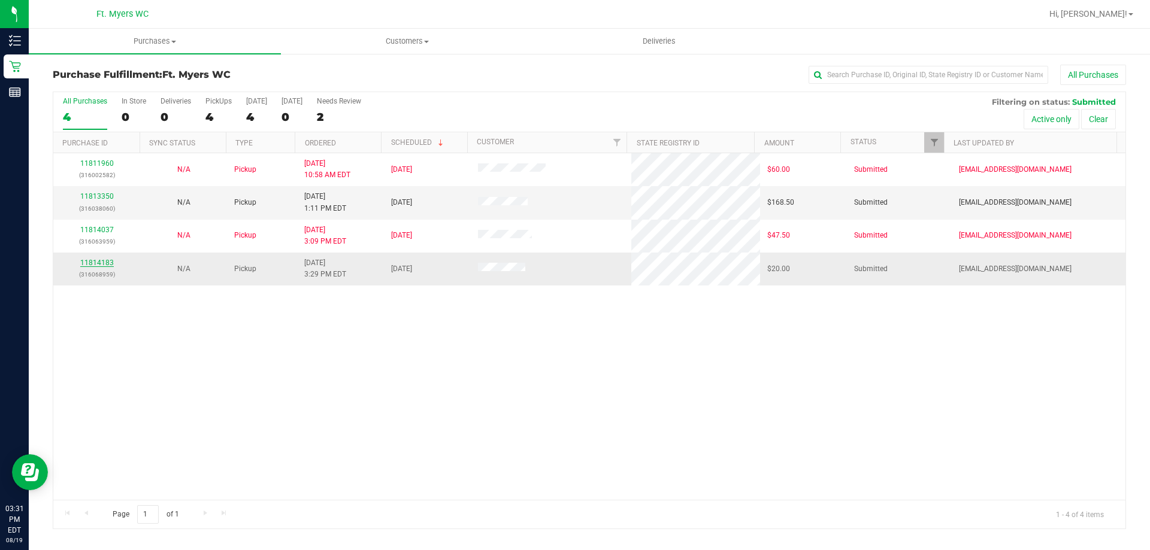
click at [89, 264] on link "11814183" at bounding box center [97, 263] width 34 height 8
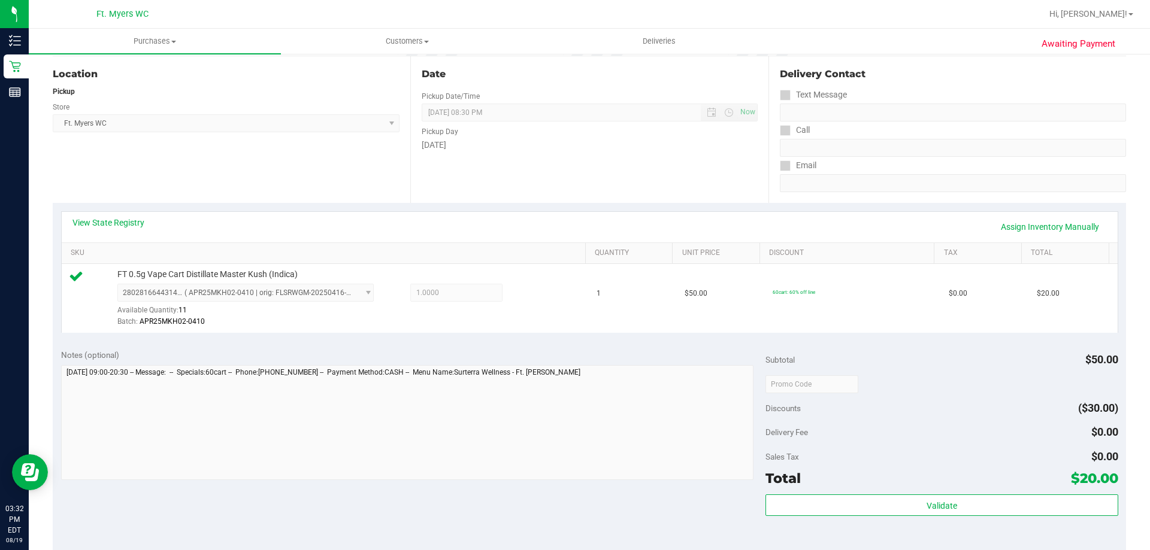
scroll to position [359, 0]
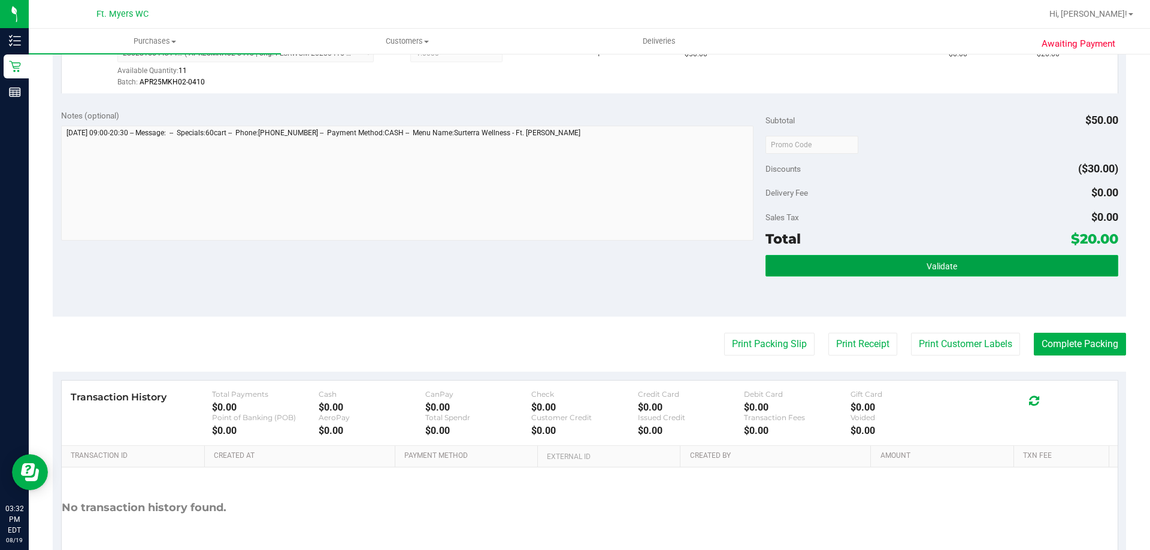
click at [871, 259] on button "Validate" at bounding box center [941, 266] width 352 height 22
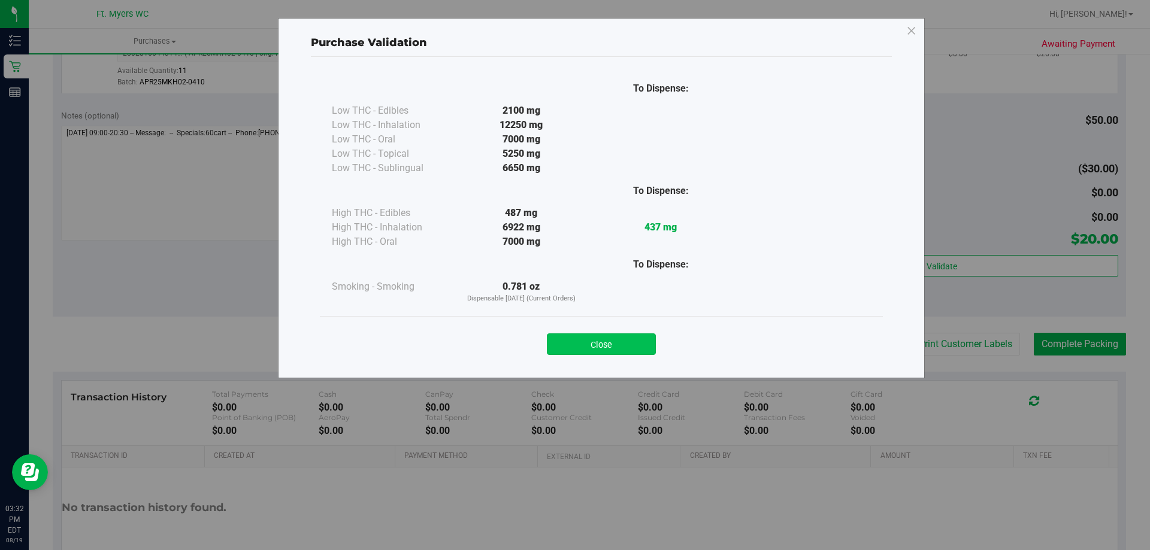
click at [612, 347] on button "Close" at bounding box center [601, 345] width 109 height 22
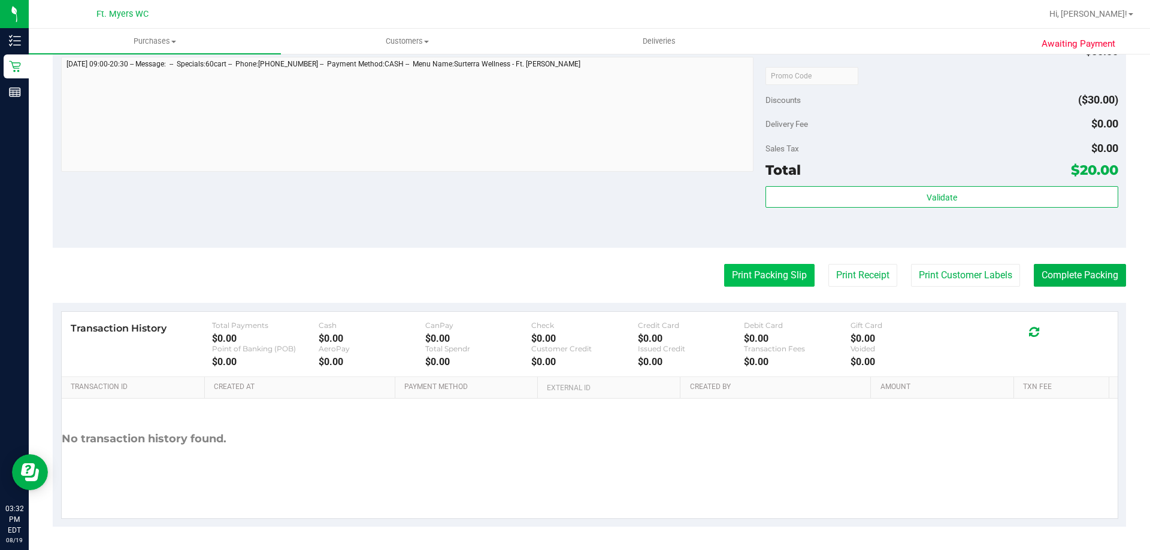
scroll to position [429, 0]
click at [768, 274] on button "Print Packing Slip" at bounding box center [769, 275] width 90 height 23
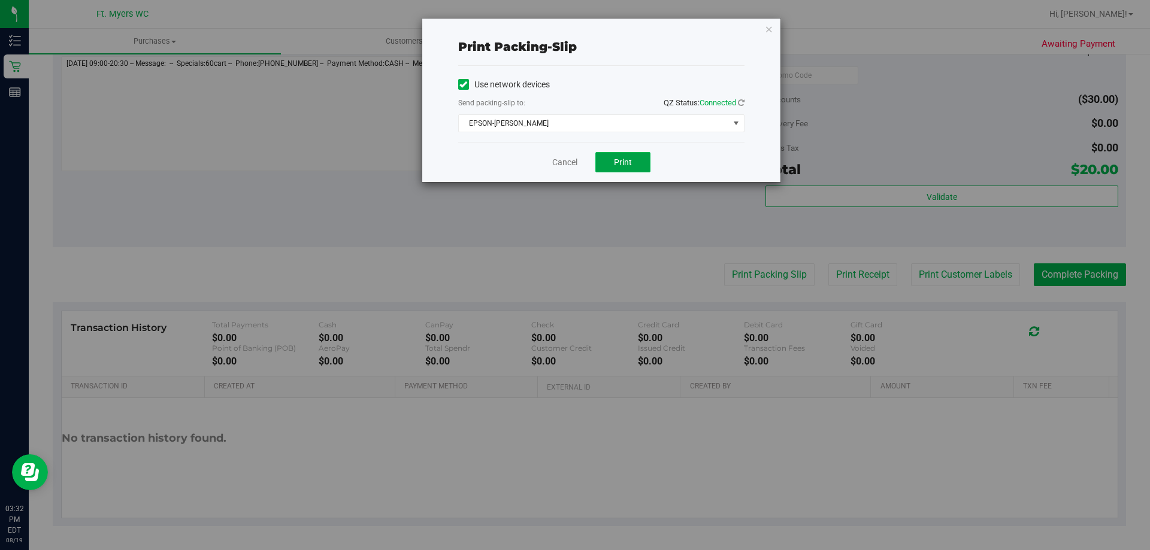
click at [612, 157] on button "Print" at bounding box center [622, 162] width 55 height 20
click at [767, 26] on icon "button" at bounding box center [769, 29] width 8 height 14
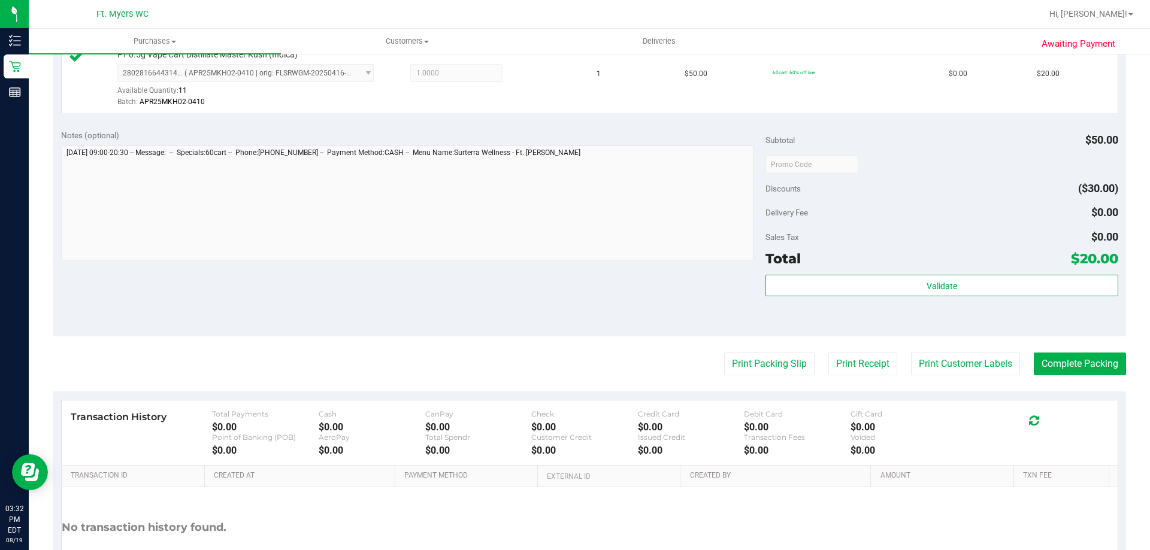
scroll to position [189, 0]
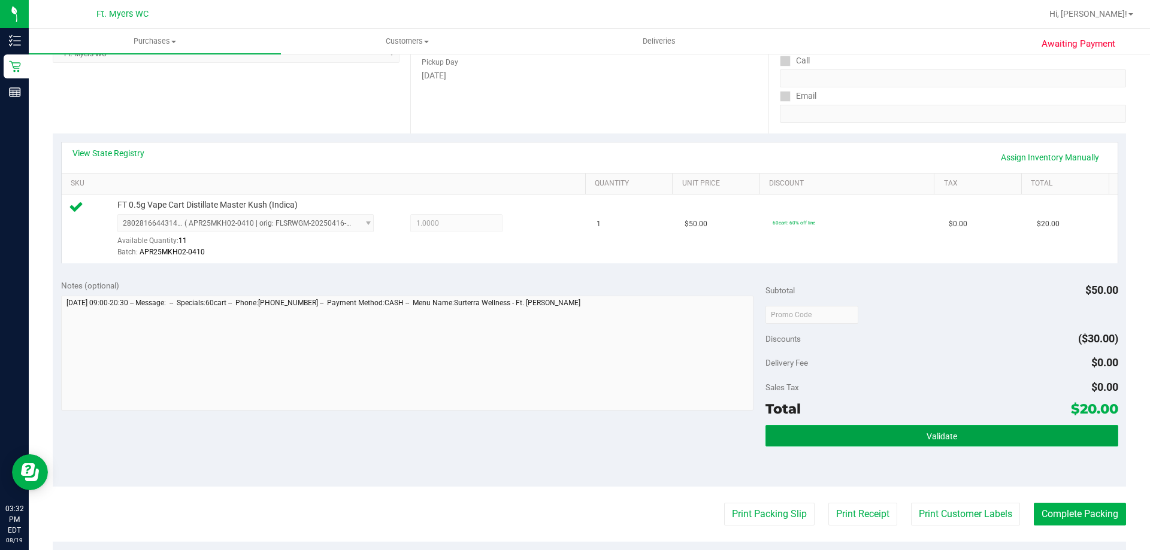
click at [962, 431] on button "Validate" at bounding box center [941, 436] width 352 height 22
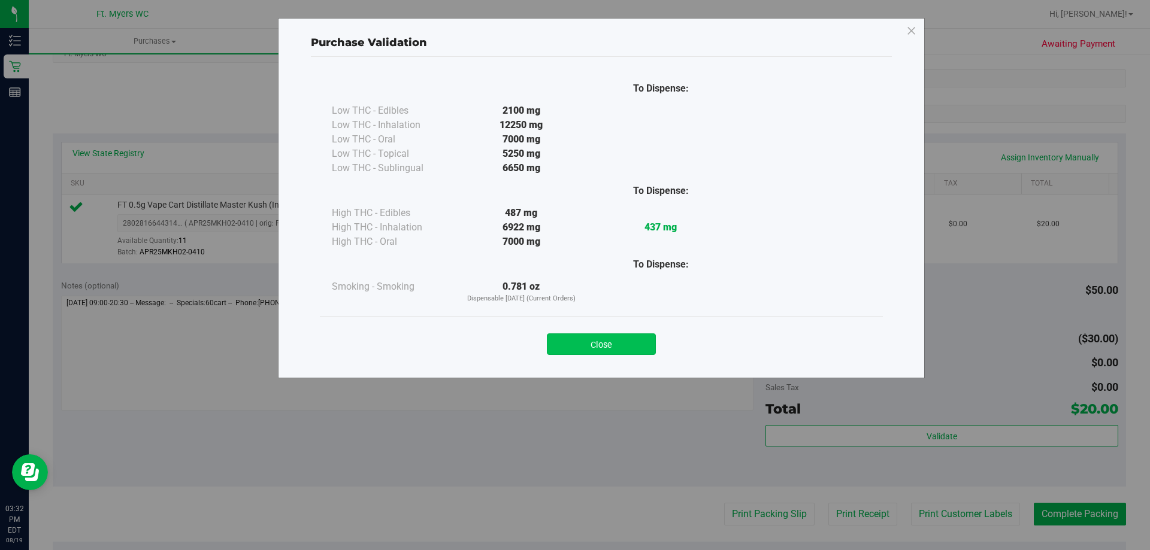
click at [631, 340] on button "Close" at bounding box center [601, 345] width 109 height 22
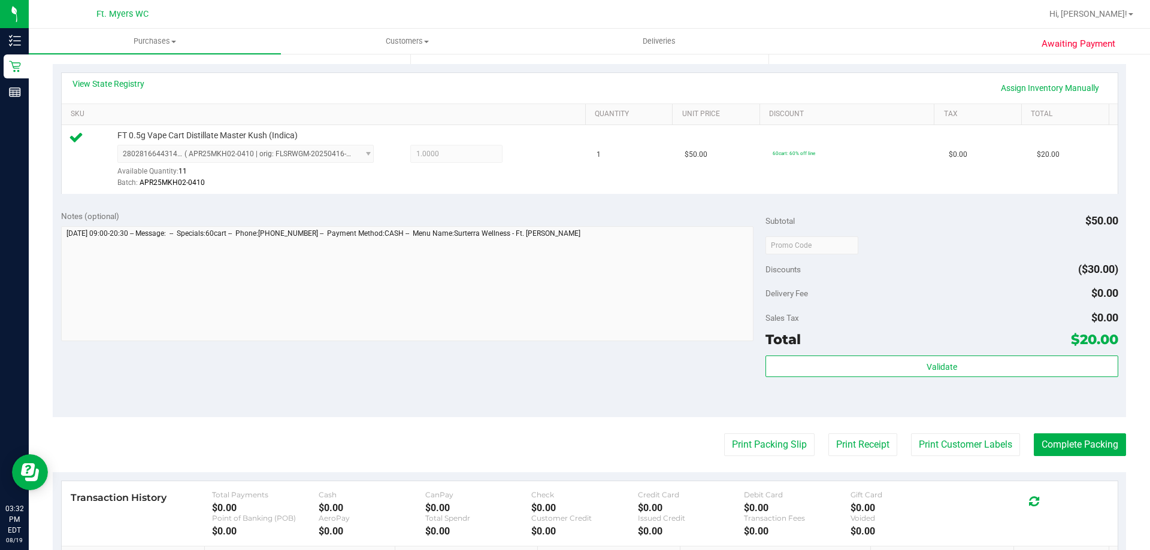
scroll to position [369, 0]
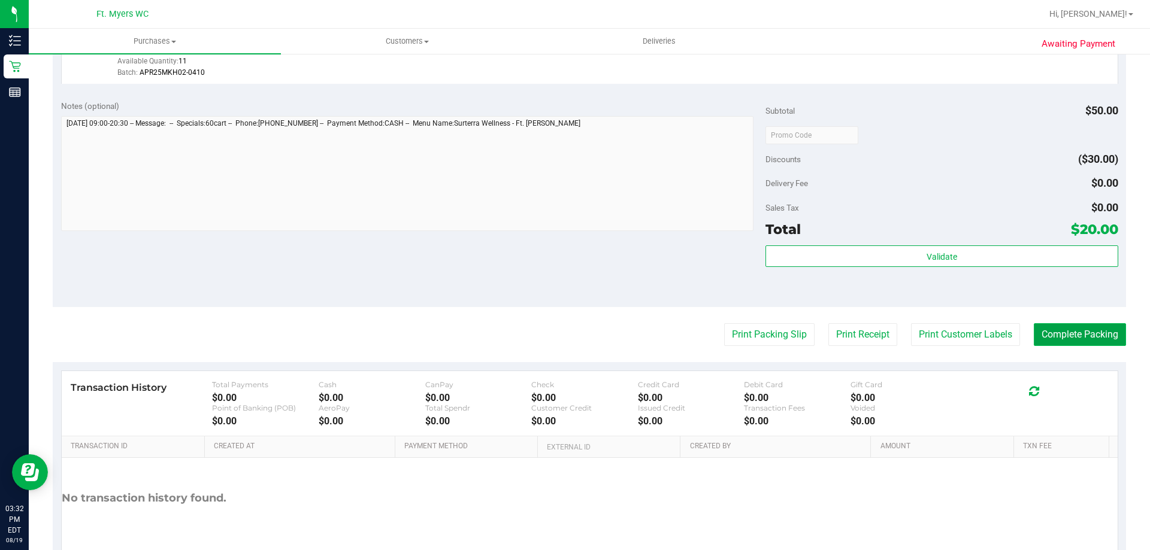
click at [1078, 327] on button "Complete Packing" at bounding box center [1080, 334] width 92 height 23
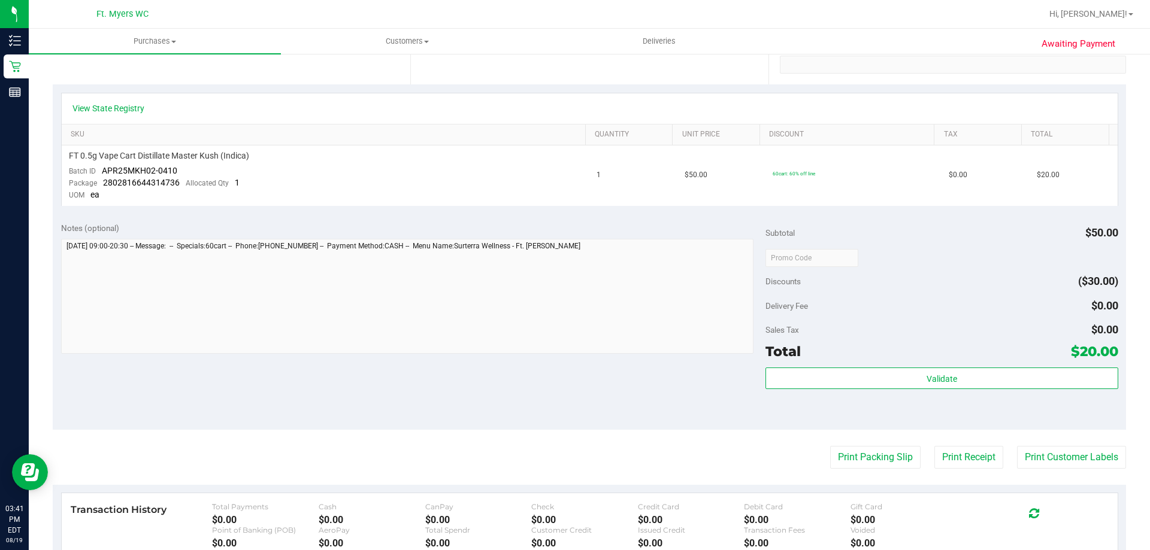
scroll to position [240, 0]
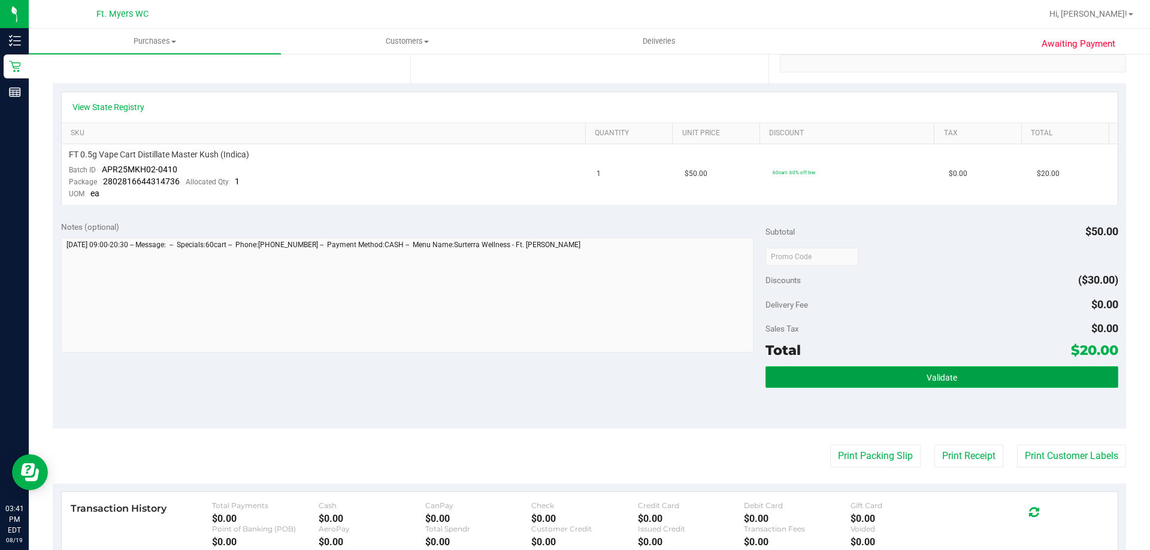
click at [943, 376] on span "Validate" at bounding box center [942, 378] width 31 height 10
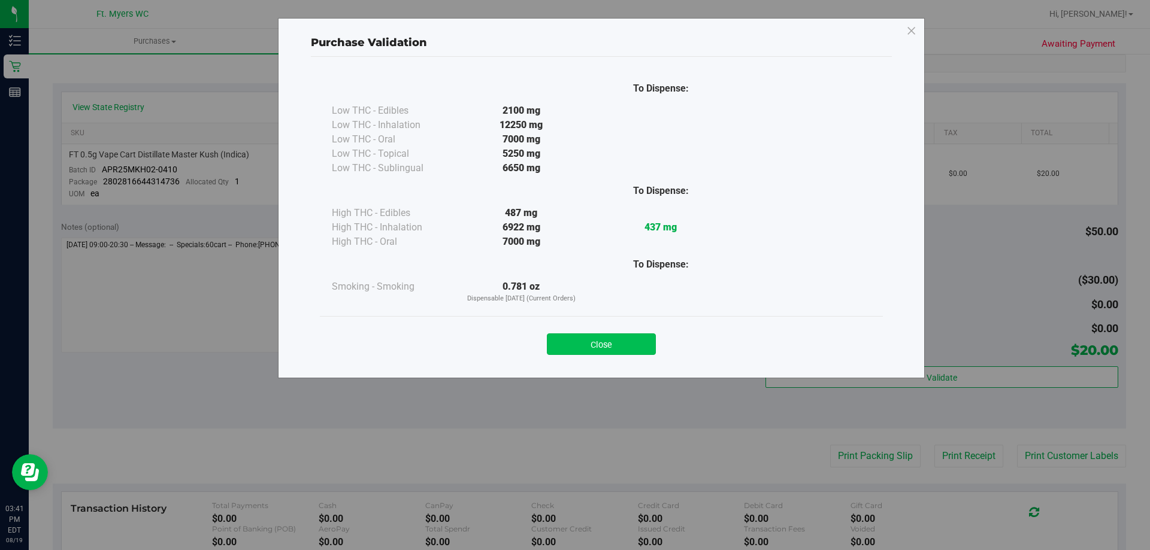
click at [615, 340] on button "Close" at bounding box center [601, 345] width 109 height 22
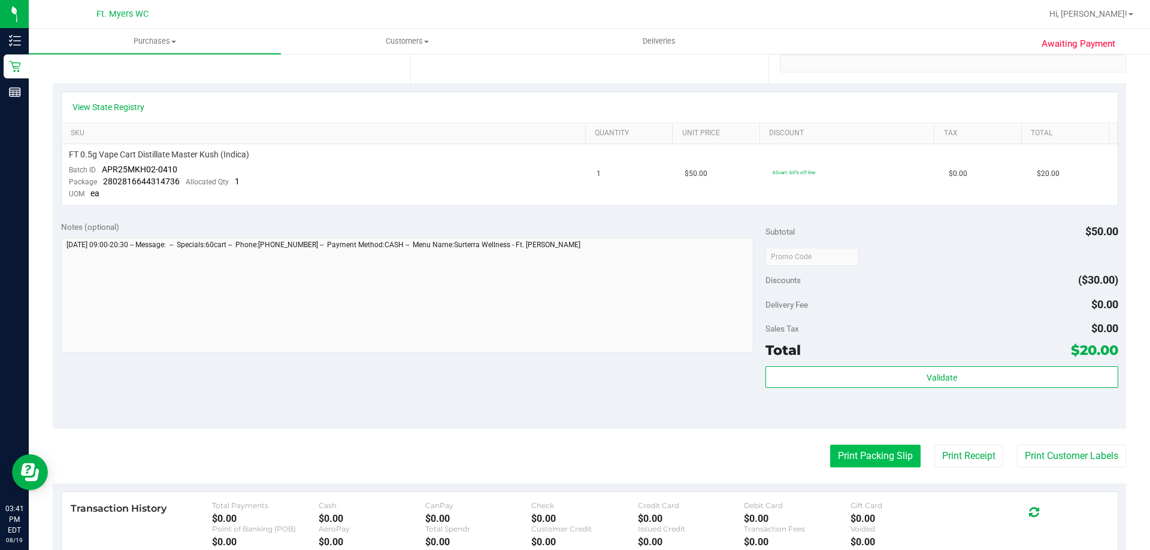
click at [836, 456] on button "Print Packing Slip" at bounding box center [875, 456] width 90 height 23
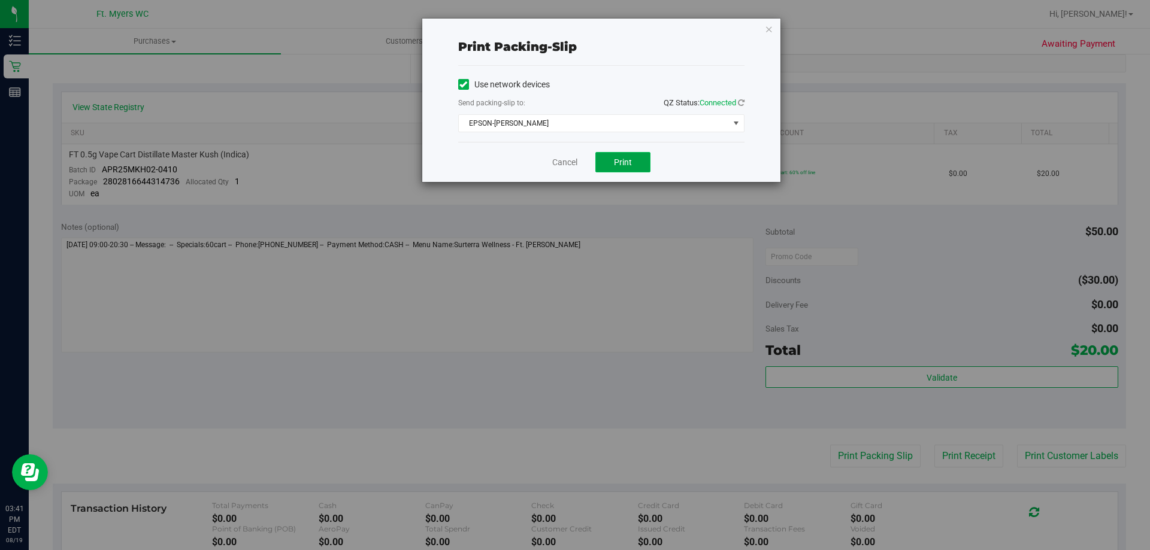
click at [622, 171] on button "Print" at bounding box center [622, 162] width 55 height 20
click at [766, 30] on icon "button" at bounding box center [769, 29] width 8 height 14
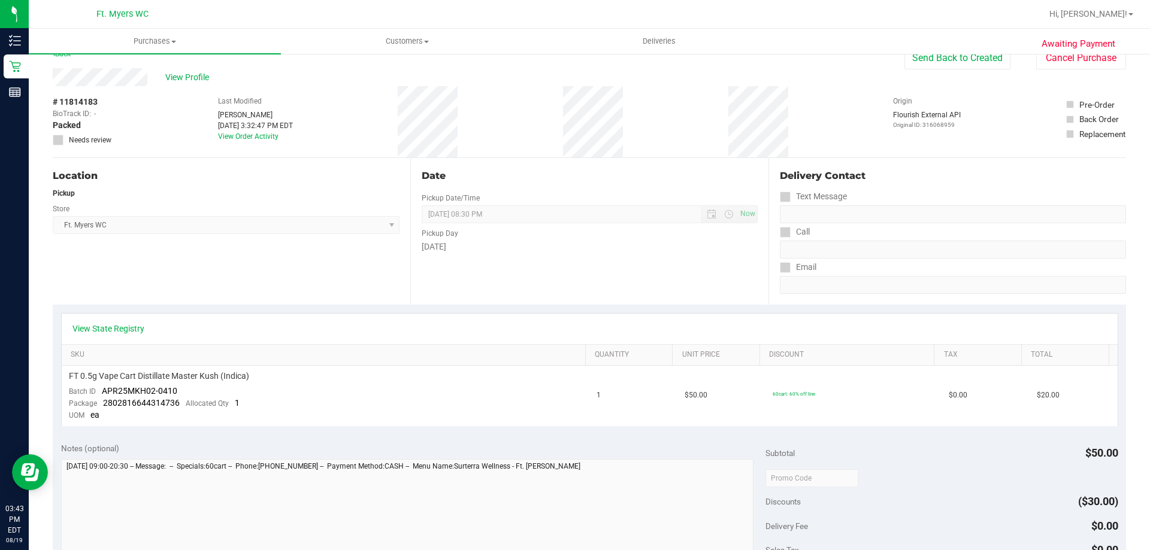
scroll to position [0, 0]
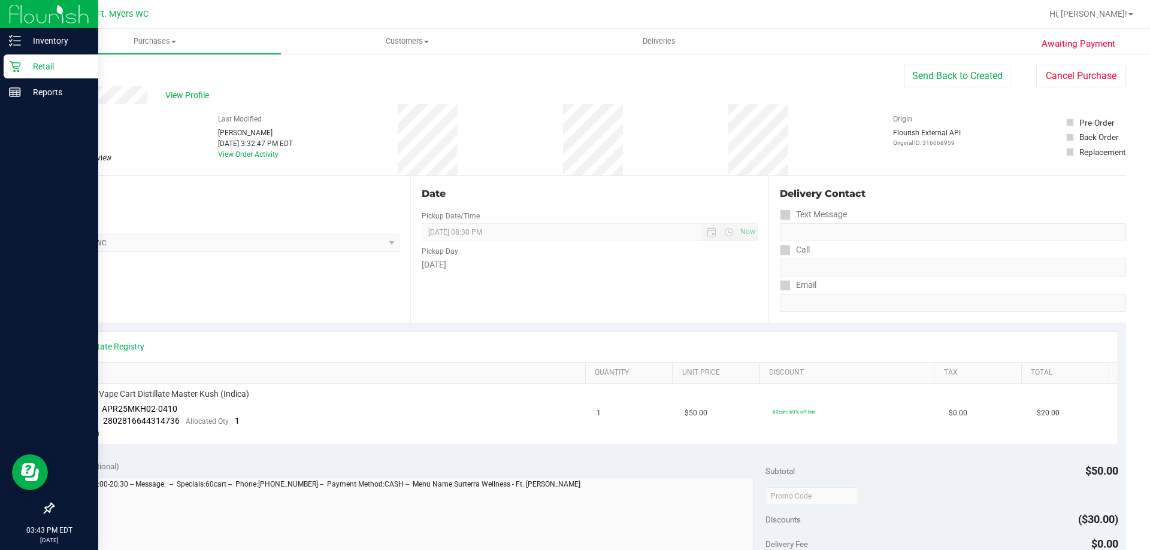
click at [38, 64] on p "Retail" at bounding box center [57, 66] width 72 height 14
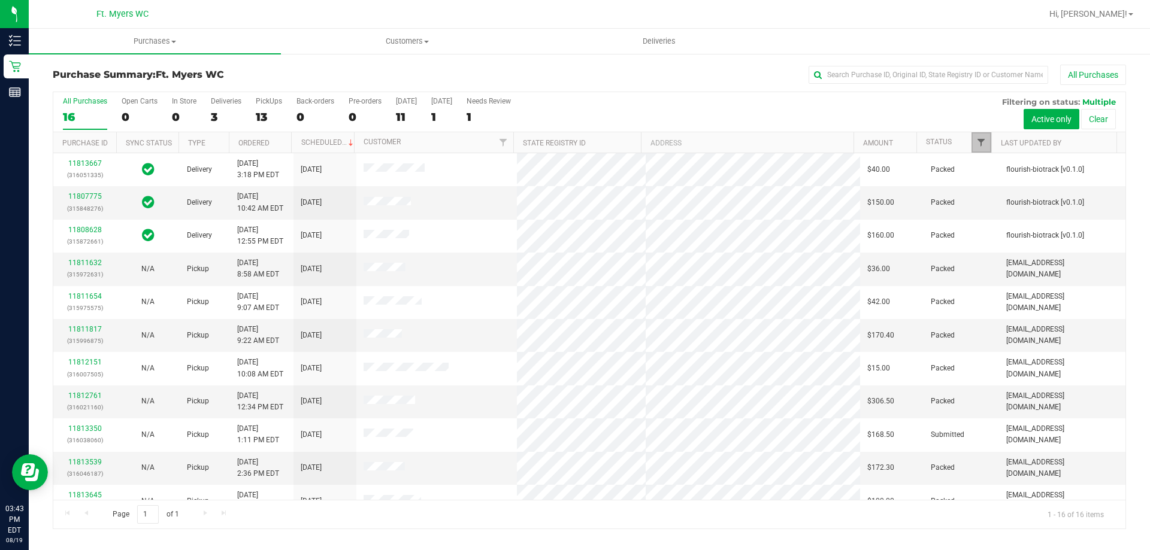
click at [984, 138] on span "Filter" at bounding box center [981, 143] width 10 height 10
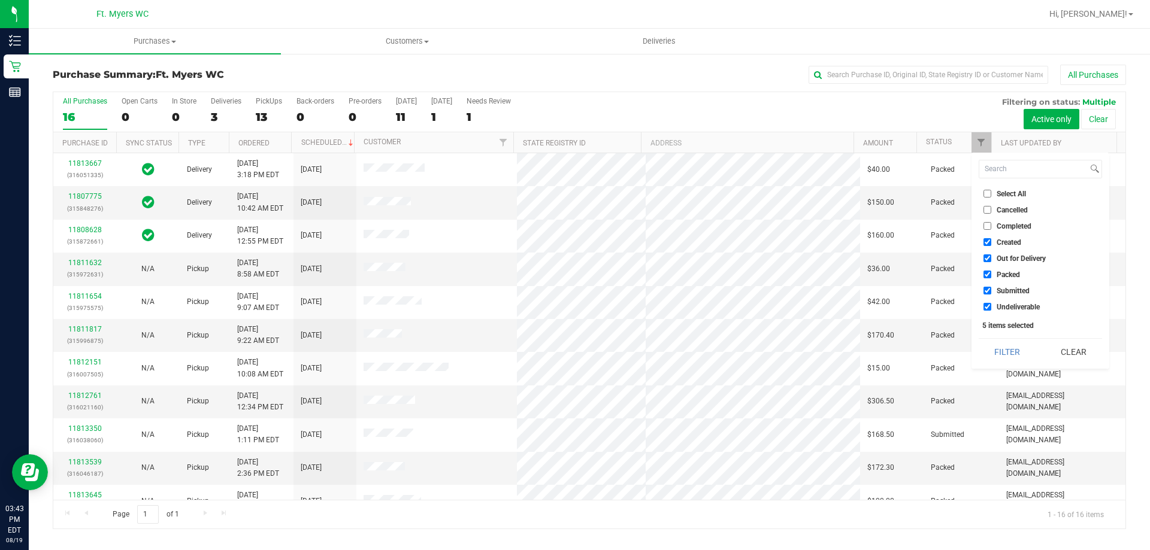
click at [986, 276] on input "Packed" at bounding box center [988, 275] width 8 height 8
checkbox input "false"
click at [996, 346] on button "Filter" at bounding box center [1008, 352] width 58 height 26
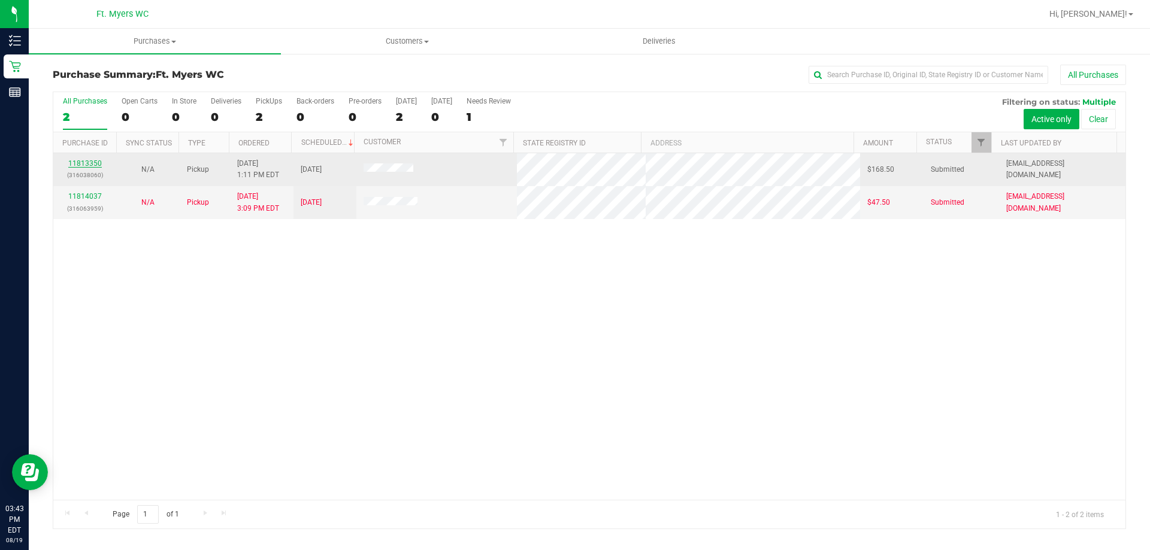
click at [91, 165] on link "11813350" at bounding box center [85, 163] width 34 height 8
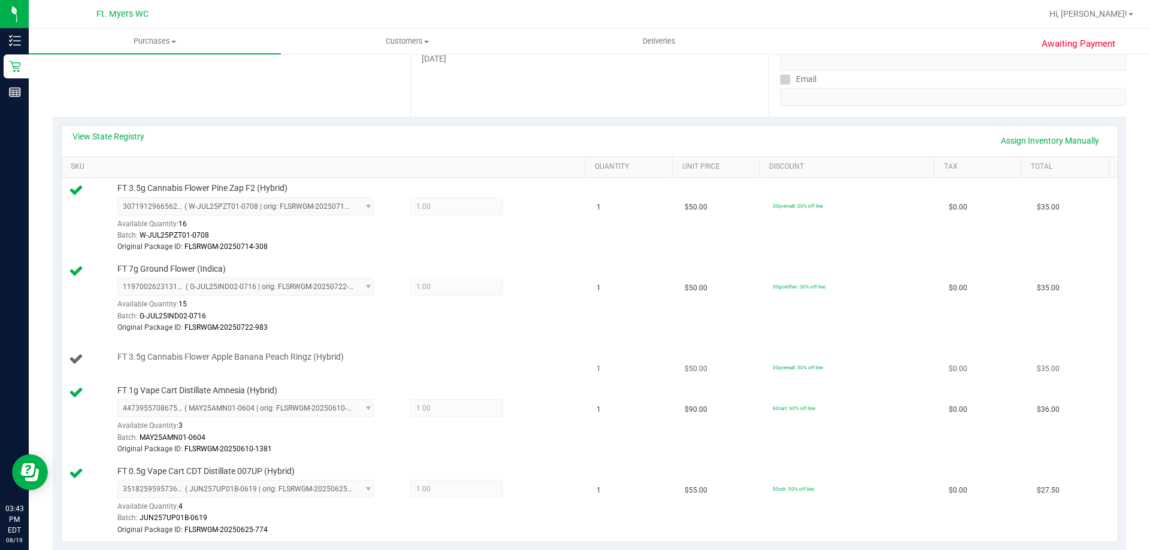
scroll to position [180, 0]
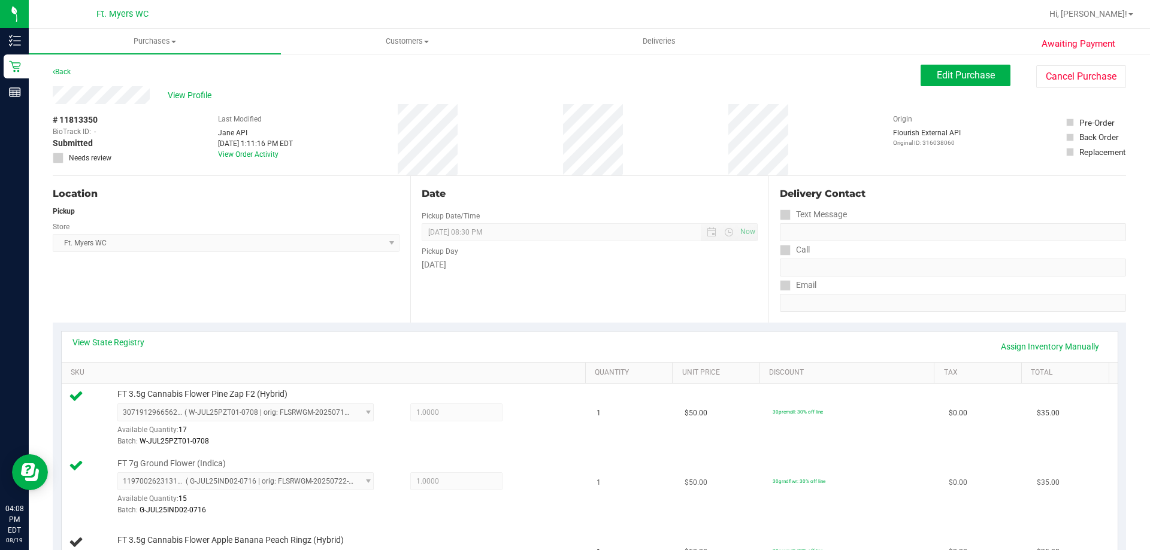
scroll to position [240, 0]
